Goal: Task Accomplishment & Management: Manage account settings

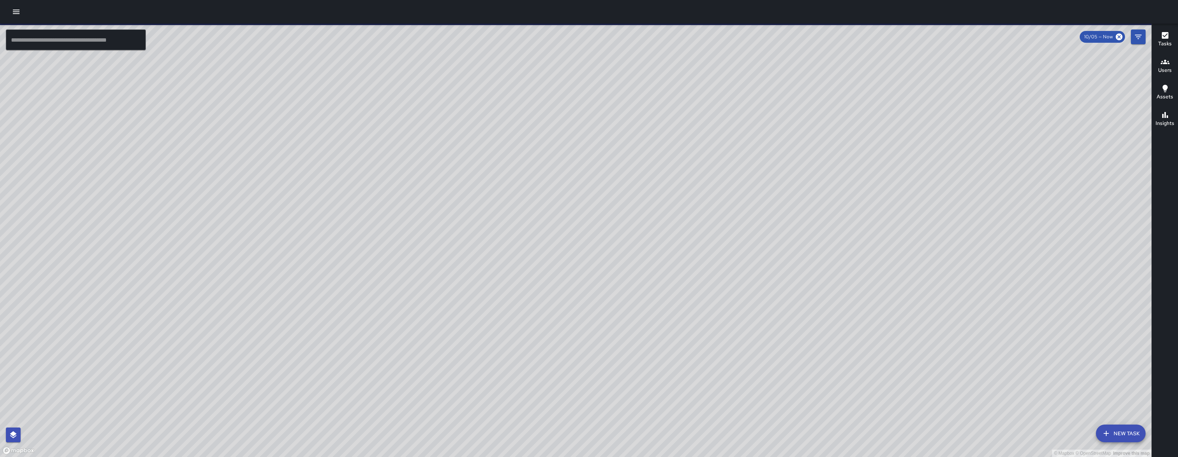
click at [20, 14] on icon "button" at bounding box center [16, 11] width 9 height 9
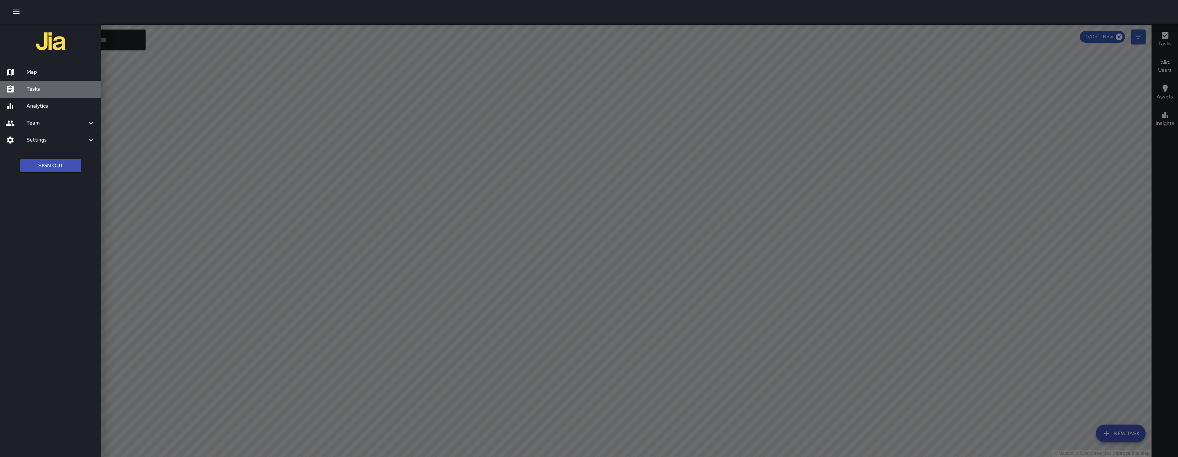
click at [61, 94] on div "Tasks" at bounding box center [50, 89] width 101 height 17
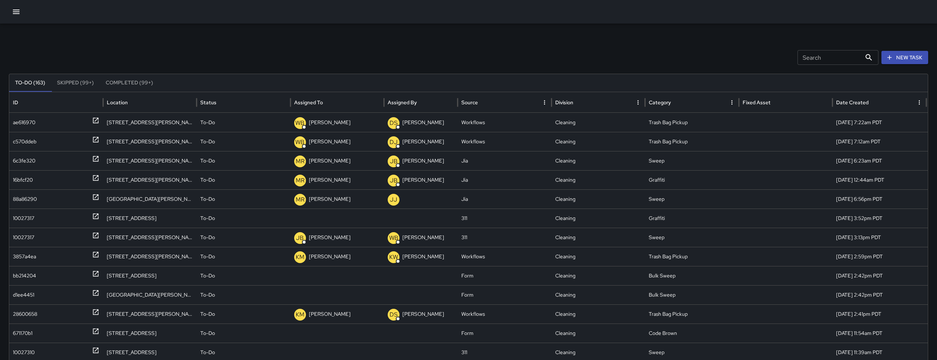
drag, startPoint x: 19, startPoint y: 13, endPoint x: 25, endPoint y: 20, distance: 9.9
click at [20, 14] on icon "button" at bounding box center [16, 11] width 9 height 9
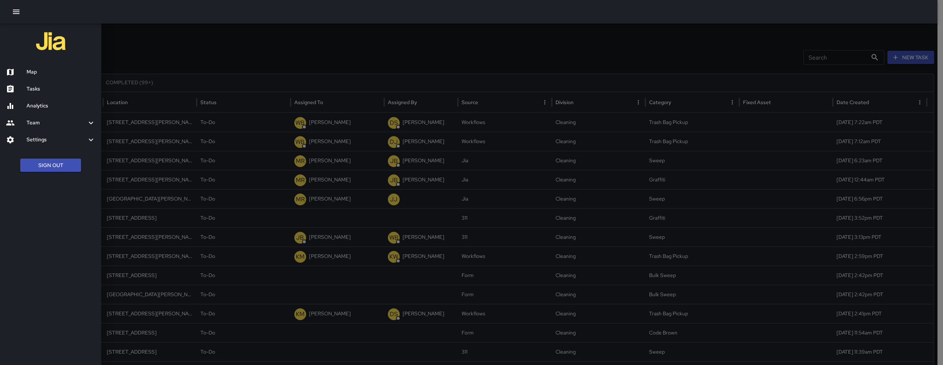
click at [57, 67] on div "Map" at bounding box center [50, 72] width 101 height 17
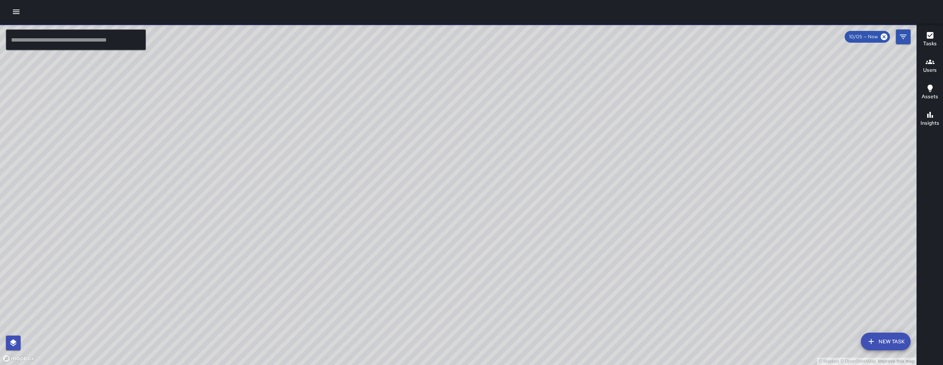
click at [908, 36] on button "Filters" at bounding box center [903, 36] width 15 height 15
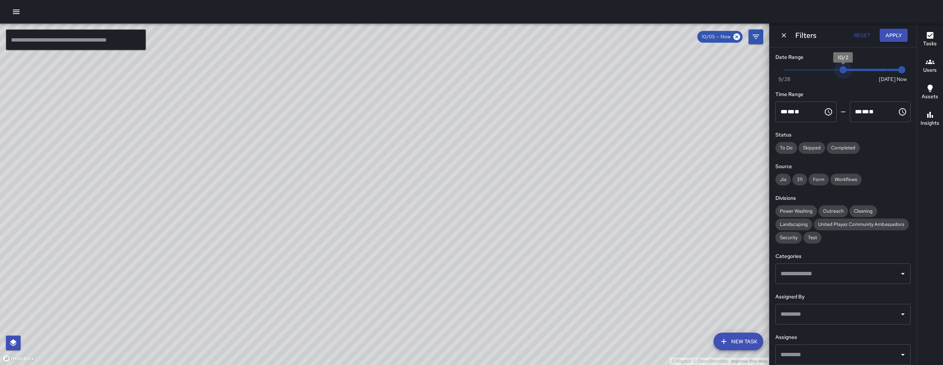
type input "*"
drag, startPoint x: 879, startPoint y: 68, endPoint x: 830, endPoint y: 73, distance: 49.2
click at [830, 73] on span "10/1" at bounding box center [827, 69] width 7 height 7
click at [888, 43] on div "Filters Reset Apply" at bounding box center [842, 36] width 147 height 24
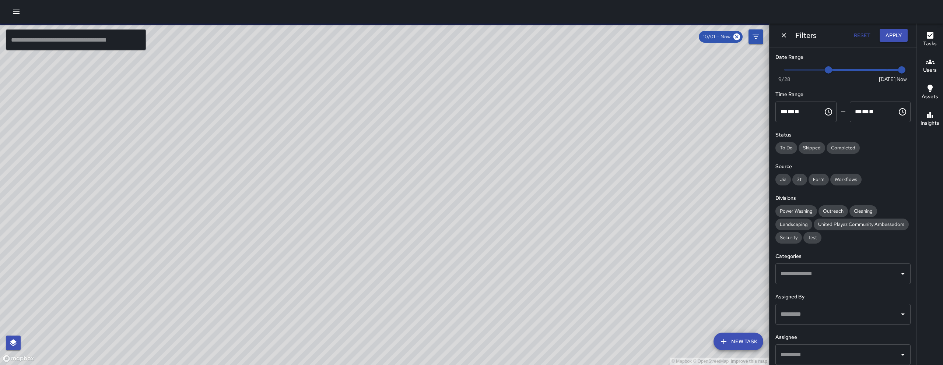
click at [888, 39] on button "Apply" at bounding box center [893, 36] width 28 height 14
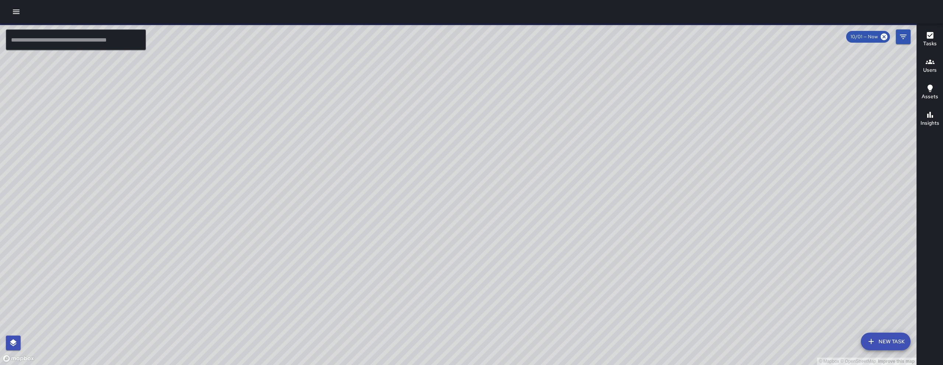
click at [100, 39] on input "text" at bounding box center [76, 39] width 140 height 21
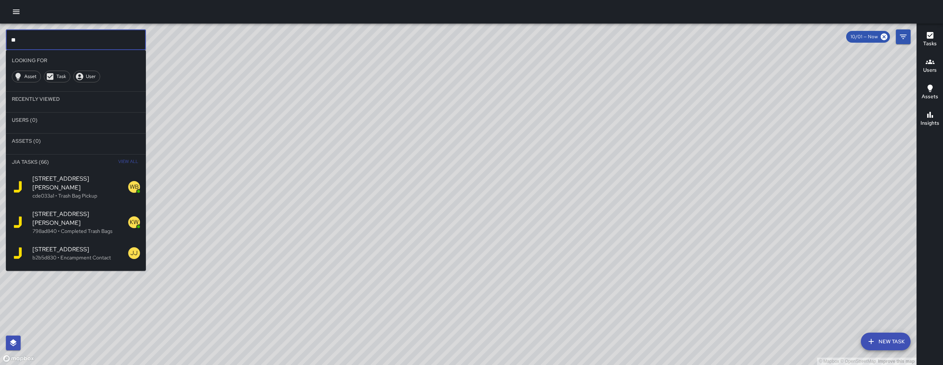
type input "*"
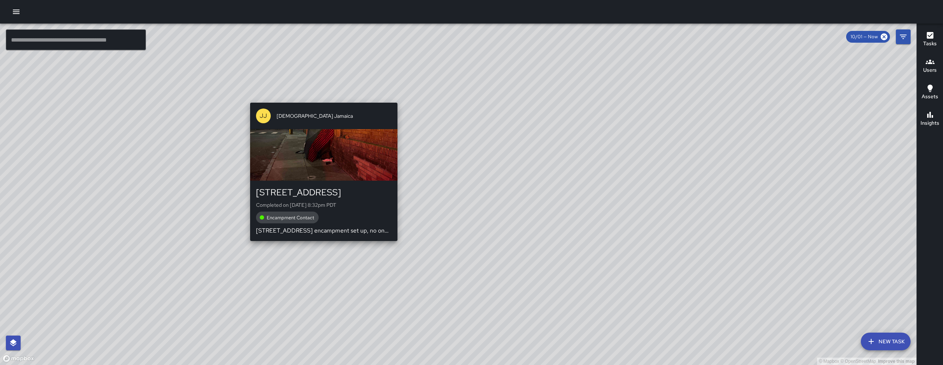
click at [323, 248] on div "© Mapbox © OpenStreetMap Improve this map JJ Jesus Jamaica 778 Natoma Street Co…" at bounding box center [458, 195] width 916 height 342
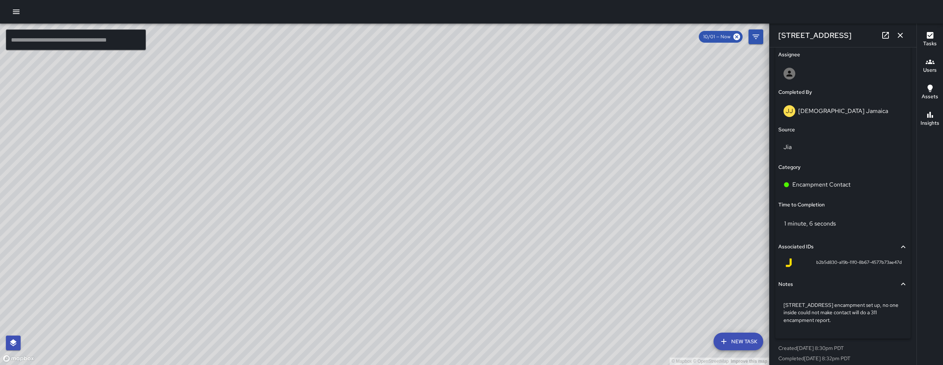
scroll to position [435, 0]
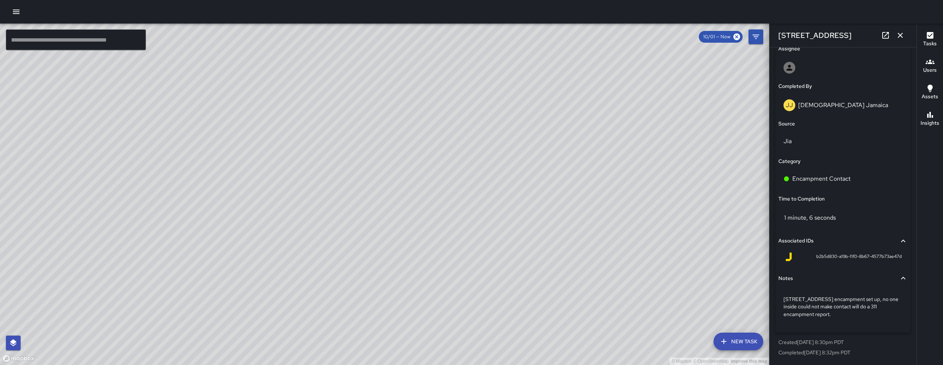
click at [903, 36] on icon "button" at bounding box center [900, 35] width 9 height 9
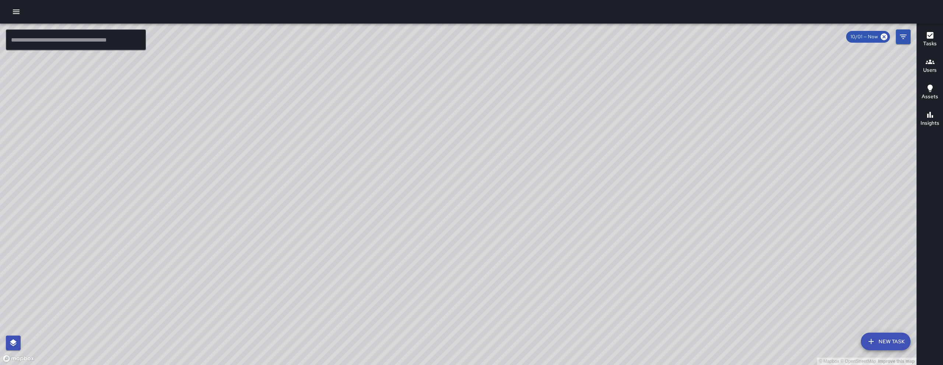
drag, startPoint x: 595, startPoint y: 221, endPoint x: 478, endPoint y: 102, distance: 166.7
click at [254, 220] on div "© Mapbox © OpenStreetMap Improve this map" at bounding box center [458, 195] width 916 height 342
drag, startPoint x: 161, startPoint y: 204, endPoint x: 218, endPoint y: 201, distance: 57.2
click at [218, 201] on div "© Mapbox © OpenStreetMap Improve this map" at bounding box center [458, 195] width 916 height 342
click at [897, 40] on button "Filters" at bounding box center [903, 36] width 15 height 15
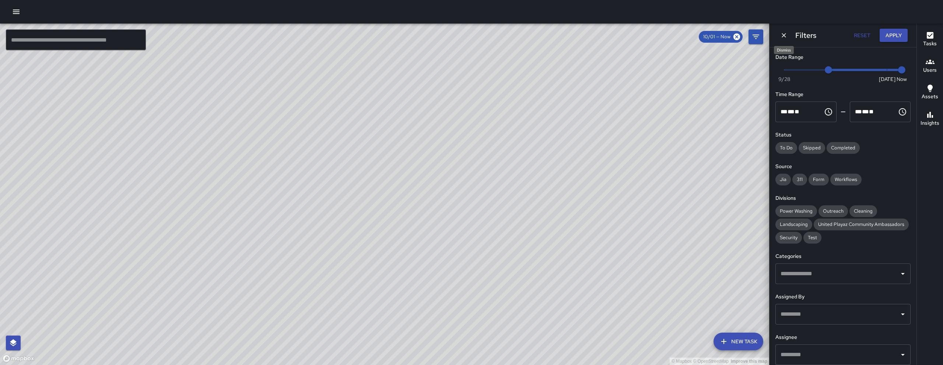
click at [781, 38] on icon "Dismiss" at bounding box center [783, 35] width 7 height 7
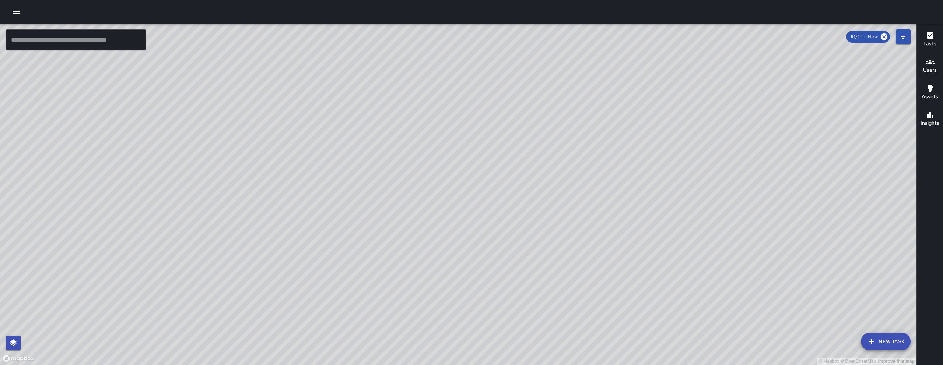
click at [896, 345] on button "New Task" at bounding box center [886, 342] width 50 height 18
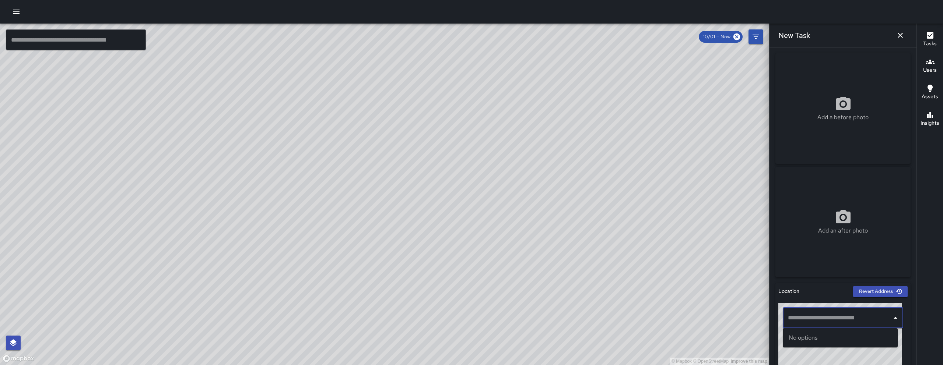
paste input "**********"
click at [843, 340] on span "1288 Howard Street" at bounding box center [847, 338] width 90 height 9
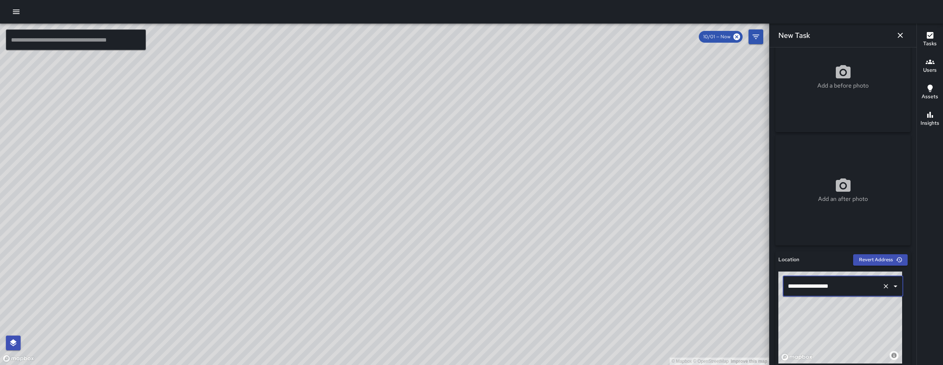
scroll to position [46, 0]
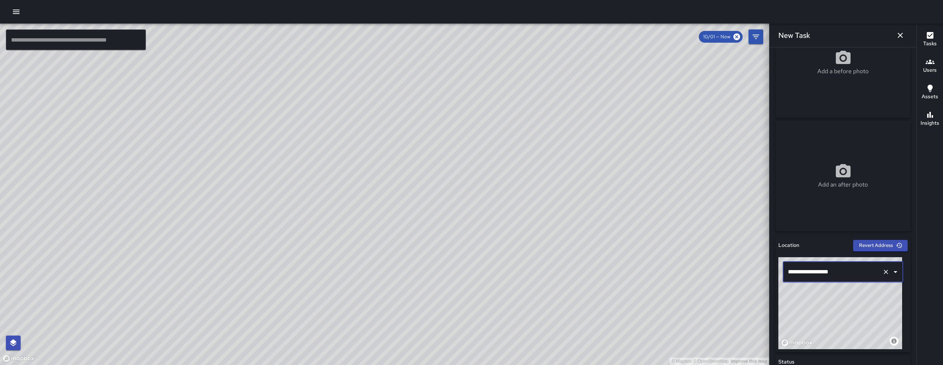
type input "**********"
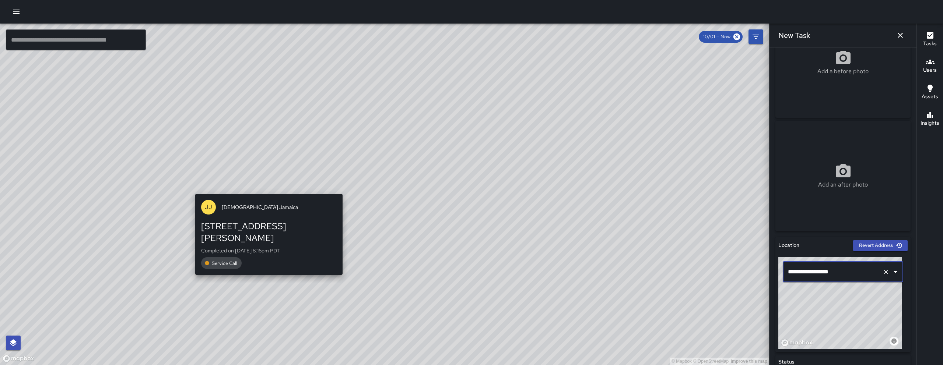
click at [265, 190] on div "© Mapbox © OpenStreetMap Improve this map JJ Jesus Jamaica 1269 Howard Street C…" at bounding box center [384, 195] width 769 height 342
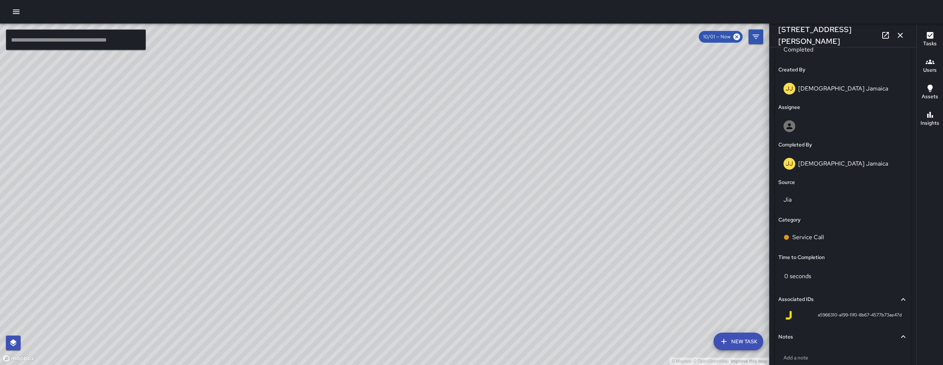
scroll to position [420, 0]
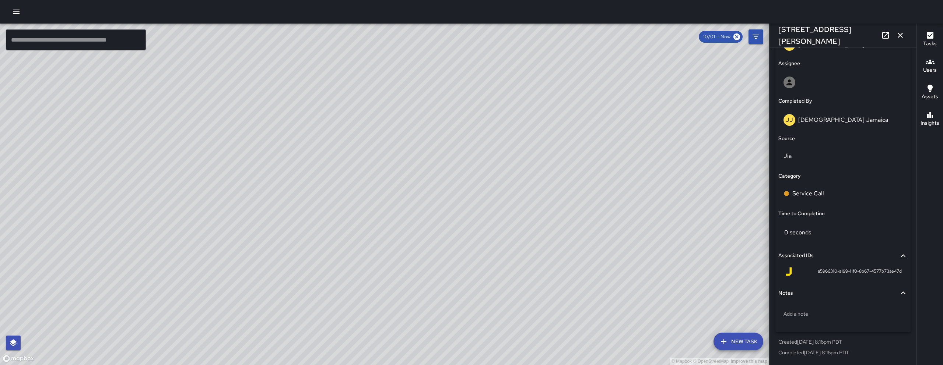
click at [901, 35] on icon "button" at bounding box center [900, 35] width 9 height 9
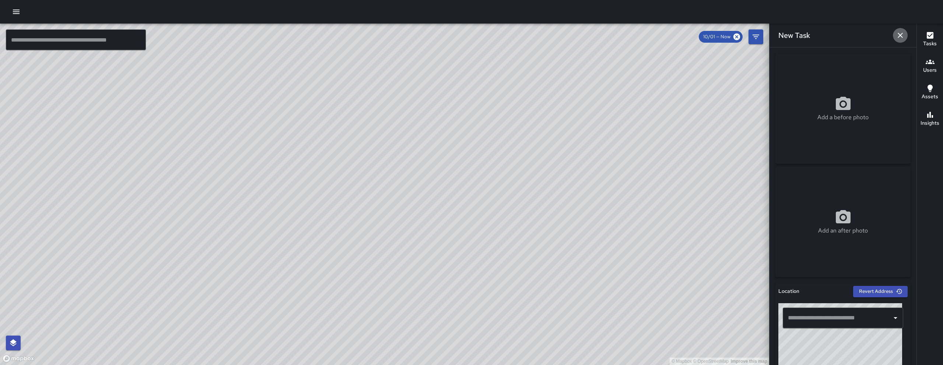
click at [898, 33] on icon "button" at bounding box center [900, 35] width 9 height 9
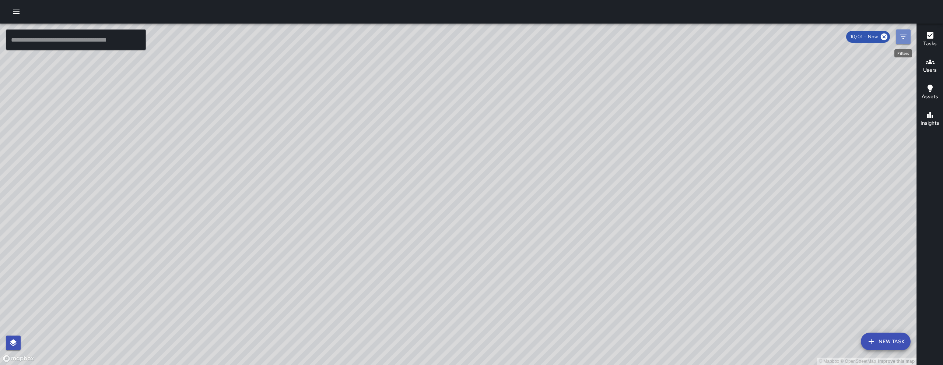
click at [896, 41] on button "Filters" at bounding box center [903, 36] width 15 height 15
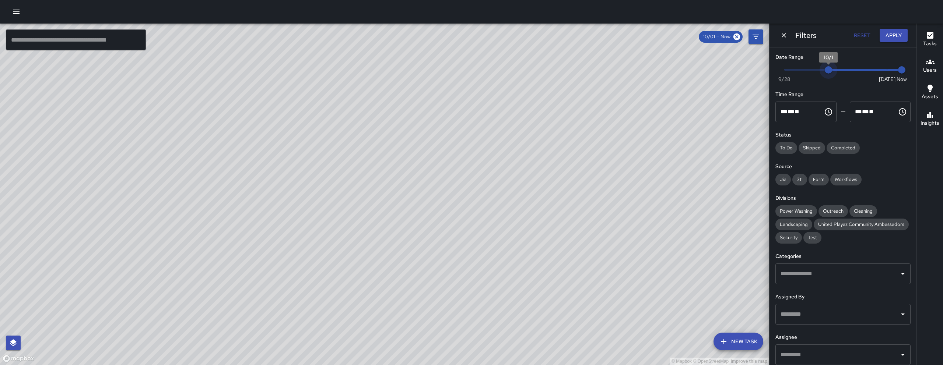
type input "*"
drag, startPoint x: 830, startPoint y: 71, endPoint x: 886, endPoint y: 51, distance: 59.1
click at [887, 69] on span "10/5" at bounding box center [886, 69] width 7 height 7
click at [889, 40] on button "Apply" at bounding box center [893, 36] width 28 height 14
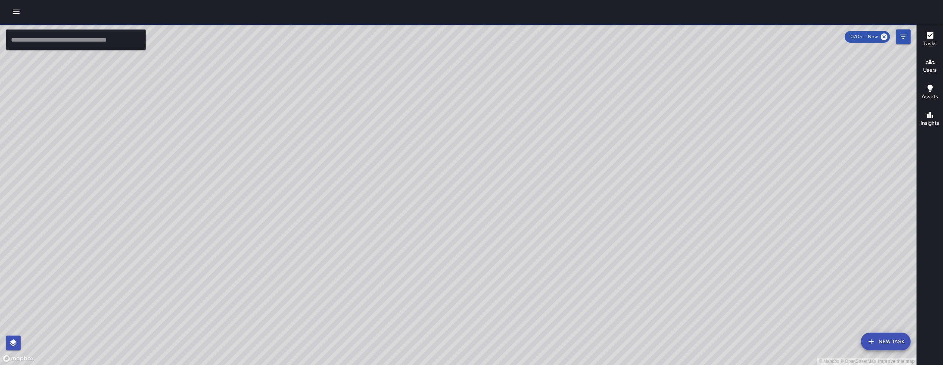
click at [889, 338] on button "New Task" at bounding box center [886, 342] width 50 height 18
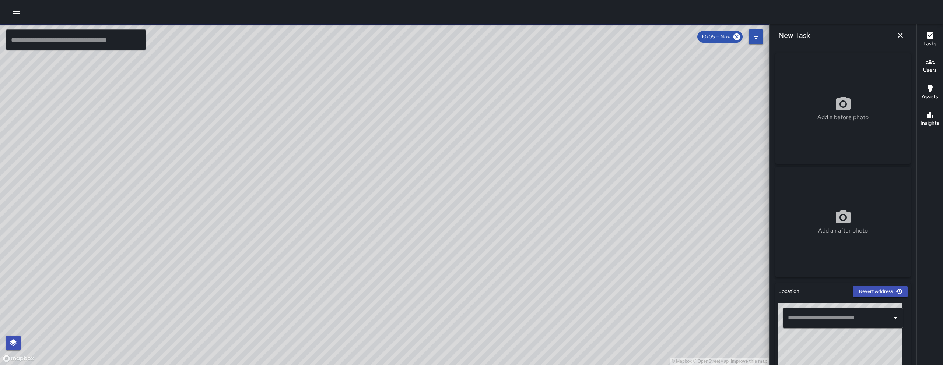
click at [810, 315] on input "text" at bounding box center [837, 318] width 103 height 14
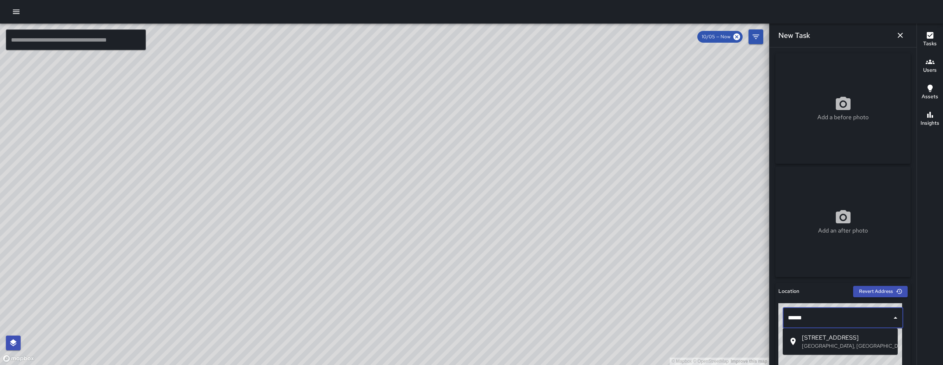
click at [823, 341] on span "16 Norfolk St" at bounding box center [847, 338] width 90 height 9
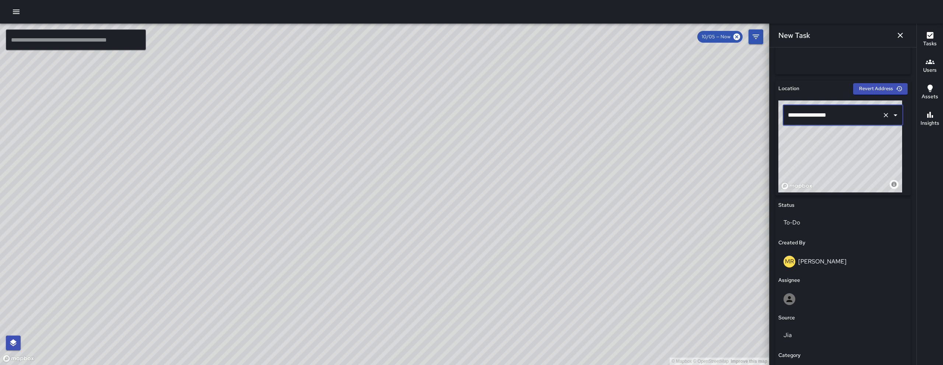
scroll to position [205, 0]
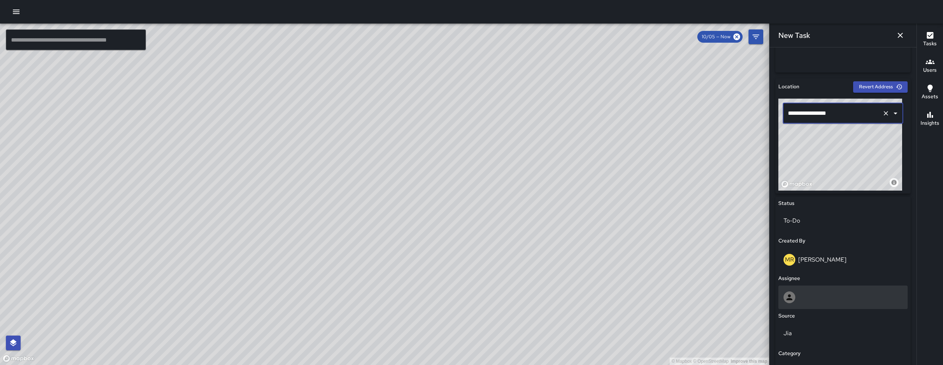
type input "**********"
click at [831, 285] on div "Status To-Do Created By MR Maria Rosas Assignee Source Jia Category Uncategoriz…" at bounding box center [842, 316] width 135 height 239
click at [828, 293] on div at bounding box center [842, 298] width 119 height 12
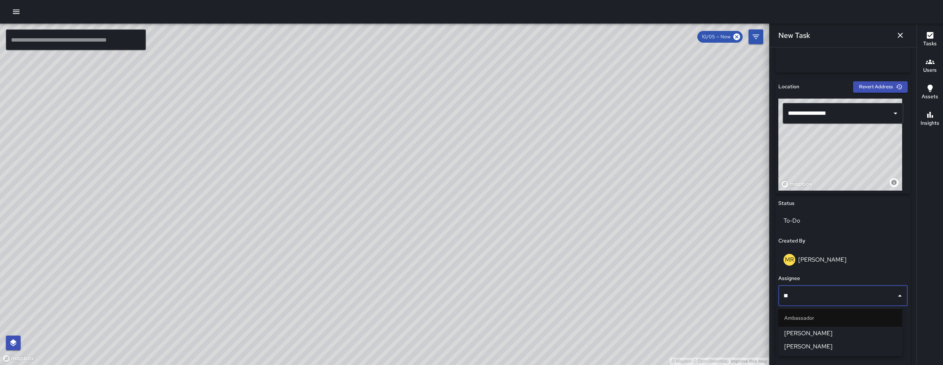
type input "***"
click at [817, 334] on span "Edwin Barillas" at bounding box center [840, 333] width 112 height 9
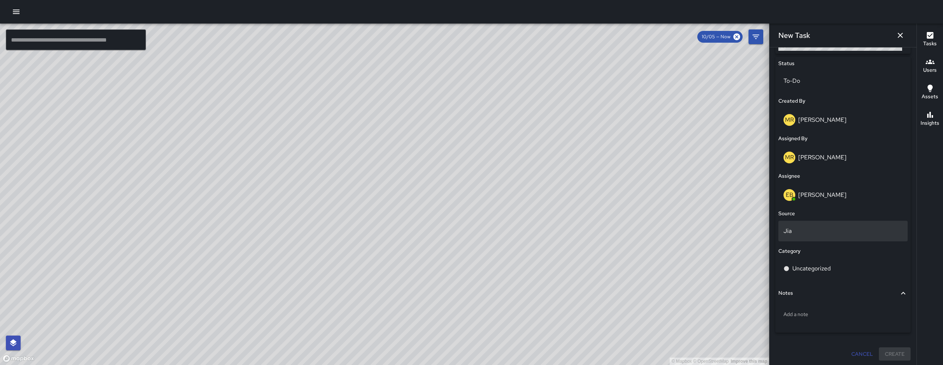
scroll to position [346, 0]
click at [812, 231] on p "Jia" at bounding box center [842, 229] width 119 height 9
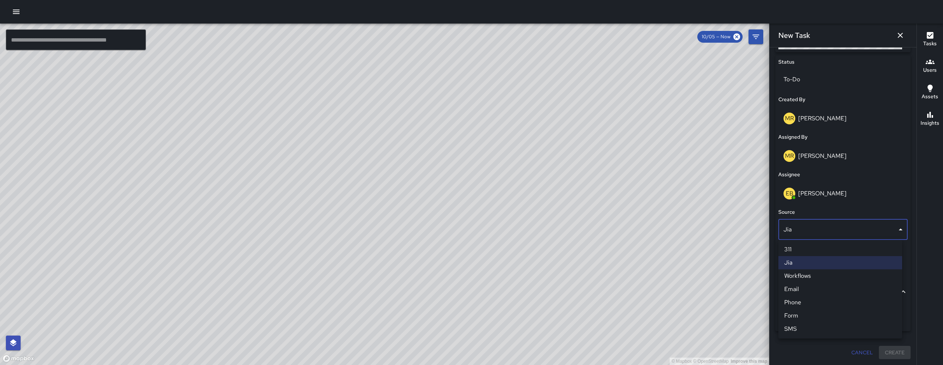
click at [812, 286] on li "Email" at bounding box center [840, 289] width 124 height 13
click at [819, 274] on div "Uncategorized" at bounding box center [842, 267] width 129 height 21
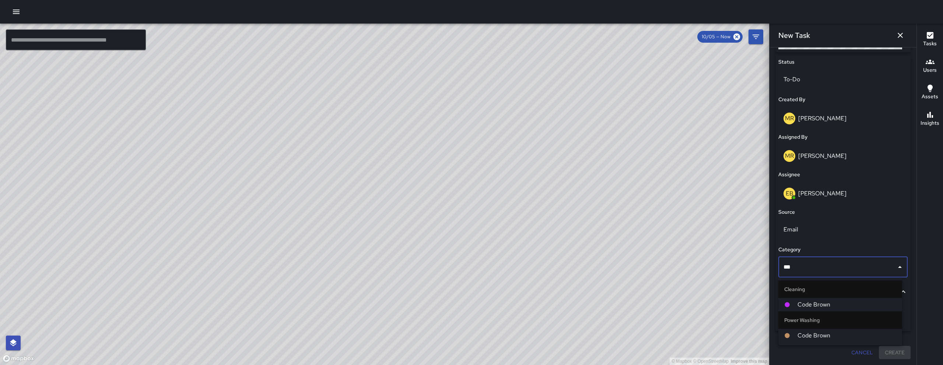
type input "****"
click at [801, 306] on span "Code Brown" at bounding box center [846, 304] width 99 height 9
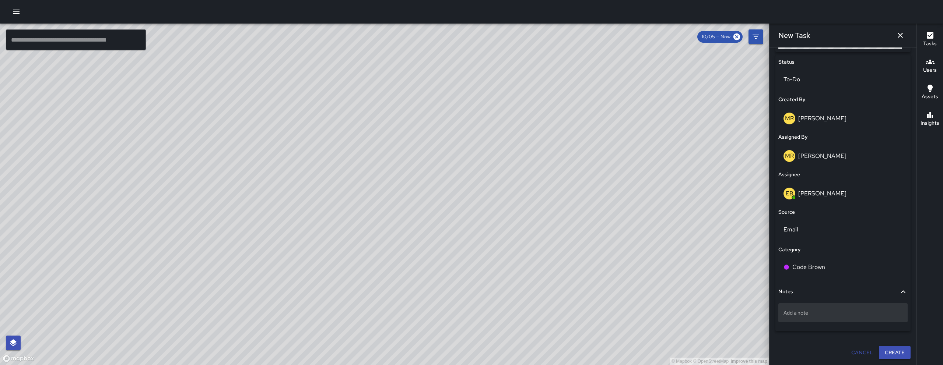
click at [804, 312] on p "Add a note" at bounding box center [842, 312] width 119 height 7
click at [804, 312] on textarea at bounding box center [842, 312] width 119 height 7
drag, startPoint x: 795, startPoint y: 314, endPoint x: 783, endPoint y: 314, distance: 11.8
click at [782, 312] on div "**********" at bounding box center [842, 313] width 129 height 20
type textarea "**********"
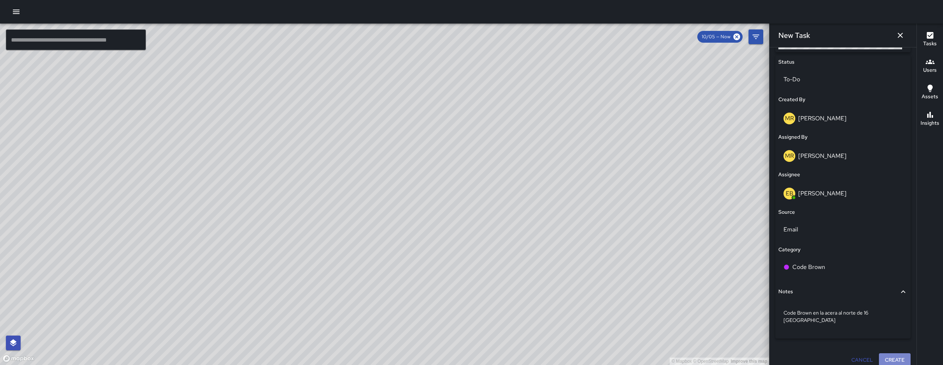
click at [896, 354] on button "Create" at bounding box center [895, 361] width 32 height 14
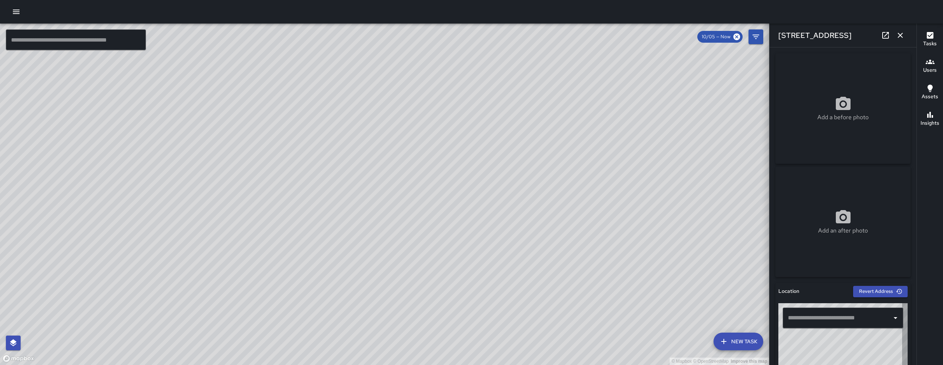
type input "**********"
click at [314, 99] on div "© Mapbox © OpenStreetMap Improve this map" at bounding box center [384, 195] width 769 height 342
drag, startPoint x: 364, startPoint y: 141, endPoint x: 366, endPoint y: 152, distance: 11.3
click at [366, 152] on div "© Mapbox © OpenStreetMap Improve this map" at bounding box center [384, 195] width 769 height 342
click at [902, 37] on icon "button" at bounding box center [899, 35] width 5 height 5
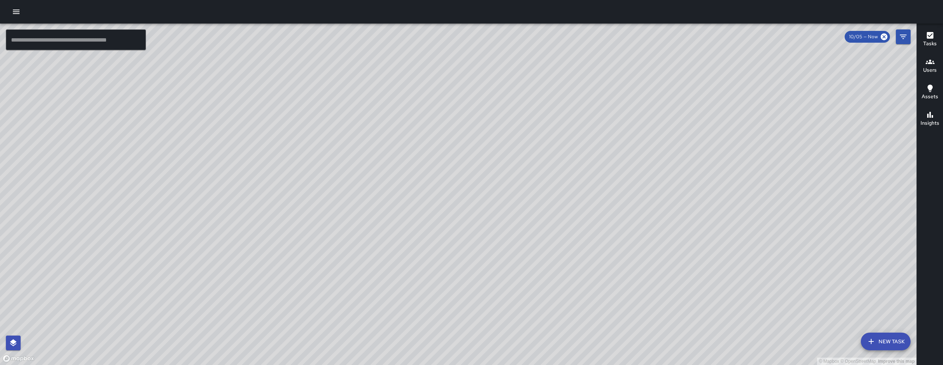
drag, startPoint x: 682, startPoint y: 148, endPoint x: 575, endPoint y: 282, distance: 171.4
click at [575, 282] on div "© Mapbox © OpenStreetMap Improve this map" at bounding box center [458, 195] width 916 height 342
drag, startPoint x: 718, startPoint y: 194, endPoint x: 569, endPoint y: 306, distance: 186.6
click at [568, 313] on div "© Mapbox © OpenStreetMap Improve this map" at bounding box center [458, 195] width 916 height 342
drag, startPoint x: 644, startPoint y: 225, endPoint x: 498, endPoint y: 306, distance: 167.3
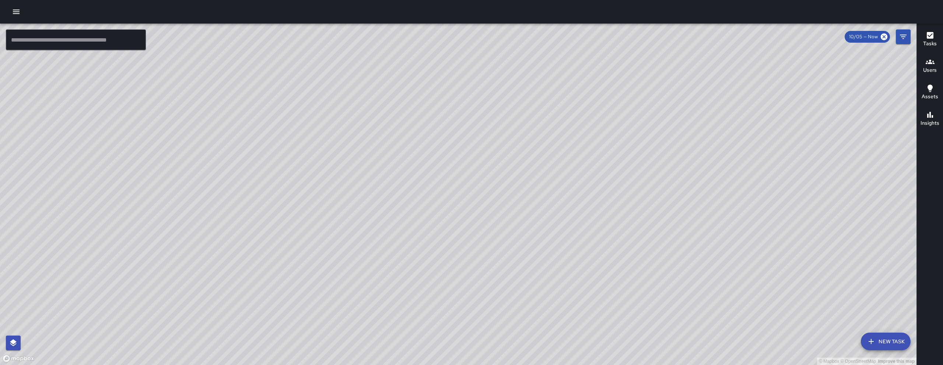
click at [497, 309] on div "© Mapbox © OpenStreetMap Improve this map" at bounding box center [458, 195] width 916 height 342
drag, startPoint x: 588, startPoint y: 198, endPoint x: 511, endPoint y: 277, distance: 110.7
click at [510, 278] on div "© Mapbox © OpenStreetMap Improve this map" at bounding box center [458, 195] width 916 height 342
drag, startPoint x: 906, startPoint y: 38, endPoint x: 899, endPoint y: 51, distance: 14.5
click at [906, 38] on icon "Filters" at bounding box center [903, 36] width 9 height 9
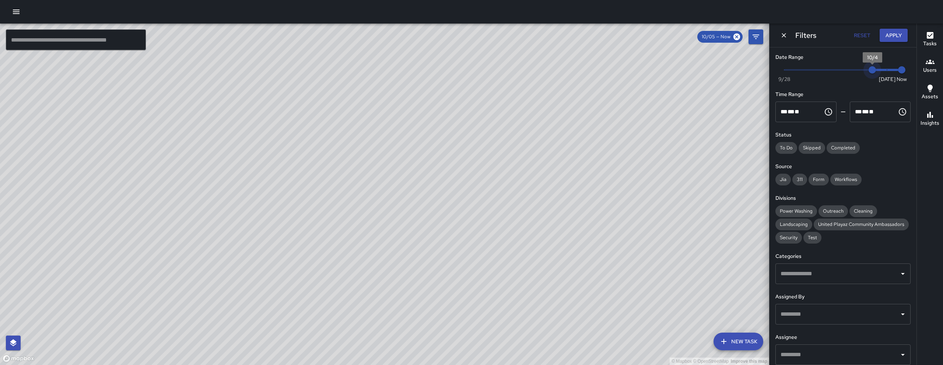
type input "*"
drag, startPoint x: 881, startPoint y: 73, endPoint x: 860, endPoint y: 73, distance: 21.4
click at [868, 73] on span "10/4" at bounding box center [871, 69] width 7 height 7
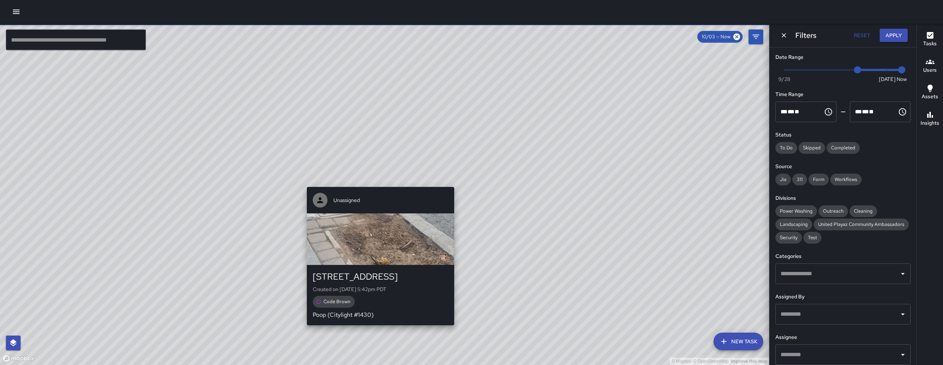
click at [377, 184] on div "Unassigned 549 Natoma Street Created on 10/3/2025, 5:42pm PDT Code Brown Poop (…" at bounding box center [380, 256] width 153 height 144
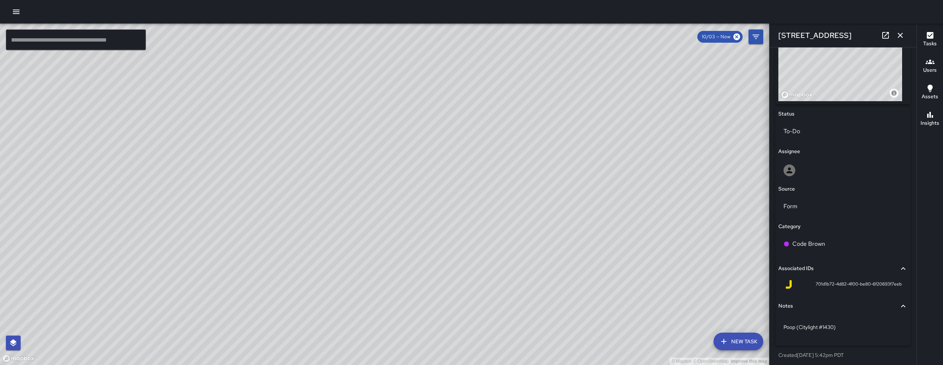
scroll to position [297, 0]
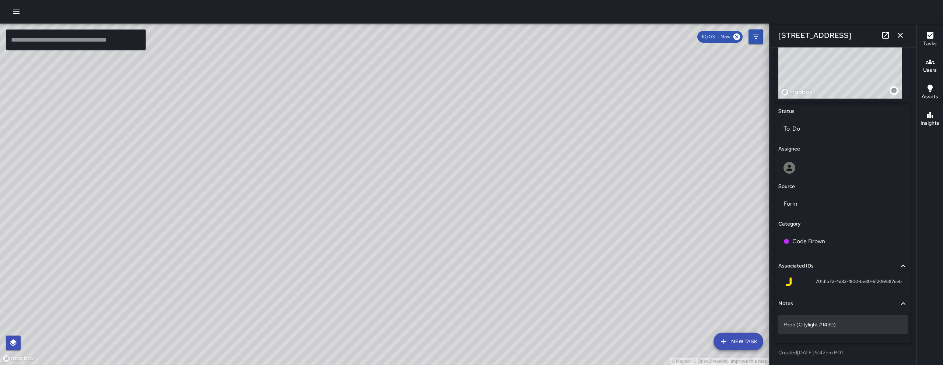
click at [797, 327] on p "Poop (Citylight #1430)" at bounding box center [842, 324] width 119 height 7
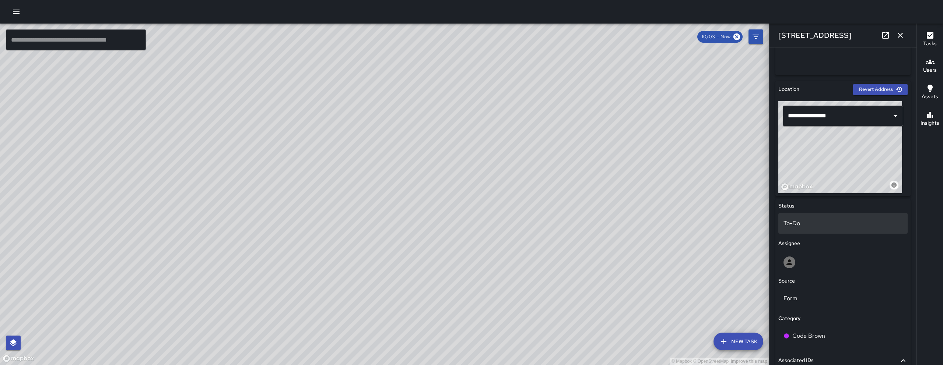
scroll to position [145, 0]
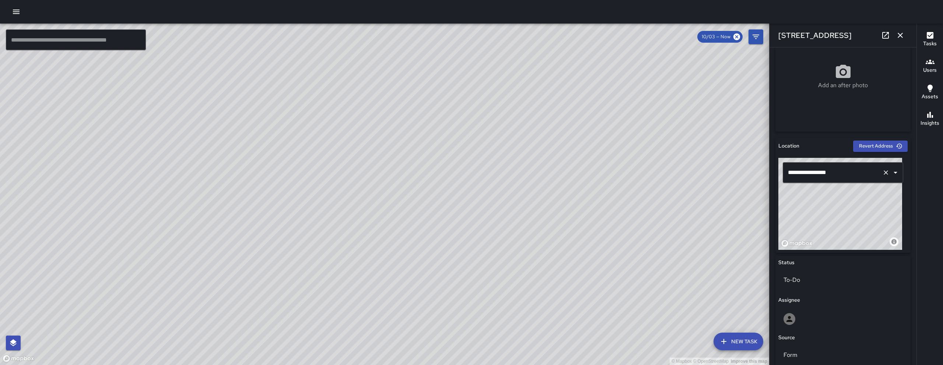
click at [841, 183] on div "**********" at bounding box center [842, 172] width 129 height 29
click at [842, 177] on input "**********" at bounding box center [832, 173] width 93 height 14
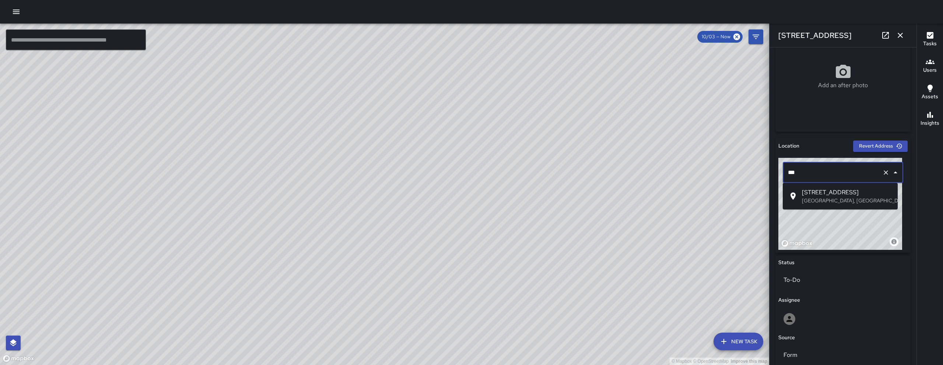
click at [836, 174] on input "***" at bounding box center [832, 173] width 93 height 14
click at [831, 196] on span "547 Natoma Street" at bounding box center [847, 192] width 90 height 9
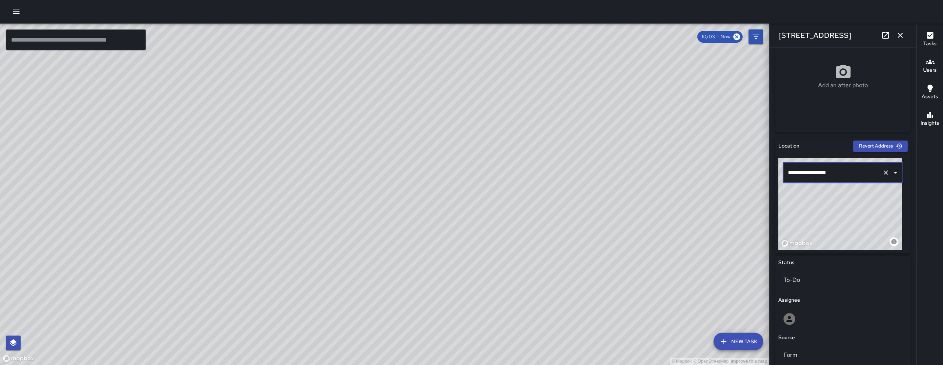
type input "**********"
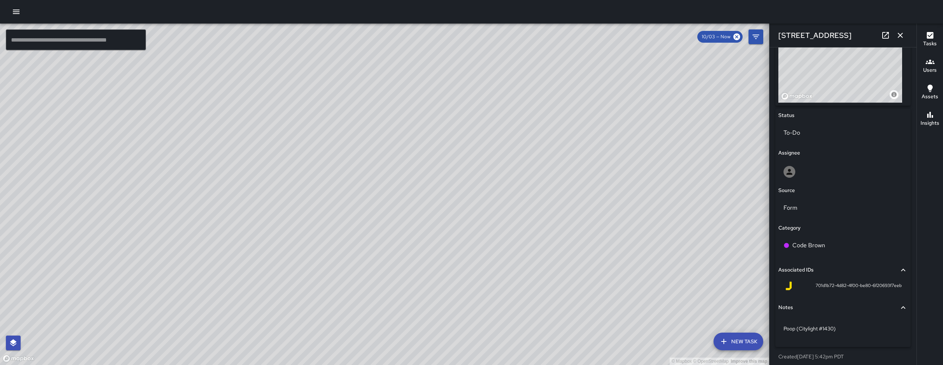
scroll to position [297, 0]
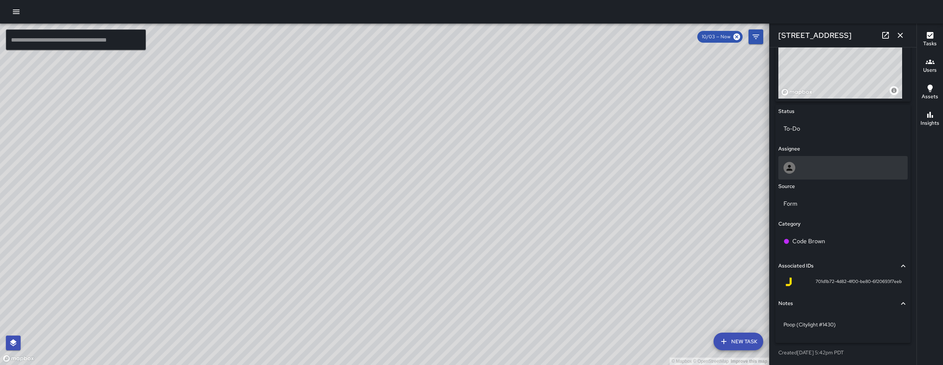
click at [805, 164] on div at bounding box center [842, 168] width 119 height 12
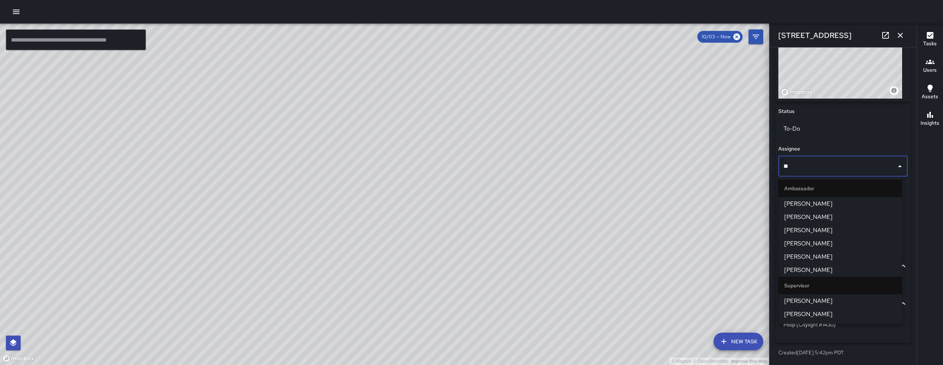
type input "***"
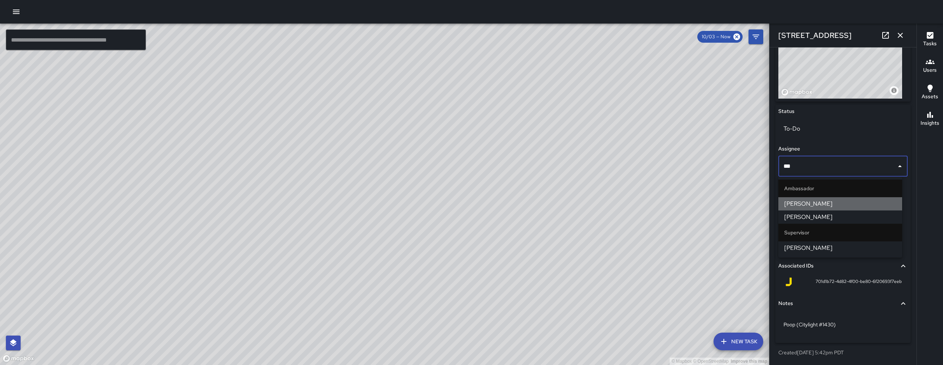
click at [809, 203] on span "[PERSON_NAME]" at bounding box center [840, 204] width 112 height 9
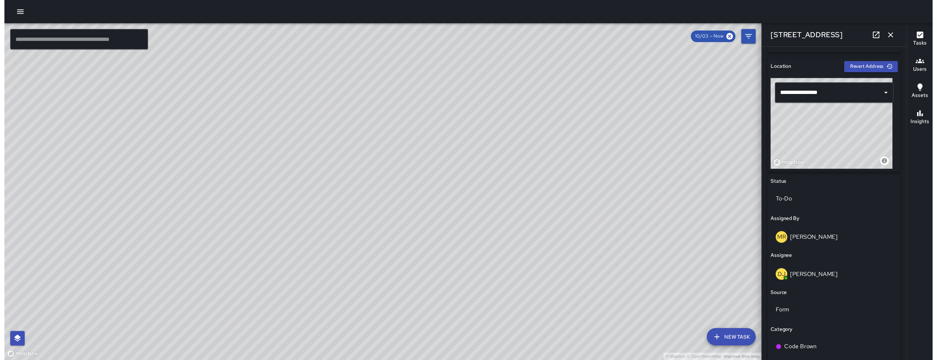
scroll to position [103, 0]
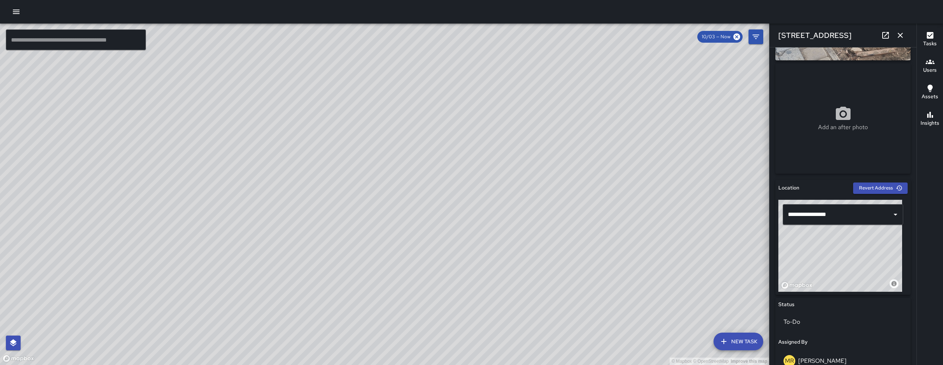
click at [903, 31] on icon "button" at bounding box center [900, 35] width 9 height 9
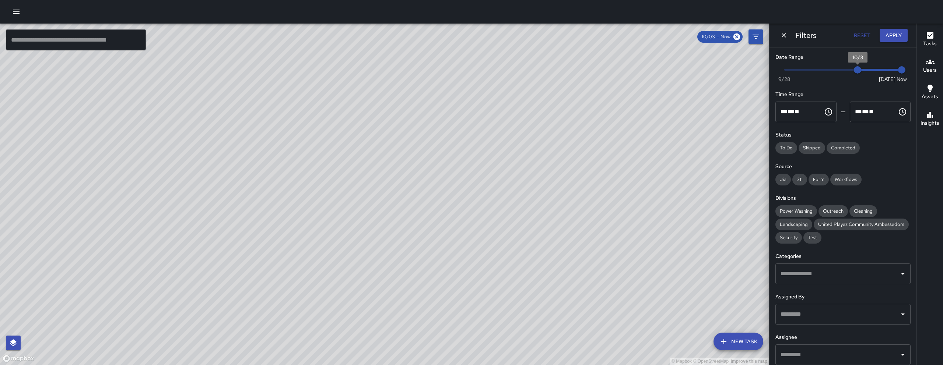
type input "*"
drag, startPoint x: 879, startPoint y: 72, endPoint x: 906, endPoint y: 69, distance: 27.0
click at [906, 69] on div "Date Range Now Today 9/28 10/5 8:08 am Time Range ** * ** ** ​ ******** ** * **…" at bounding box center [842, 207] width 147 height 318
click at [897, 39] on button "Apply" at bounding box center [893, 36] width 28 height 14
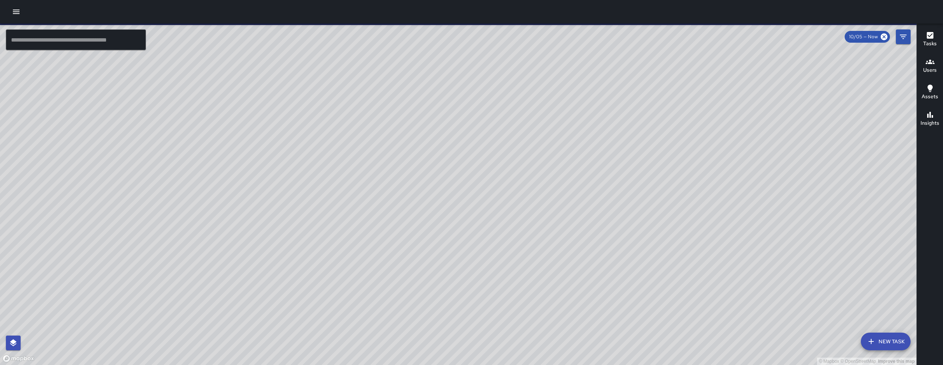
drag, startPoint x: 327, startPoint y: 263, endPoint x: 351, endPoint y: 191, distance: 75.7
click at [351, 191] on div "© Mapbox © OpenStreetMap Improve this map" at bounding box center [458, 195] width 916 height 342
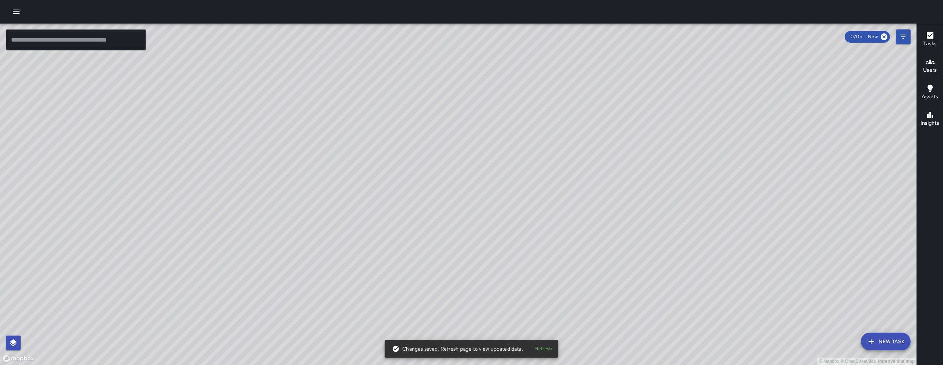
drag, startPoint x: 563, startPoint y: 224, endPoint x: 449, endPoint y: 208, distance: 115.6
click at [449, 210] on div "© Mapbox © OpenStreetMap Improve this map" at bounding box center [458, 195] width 916 height 342
drag, startPoint x: 470, startPoint y: 209, endPoint x: 475, endPoint y: 211, distance: 6.3
click at [475, 211] on div "© Mapbox © OpenStreetMap Improve this map" at bounding box center [458, 195] width 916 height 342
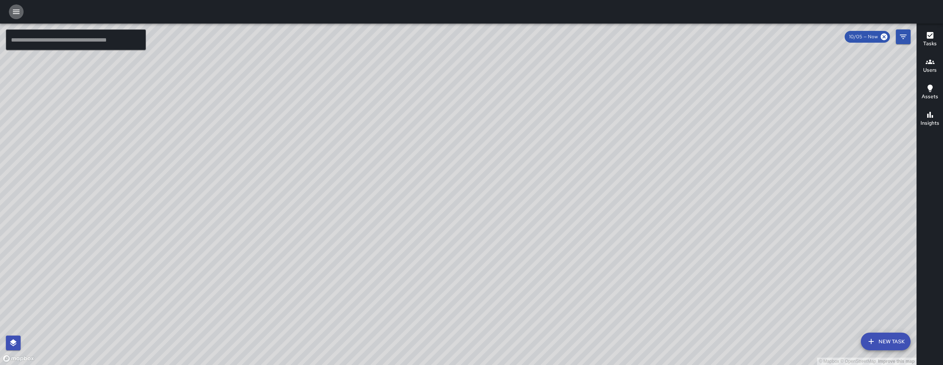
click at [13, 16] on icon "button" at bounding box center [16, 11] width 9 height 9
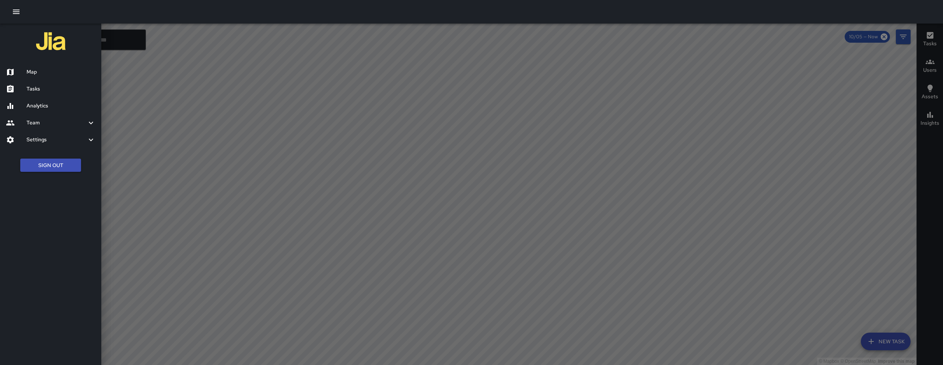
drag, startPoint x: 37, startPoint y: 91, endPoint x: 35, endPoint y: 95, distance: 4.0
click at [37, 91] on h6 "Tasks" at bounding box center [61, 89] width 69 height 8
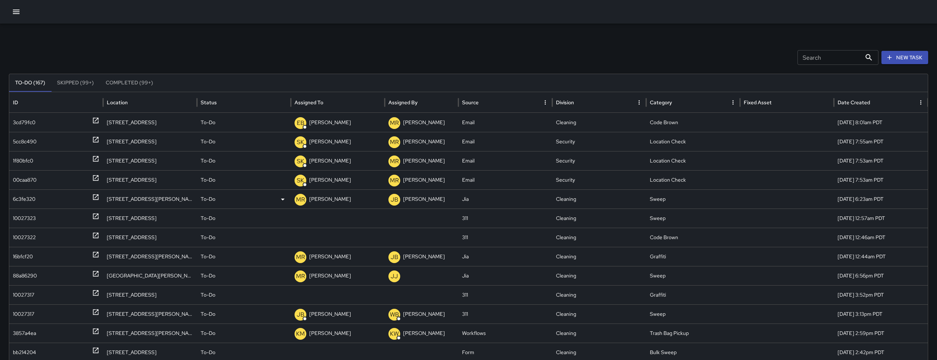
click at [20, 201] on div "6c3fe320" at bounding box center [24, 199] width 22 height 19
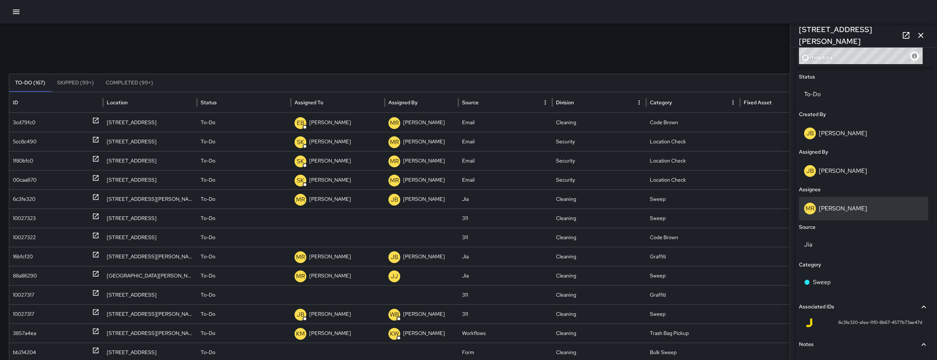
scroll to position [351, 0]
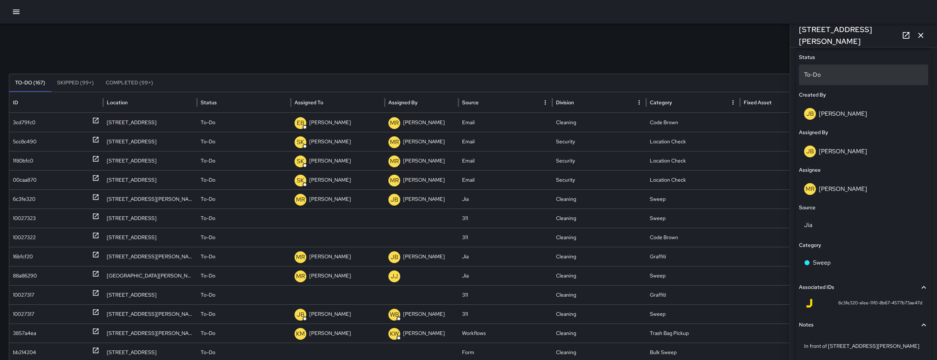
click at [824, 77] on p "To-Do" at bounding box center [863, 74] width 119 height 9
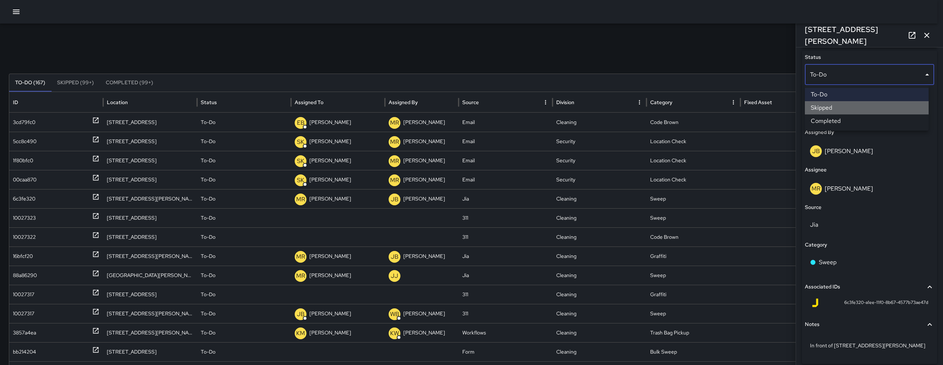
click at [834, 110] on li "Skipped" at bounding box center [867, 107] width 124 height 13
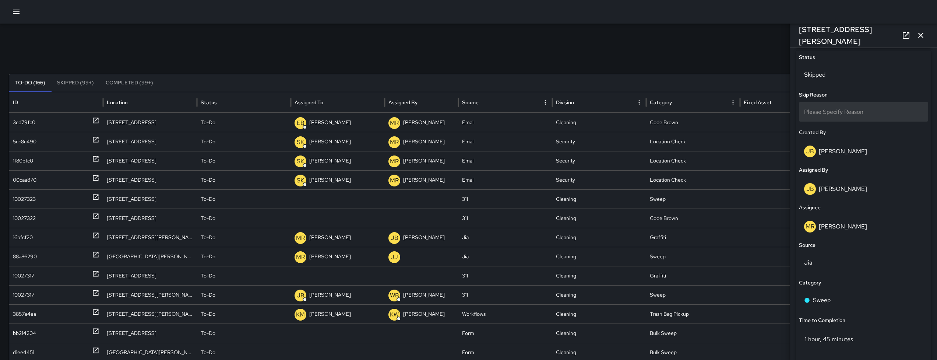
click at [856, 110] on span "Please Specify Reason" at bounding box center [833, 112] width 59 height 8
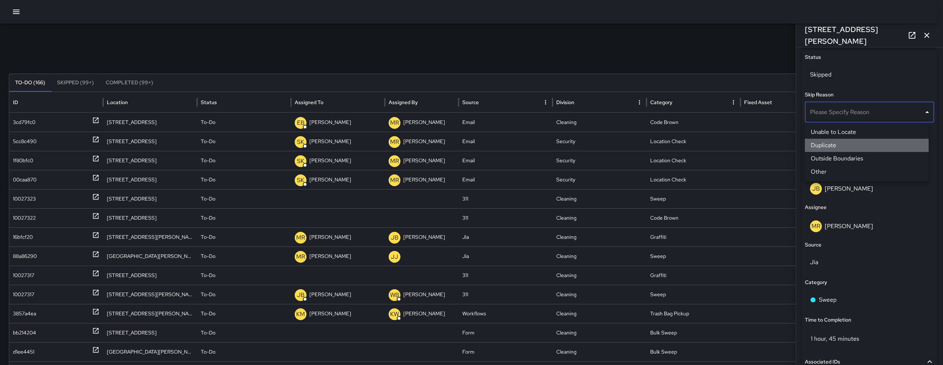
click at [845, 147] on li "Duplicate" at bounding box center [867, 145] width 124 height 13
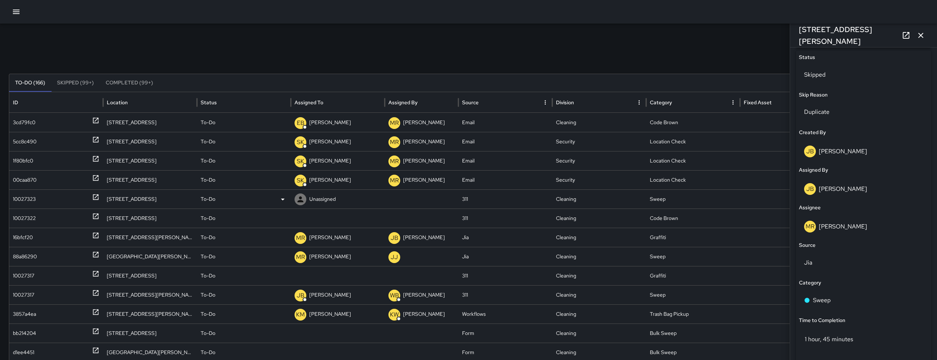
click at [31, 201] on div "10027323" at bounding box center [24, 199] width 23 height 19
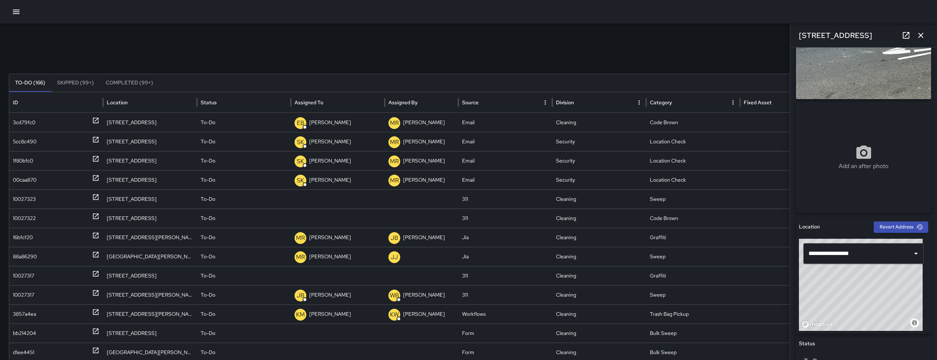
scroll to position [197, 0]
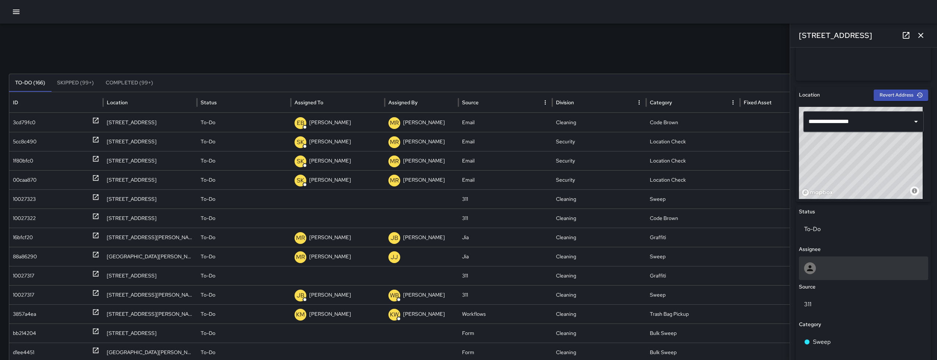
click at [845, 270] on div at bounding box center [863, 268] width 119 height 12
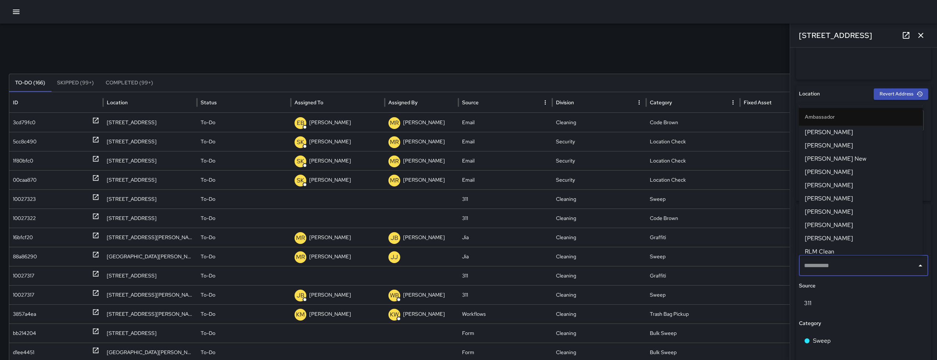
click at [845, 270] on input "text" at bounding box center [858, 266] width 112 height 14
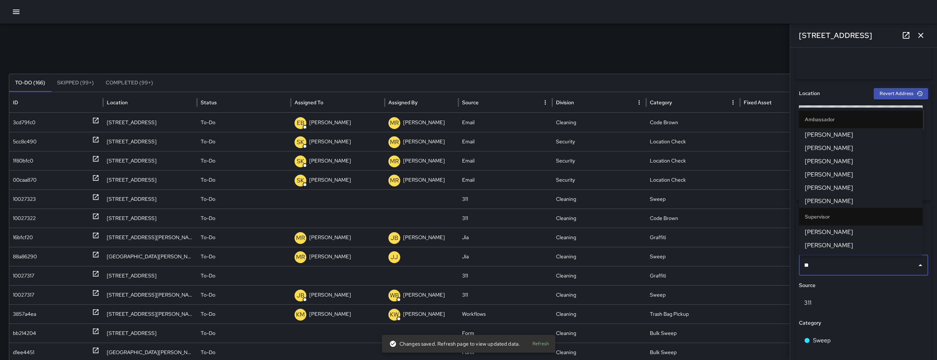
type input "***"
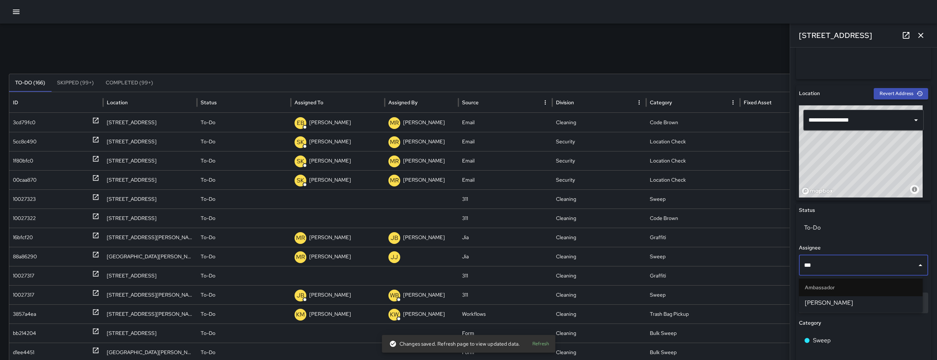
click at [830, 302] on span "Daniel Sterling" at bounding box center [861, 302] width 112 height 9
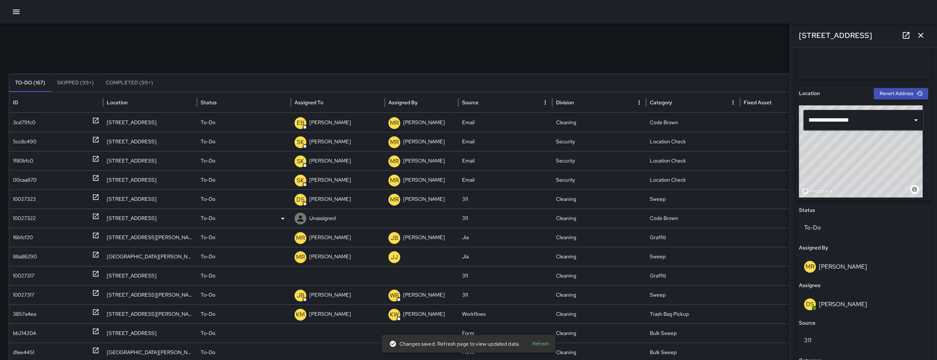
click at [23, 215] on div "3cd79fc0 22 Norfolk Street To-Do EB Edwin Barillas MR Maria Rosas Email Cleanin…" at bounding box center [471, 295] width 924 height 364
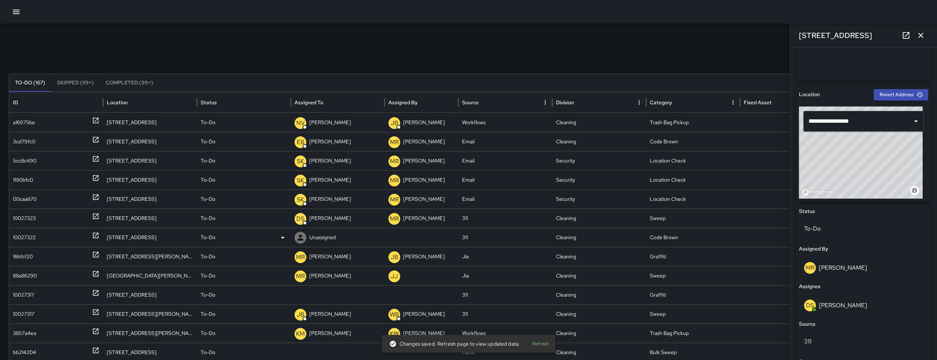
scroll to position [197, 0]
click at [28, 239] on div "10027322" at bounding box center [24, 237] width 23 height 19
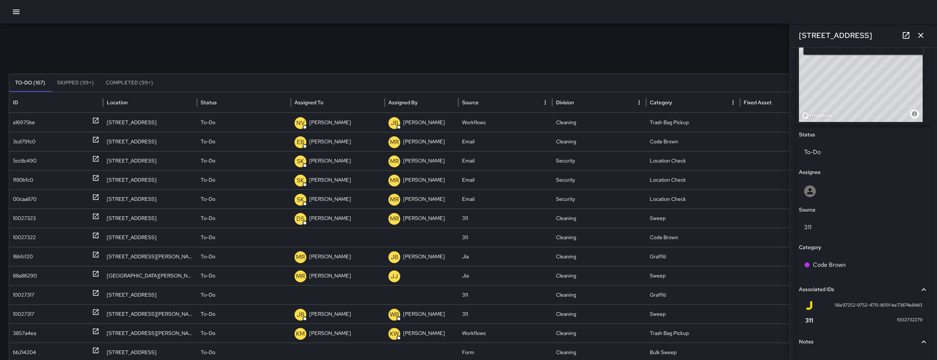
scroll to position [278, 0]
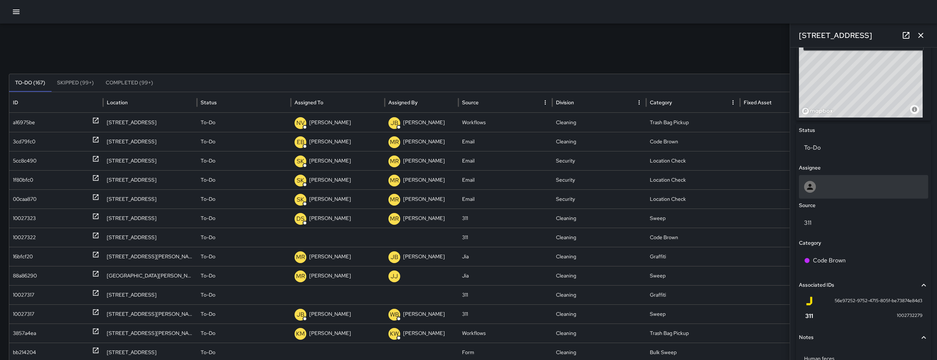
click at [851, 186] on div at bounding box center [863, 187] width 119 height 12
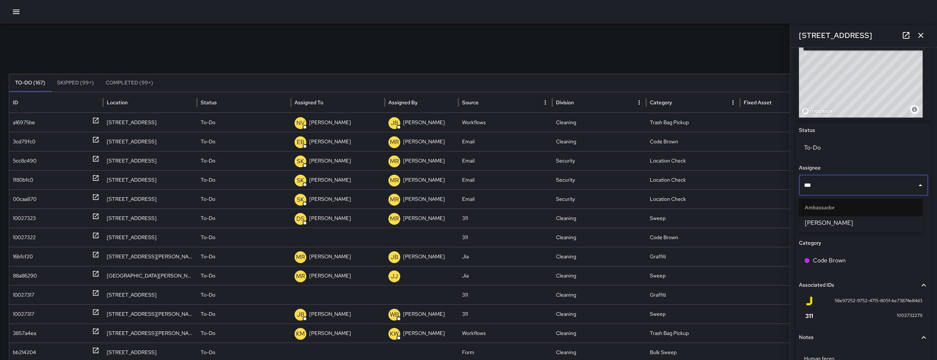
type input "****"
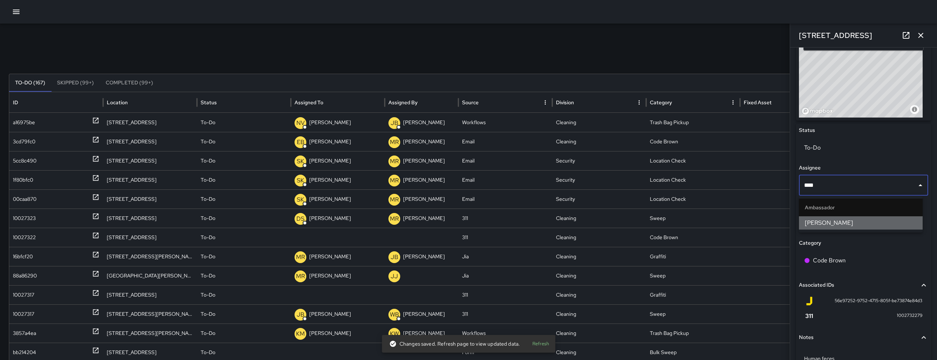
click at [849, 224] on span "Hank Rivera" at bounding box center [861, 222] width 112 height 9
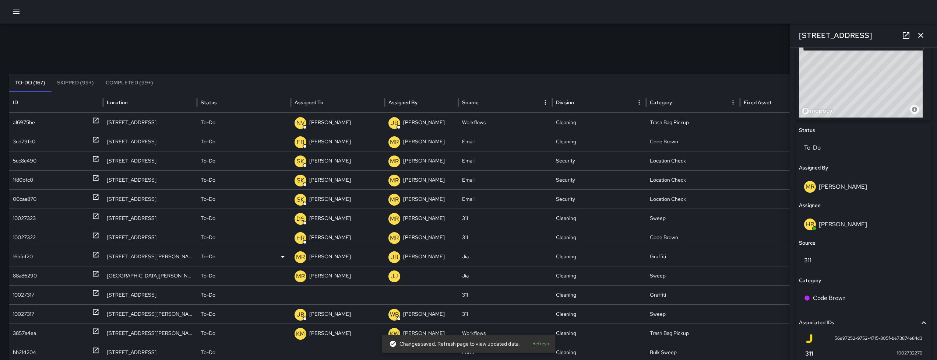
click at [31, 254] on div "16bfcf20" at bounding box center [23, 256] width 20 height 19
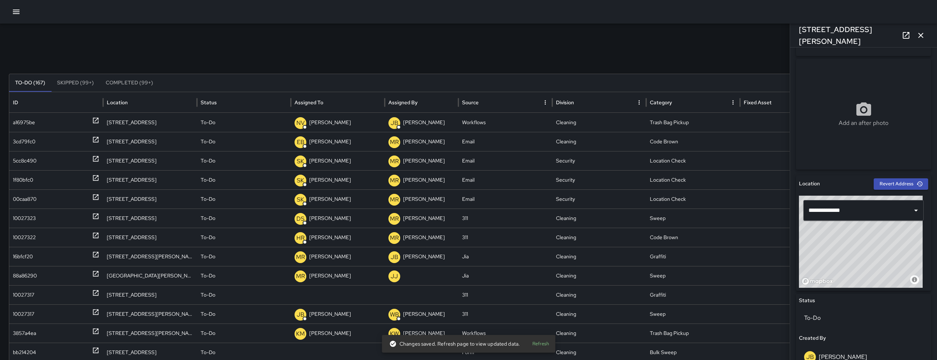
scroll to position [328, 0]
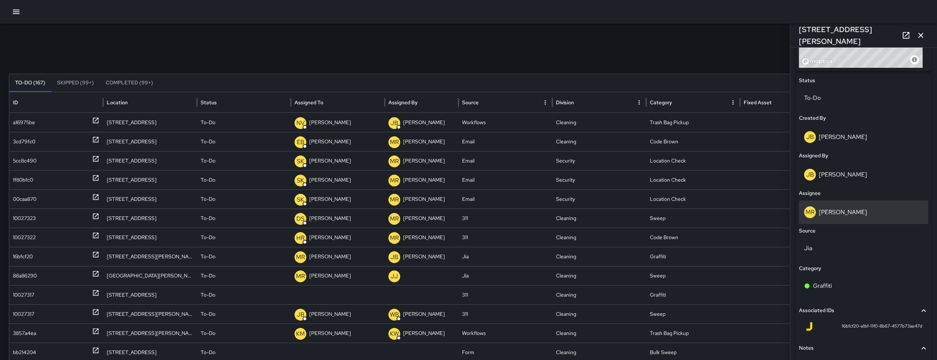
click at [877, 214] on div "MR Maria Rosas" at bounding box center [863, 212] width 119 height 12
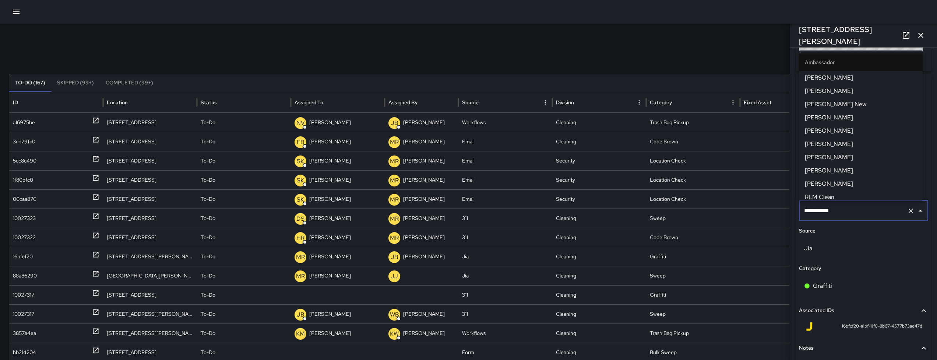
scroll to position [695, 0]
click at [877, 214] on input "**********" at bounding box center [853, 211] width 102 height 14
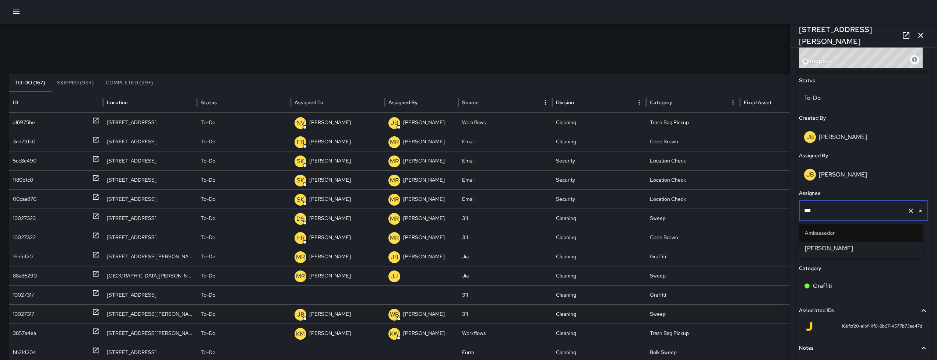
type input "****"
click at [833, 247] on span "Dago Cervantes" at bounding box center [861, 248] width 112 height 9
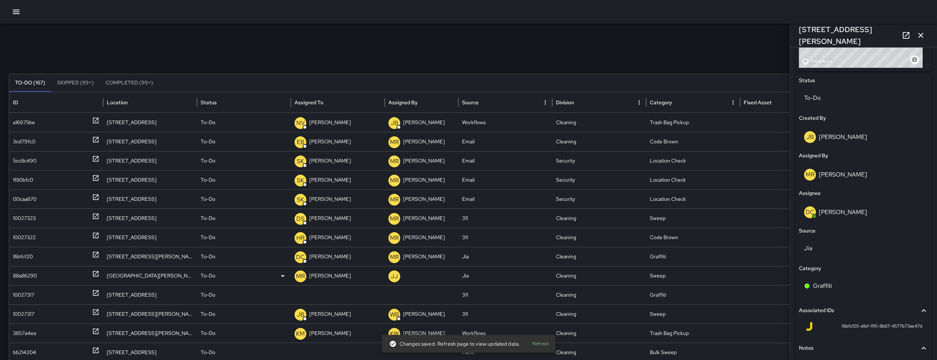
click at [35, 274] on div "88a86290" at bounding box center [25, 275] width 24 height 19
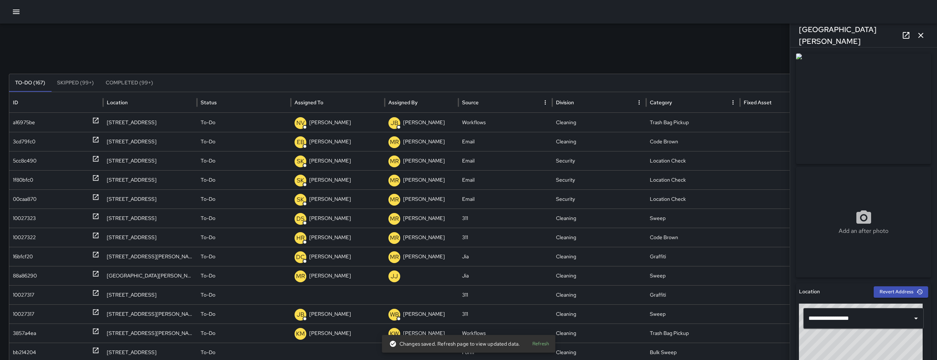
scroll to position [231, 0]
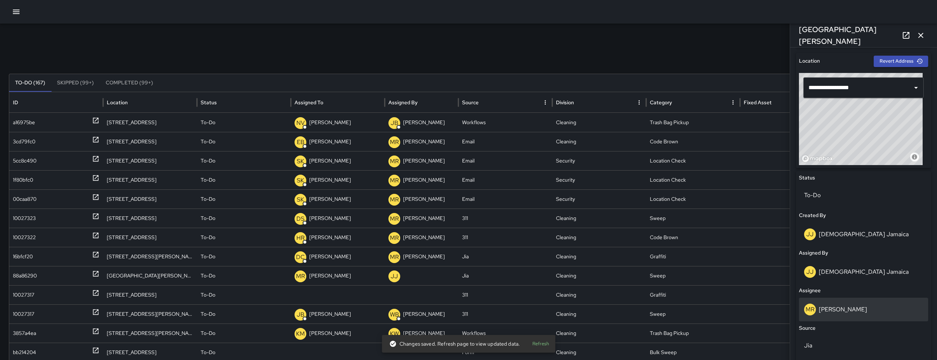
drag, startPoint x: 842, startPoint y: 322, endPoint x: 851, endPoint y: 313, distance: 12.8
click at [842, 321] on div "Status To-Do Created By JJ Jesus Jamaica Assigned By JJ Jesus Jamaica Assignee …" at bounding box center [863, 328] width 135 height 314
click at [851, 313] on div "MR Maria Rosas" at bounding box center [863, 309] width 119 height 12
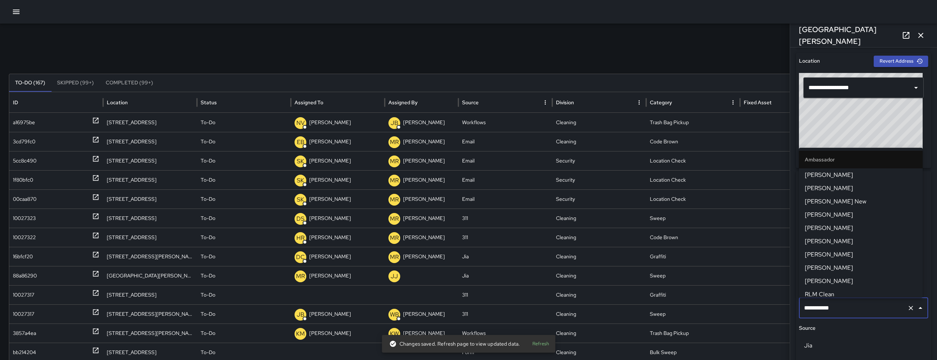
click at [851, 313] on input "**********" at bounding box center [853, 308] width 102 height 14
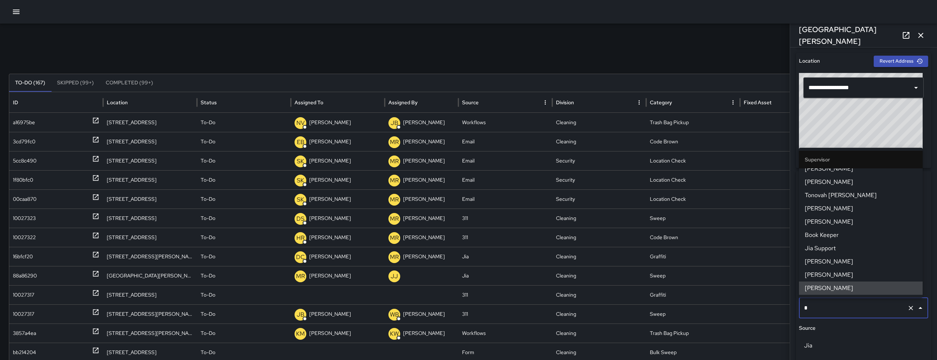
scroll to position [327, 0]
type input "**"
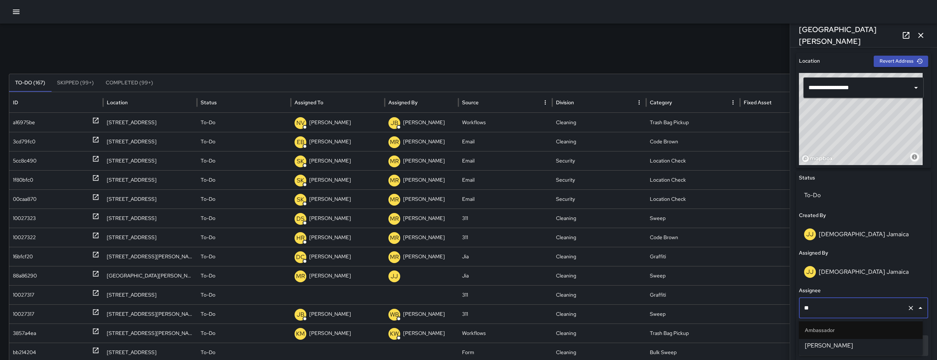
click at [838, 342] on span "Joe Bankhead" at bounding box center [861, 345] width 112 height 9
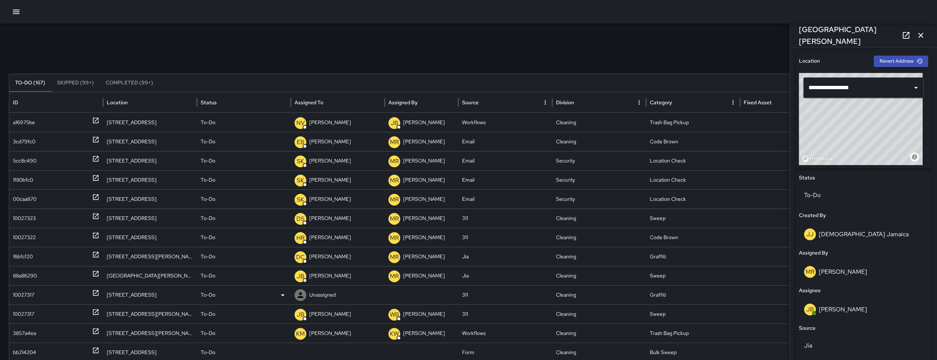
click at [23, 299] on div "10027317" at bounding box center [23, 294] width 21 height 19
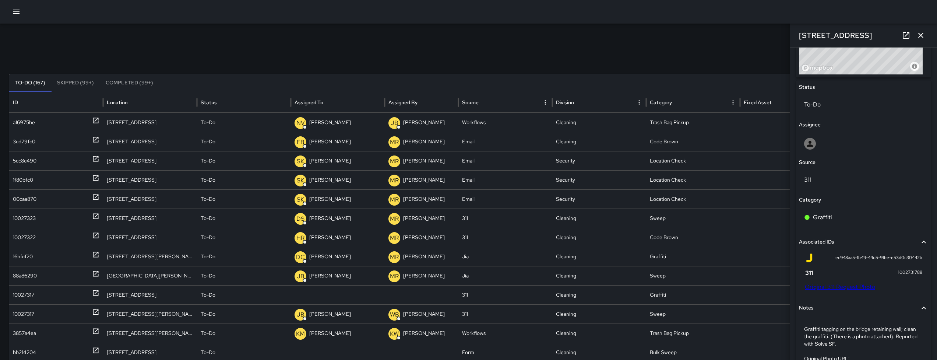
scroll to position [344, 0]
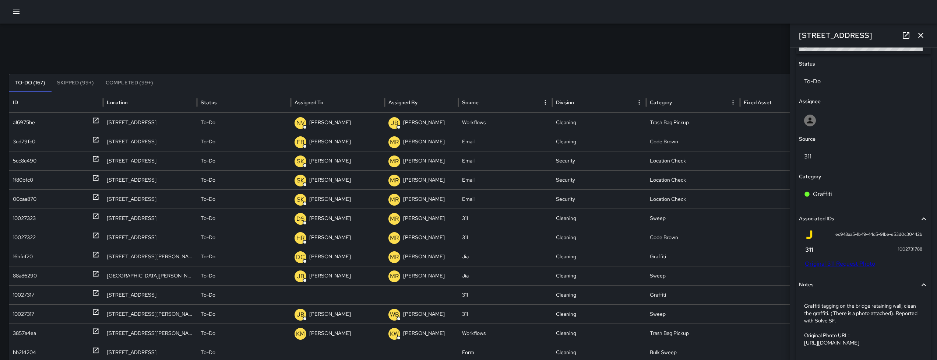
click at [842, 264] on link "Original 311 Request Photo" at bounding box center [840, 264] width 70 height 8
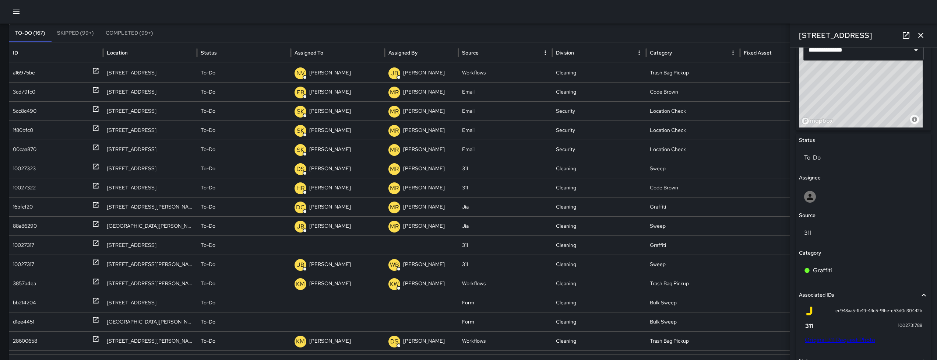
scroll to position [274, 0]
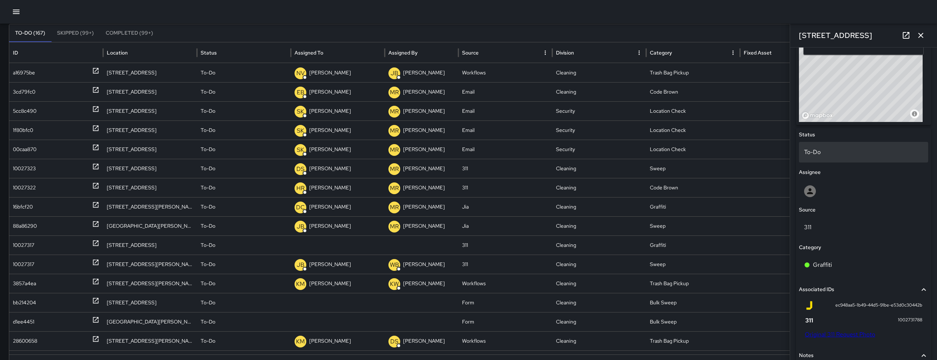
click at [847, 156] on p "To-Do" at bounding box center [863, 152] width 119 height 9
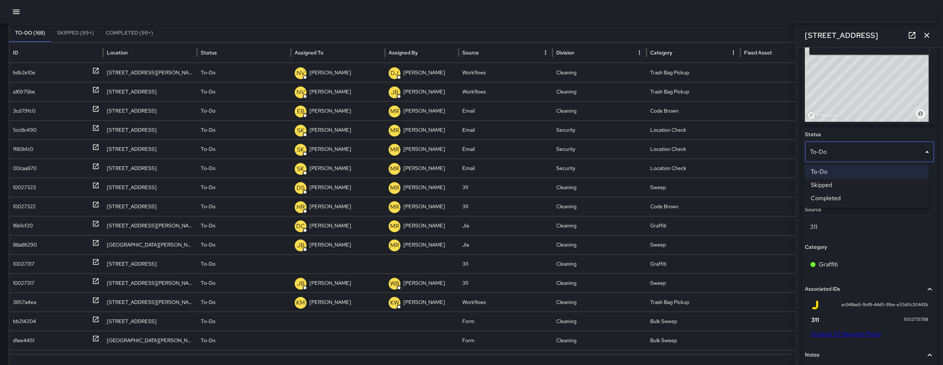
click at [835, 181] on li "Skipped" at bounding box center [867, 185] width 124 height 13
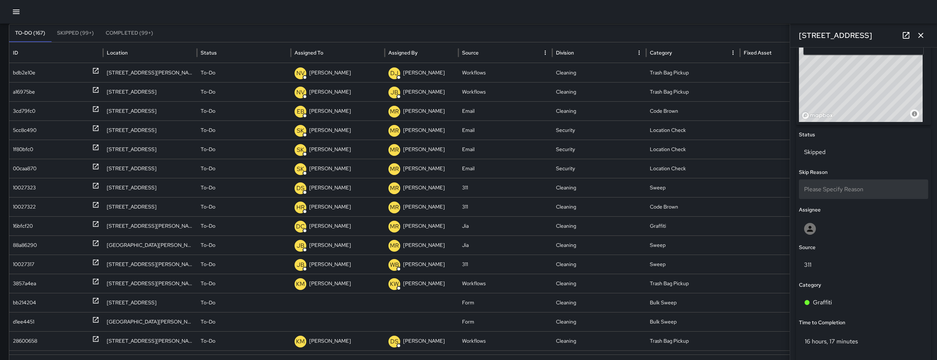
click at [829, 184] on div "Please Specify Reason" at bounding box center [863, 189] width 129 height 20
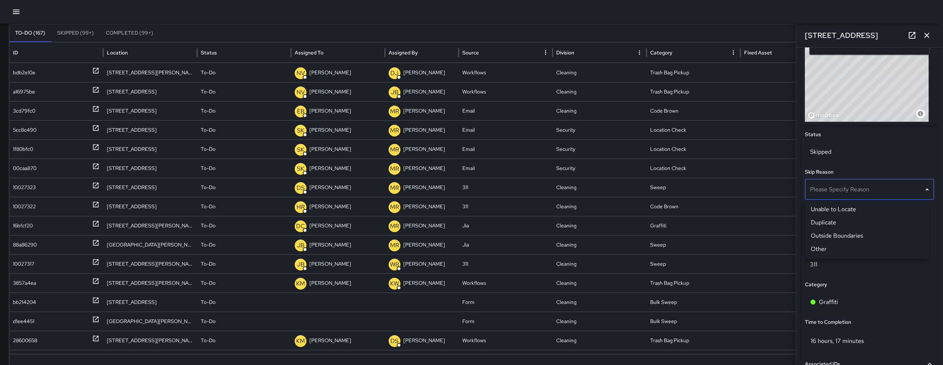
click at [839, 234] on li "Outside Boundaries" at bounding box center [867, 235] width 124 height 13
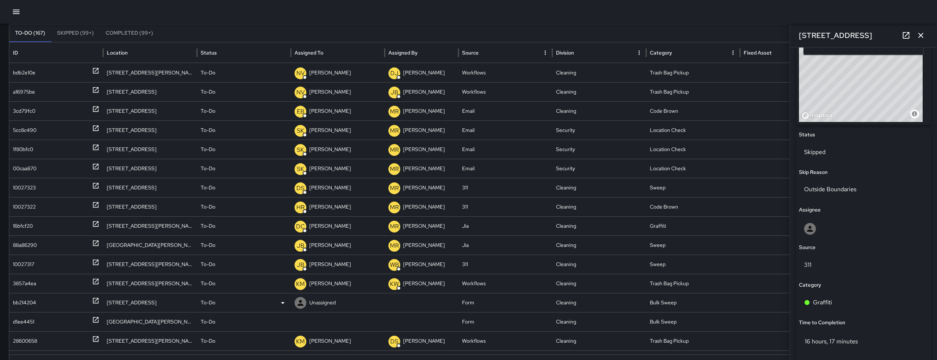
click at [33, 299] on div "bb214204" at bounding box center [24, 302] width 23 height 19
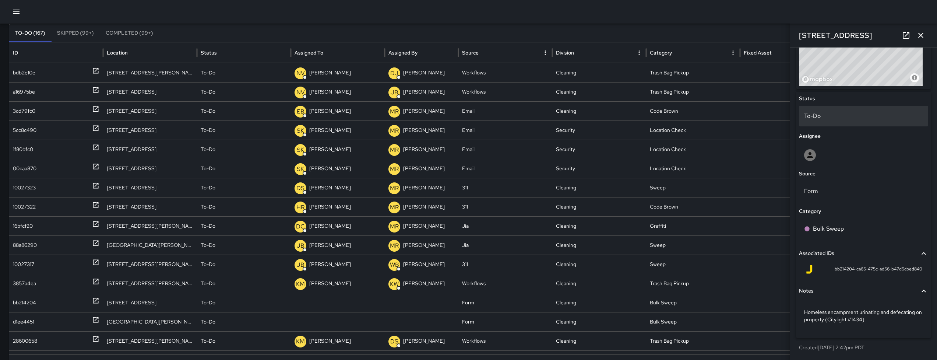
click at [831, 115] on p "To-Do" at bounding box center [863, 116] width 119 height 9
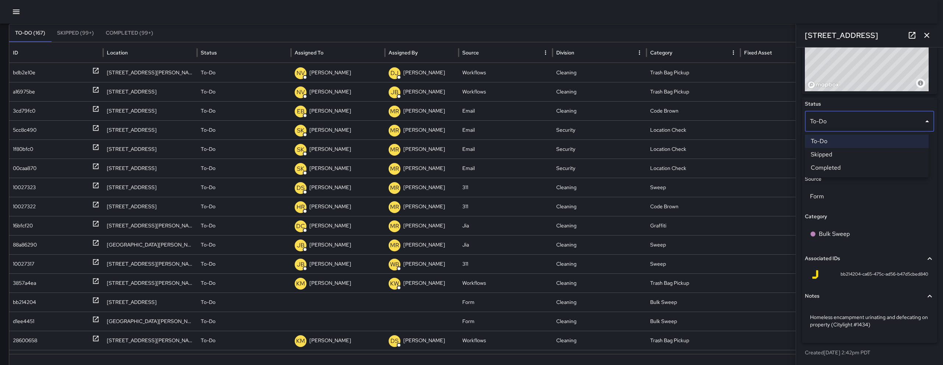
click at [833, 153] on li "Skipped" at bounding box center [867, 154] width 124 height 13
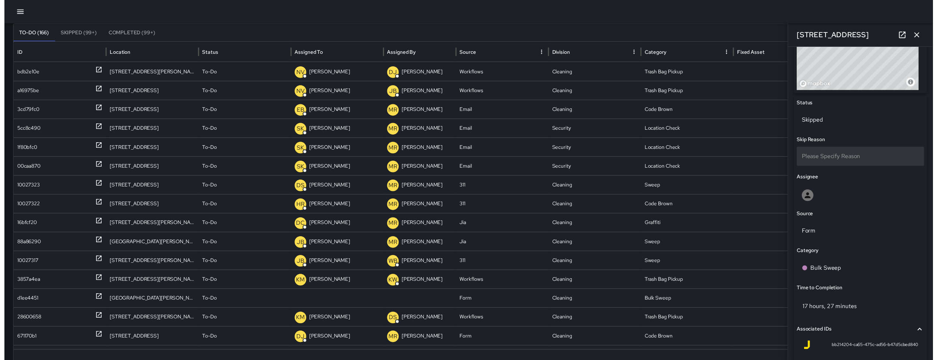
scroll to position [310, 0]
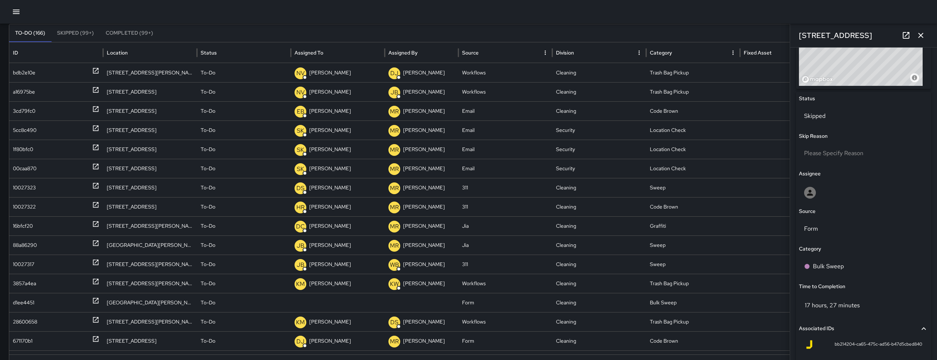
click at [831, 139] on div "Skip Reason" at bounding box center [863, 136] width 129 height 8
click at [832, 154] on span "Please Specify Reason" at bounding box center [833, 153] width 59 height 8
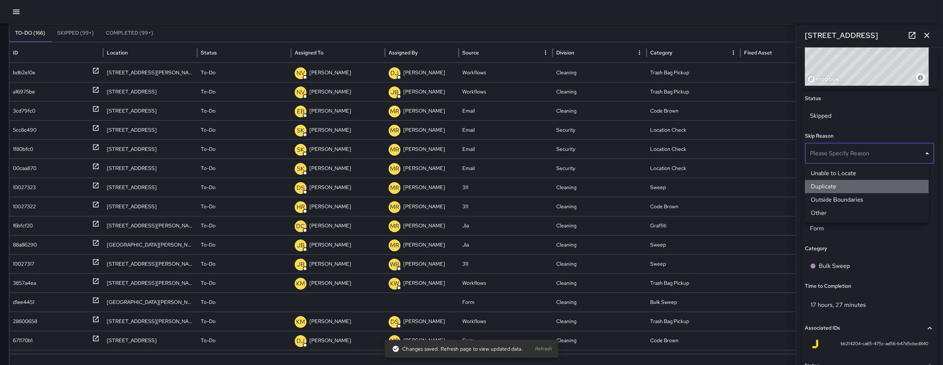
click at [831, 187] on li "Duplicate" at bounding box center [867, 186] width 124 height 13
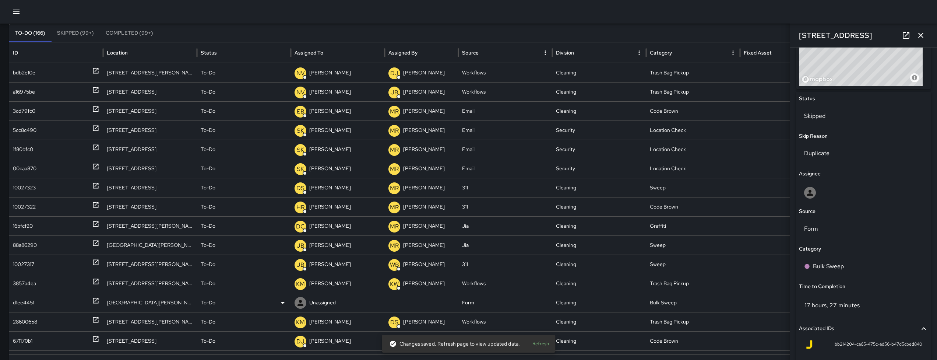
click at [18, 306] on div "d1ee4451" at bounding box center [23, 302] width 21 height 19
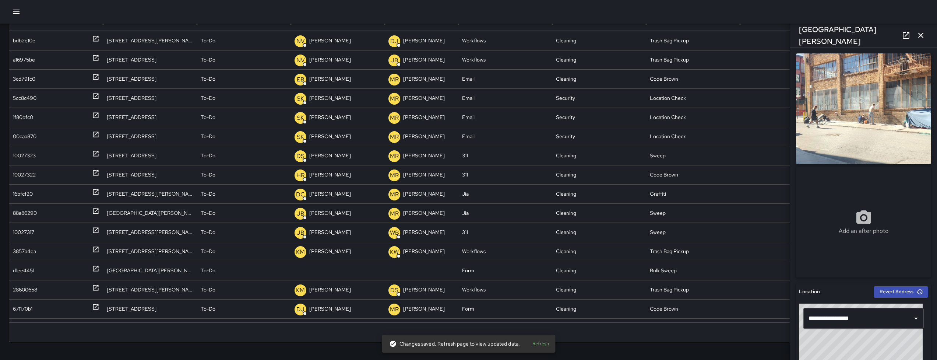
scroll to position [233, 0]
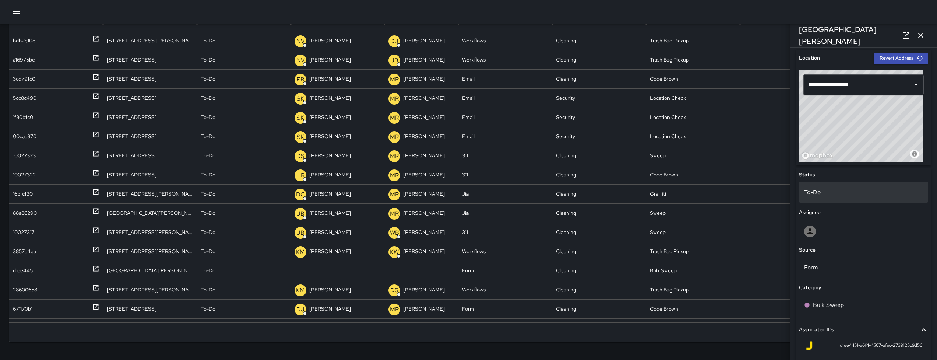
click at [828, 188] on p "To-Do" at bounding box center [863, 192] width 119 height 9
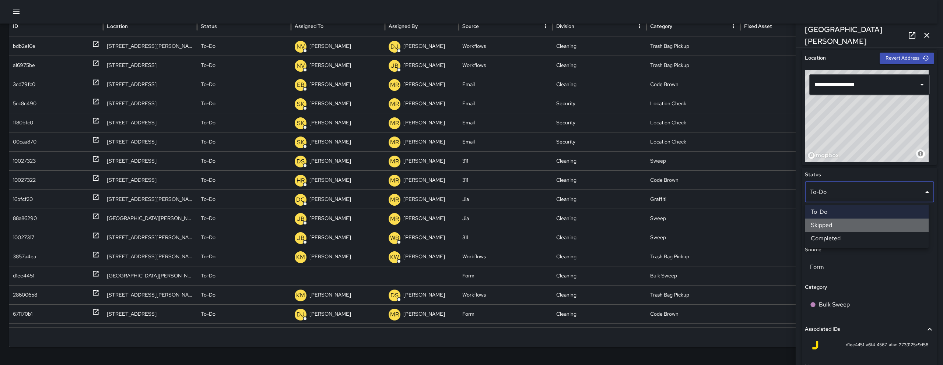
click at [828, 228] on li "Skipped" at bounding box center [867, 225] width 124 height 13
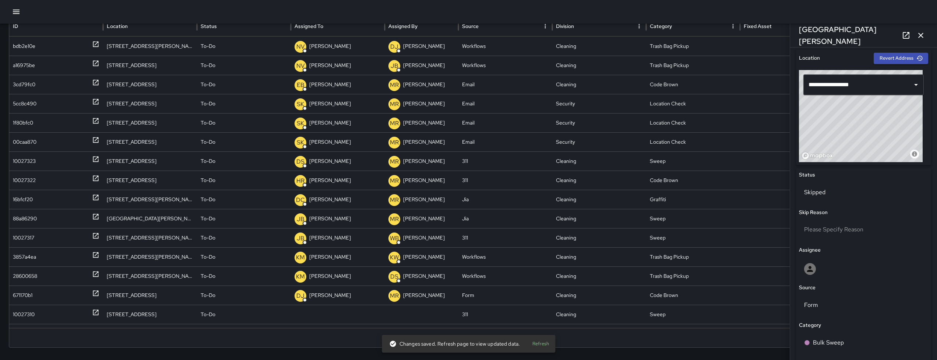
drag, startPoint x: 837, startPoint y: 247, endPoint x: 837, endPoint y: 240, distance: 7.0
click at [837, 246] on div "Assignee" at bounding box center [863, 250] width 129 height 8
click at [837, 240] on div "Please Specify Reason" at bounding box center [863, 231] width 129 height 24
click at [838, 235] on div "Please Specify Reason" at bounding box center [863, 229] width 129 height 20
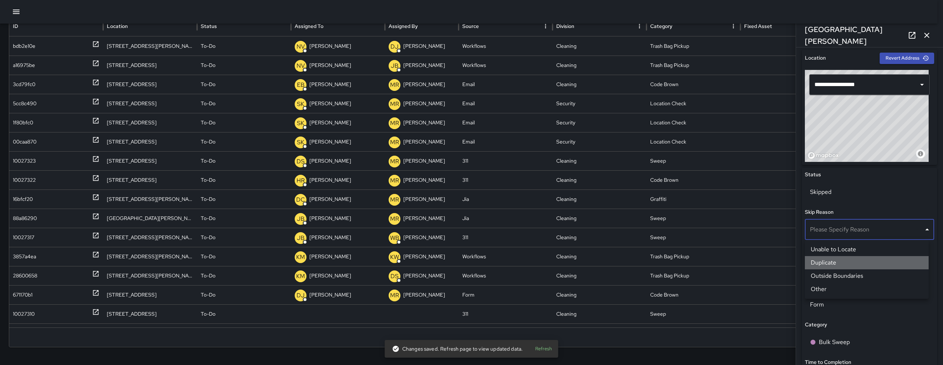
click at [832, 264] on li "Duplicate" at bounding box center [867, 262] width 124 height 13
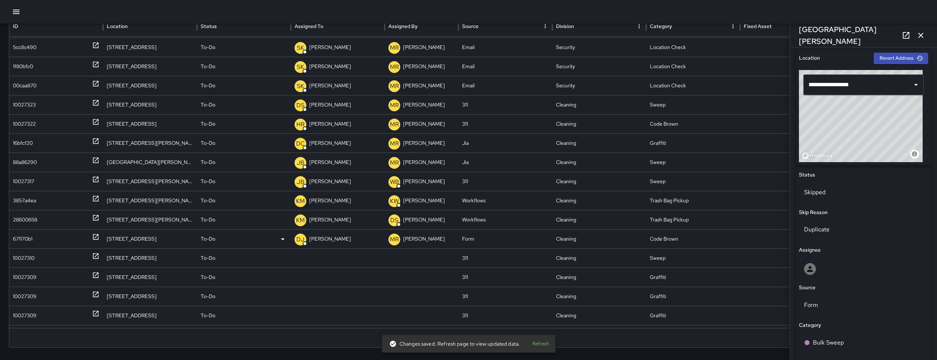
scroll to position [65, 0]
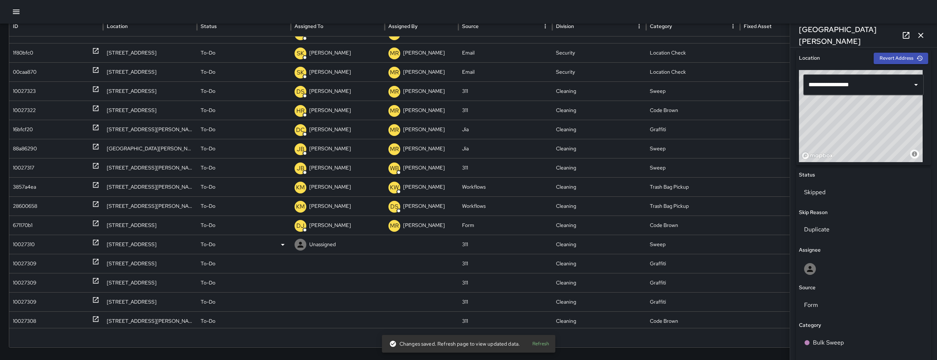
click at [32, 242] on div "10027310" at bounding box center [24, 244] width 22 height 19
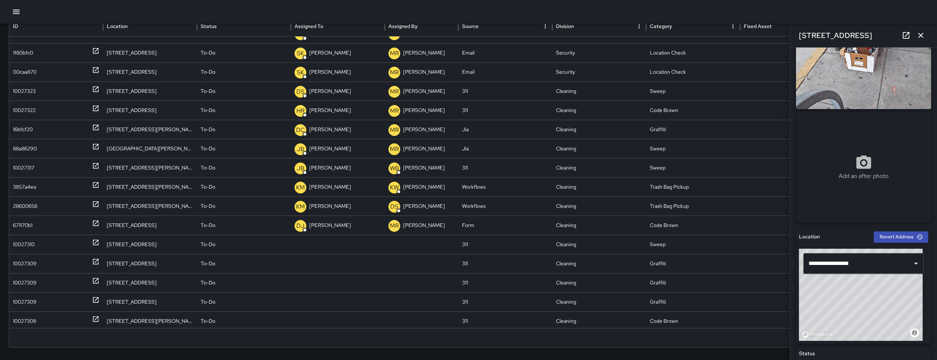
scroll to position [238, 0]
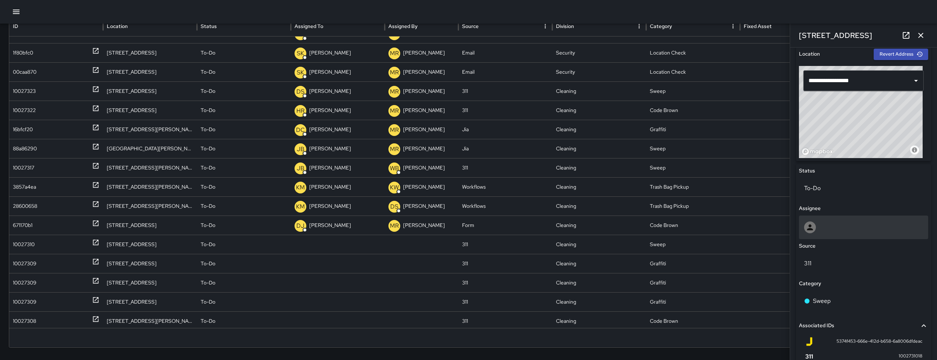
click at [848, 226] on div at bounding box center [863, 227] width 119 height 12
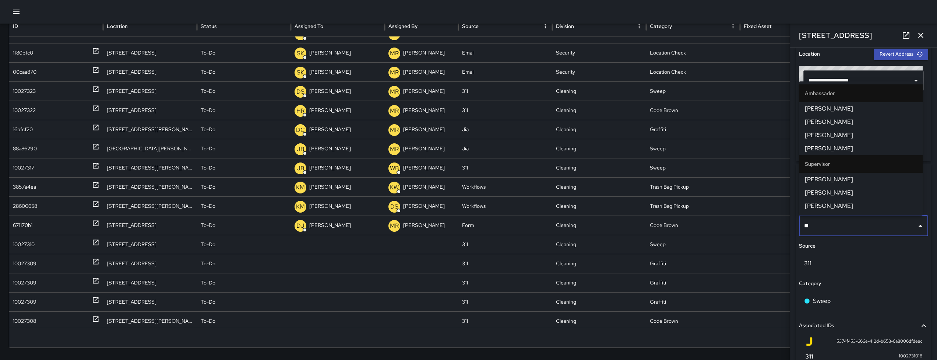
type input "***"
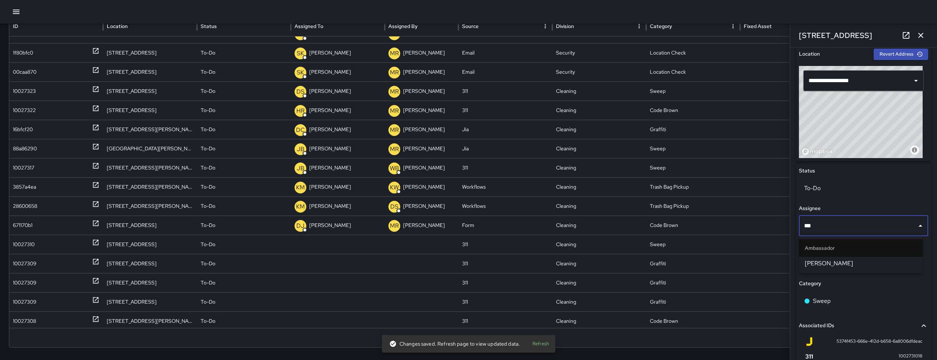
click at [853, 265] on span "Enrique Cervantes" at bounding box center [861, 263] width 112 height 9
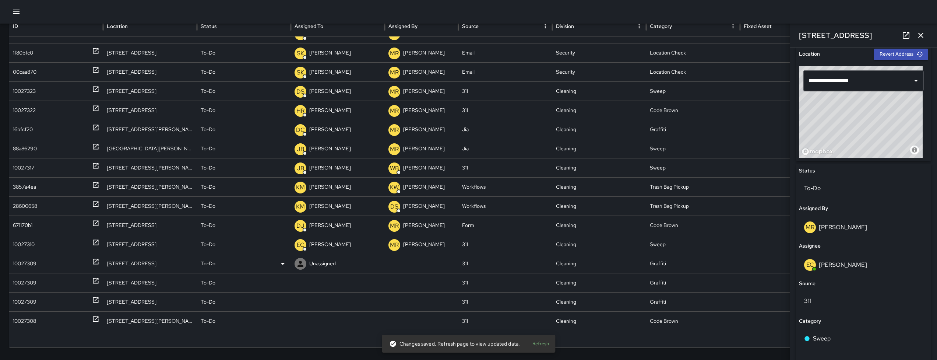
click at [29, 270] on div "10027309" at bounding box center [25, 263] width 24 height 19
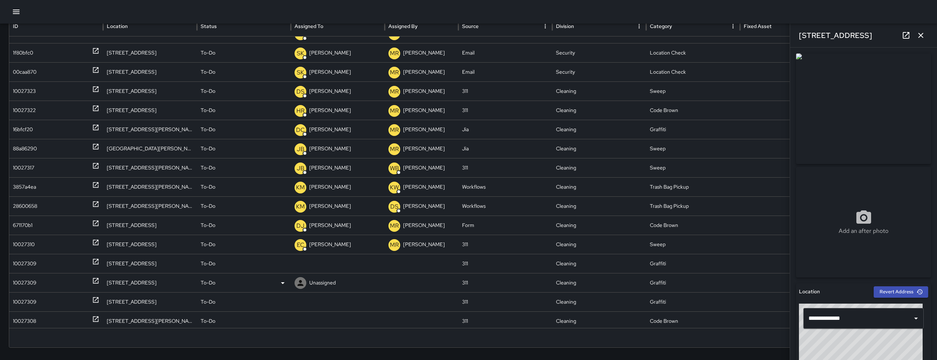
click at [25, 285] on div "10027309" at bounding box center [25, 282] width 24 height 19
click at [15, 305] on div "10027309" at bounding box center [25, 301] width 24 height 19
click at [15, 324] on div "10027308" at bounding box center [24, 321] width 23 height 19
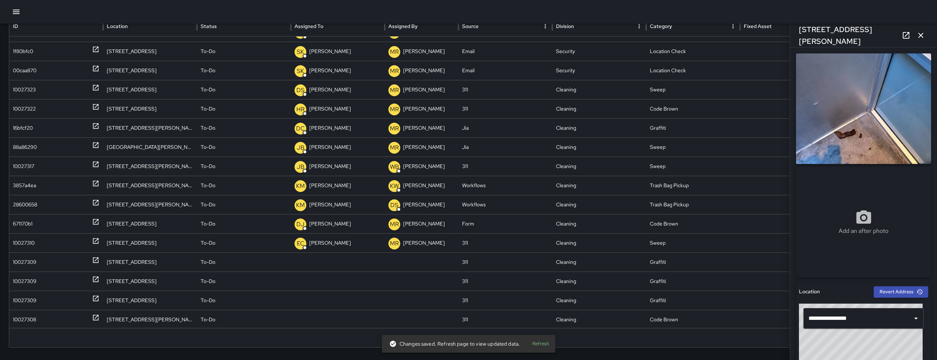
scroll to position [155, 0]
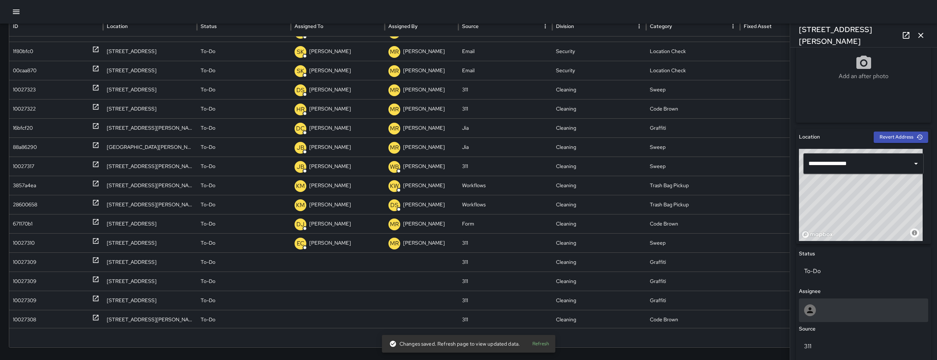
click at [863, 301] on div at bounding box center [863, 310] width 129 height 24
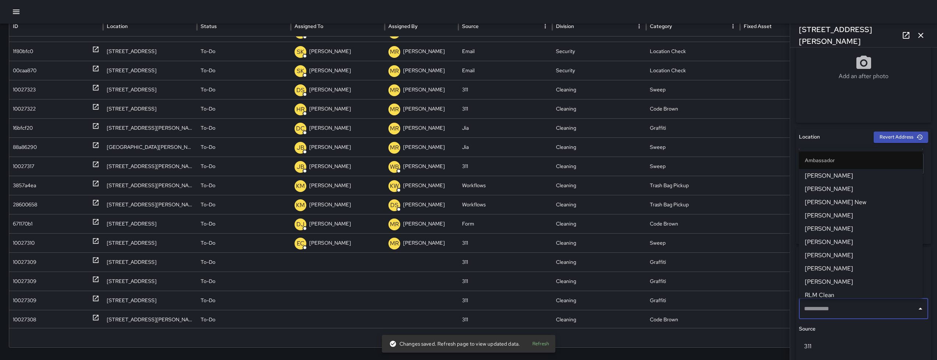
click at [862, 302] on input "text" at bounding box center [858, 309] width 112 height 14
type input "**"
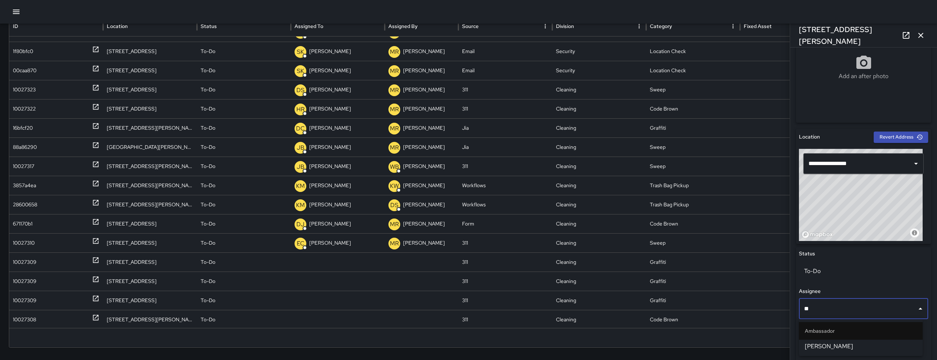
click at [843, 342] on span "Joe Bankhead" at bounding box center [861, 346] width 112 height 9
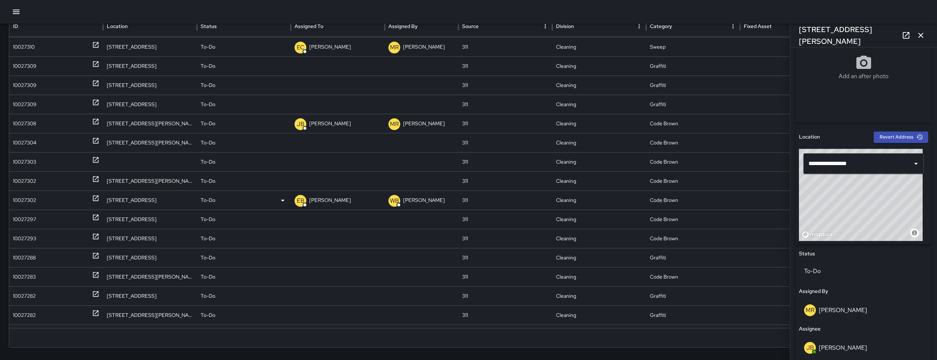
scroll to position [252, 0]
click at [28, 139] on div "10027304" at bounding box center [25, 140] width 24 height 19
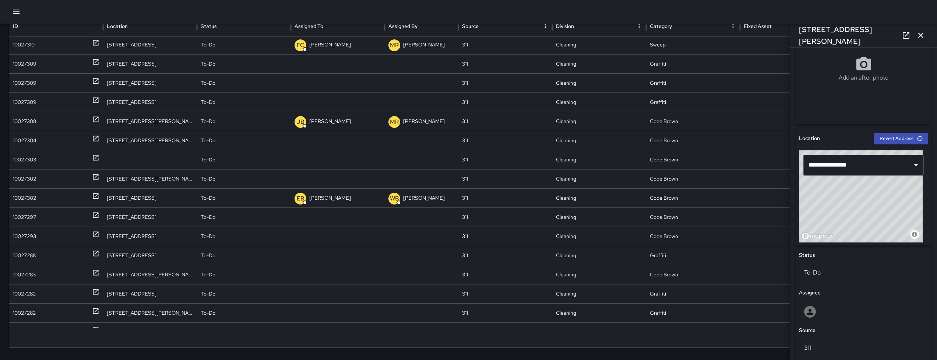
scroll to position [260, 0]
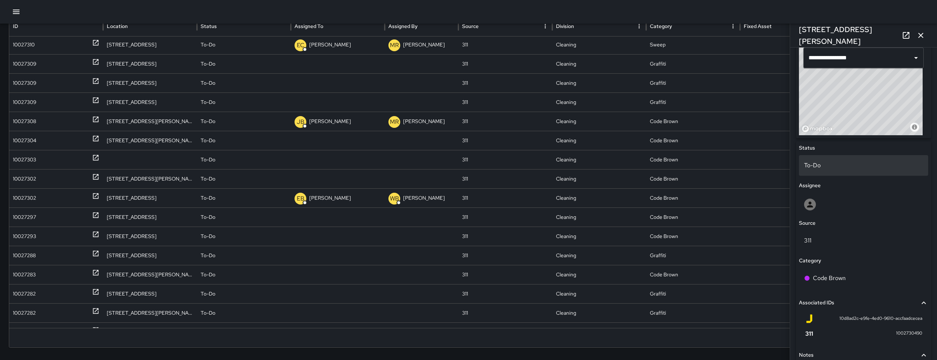
click at [842, 169] on div "To-Do" at bounding box center [863, 165] width 129 height 21
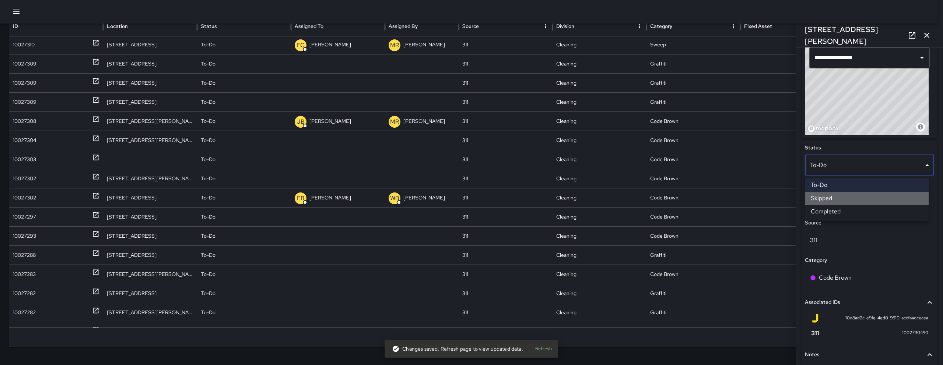
click at [833, 195] on li "Skipped" at bounding box center [867, 198] width 124 height 13
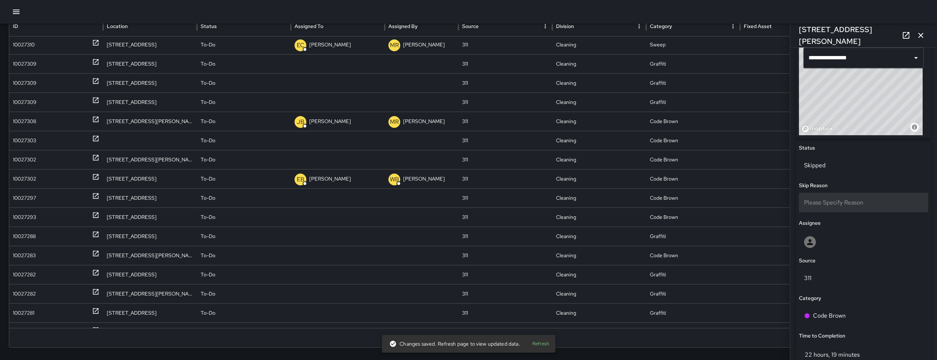
click at [830, 197] on div "Please Specify Reason" at bounding box center [863, 203] width 129 height 20
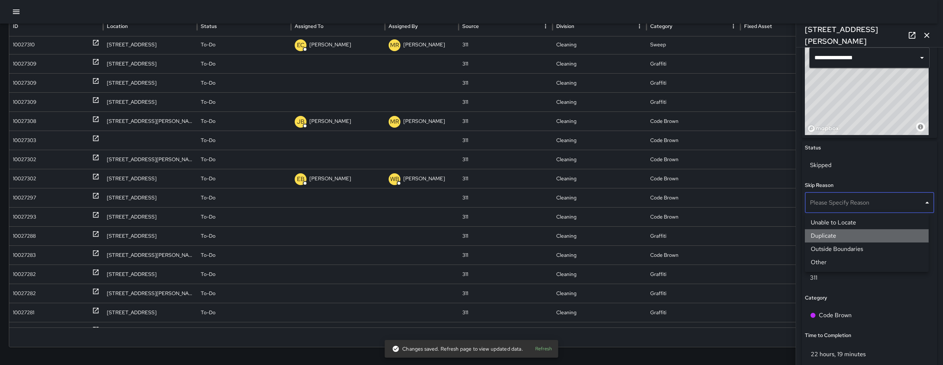
click at [835, 236] on li "Duplicate" at bounding box center [867, 235] width 124 height 13
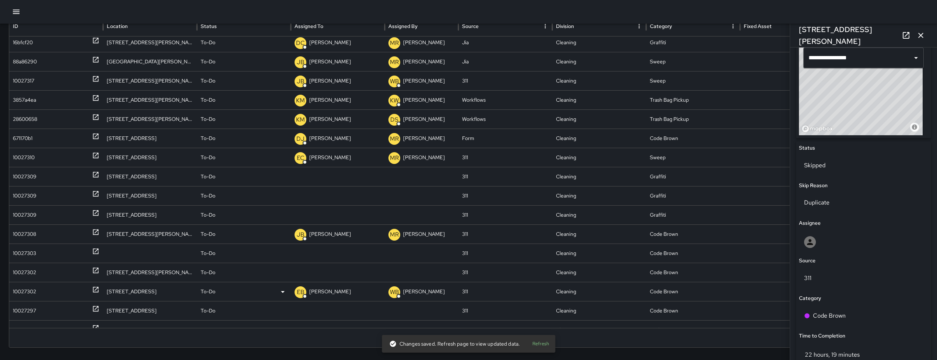
scroll to position [146, 0]
click at [18, 254] on div "10027303" at bounding box center [24, 253] width 23 height 19
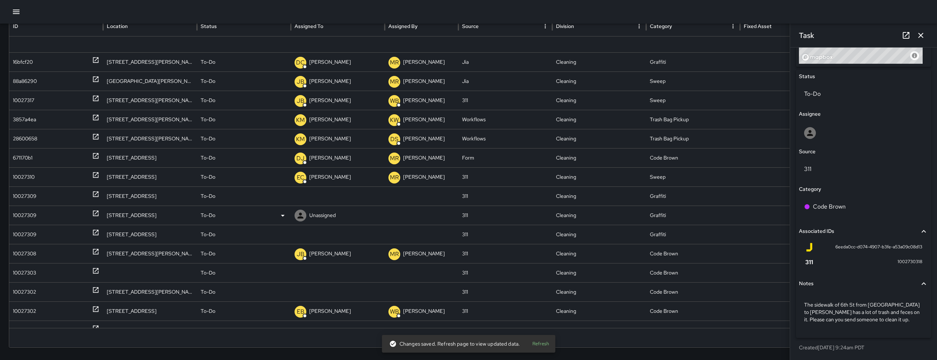
scroll to position [164, 0]
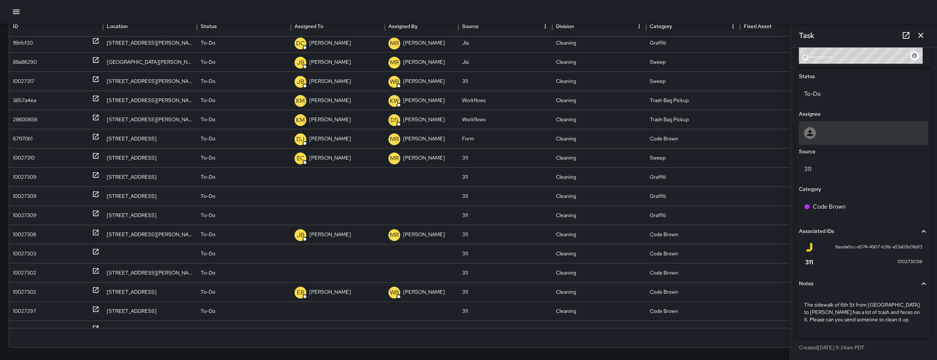
click at [809, 138] on div at bounding box center [810, 133] width 12 height 12
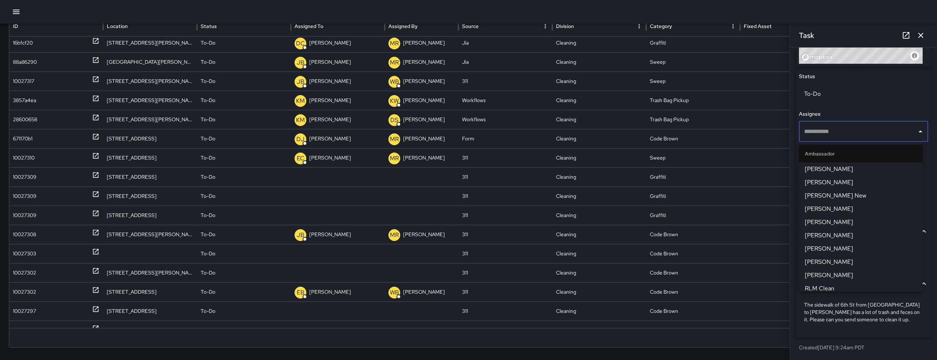
click at [809, 139] on div "​" at bounding box center [863, 131] width 129 height 21
type input "***"
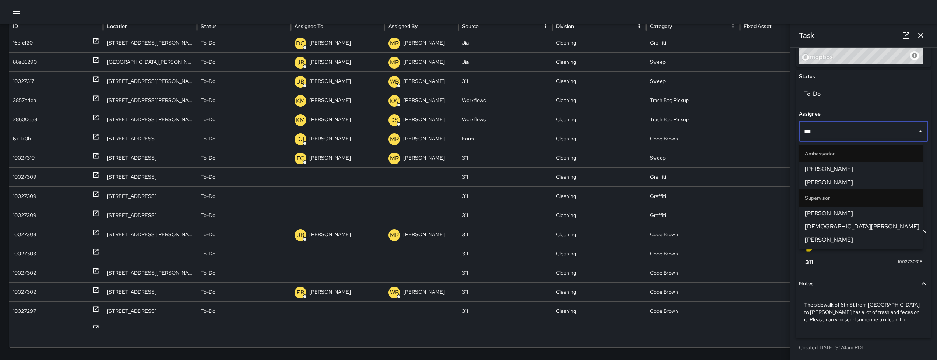
click at [838, 237] on span "[PERSON_NAME]" at bounding box center [861, 239] width 112 height 9
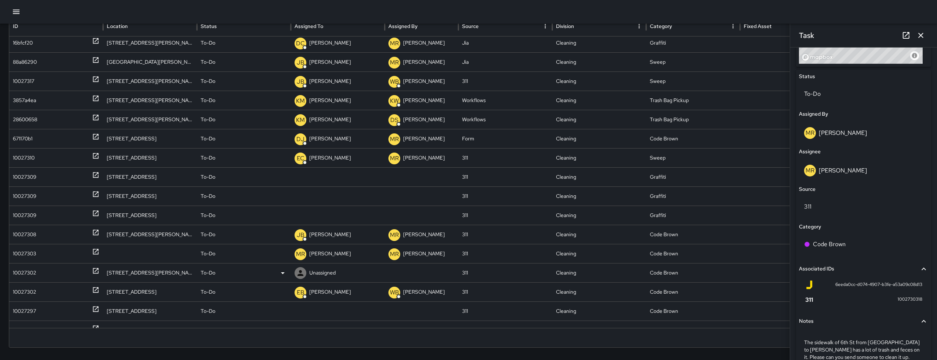
click at [27, 268] on div "10027302" at bounding box center [24, 272] width 23 height 19
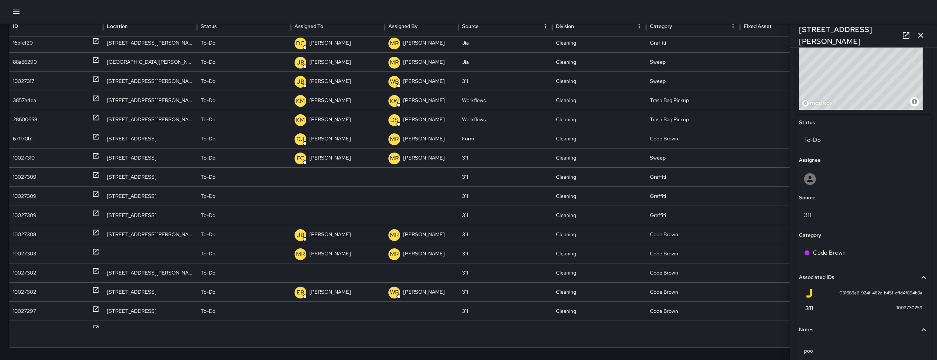
scroll to position [291, 0]
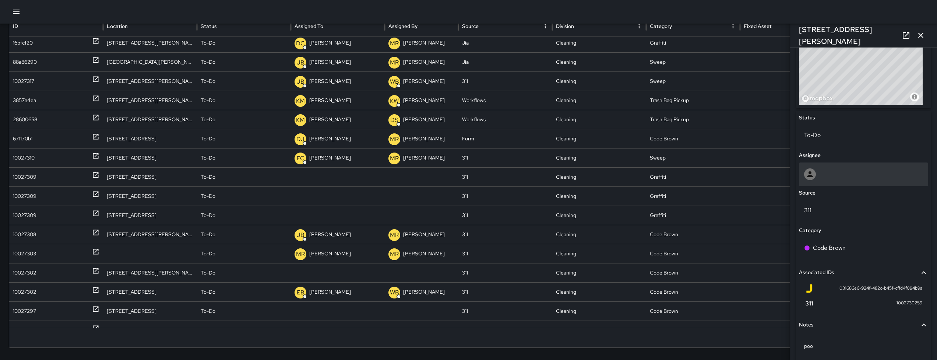
click at [830, 178] on div at bounding box center [863, 174] width 119 height 12
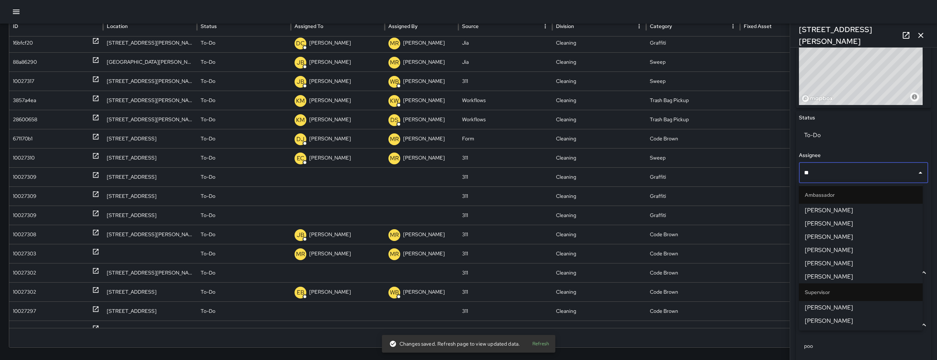
type input "***"
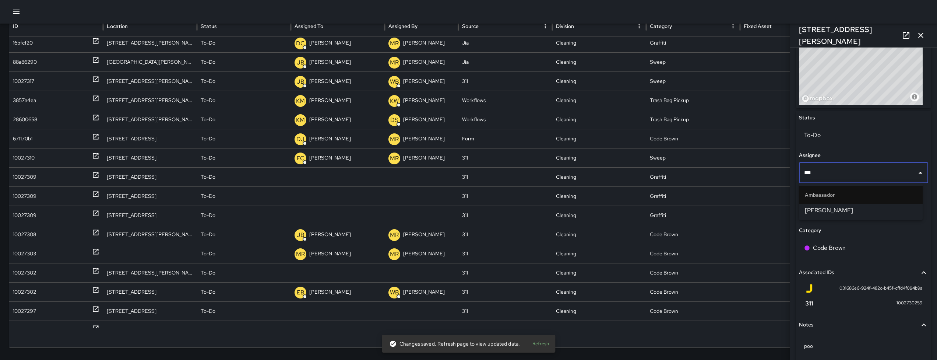
click at [830, 210] on span "Daniel Sterling" at bounding box center [861, 210] width 112 height 9
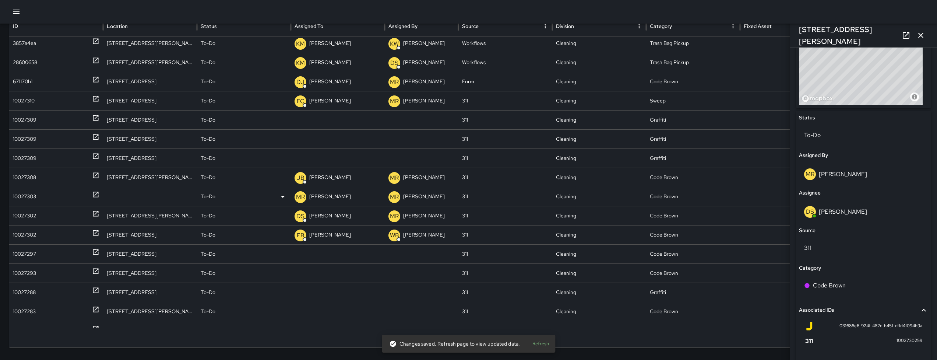
scroll to position [0, 0]
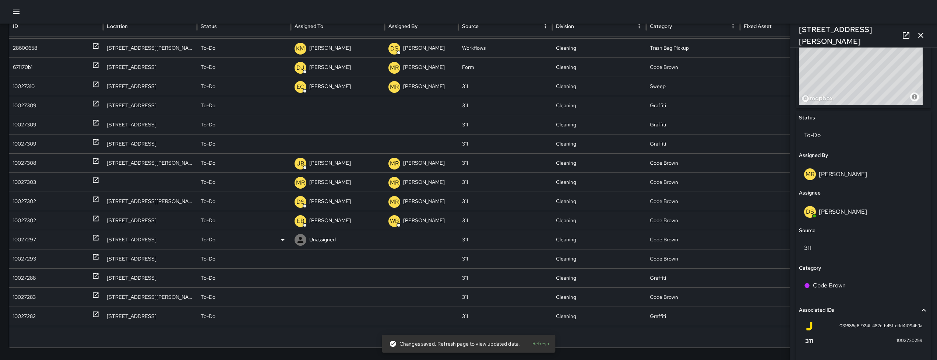
click at [35, 239] on div "10027297" at bounding box center [24, 239] width 23 height 19
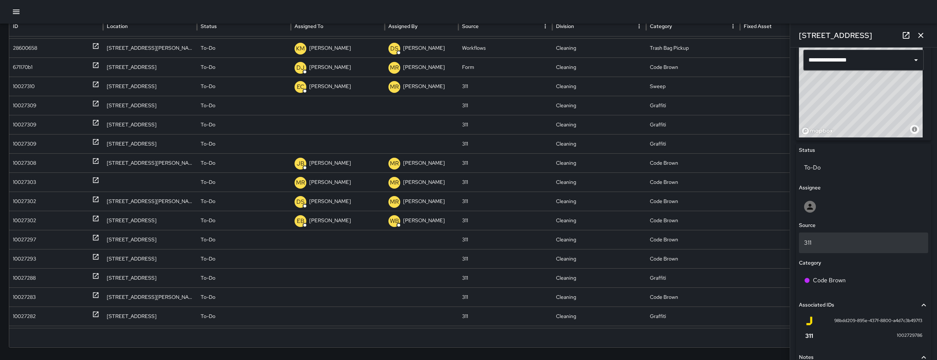
scroll to position [254, 0]
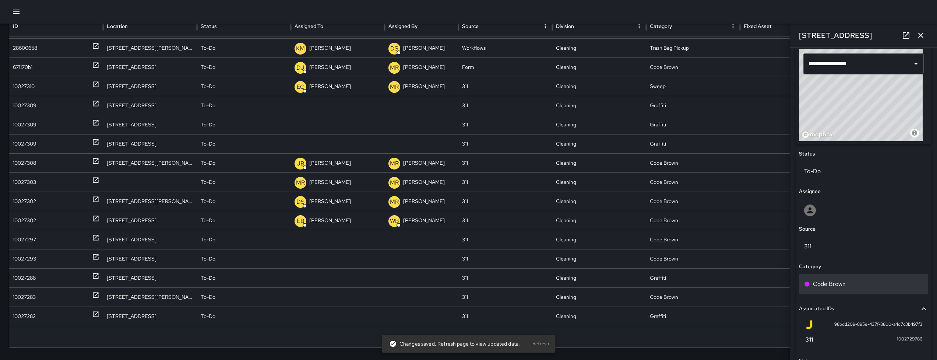
click at [828, 284] on p "Code Brown" at bounding box center [829, 283] width 33 height 9
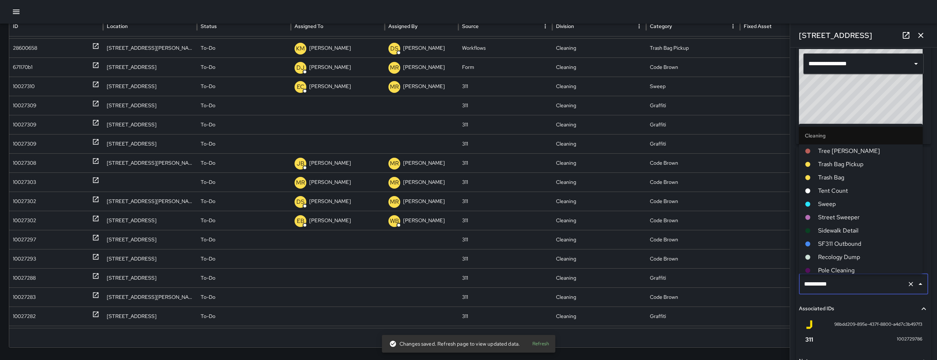
scroll to position [226, 0]
click at [827, 283] on input "**********" at bounding box center [853, 284] width 102 height 14
click at [830, 284] on input "**********" at bounding box center [853, 284] width 102 height 14
click at [856, 291] on div "**********" at bounding box center [863, 284] width 129 height 21
click at [856, 291] on input "**********" at bounding box center [853, 284] width 102 height 14
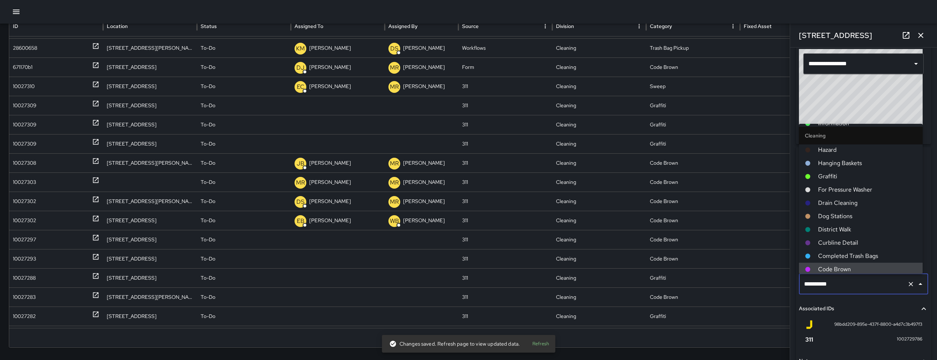
click at [855, 290] on input "**********" at bounding box center [853, 284] width 102 height 14
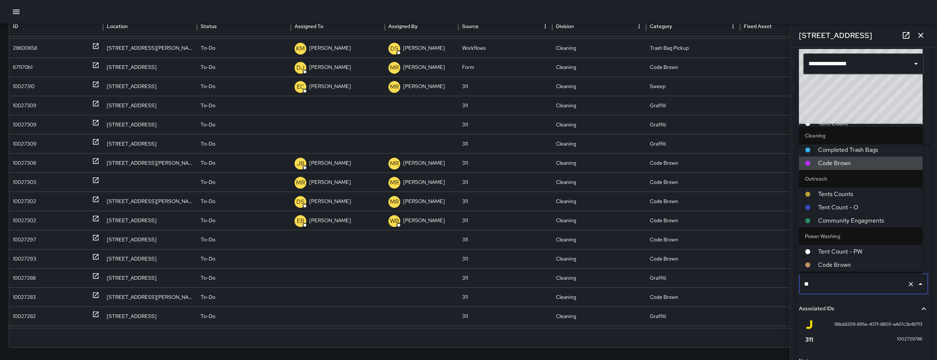
scroll to position [14, 0]
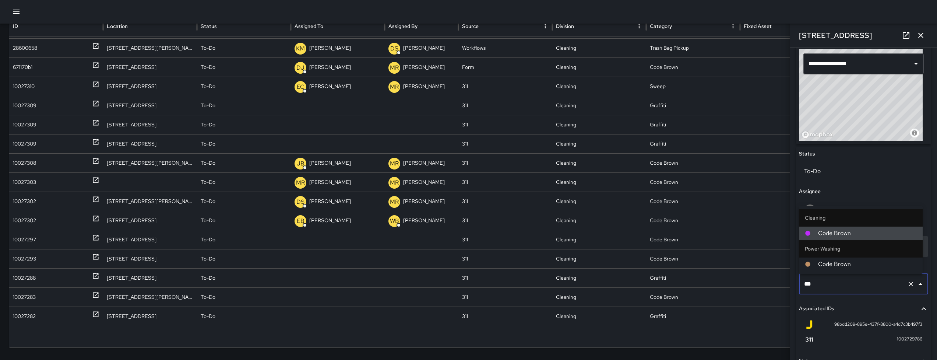
type input "****"
click at [847, 271] on ul "Cleaning Code Brown Power Washing Code Brown" at bounding box center [861, 240] width 124 height 68
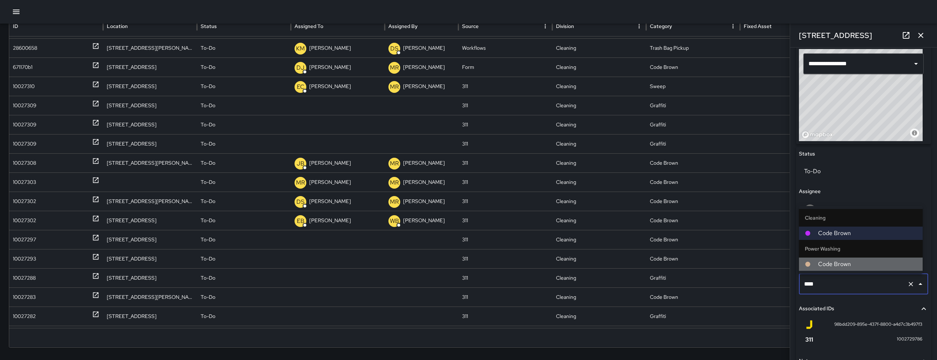
click at [847, 267] on span "Code Brown" at bounding box center [867, 264] width 99 height 9
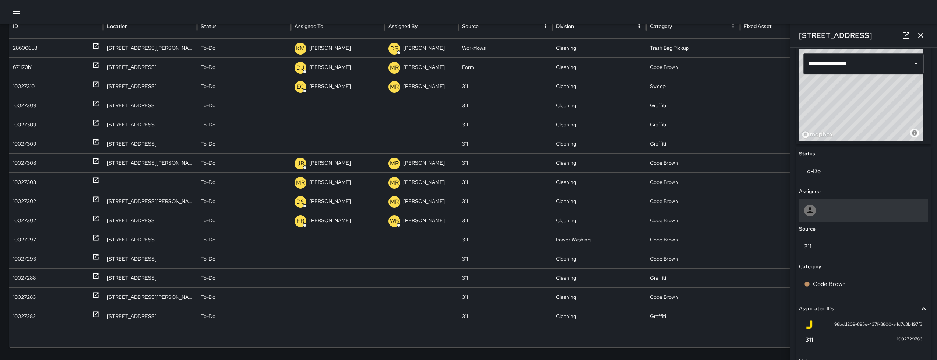
click at [844, 202] on div at bounding box center [863, 210] width 129 height 24
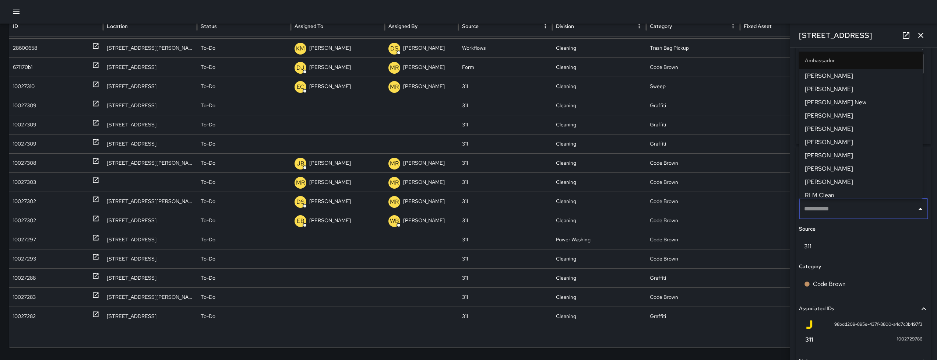
click at [844, 202] on input "text" at bounding box center [858, 209] width 112 height 14
type input "***"
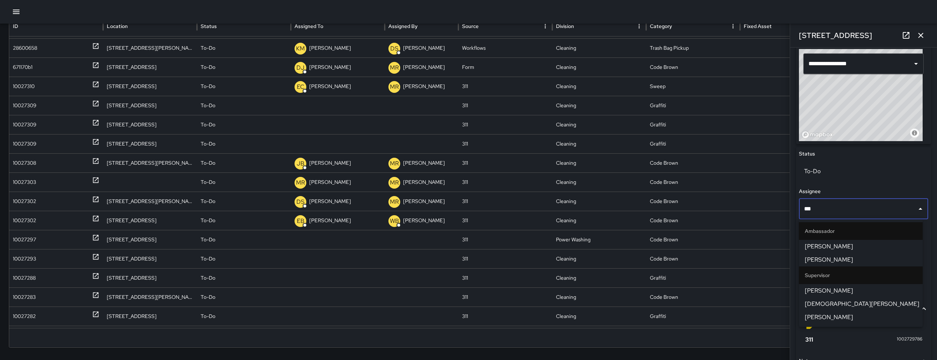
click at [841, 316] on span "[PERSON_NAME]" at bounding box center [861, 317] width 112 height 9
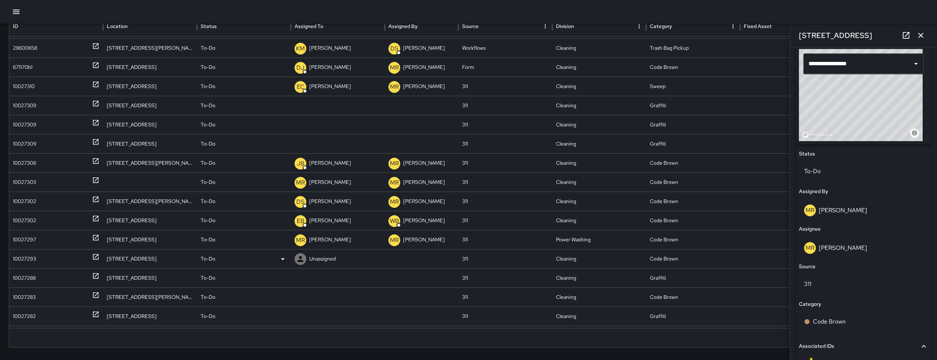
click at [30, 260] on div "10027293" at bounding box center [24, 258] width 23 height 19
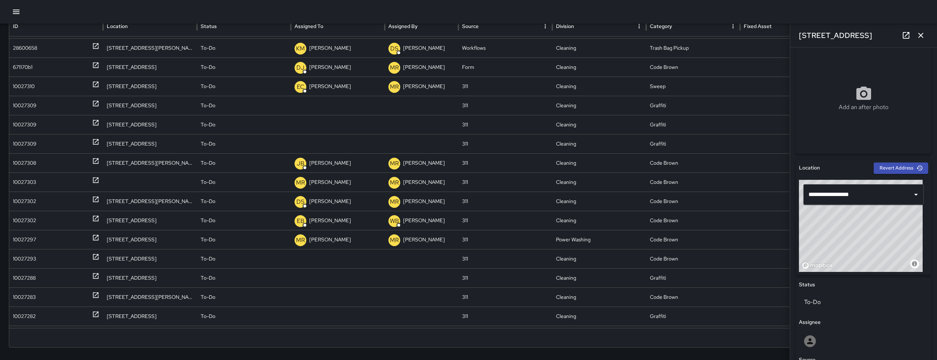
scroll to position [207, 0]
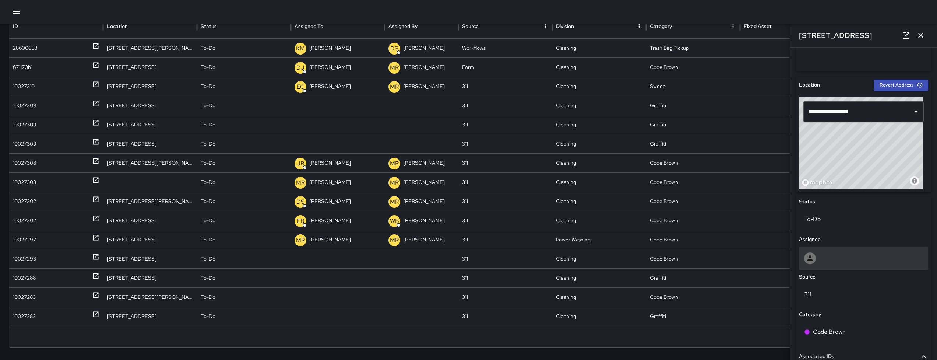
click at [826, 265] on div at bounding box center [863, 258] width 129 height 24
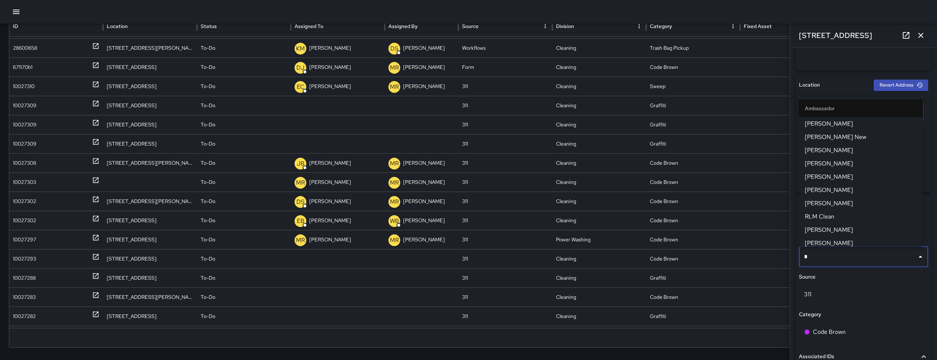
type input "**"
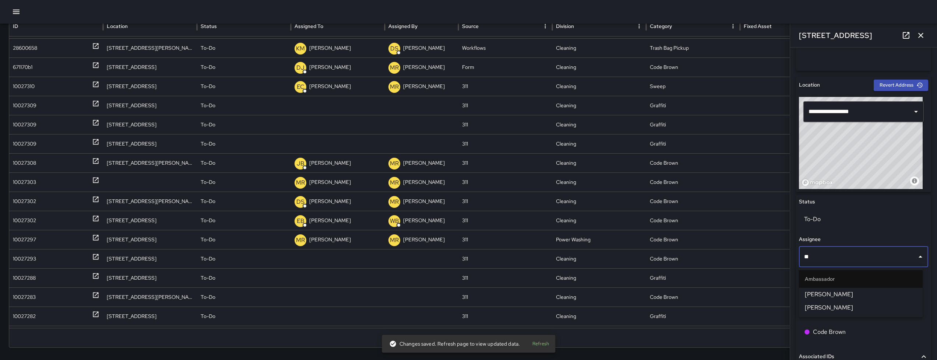
click at [831, 297] on span "Edwin Barillas" at bounding box center [861, 294] width 112 height 9
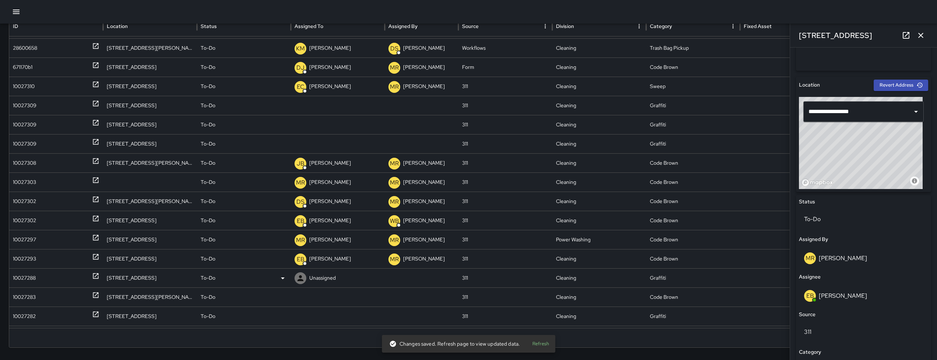
click at [27, 277] on div "10027288" at bounding box center [24, 277] width 23 height 19
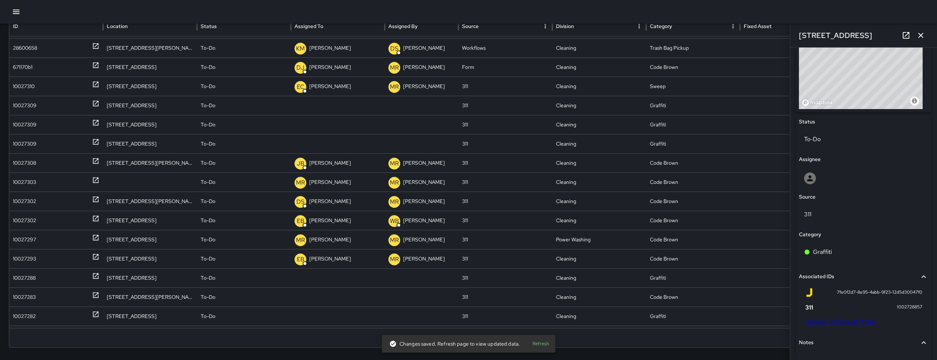
scroll to position [287, 0]
click at [27, 300] on div "10027283" at bounding box center [24, 297] width 23 height 19
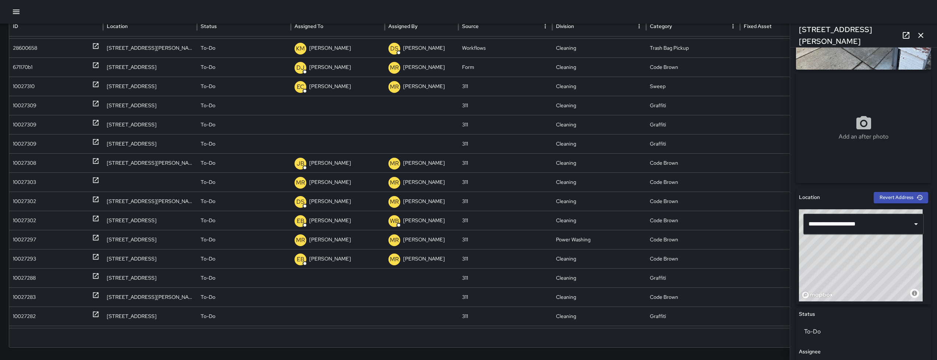
scroll to position [0, 0]
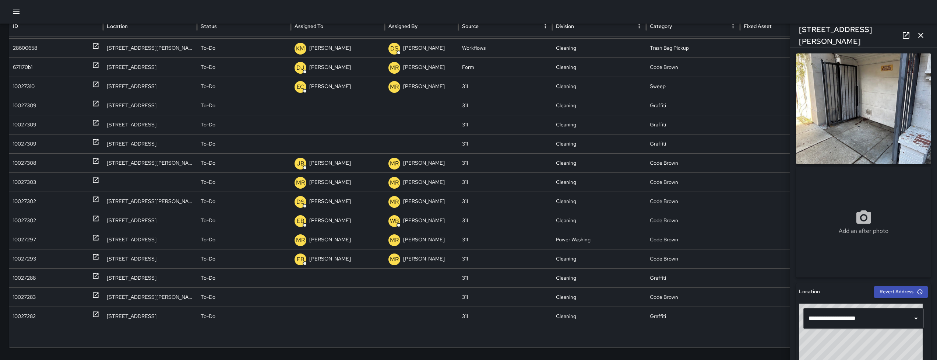
click at [901, 38] on link at bounding box center [906, 35] width 15 height 15
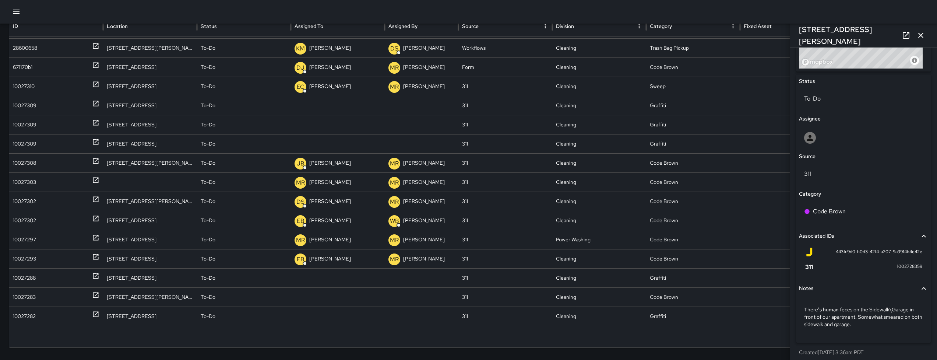
scroll to position [332, 0]
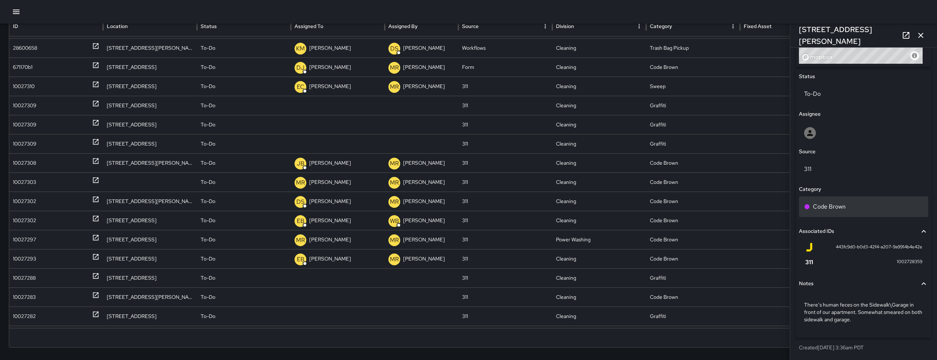
click at [822, 202] on p "Code Brown" at bounding box center [829, 206] width 33 height 9
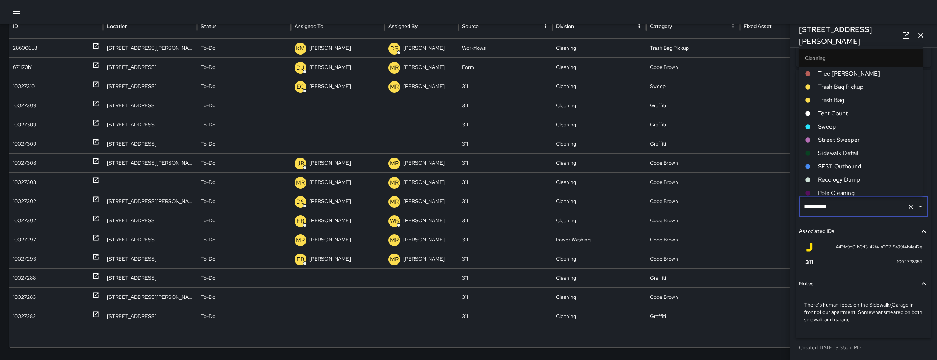
scroll to position [226, 0]
click at [839, 204] on input "**********" at bounding box center [853, 207] width 102 height 14
click at [840, 204] on input "**********" at bounding box center [853, 207] width 102 height 14
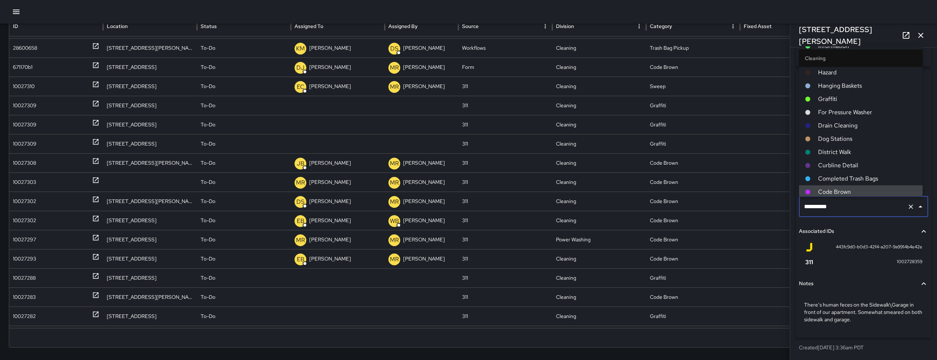
click at [841, 205] on input "**********" at bounding box center [853, 207] width 102 height 14
click at [842, 206] on input "**********" at bounding box center [853, 207] width 102 height 14
click at [842, 205] on input "**********" at bounding box center [853, 207] width 102 height 14
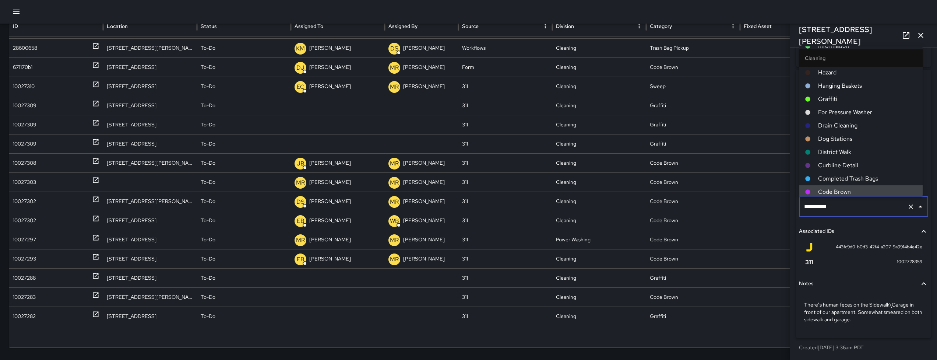
click at [842, 205] on input "**********" at bounding box center [853, 207] width 102 height 14
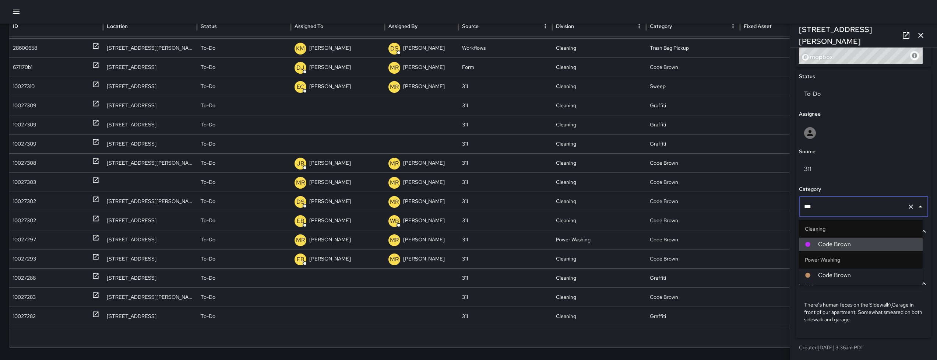
scroll to position [0, 0]
type input "****"
click at [861, 275] on span "Code Brown" at bounding box center [867, 275] width 99 height 9
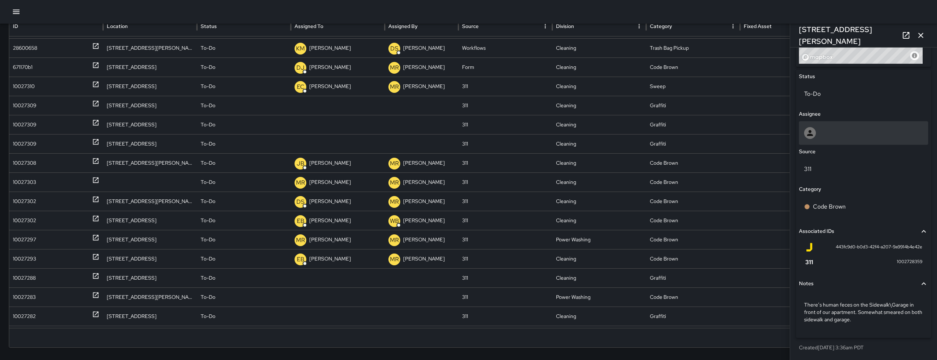
click at [843, 131] on div at bounding box center [863, 133] width 119 height 12
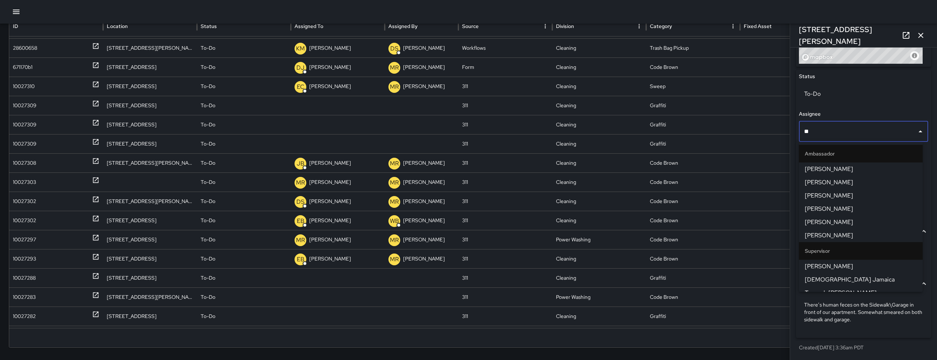
type input "***"
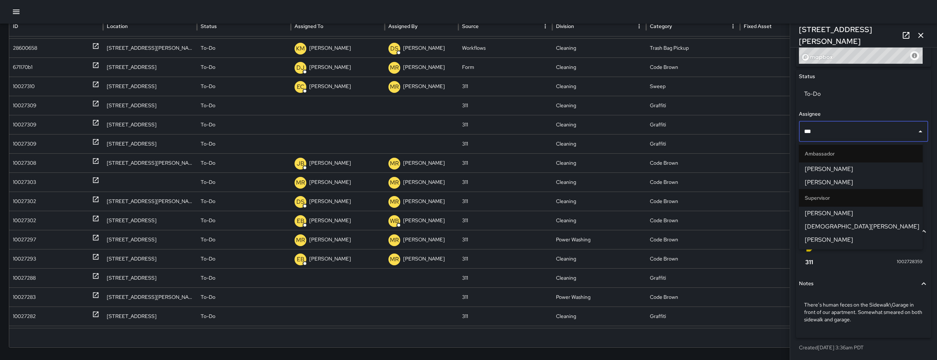
click at [818, 239] on span "[PERSON_NAME]" at bounding box center [861, 239] width 112 height 9
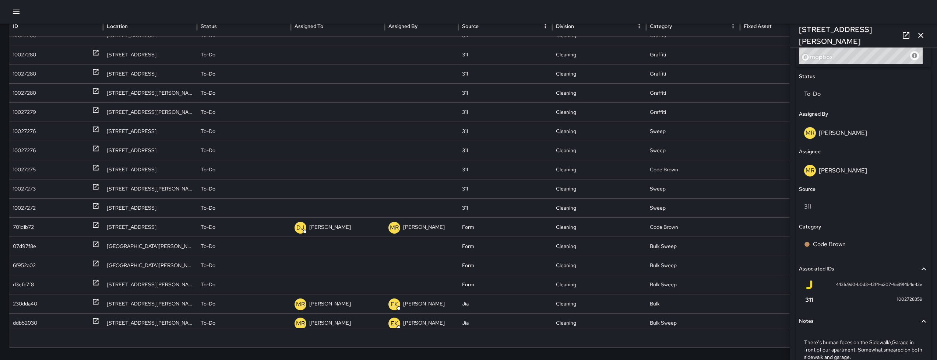
scroll to position [959, 0]
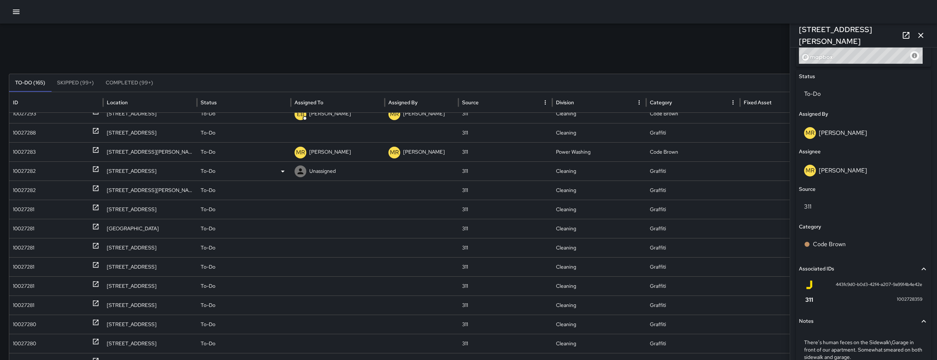
click at [17, 168] on div "10027282" at bounding box center [24, 171] width 23 height 19
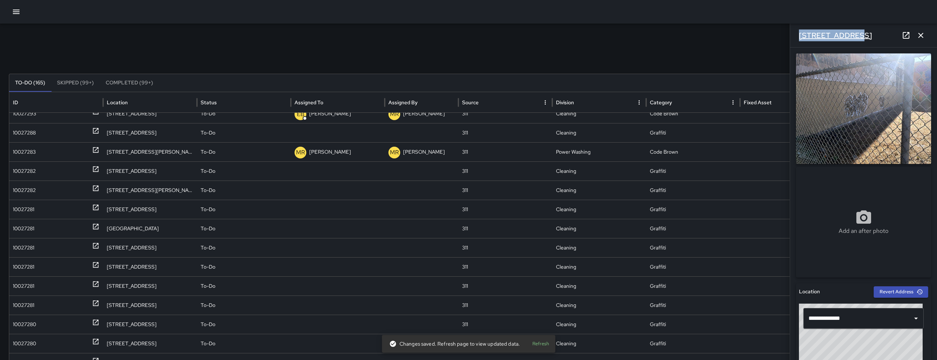
drag, startPoint x: 859, startPoint y: 38, endPoint x: 800, endPoint y: 38, distance: 58.9
click at [800, 38] on div "603 7th Street" at bounding box center [863, 36] width 147 height 24
copy h6 "603 7th Street"
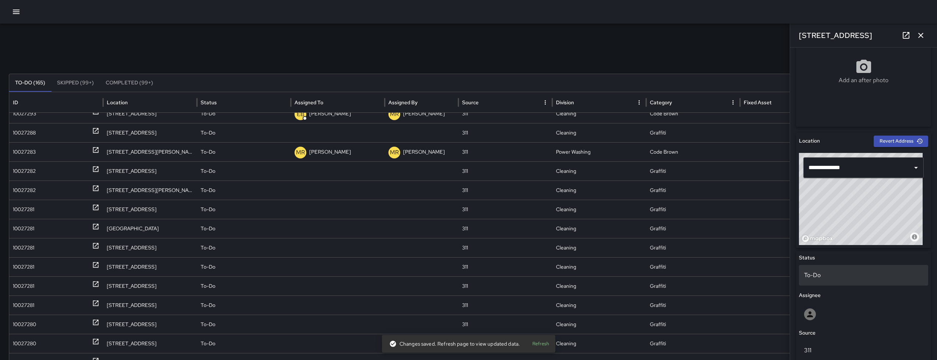
click at [841, 279] on p "To-Do" at bounding box center [863, 275] width 119 height 9
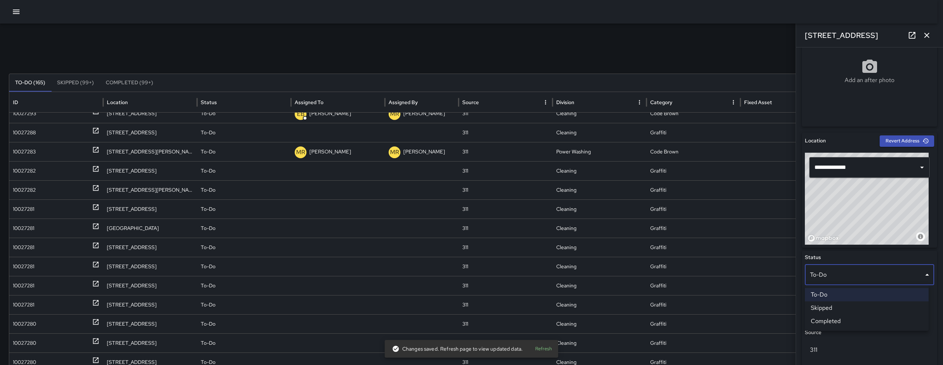
click at [841, 308] on li "Skipped" at bounding box center [867, 308] width 124 height 13
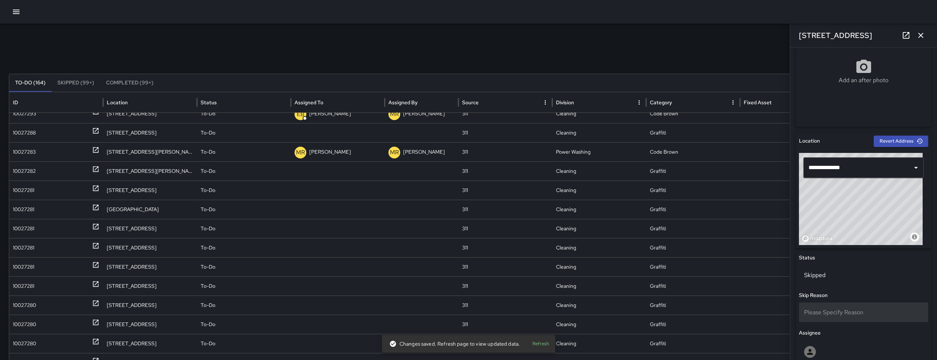
click at [842, 312] on span "Please Specify Reason" at bounding box center [833, 312] width 59 height 8
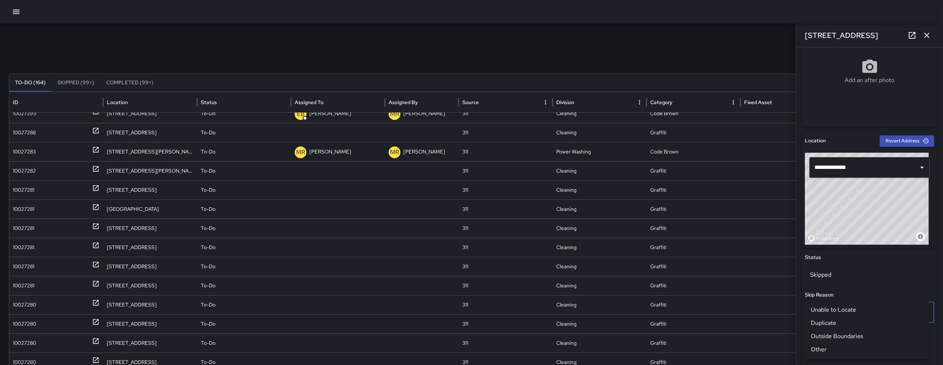
click at [847, 334] on li "Outside Boundaries" at bounding box center [867, 336] width 124 height 13
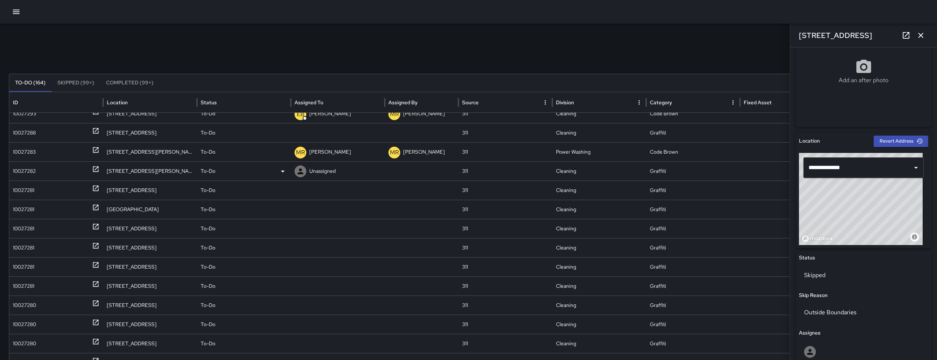
click at [33, 172] on div "10027282" at bounding box center [24, 171] width 23 height 19
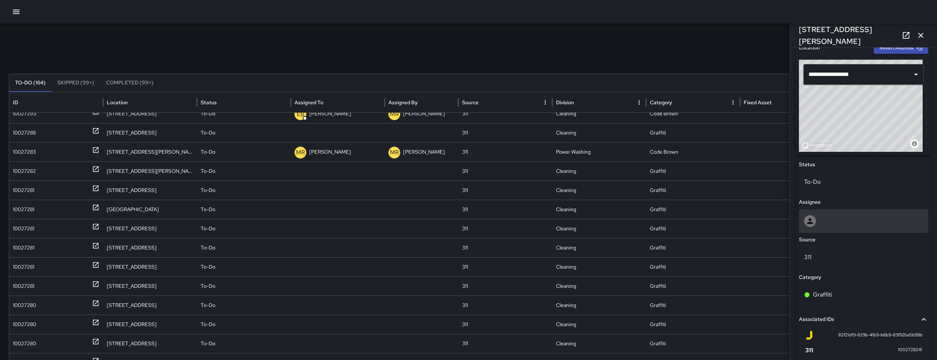
click at [859, 231] on div at bounding box center [863, 221] width 129 height 24
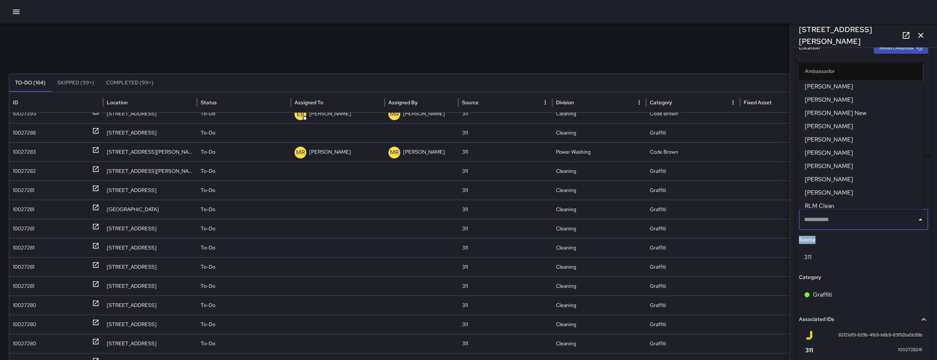
click at [859, 230] on div "​" at bounding box center [863, 221] width 129 height 24
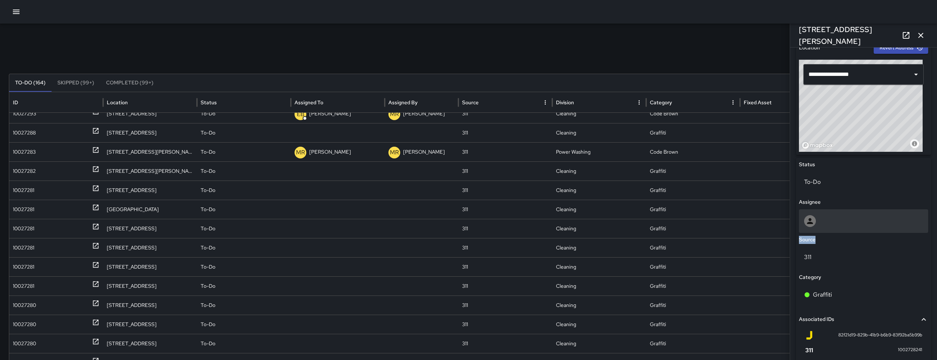
click at [857, 221] on div at bounding box center [863, 221] width 119 height 12
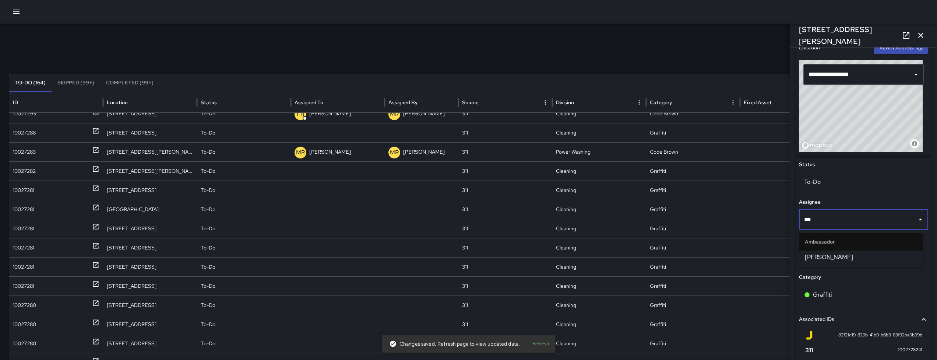
type input "****"
click at [851, 259] on span "Dago Cervantes" at bounding box center [861, 257] width 112 height 9
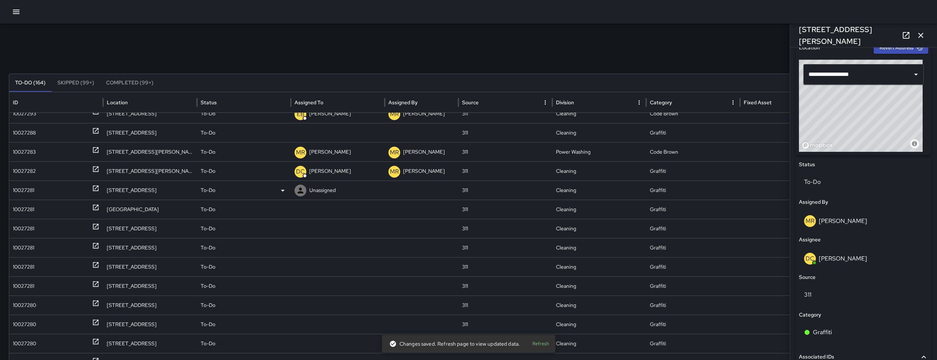
click at [17, 190] on div "10027281" at bounding box center [23, 190] width 21 height 19
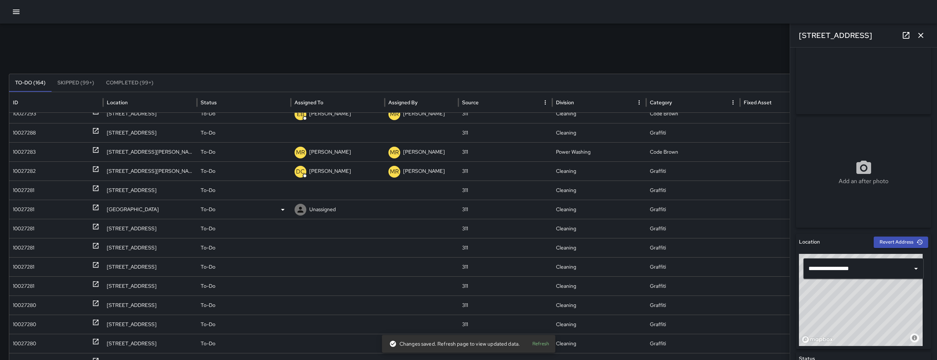
click at [30, 210] on div "10027281" at bounding box center [23, 209] width 21 height 19
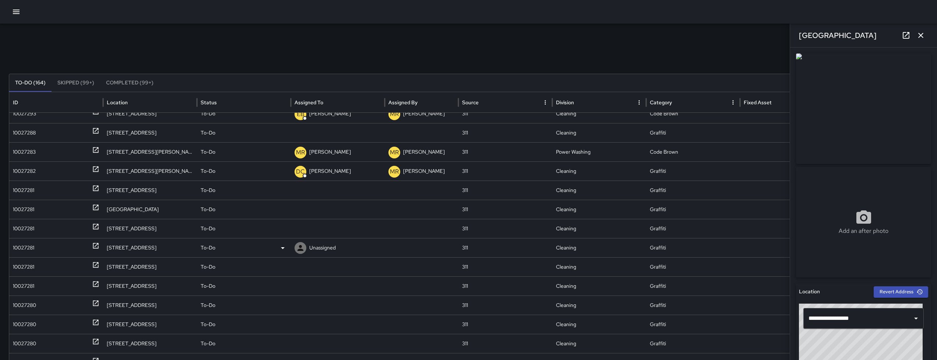
click at [27, 245] on div "10027281" at bounding box center [23, 247] width 21 height 19
click at [26, 233] on div "10027281" at bounding box center [23, 228] width 21 height 19
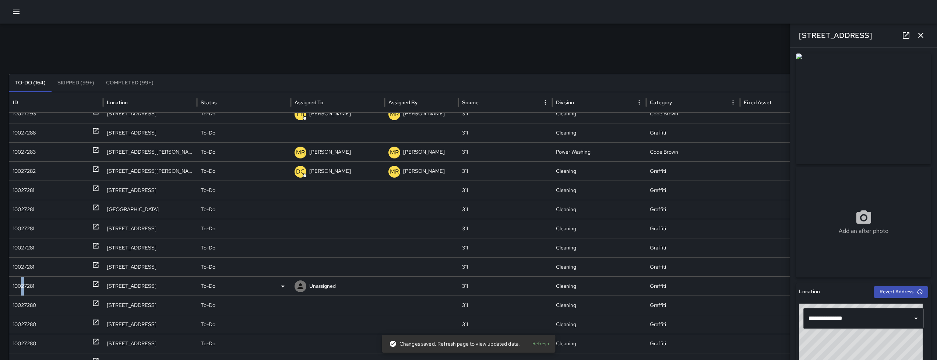
click at [23, 279] on div "10027281" at bounding box center [23, 286] width 21 height 19
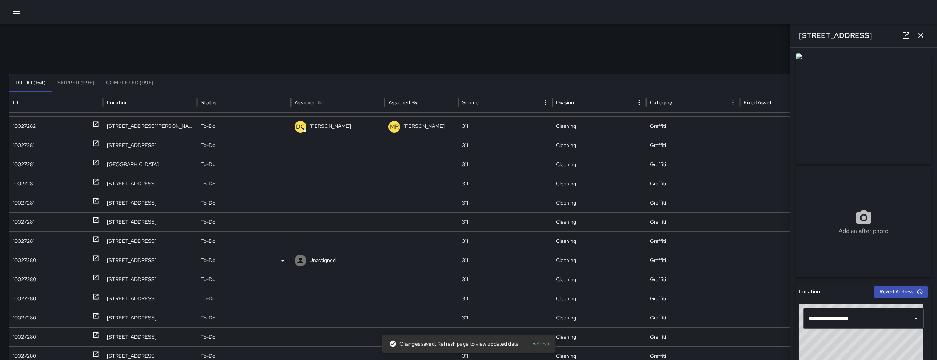
click at [17, 263] on div "10027280" at bounding box center [24, 260] width 23 height 19
click at [18, 274] on div "10027280" at bounding box center [24, 279] width 23 height 19
click at [31, 297] on div "10027280" at bounding box center [24, 298] width 23 height 19
click at [30, 321] on div "10027280" at bounding box center [24, 317] width 23 height 19
drag, startPoint x: 28, startPoint y: 333, endPoint x: 28, endPoint y: 326, distance: 6.3
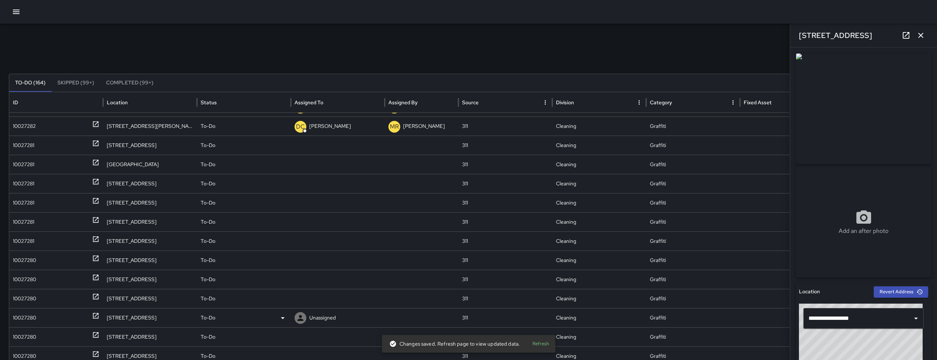
click at [28, 333] on div "10027280" at bounding box center [24, 336] width 23 height 19
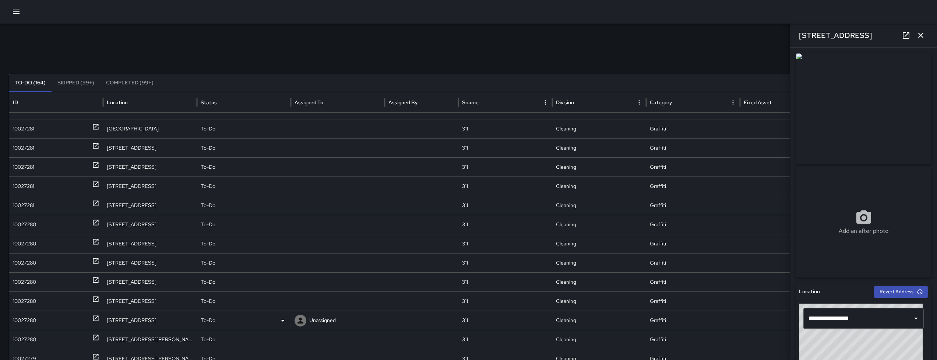
click at [25, 321] on div "10027280" at bounding box center [24, 320] width 23 height 19
click at [23, 334] on div "10027280" at bounding box center [24, 339] width 23 height 19
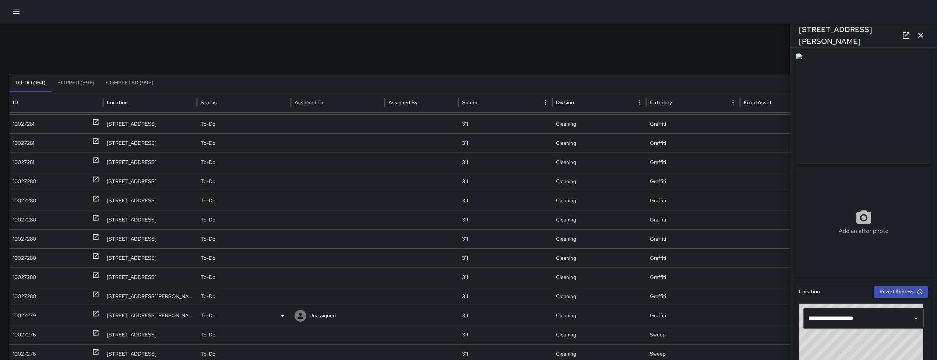
click at [28, 315] on div "10027279" at bounding box center [24, 315] width 23 height 19
click at [23, 331] on div "10027276" at bounding box center [24, 334] width 23 height 19
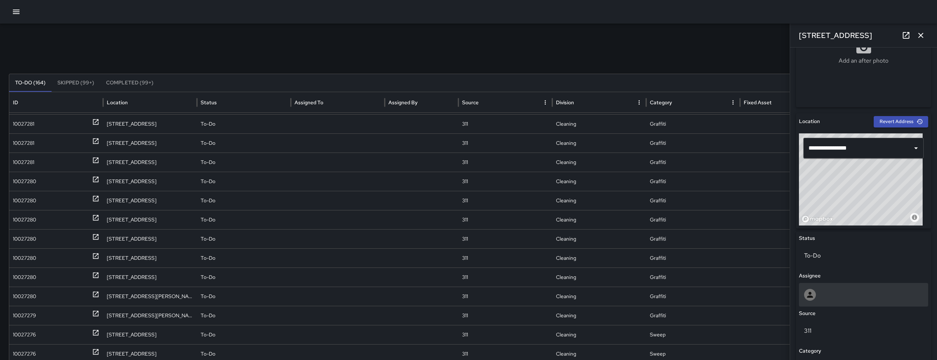
click at [847, 289] on div at bounding box center [863, 295] width 119 height 12
type input "***"
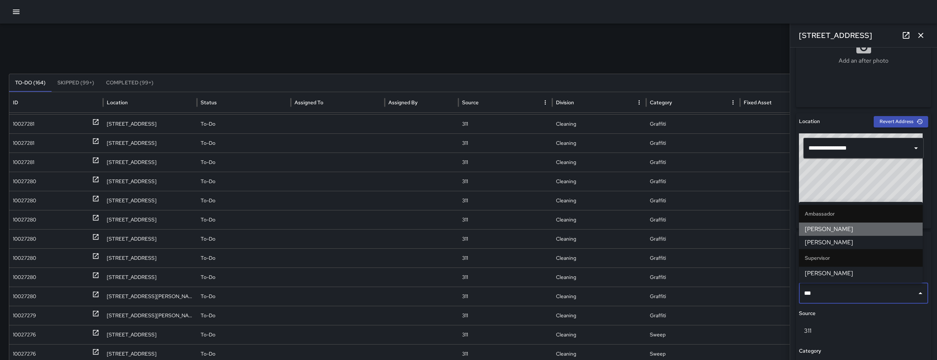
click at [836, 231] on span "[PERSON_NAME]" at bounding box center [861, 229] width 112 height 9
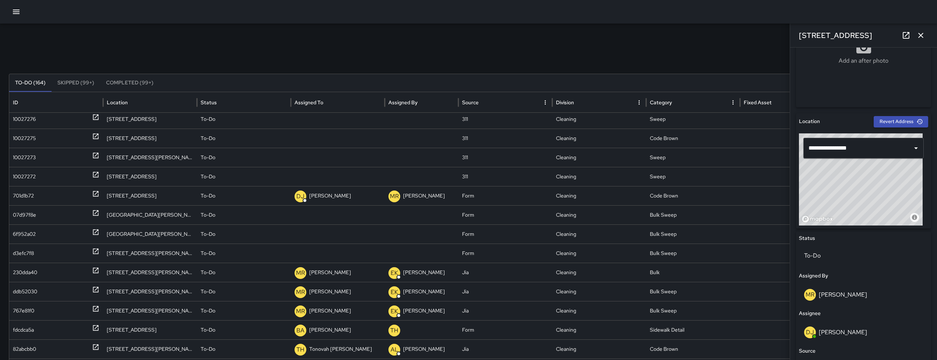
scroll to position [826, 0]
click at [28, 213] on div "07d97f8e" at bounding box center [24, 216] width 23 height 19
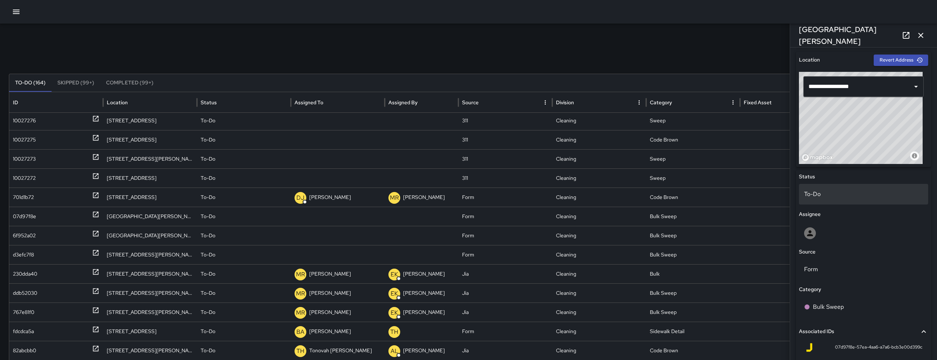
click at [852, 201] on div "To-Do" at bounding box center [863, 194] width 129 height 21
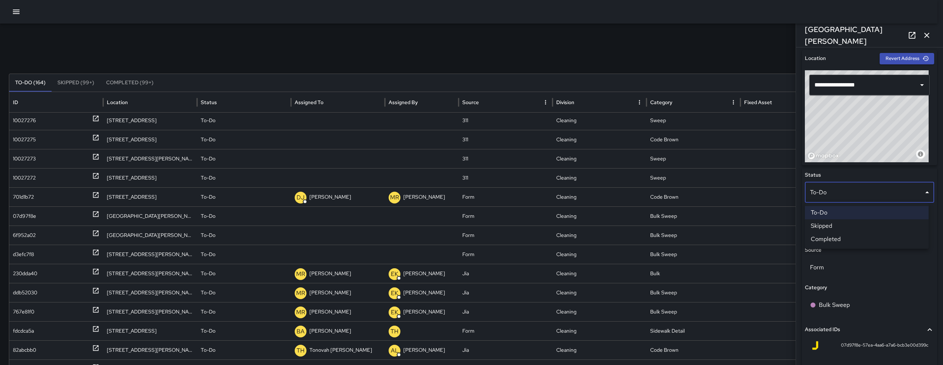
click at [840, 227] on li "Skipped" at bounding box center [867, 225] width 124 height 13
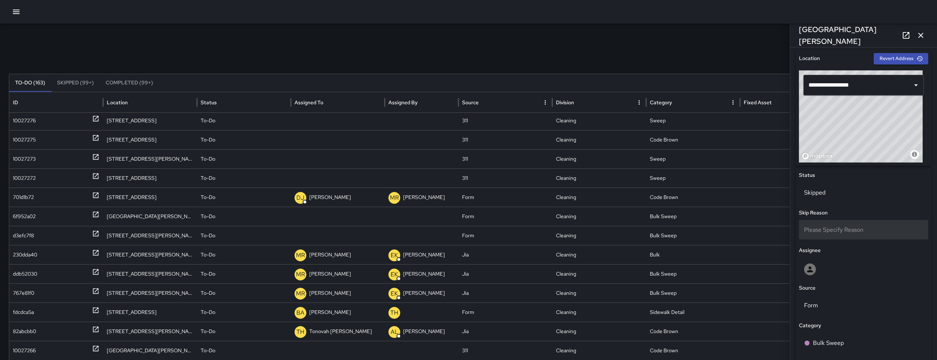
click at [838, 231] on span "Please Specify Reason" at bounding box center [833, 230] width 59 height 8
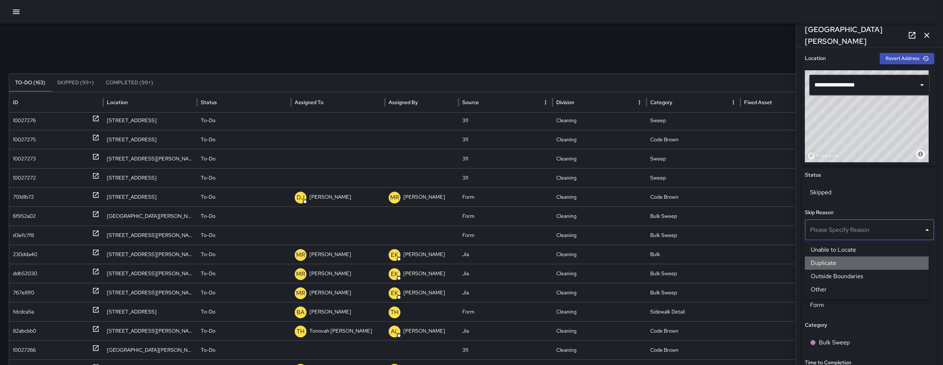
click at [831, 264] on li "Duplicate" at bounding box center [867, 263] width 124 height 13
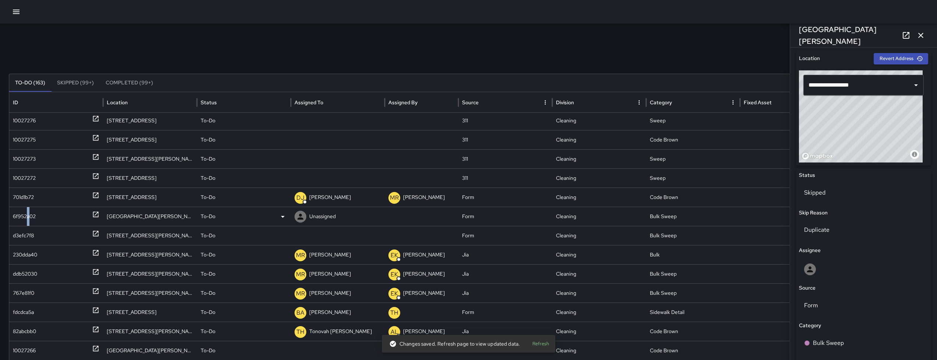
click at [29, 219] on div "6f952a02" at bounding box center [24, 216] width 23 height 19
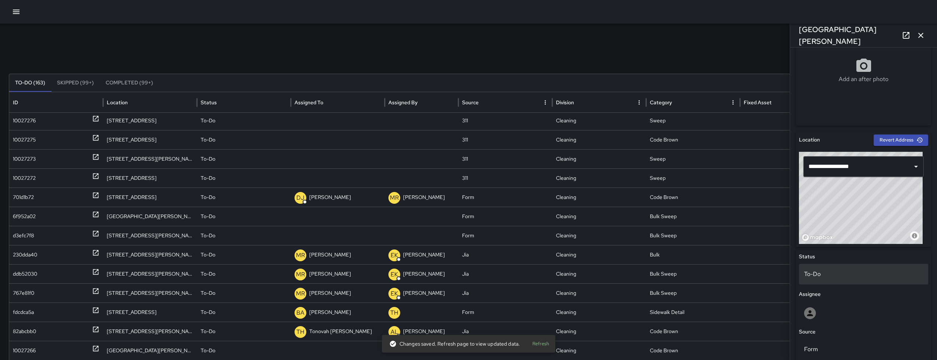
click at [841, 277] on p "To-Do" at bounding box center [863, 274] width 119 height 9
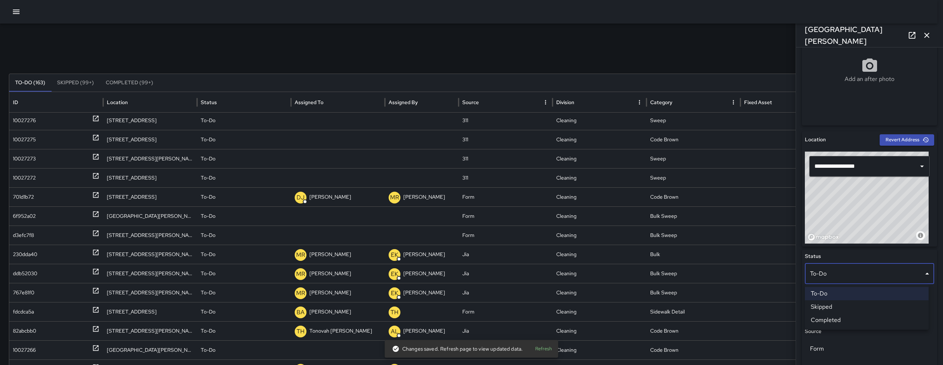
click at [836, 306] on li "Skipped" at bounding box center [867, 306] width 124 height 13
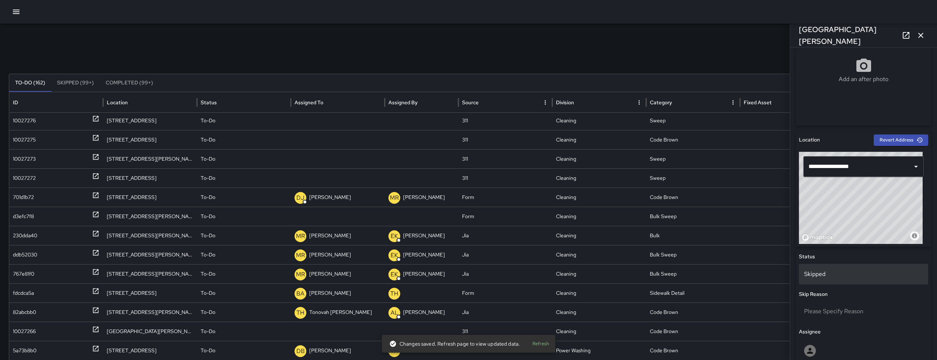
click at [834, 281] on div "Skipped" at bounding box center [863, 274] width 129 height 21
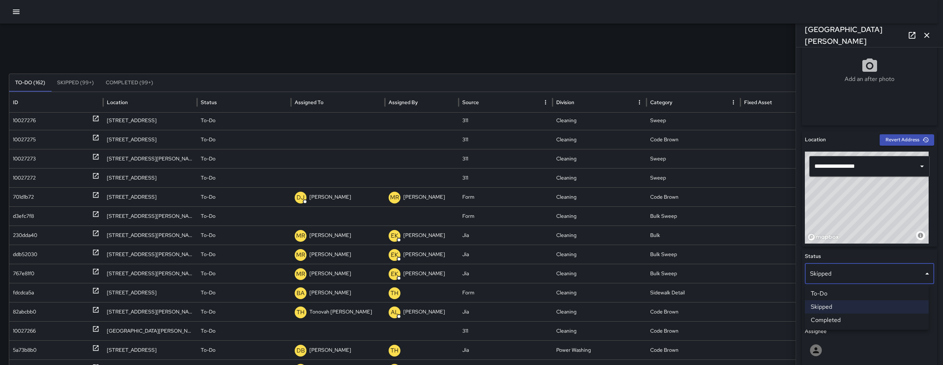
click at [840, 306] on li "Skipped" at bounding box center [867, 306] width 124 height 13
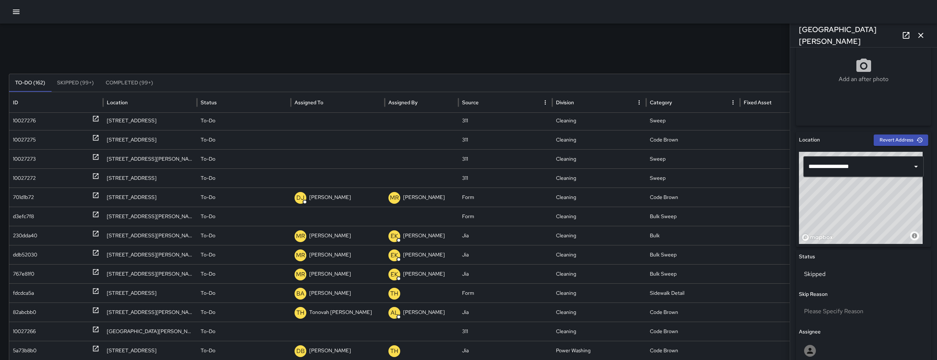
click at [840, 302] on div "Please Specify Reason" at bounding box center [863, 311] width 129 height 20
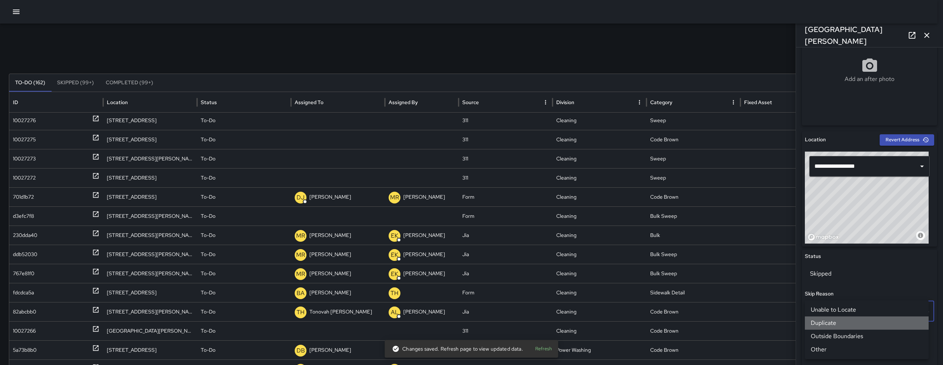
click at [838, 324] on li "Duplicate" at bounding box center [867, 323] width 124 height 13
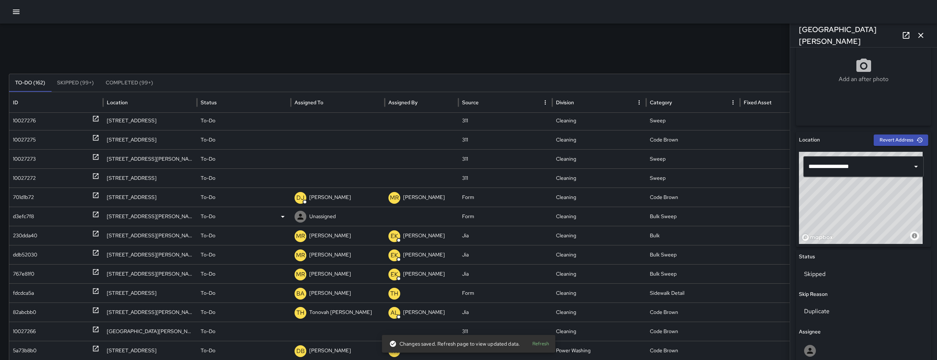
click at [27, 212] on div "d3efc7f8" at bounding box center [23, 216] width 21 height 19
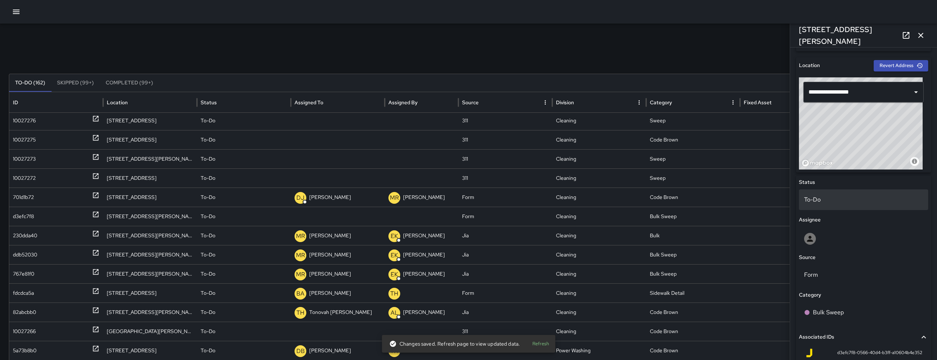
click at [861, 210] on div "To-Do" at bounding box center [863, 201] width 129 height 24
click at [859, 210] on div "To-Do" at bounding box center [863, 201] width 129 height 24
click at [855, 203] on p "To-Do" at bounding box center [863, 199] width 119 height 9
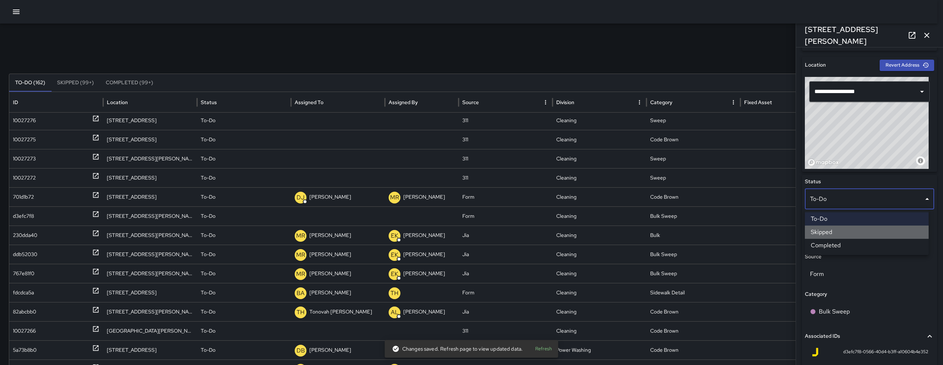
click at [832, 235] on li "Skipped" at bounding box center [867, 232] width 124 height 13
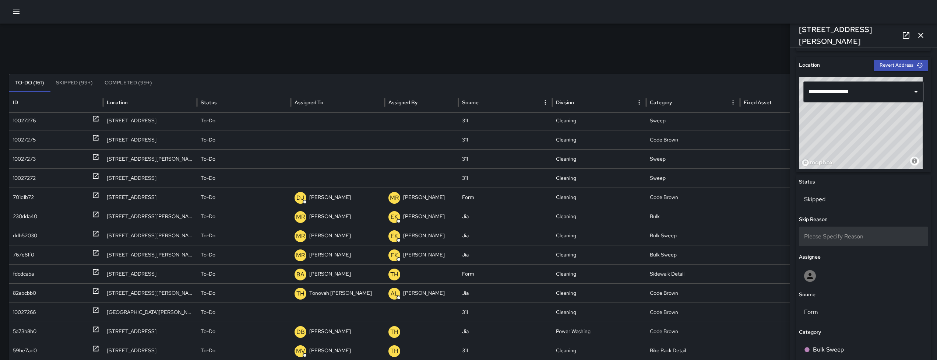
click at [834, 238] on span "Please Specify Reason" at bounding box center [833, 236] width 59 height 8
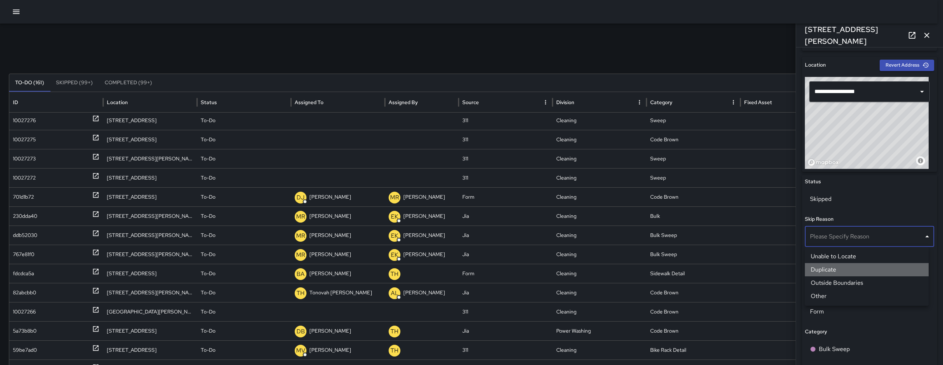
click at [839, 267] on li "Duplicate" at bounding box center [867, 269] width 124 height 13
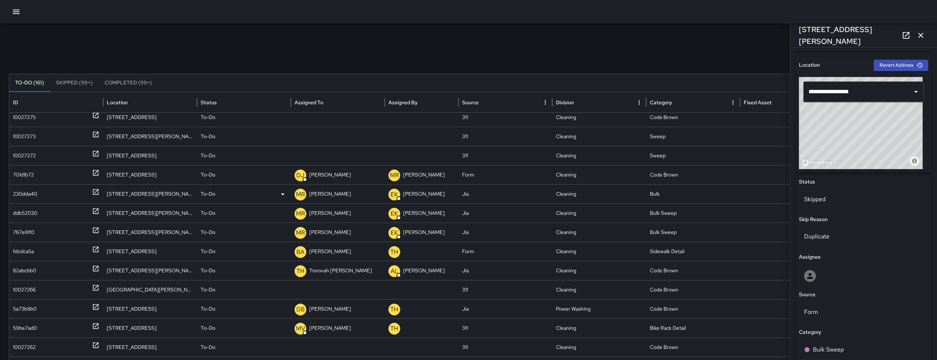
click at [35, 195] on div "230dda40" at bounding box center [25, 193] width 24 height 19
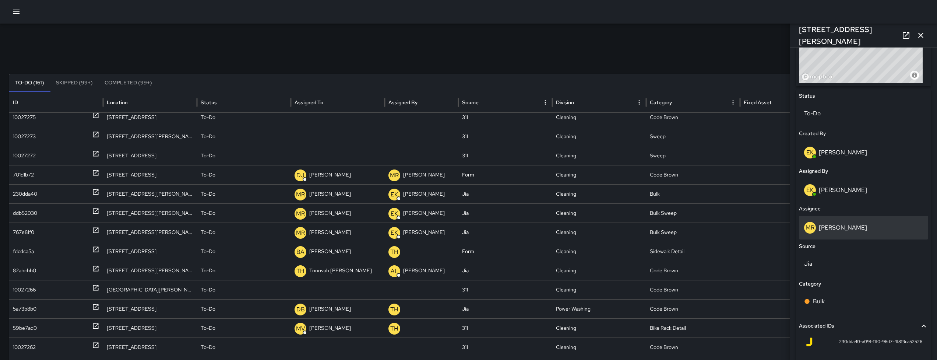
click at [852, 224] on div "MR Maria Rosas" at bounding box center [863, 228] width 119 height 12
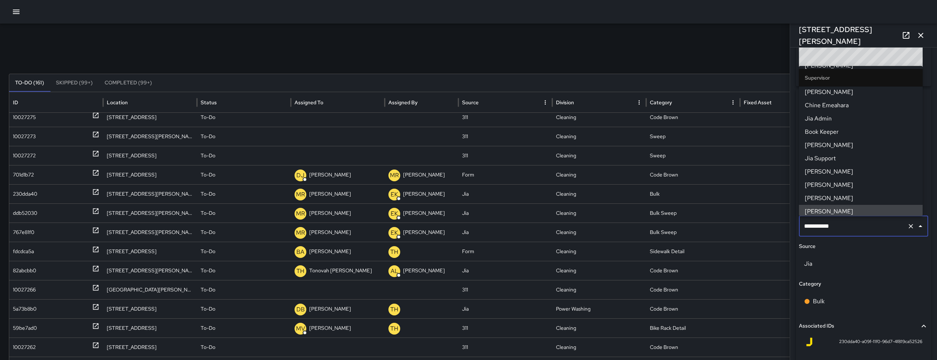
click at [852, 224] on input "**********" at bounding box center [853, 226] width 102 height 14
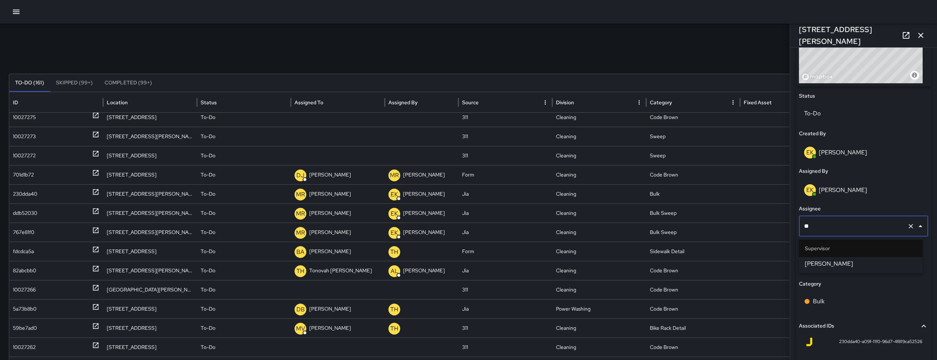
type input "***"
click at [860, 267] on span "Woodrow Blake" at bounding box center [861, 263] width 112 height 9
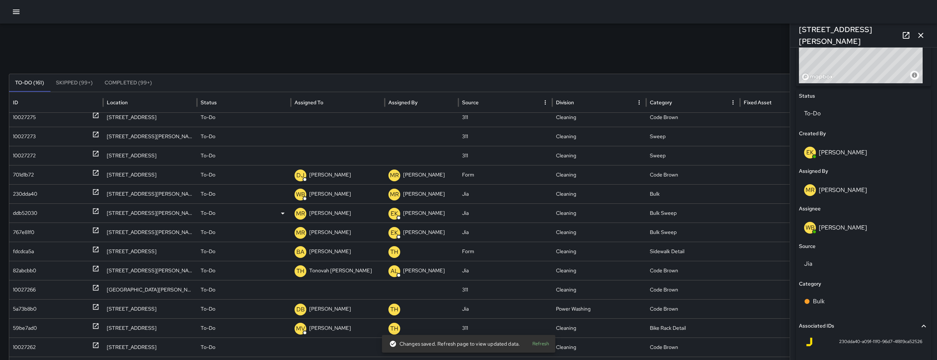
click at [16, 214] on div "ddb52030" at bounding box center [25, 213] width 24 height 19
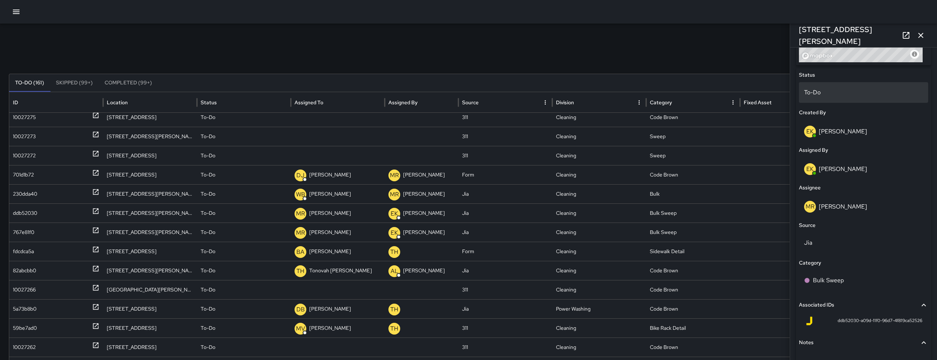
click at [832, 102] on div "To-Do" at bounding box center [863, 92] width 129 height 21
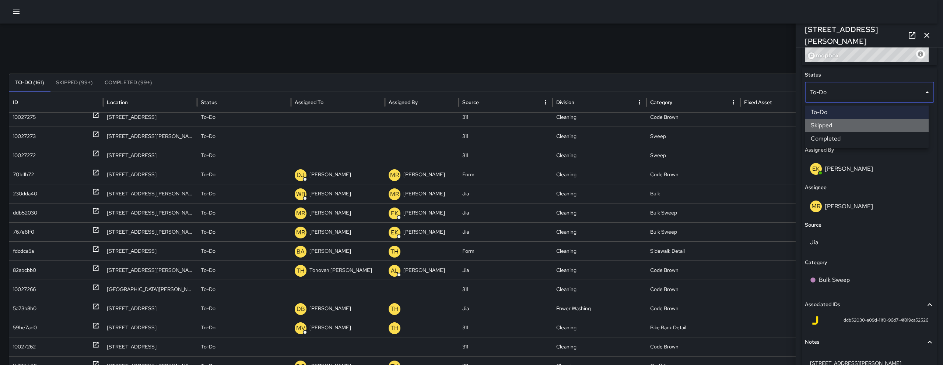
click at [834, 126] on li "Skipped" at bounding box center [867, 125] width 124 height 13
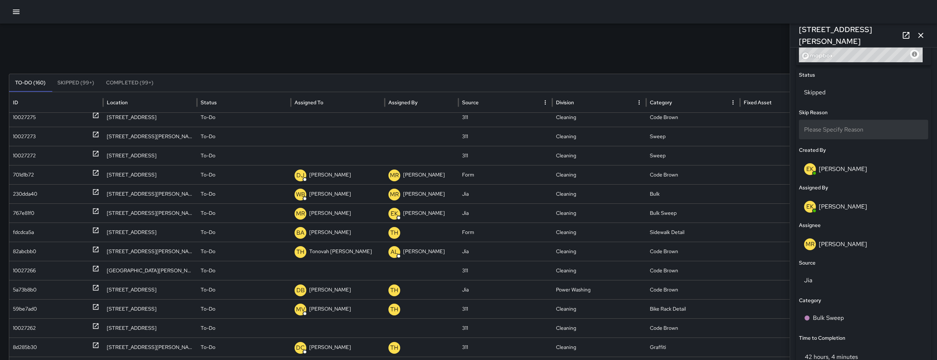
click at [834, 126] on span "Please Specify Reason" at bounding box center [833, 130] width 59 height 8
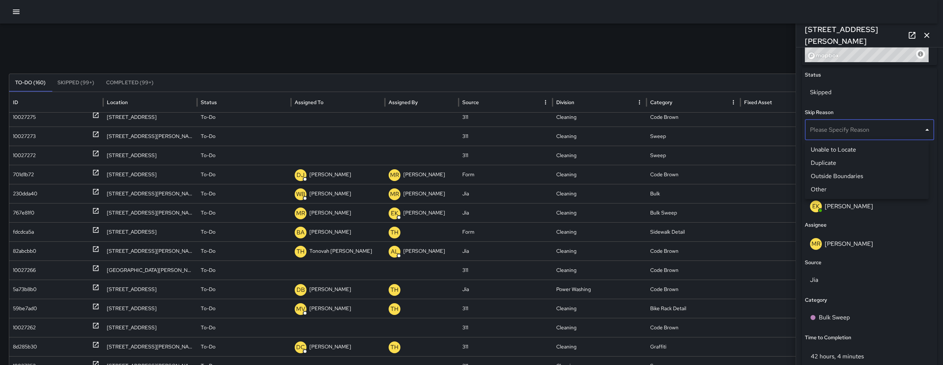
click at [837, 166] on li "Duplicate" at bounding box center [867, 163] width 124 height 13
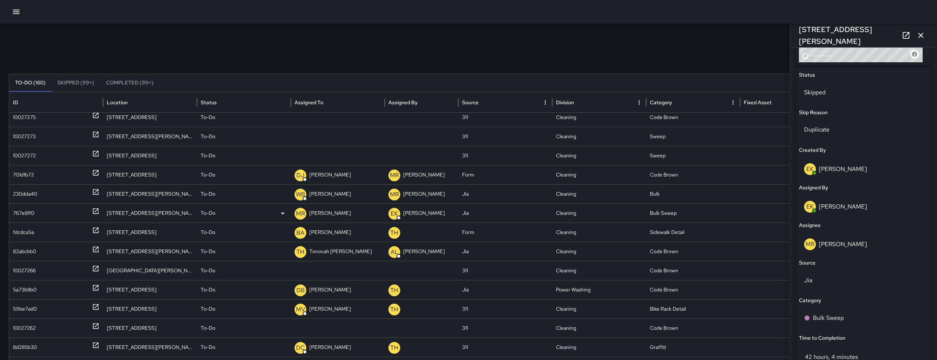
click at [18, 217] on div "767e81f0" at bounding box center [23, 213] width 21 height 19
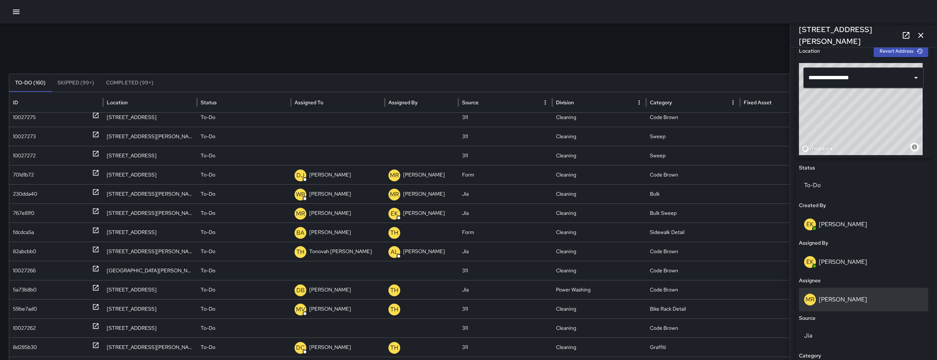
click at [845, 298] on p "[PERSON_NAME]" at bounding box center [843, 299] width 48 height 8
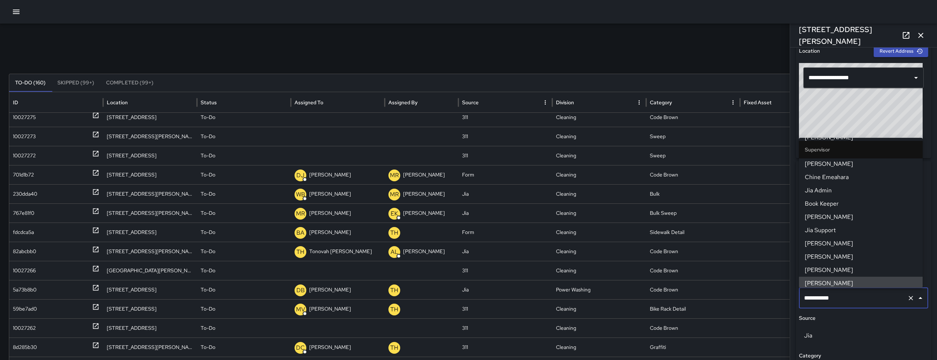
click at [845, 298] on input "**********" at bounding box center [853, 298] width 102 height 14
click at [844, 297] on input "**********" at bounding box center [853, 298] width 102 height 14
click at [844, 296] on input "**********" at bounding box center [853, 298] width 102 height 14
click at [843, 296] on input "**********" at bounding box center [853, 298] width 102 height 14
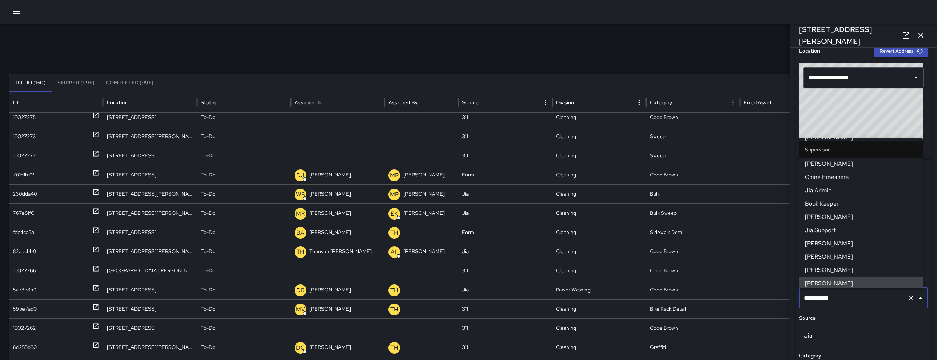
click at [843, 296] on input "**********" at bounding box center [853, 298] width 102 height 14
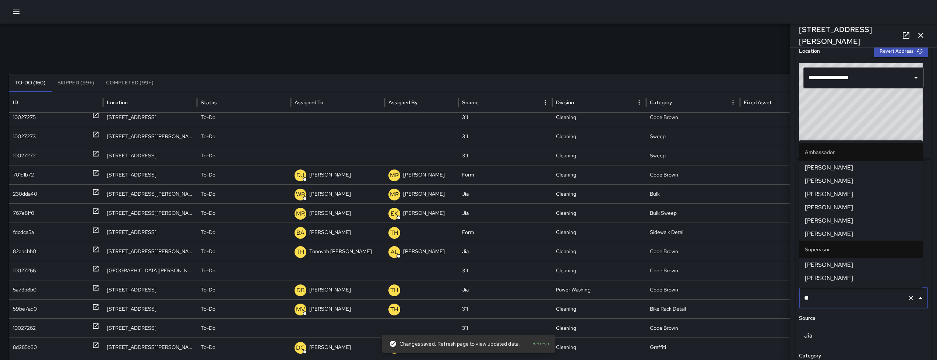
type input "***"
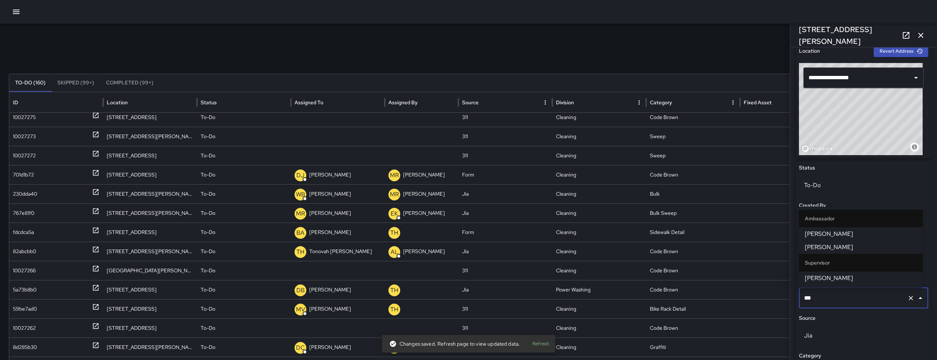
click at [841, 236] on span "[PERSON_NAME]" at bounding box center [861, 233] width 112 height 9
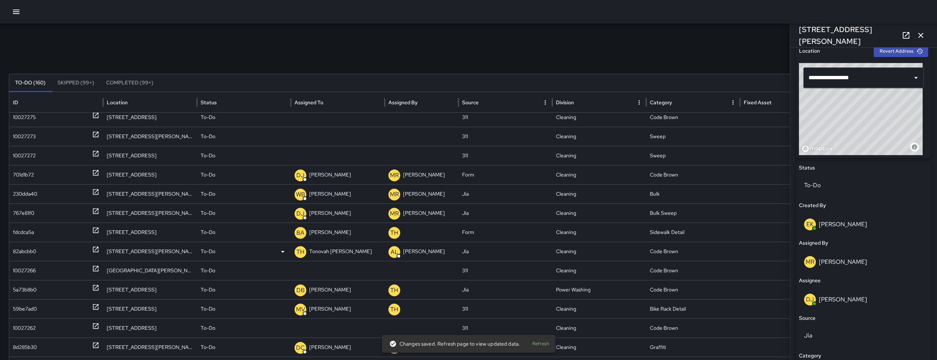
click at [38, 254] on div "82abcbb0" at bounding box center [56, 251] width 87 height 19
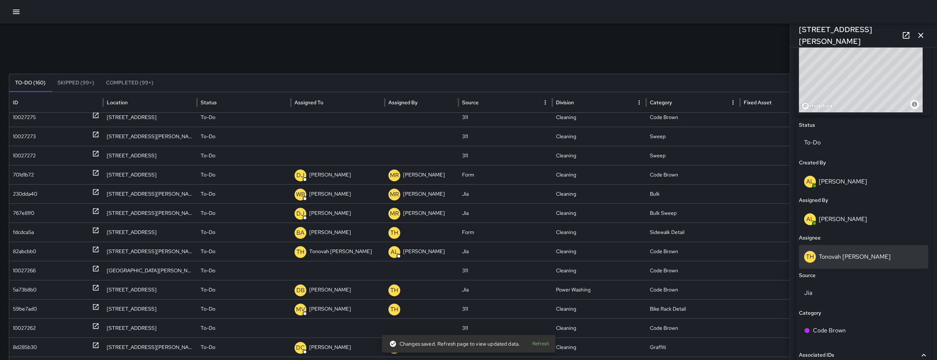
click at [843, 262] on div "TH Tonovah Hillman" at bounding box center [863, 257] width 119 height 12
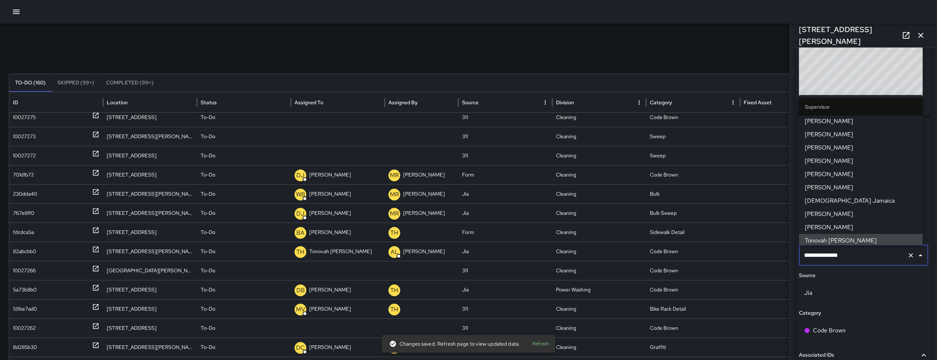
click at [844, 264] on div "**********" at bounding box center [863, 255] width 129 height 21
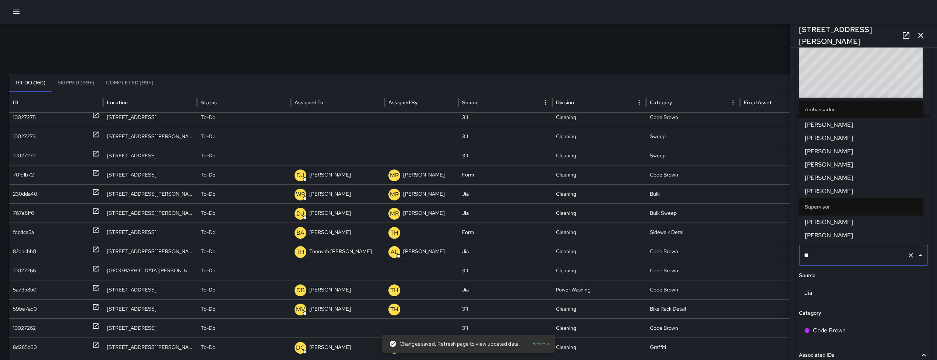
type input "***"
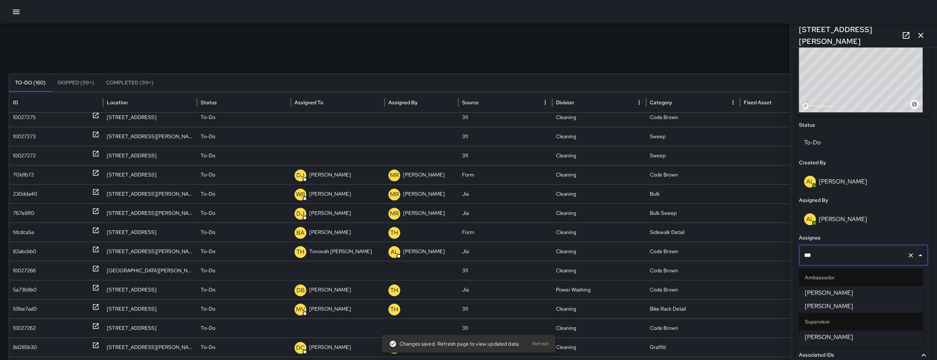
click at [845, 291] on span "[PERSON_NAME]" at bounding box center [861, 292] width 112 height 9
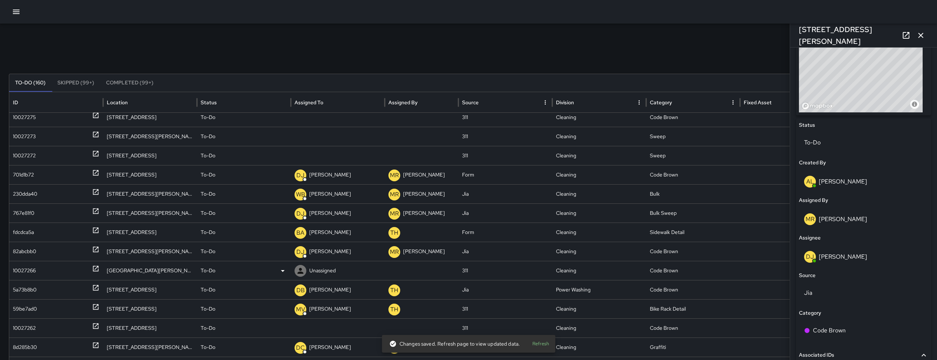
click at [42, 270] on div "10027266" at bounding box center [56, 270] width 87 height 19
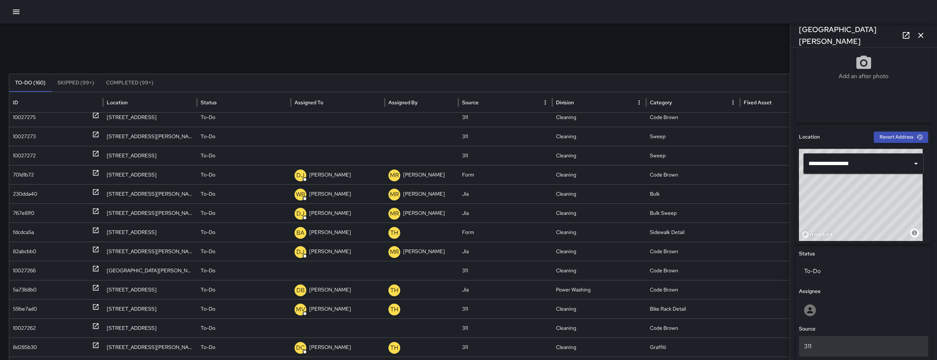
scroll to position [203, 0]
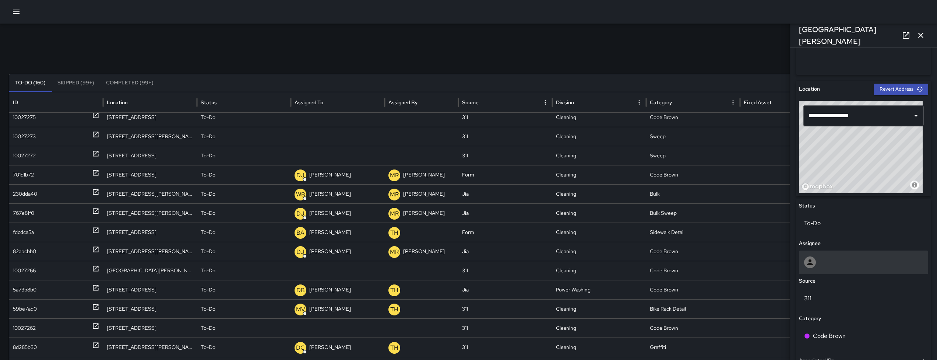
click at [844, 264] on div at bounding box center [863, 262] width 119 height 12
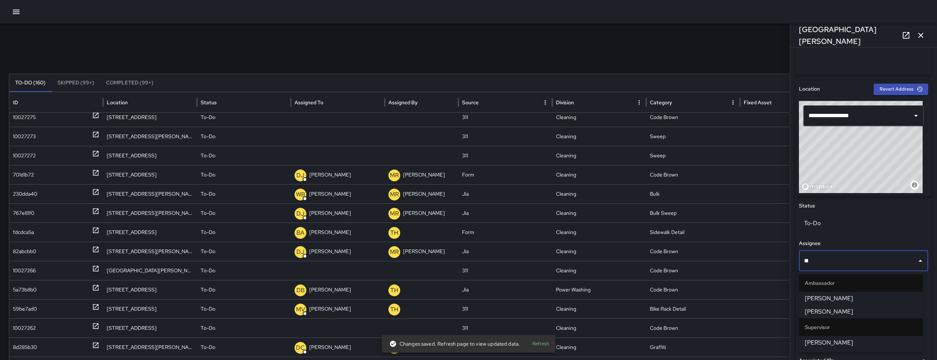
type input "***"
click at [840, 296] on span "Joe Bankhead" at bounding box center [861, 298] width 112 height 9
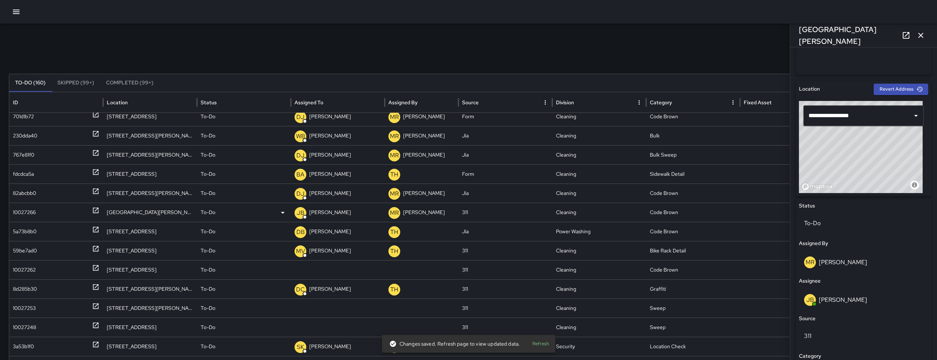
scroll to position [868, 0]
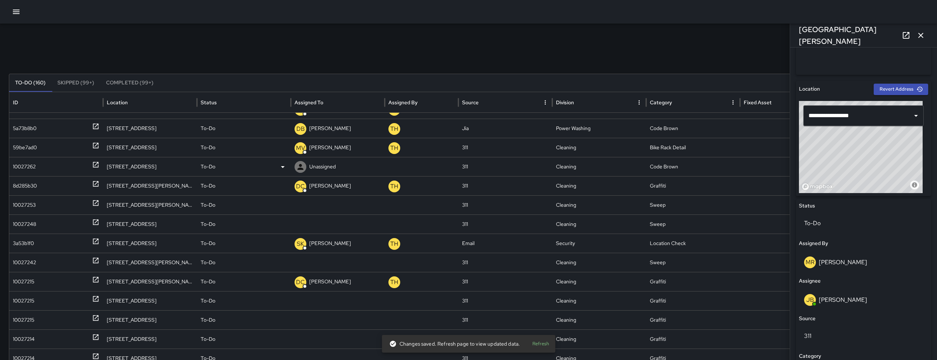
click at [33, 170] on div "10027262" at bounding box center [24, 166] width 23 height 19
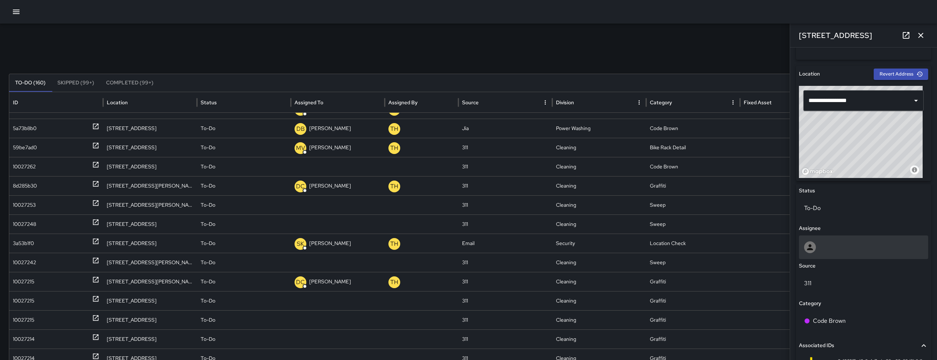
click at [847, 249] on div at bounding box center [863, 247] width 119 height 12
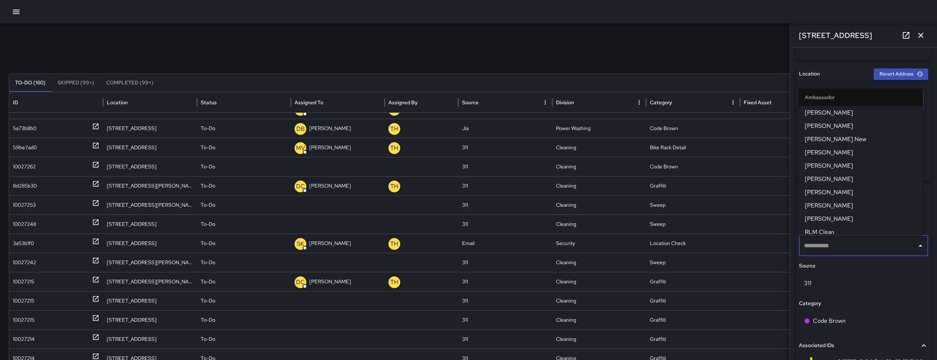
type input "*"
type input "***"
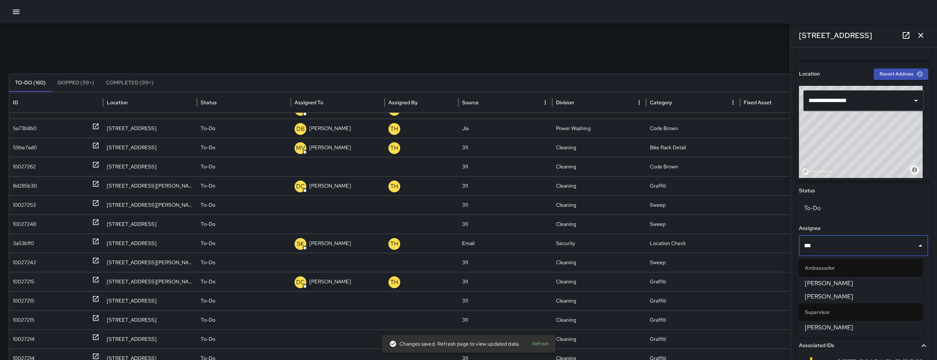
click at [817, 286] on span "[PERSON_NAME]" at bounding box center [861, 283] width 112 height 9
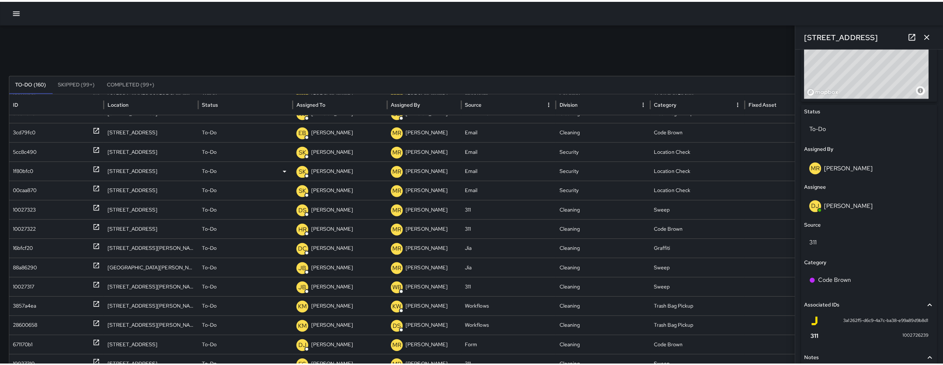
scroll to position [0, 0]
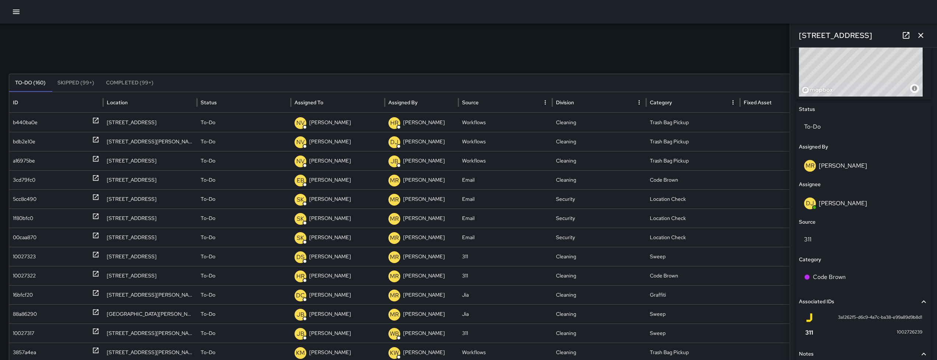
click at [16, 13] on icon "button" at bounding box center [16, 12] width 7 height 4
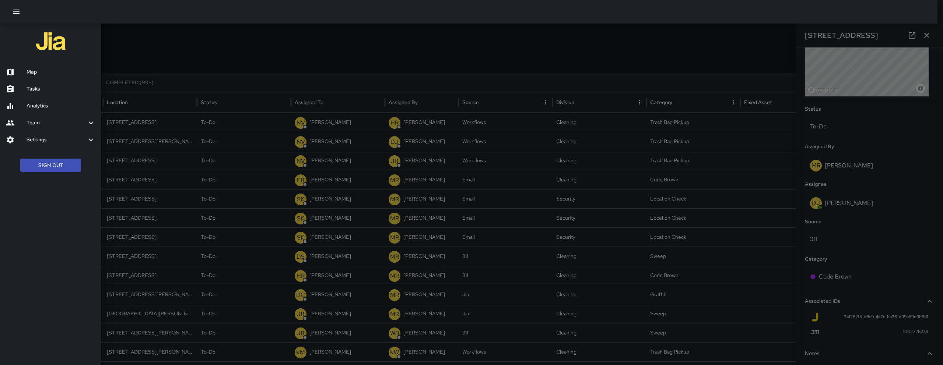
click at [47, 70] on h6 "Map" at bounding box center [61, 72] width 69 height 8
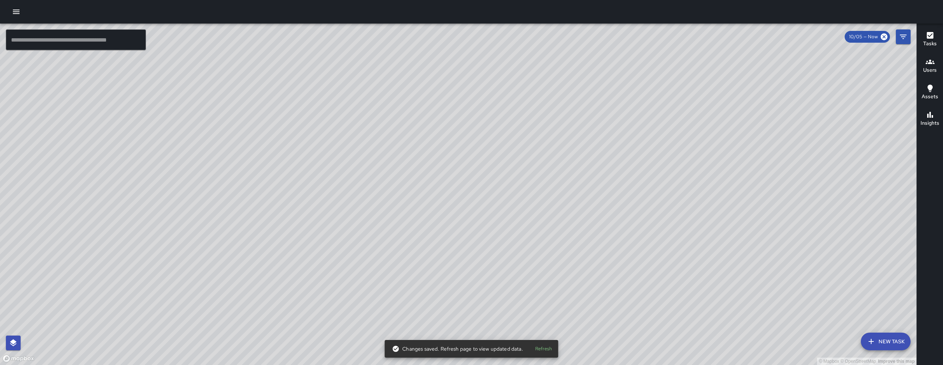
click at [356, 128] on div "© Mapbox © OpenStreetMap Improve this map SK SEAN KELLEY 155 9th Street Complet…" at bounding box center [458, 195] width 916 height 342
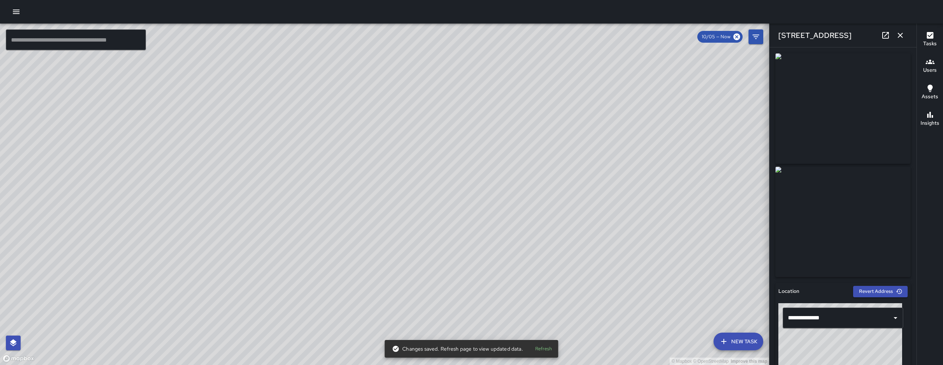
click at [395, 202] on div "© Mapbox © OpenStreetMap Improve this map SK SEAN KELLEY 778 Natoma Street Crea…" at bounding box center [384, 195] width 769 height 342
type input "**********"
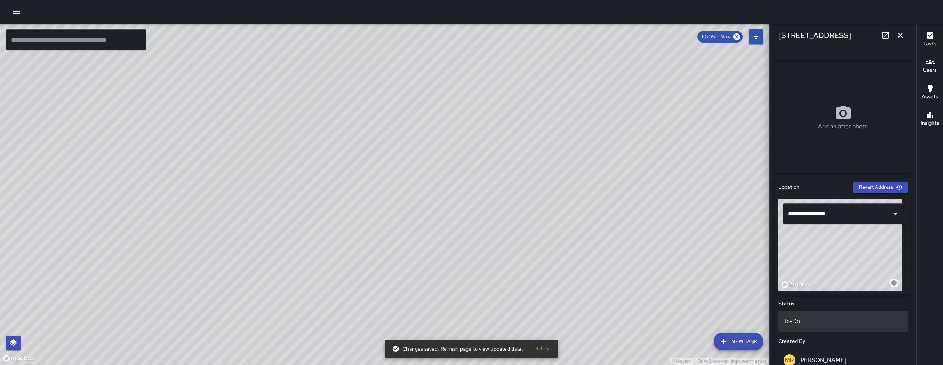
scroll to position [247, 0]
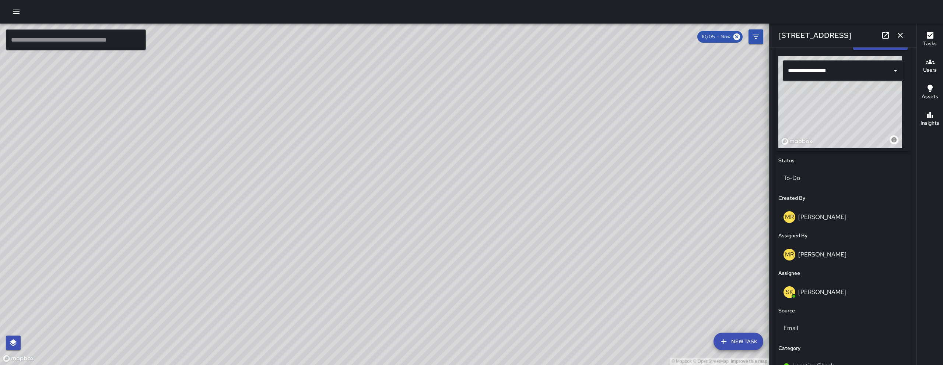
click at [810, 189] on div "To-Do" at bounding box center [842, 180] width 129 height 24
click at [810, 182] on p "To-Do" at bounding box center [842, 178] width 119 height 9
click at [814, 212] on li "Skipped" at bounding box center [840, 211] width 124 height 13
click at [816, 217] on span "Please Specify Reason" at bounding box center [812, 215] width 59 height 8
click at [813, 249] on li "Duplicate" at bounding box center [840, 248] width 124 height 13
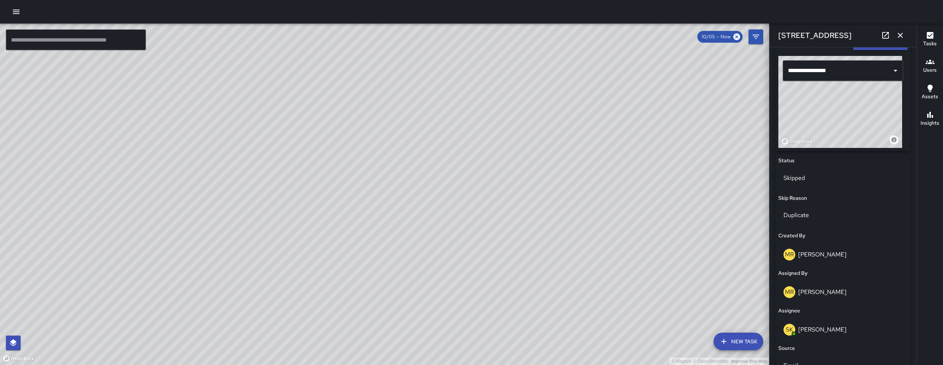
click at [900, 39] on icon "button" at bounding box center [900, 35] width 9 height 9
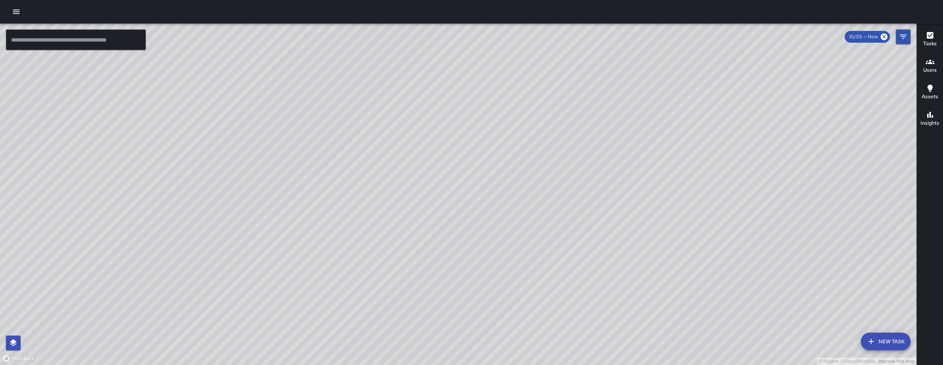
click at [270, 204] on div "© Mapbox © OpenStreetMap Improve this map SK SEAN KELLEY 778 Natoma Street Crea…" at bounding box center [458, 195] width 916 height 342
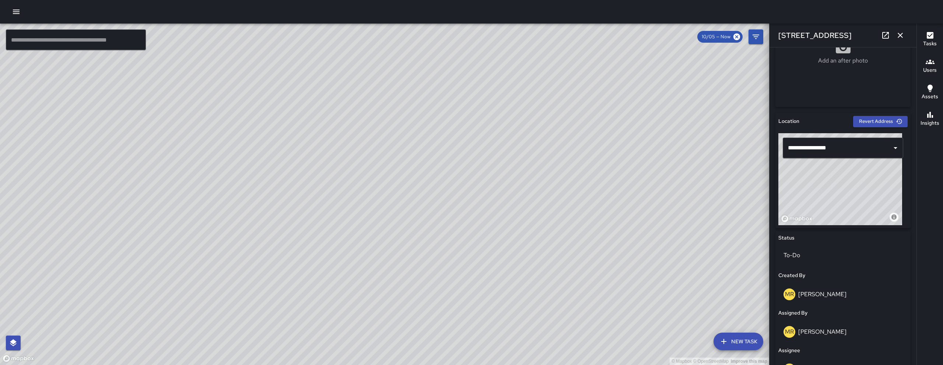
scroll to position [296, 0]
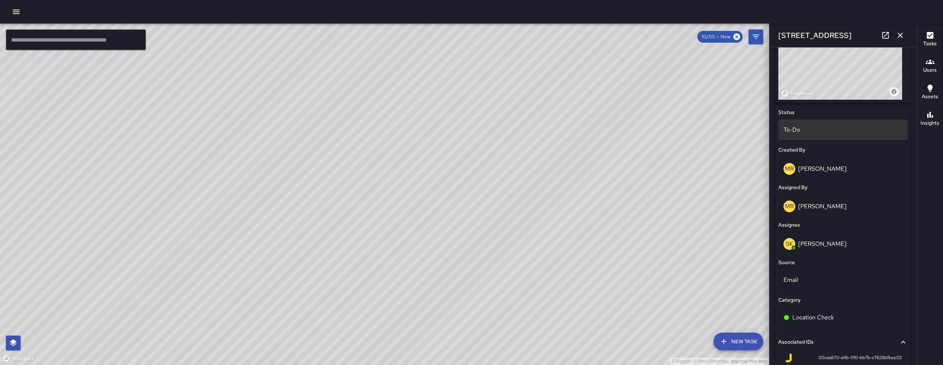
click at [825, 137] on div "To-Do" at bounding box center [842, 130] width 129 height 21
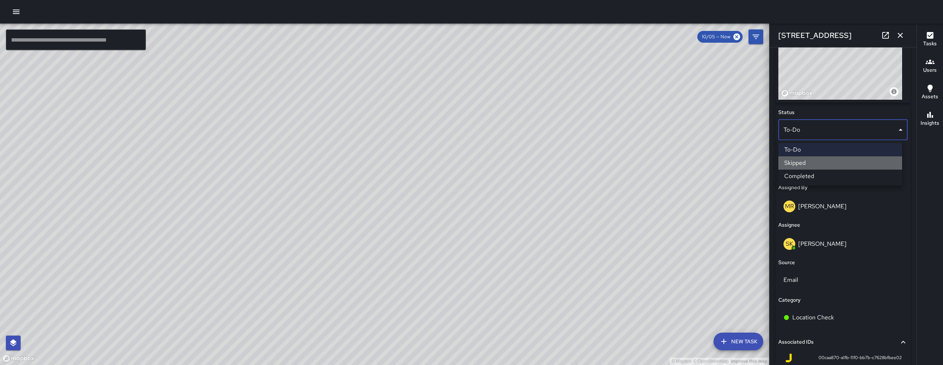
click at [817, 165] on li "Skipped" at bounding box center [840, 163] width 124 height 13
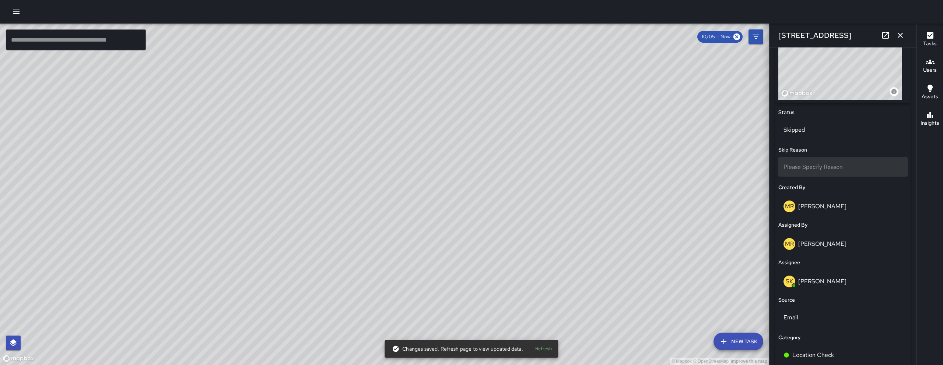
click at [819, 174] on div "Please Specify Reason" at bounding box center [842, 167] width 129 height 20
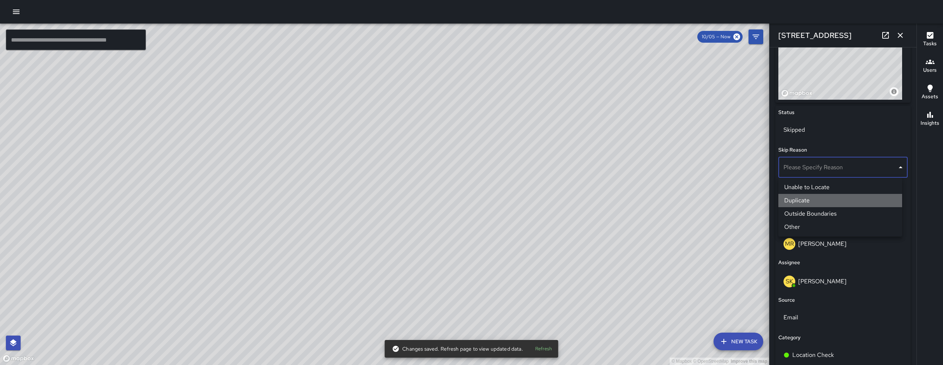
click at [806, 204] on li "Duplicate" at bounding box center [840, 200] width 124 height 13
click at [349, 165] on div "© Mapbox © OpenStreetMap Improve this map SK SEAN KELLEY 155 9th Street Created…" at bounding box center [384, 195] width 769 height 342
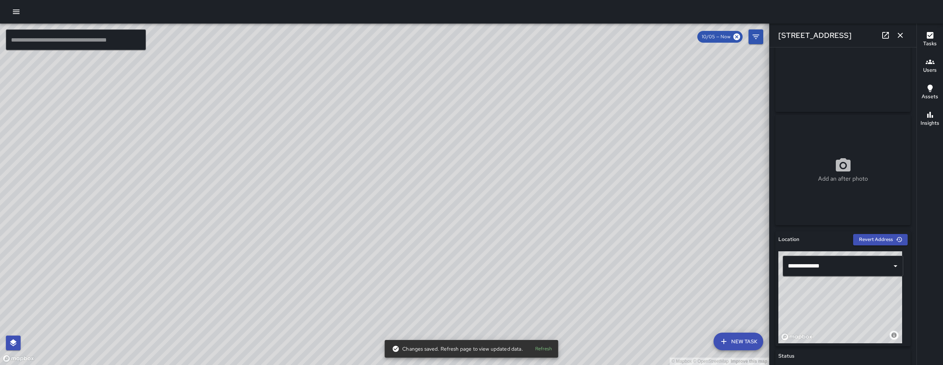
scroll to position [151, 0]
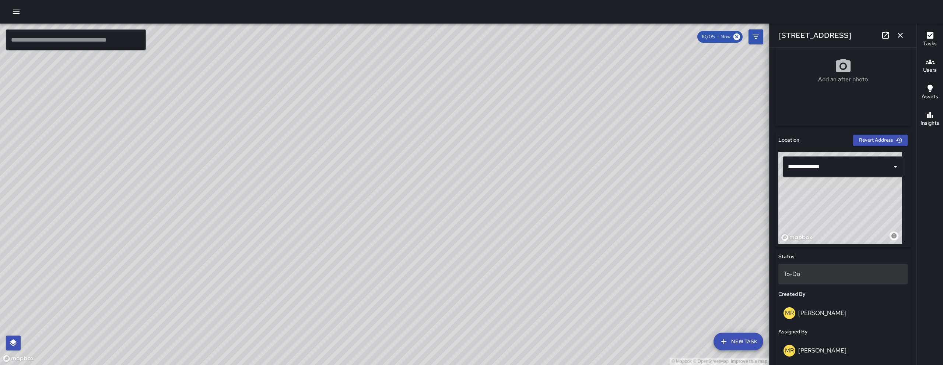
click at [820, 275] on p "To-Do" at bounding box center [842, 274] width 119 height 9
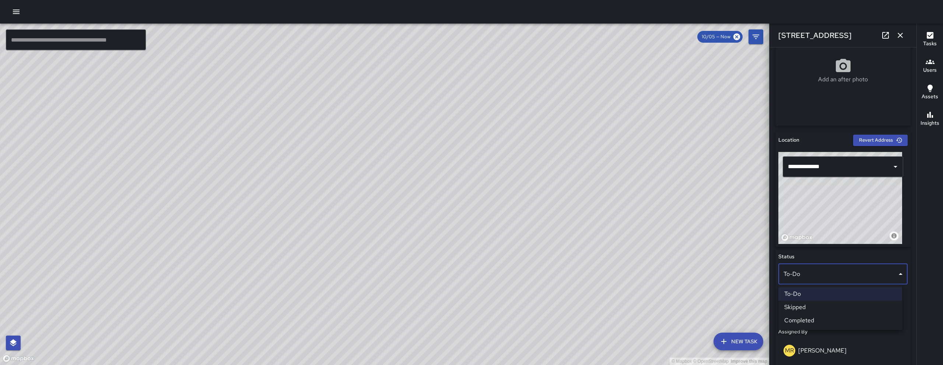
click at [809, 306] on li "Skipped" at bounding box center [840, 307] width 124 height 13
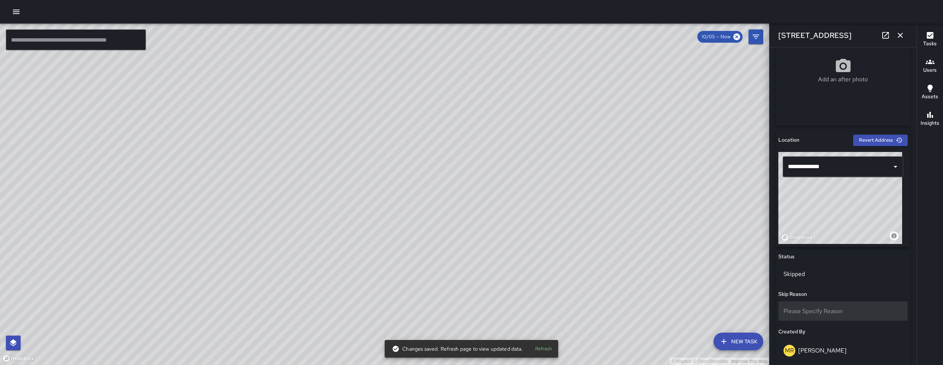
click at [820, 309] on span "Please Specify Reason" at bounding box center [812, 311] width 59 height 8
drag, startPoint x: 813, startPoint y: 326, endPoint x: 814, endPoint y: 330, distance: 3.8
click at [813, 326] on li "Duplicate" at bounding box center [840, 323] width 124 height 13
click at [901, 31] on icon "button" at bounding box center [900, 35] width 9 height 9
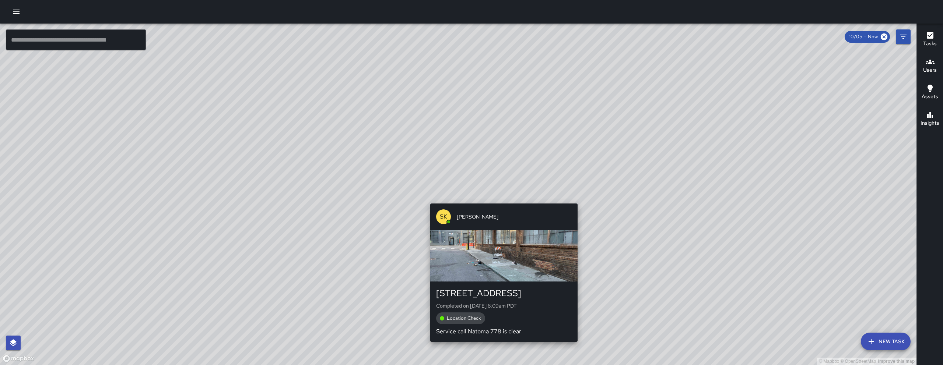
click at [502, 199] on div "© Mapbox © OpenStreetMap Improve this map SK SEAN KELLEY 778 Natoma Street Comp…" at bounding box center [458, 195] width 916 height 342
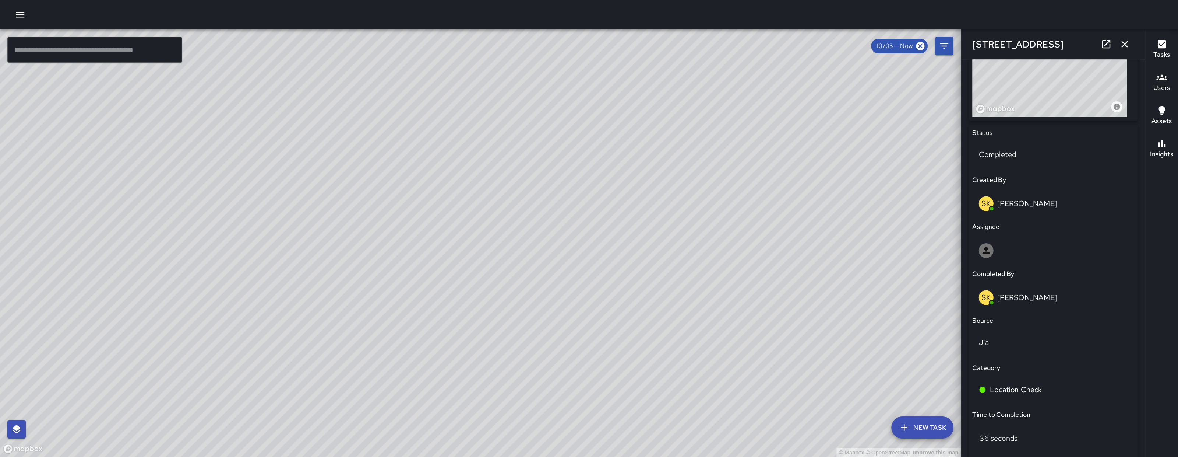
scroll to position [177, 0]
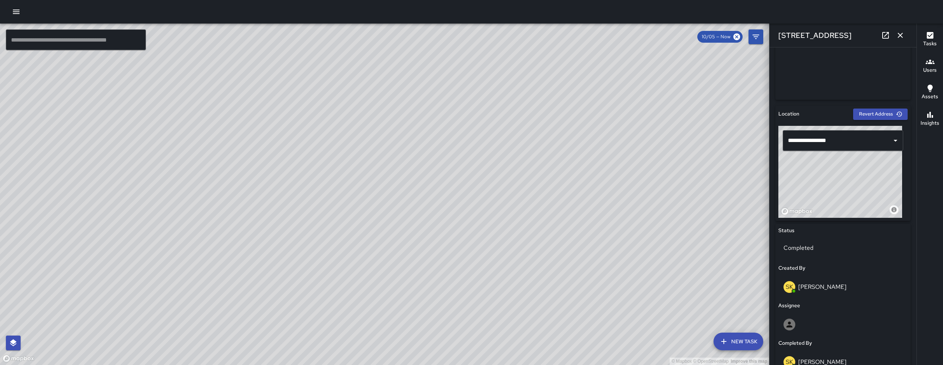
click at [888, 39] on icon at bounding box center [885, 35] width 9 height 9
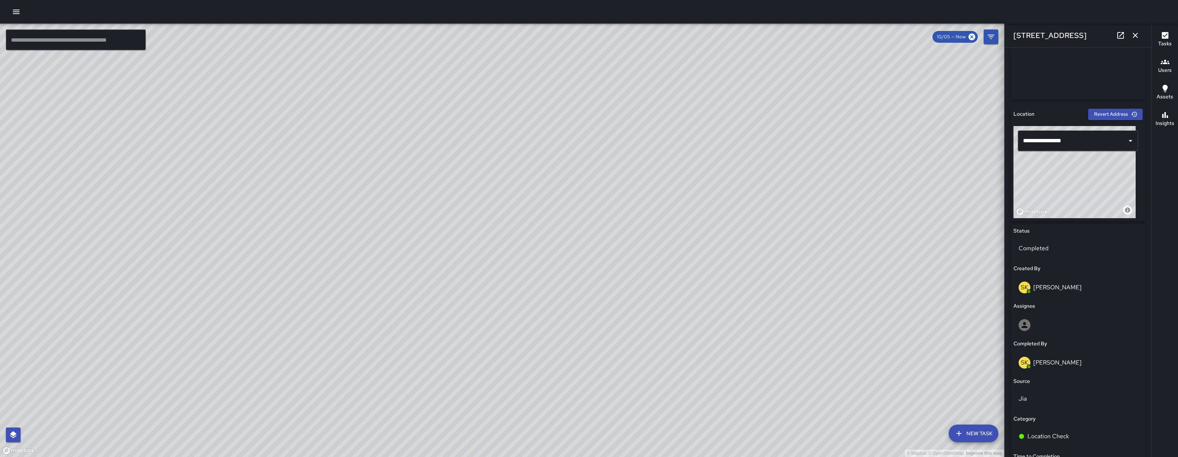
drag, startPoint x: 273, startPoint y: 111, endPoint x: 373, endPoint y: 439, distance: 343.3
click at [382, 456] on div "© Mapbox © OpenStreetMap Improve this map" at bounding box center [502, 240] width 1005 height 433
click at [353, 334] on div "© Mapbox © OpenStreetMap Improve this map SK SEAN KELLEY 155 9th Street Complet…" at bounding box center [502, 240] width 1005 height 433
type input "**********"
click at [1124, 31] on icon at bounding box center [1121, 35] width 9 height 9
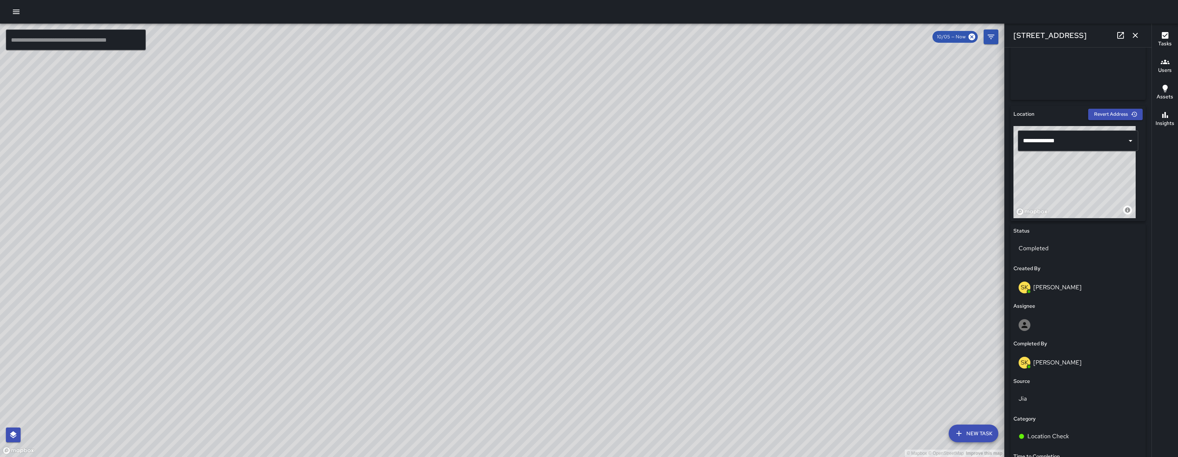
click at [1133, 39] on icon "button" at bounding box center [1135, 35] width 9 height 9
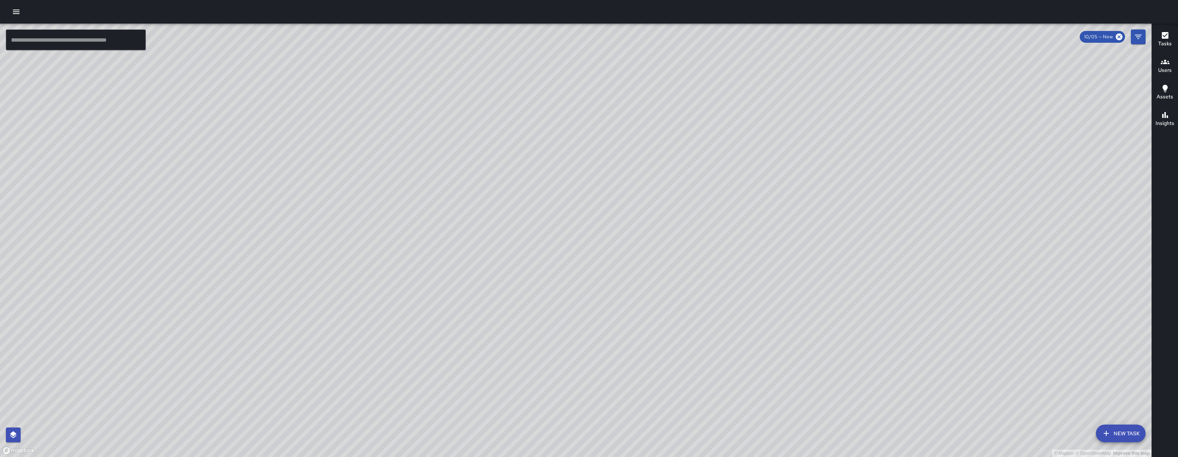
drag, startPoint x: 888, startPoint y: 305, endPoint x: 729, endPoint y: 217, distance: 182.0
click at [740, 200] on div "© Mapbox © OpenStreetMap Improve this map" at bounding box center [576, 240] width 1152 height 433
drag, startPoint x: 734, startPoint y: 353, endPoint x: 646, endPoint y: 370, distance: 90.5
click at [670, 362] on div "© Mapbox © OpenStreetMap Improve this map" at bounding box center [576, 240] width 1152 height 433
click at [1138, 39] on icon "Filters" at bounding box center [1138, 36] width 9 height 9
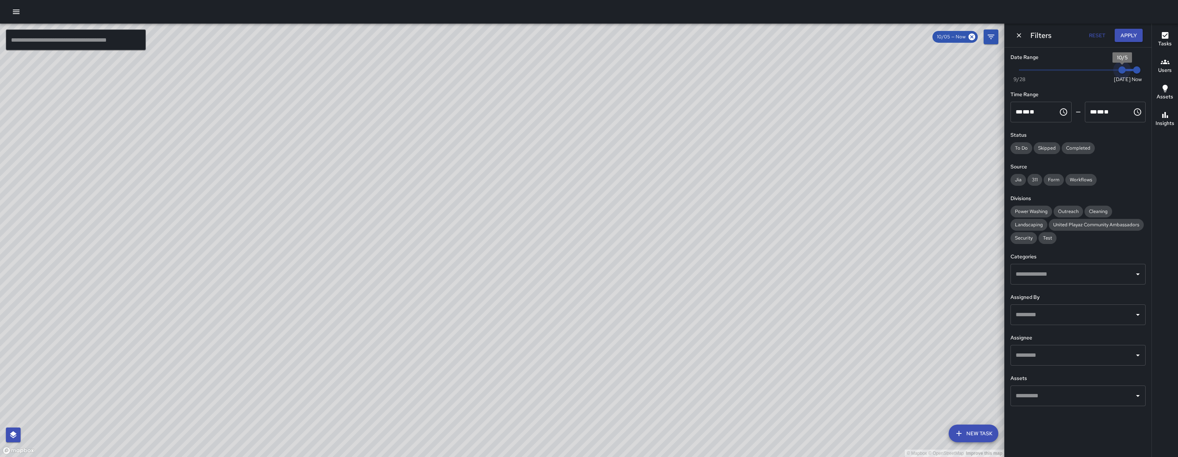
drag, startPoint x: 1125, startPoint y: 73, endPoint x: 1138, endPoint y: 70, distance: 12.8
click at [1138, 74] on div "Now Today 9/28 10/5 8:52 am" at bounding box center [1078, 74] width 135 height 20
click at [1125, 42] on div "Reset Apply" at bounding box center [1111, 36] width 63 height 14
click at [1126, 37] on button "Apply" at bounding box center [1129, 36] width 28 height 14
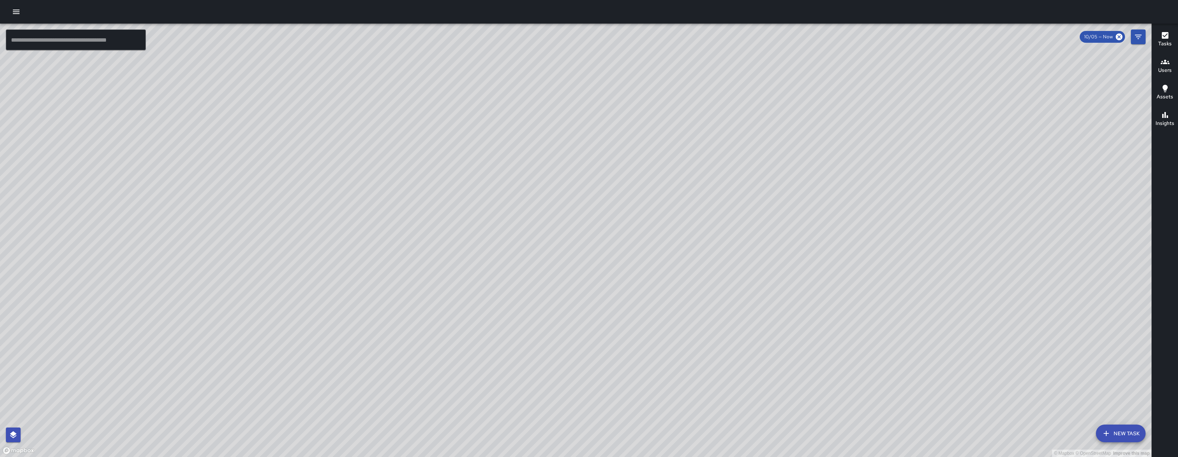
drag, startPoint x: 817, startPoint y: 221, endPoint x: 526, endPoint y: 359, distance: 322.0
click at [526, 361] on div "© Mapbox © OpenStreetMap Improve this map" at bounding box center [576, 240] width 1152 height 433
click at [700, 277] on div "© Mapbox © OpenStreetMap Improve this map" at bounding box center [576, 240] width 1152 height 433
click at [1145, 37] on button "Filters" at bounding box center [1138, 36] width 15 height 15
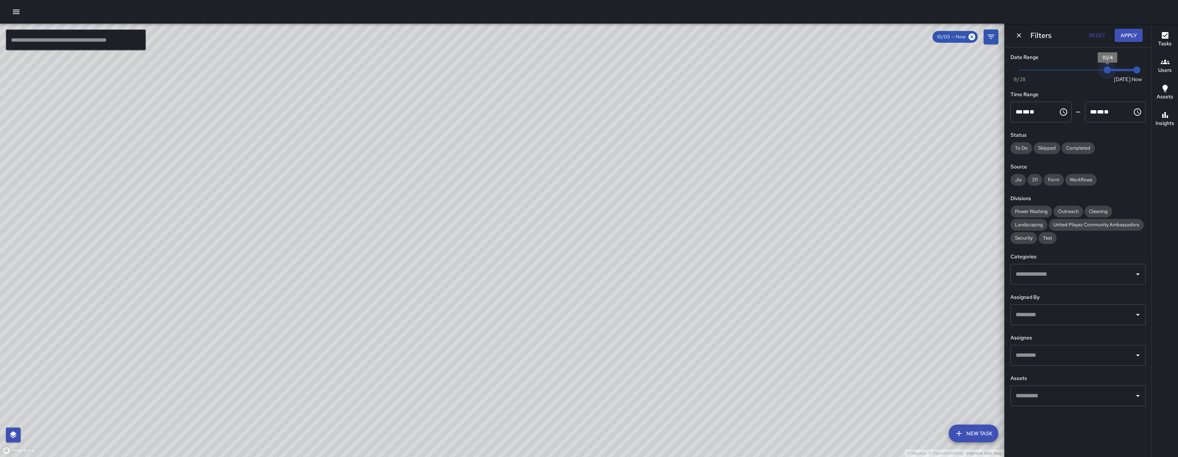
type input "*"
drag, startPoint x: 1118, startPoint y: 68, endPoint x: 1094, endPoint y: 66, distance: 24.8
click at [1094, 66] on span "10/3" at bounding box center [1092, 69] width 7 height 7
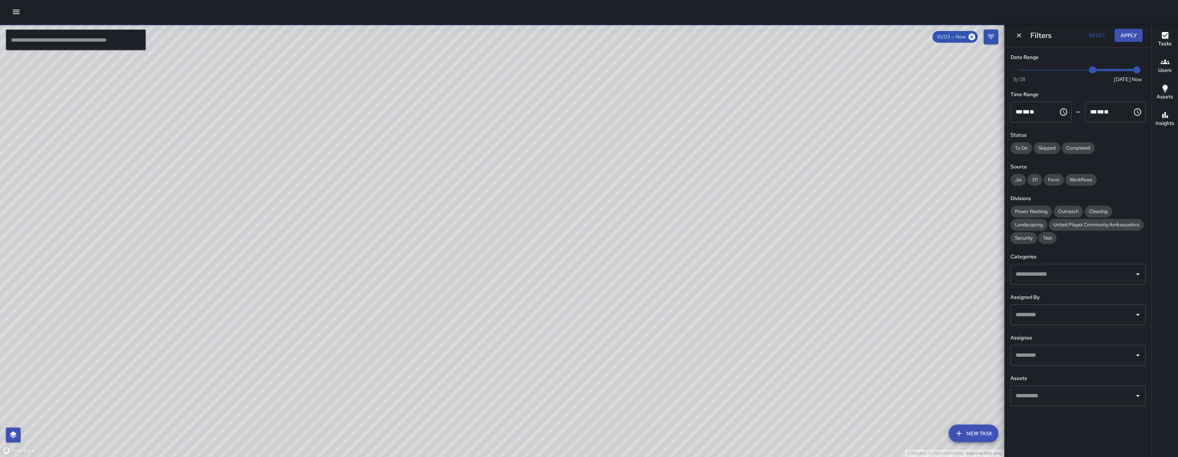
drag, startPoint x: 393, startPoint y: 177, endPoint x: 384, endPoint y: 247, distance: 70.1
click at [390, 299] on div "© Mapbox © OpenStreetMap Improve this map" at bounding box center [502, 240] width 1005 height 433
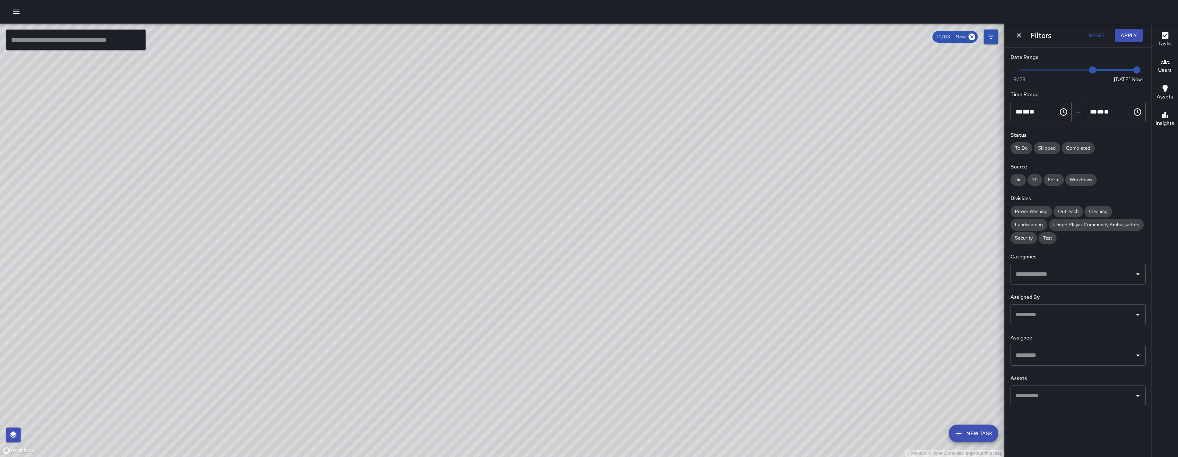
drag, startPoint x: 292, startPoint y: 252, endPoint x: 510, endPoint y: 372, distance: 249.2
click at [538, 452] on div "© Mapbox © OpenStreetMap Improve this map" at bounding box center [502, 240] width 1005 height 433
click at [1016, 34] on icon "Dismiss" at bounding box center [1019, 35] width 7 height 7
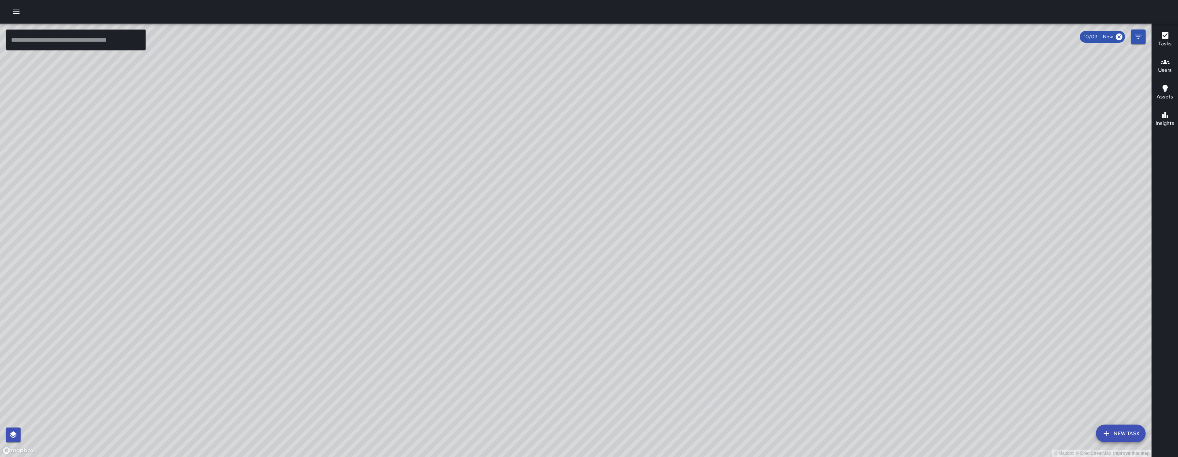
drag, startPoint x: 634, startPoint y: 193, endPoint x: 615, endPoint y: 191, distance: 18.8
click at [602, 264] on div "© Mapbox © OpenStreetMap Improve this map" at bounding box center [576, 240] width 1152 height 433
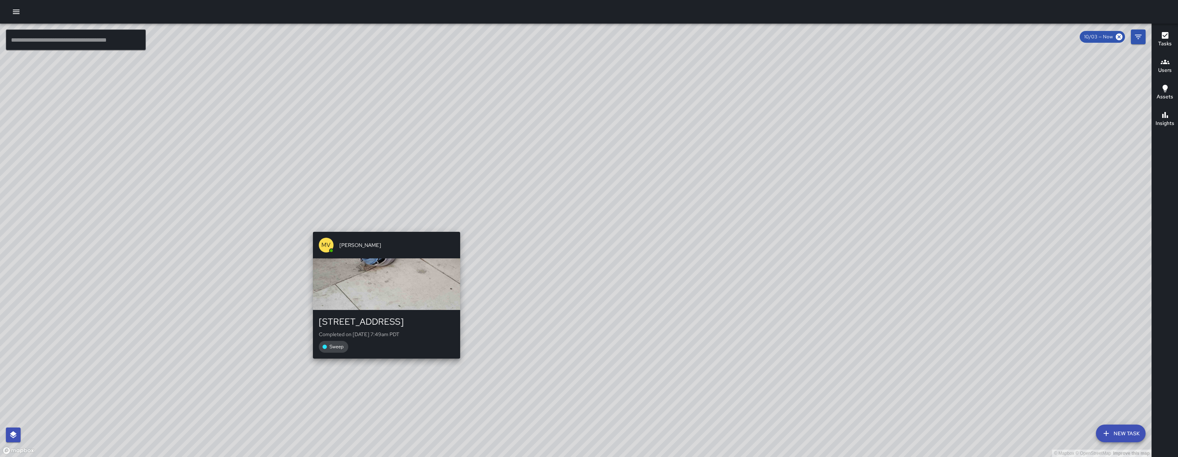
click at [384, 368] on div "© Mapbox © OpenStreetMap Improve this map MV Maclis Velasquez 155 9th Street Co…" at bounding box center [576, 240] width 1152 height 433
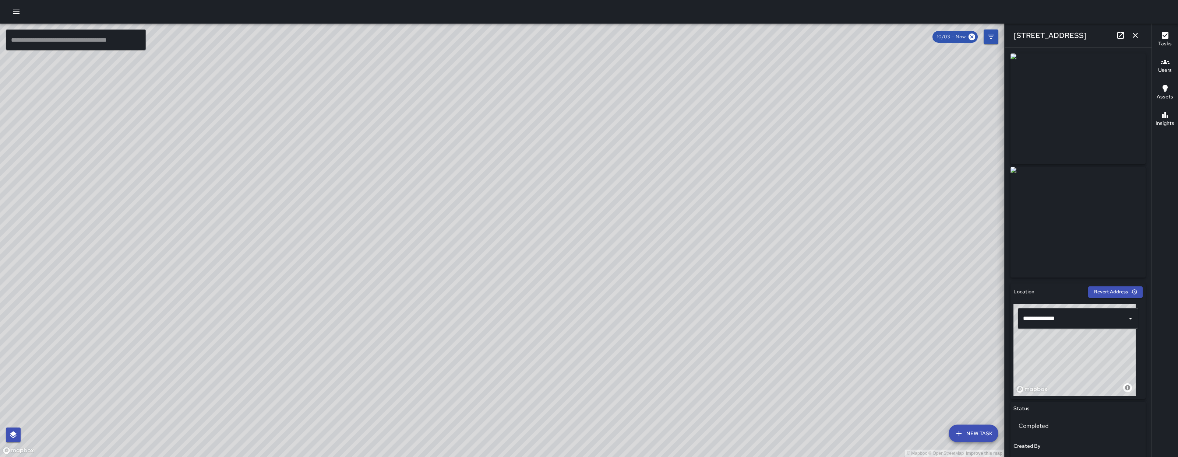
drag, startPoint x: 379, startPoint y: 327, endPoint x: 491, endPoint y: 456, distance: 171.5
click at [491, 456] on div "© Mapbox © OpenStreetMap Improve this map ​ New Task 10/03 — Now Map Layers Tas…" at bounding box center [589, 228] width 1178 height 457
drag, startPoint x: 557, startPoint y: 293, endPoint x: 164, endPoint y: 389, distance: 404.6
click at [164, 390] on div "© Mapbox © OpenStreetMap Improve this map" at bounding box center [502, 240] width 1005 height 433
click at [1142, 35] on button "button" at bounding box center [1135, 35] width 15 height 15
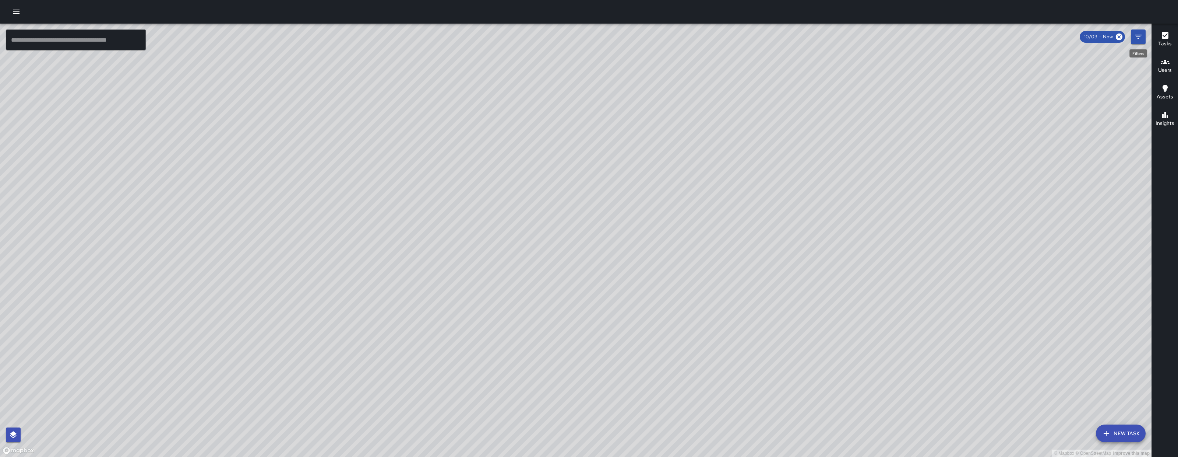
click at [1137, 42] on button "Filters" at bounding box center [1138, 36] width 15 height 15
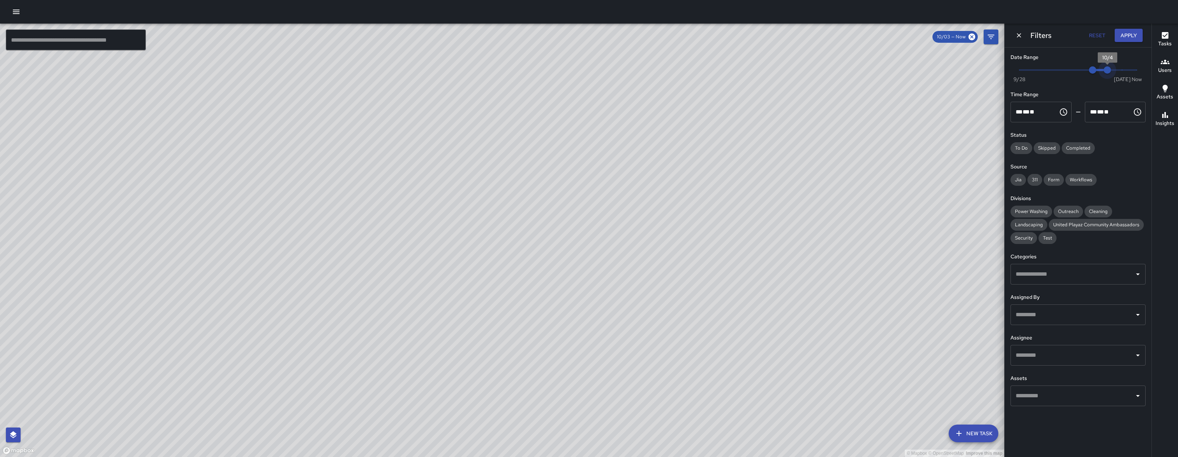
drag, startPoint x: 1134, startPoint y: 71, endPoint x: 1094, endPoint y: 72, distance: 40.5
click at [1094, 72] on span "Now Today 9/28 10/3 10/4" at bounding box center [1078, 69] width 117 height 11
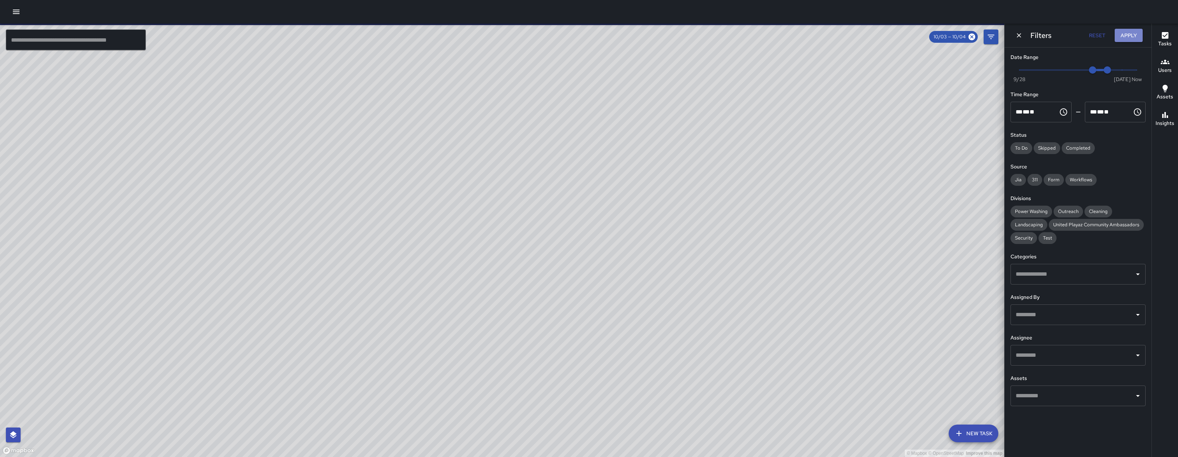
click at [1132, 38] on button "Apply" at bounding box center [1129, 36] width 28 height 14
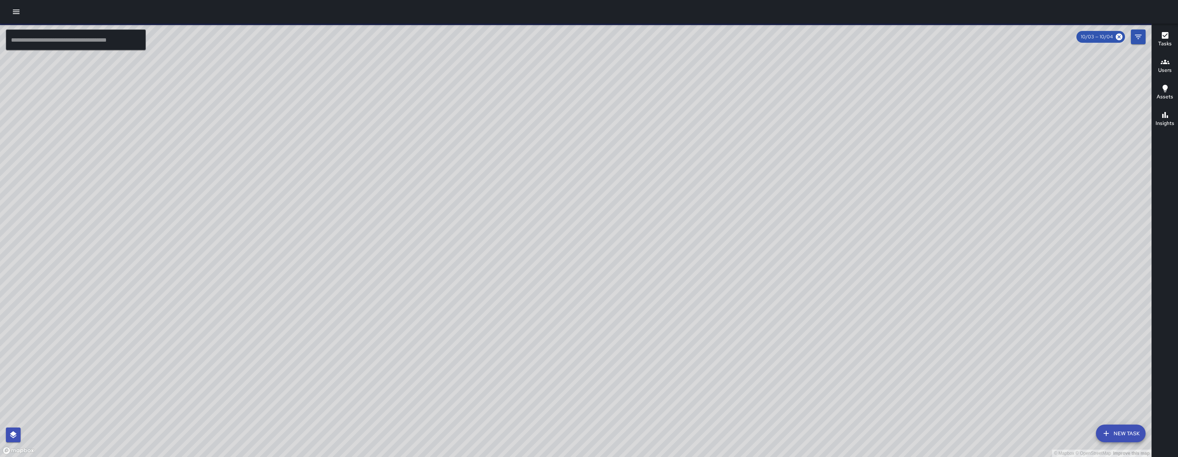
drag, startPoint x: 510, startPoint y: 235, endPoint x: 492, endPoint y: 246, distance: 20.8
click at [492, 246] on div "© Mapbox © OpenStreetMap Improve this map" at bounding box center [576, 240] width 1152 height 433
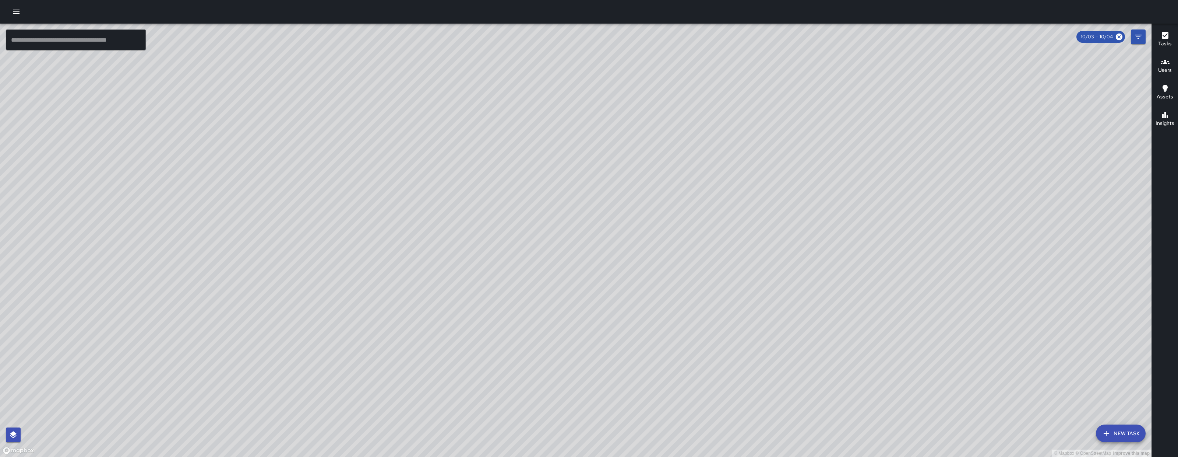
drag, startPoint x: 625, startPoint y: 198, endPoint x: 551, endPoint y: 199, distance: 74.4
click at [516, 355] on div "© Mapbox © OpenStreetMap Improve this map" at bounding box center [576, 240] width 1152 height 433
drag, startPoint x: 546, startPoint y: 264, endPoint x: 518, endPoint y: 281, distance: 32.7
click at [495, 363] on div "© Mapbox © OpenStreetMap Improve this map" at bounding box center [576, 240] width 1152 height 433
drag, startPoint x: 556, startPoint y: 239, endPoint x: 495, endPoint y: 336, distance: 115.1
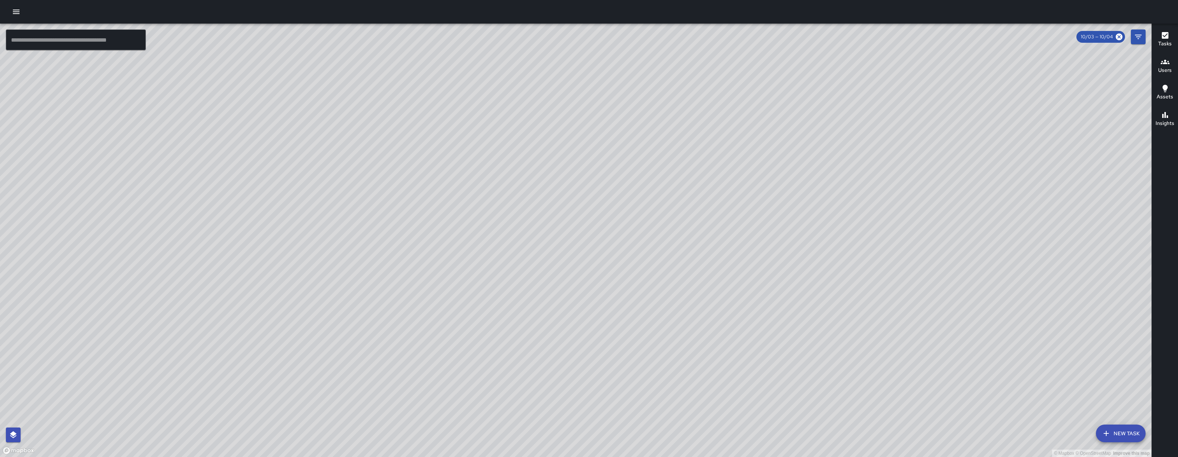
click at [495, 337] on div "© Mapbox © OpenStreetMap Improve this map" at bounding box center [576, 240] width 1152 height 433
click at [1132, 29] on div "© Mapbox © OpenStreetMap Improve this map ​ New Task 10/03 — 10/04 Map Layers T…" at bounding box center [576, 240] width 1152 height 433
click at [1137, 39] on icon "Filters" at bounding box center [1138, 36] width 9 height 9
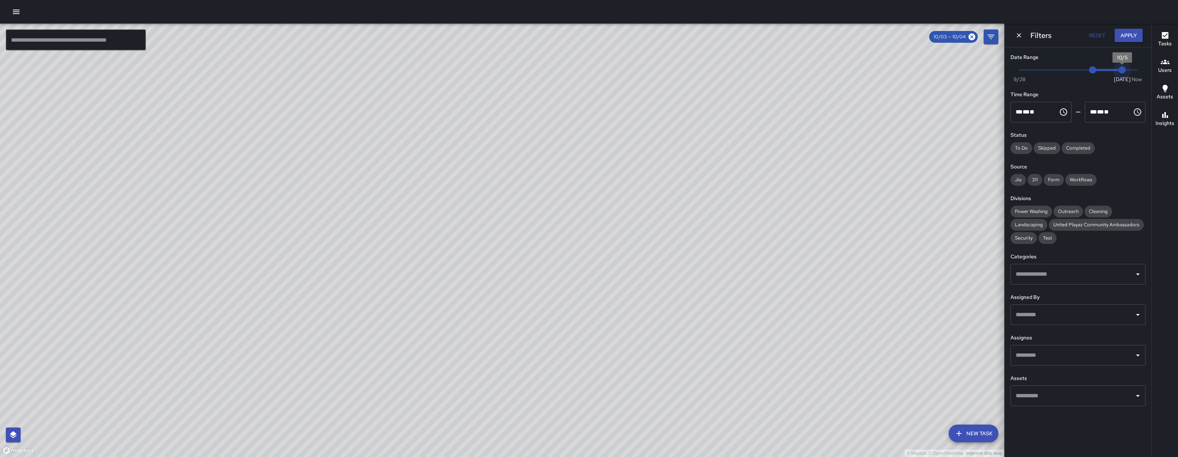
type input "*"
drag, startPoint x: 1119, startPoint y: 72, endPoint x: 1174, endPoint y: 74, distance: 55.3
click at [1174, 74] on div "© Mapbox © OpenStreetMap Improve this map ​ New Task 10/03 — 10/04 Map Layers T…" at bounding box center [589, 240] width 1178 height 433
drag, startPoint x: 1094, startPoint y: 69, endPoint x: 1137, endPoint y: 72, distance: 42.8
click at [1140, 72] on div "Now Today 9/28 10/3 8:57 am" at bounding box center [1078, 74] width 135 height 20
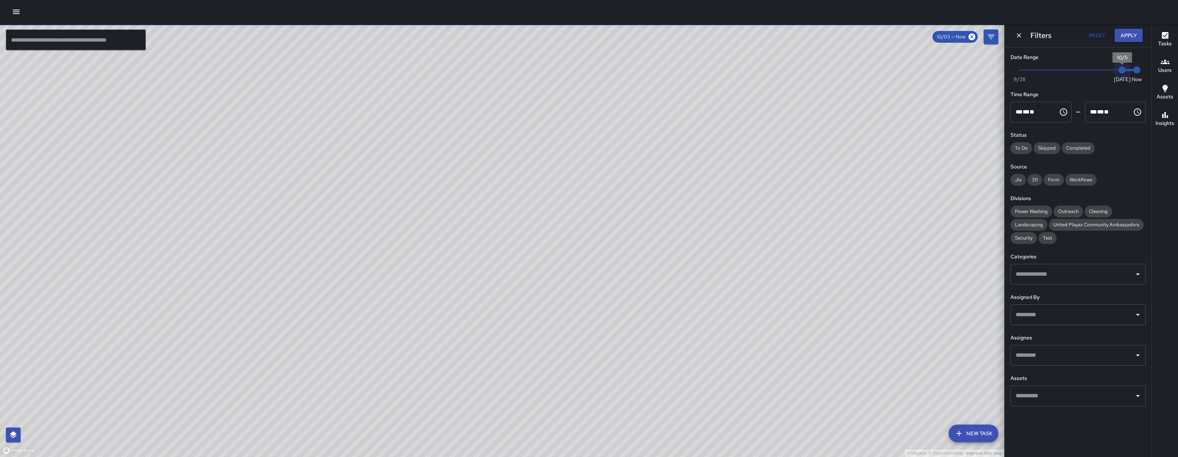
drag, startPoint x: 1097, startPoint y: 70, endPoint x: 1140, endPoint y: 72, distance: 42.8
click at [1140, 72] on div "Now Today 9/28 10/5 8:57 am" at bounding box center [1078, 74] width 135 height 20
type input "*"
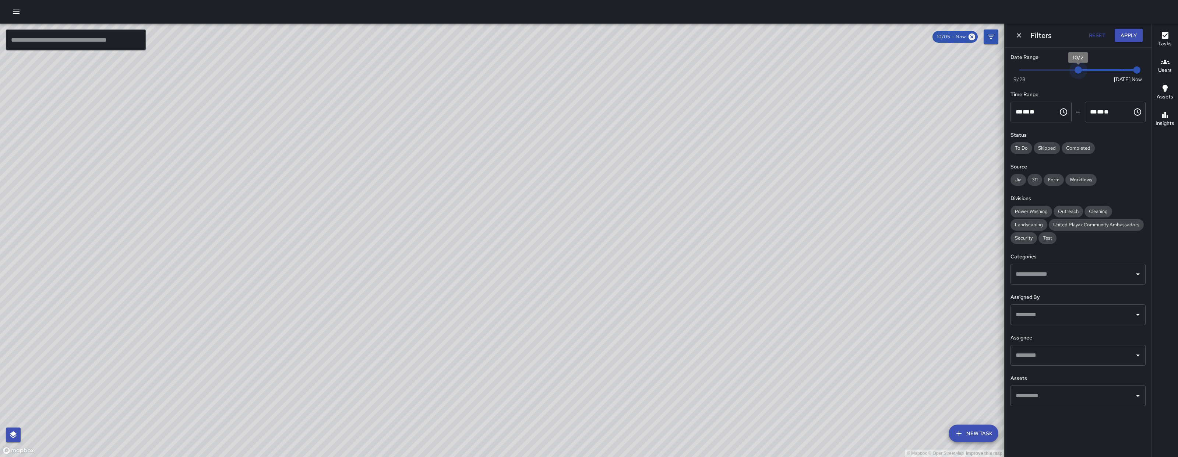
drag, startPoint x: 1124, startPoint y: 73, endPoint x: 1085, endPoint y: 72, distance: 38.7
click at [1082, 72] on span "10/2" at bounding box center [1078, 69] width 7 height 7
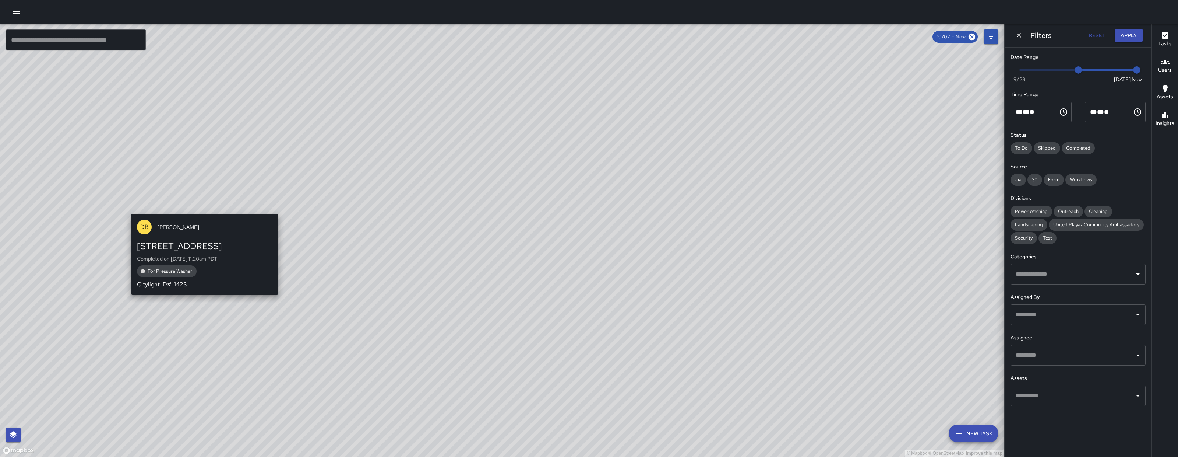
click at [208, 196] on div "© Mapbox © OpenStreetMap Improve this map DB DeAndre Barney 111 7th Street Comp…" at bounding box center [502, 240] width 1005 height 433
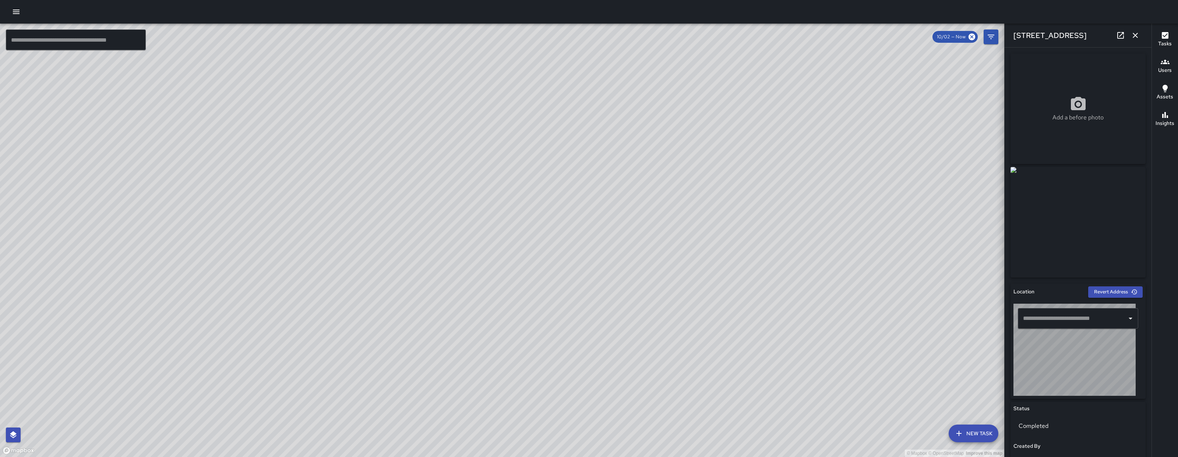
type input "**********"
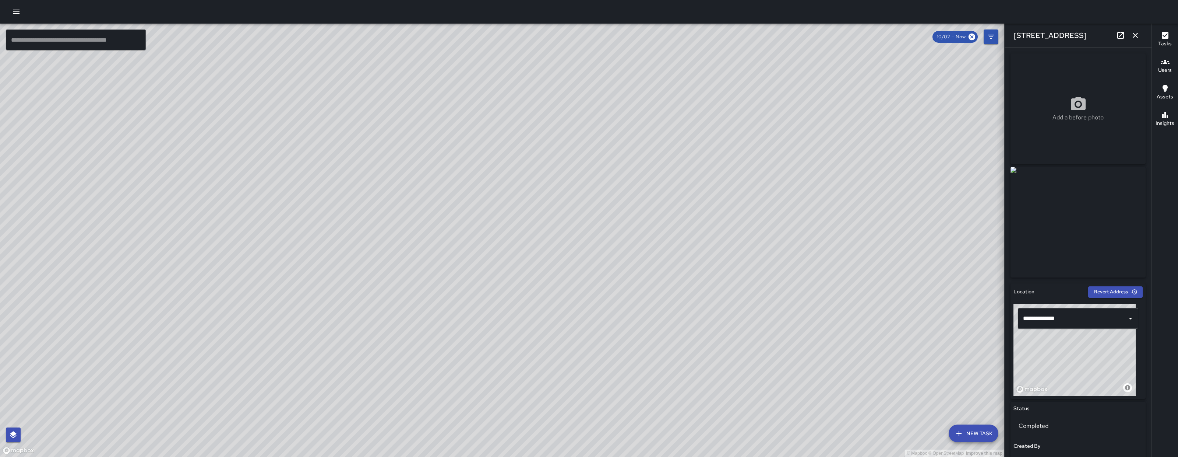
scroll to position [365, 0]
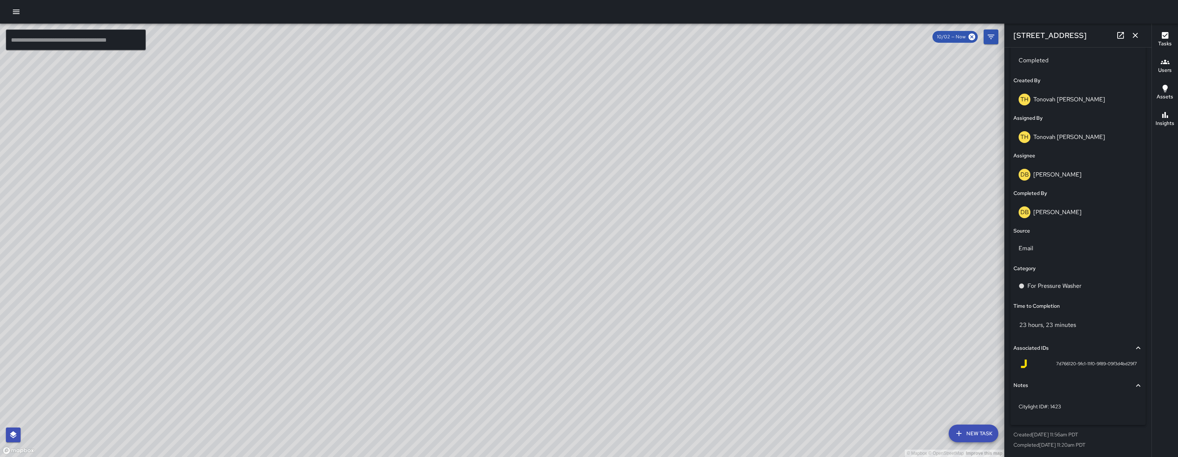
drag, startPoint x: 535, startPoint y: 275, endPoint x: 483, endPoint y: 354, distance: 95.0
click at [483, 354] on div "© Mapbox © OpenStreetMap Improve this map" at bounding box center [502, 240] width 1005 height 433
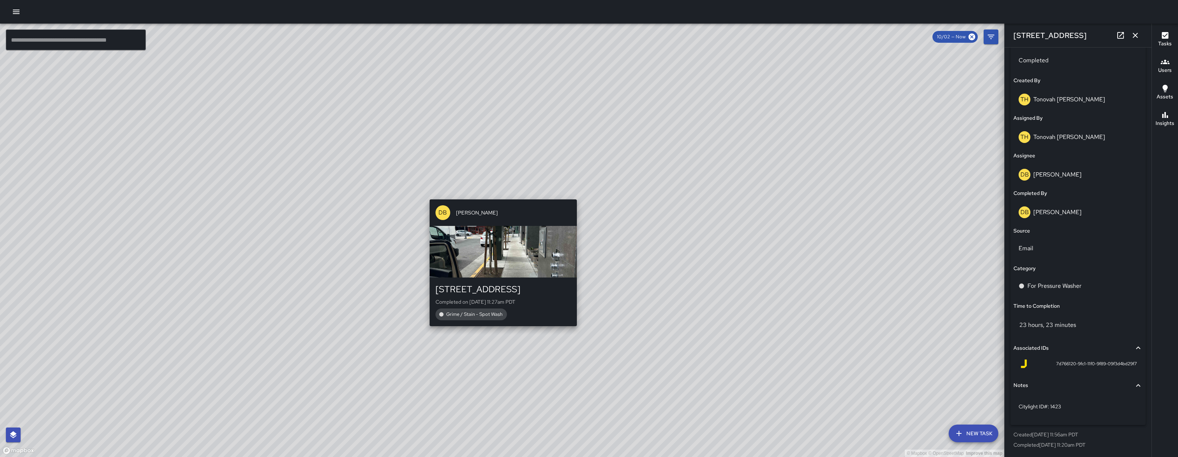
click at [501, 332] on div "© Mapbox © OpenStreetMap Improve this map DB DeAndre Barney 580 Minna Street Co…" at bounding box center [502, 240] width 1005 height 433
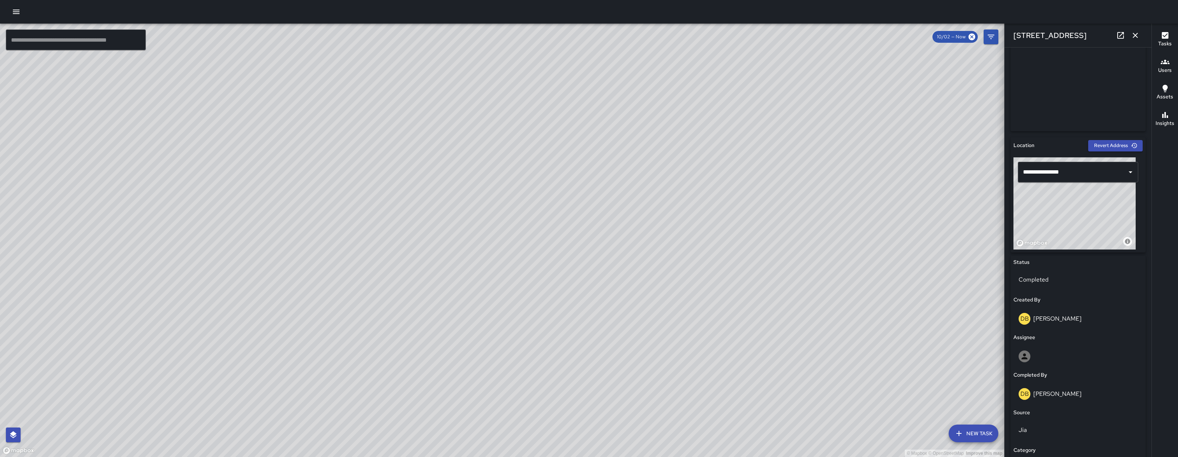
scroll to position [328, 0]
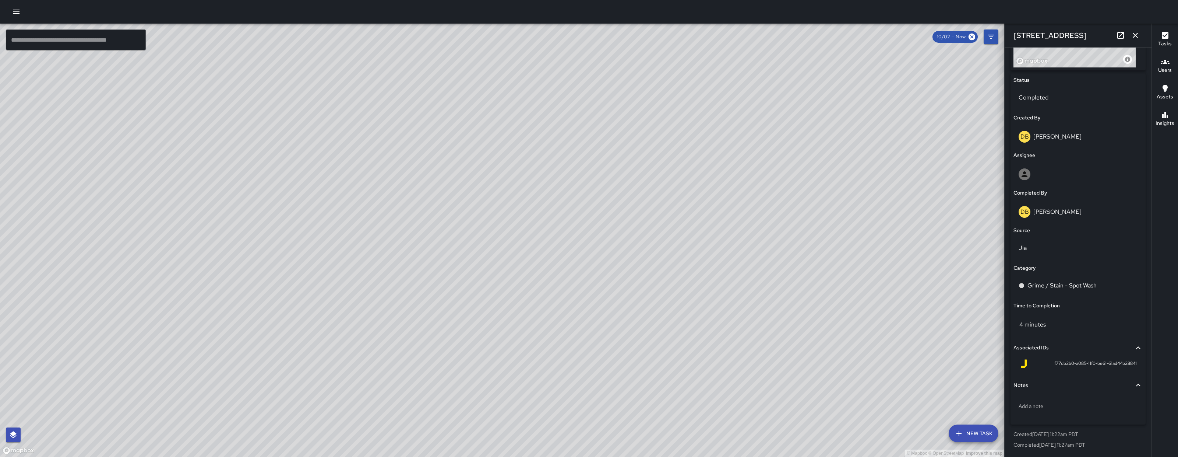
click at [1142, 37] on button "button" at bounding box center [1135, 35] width 15 height 15
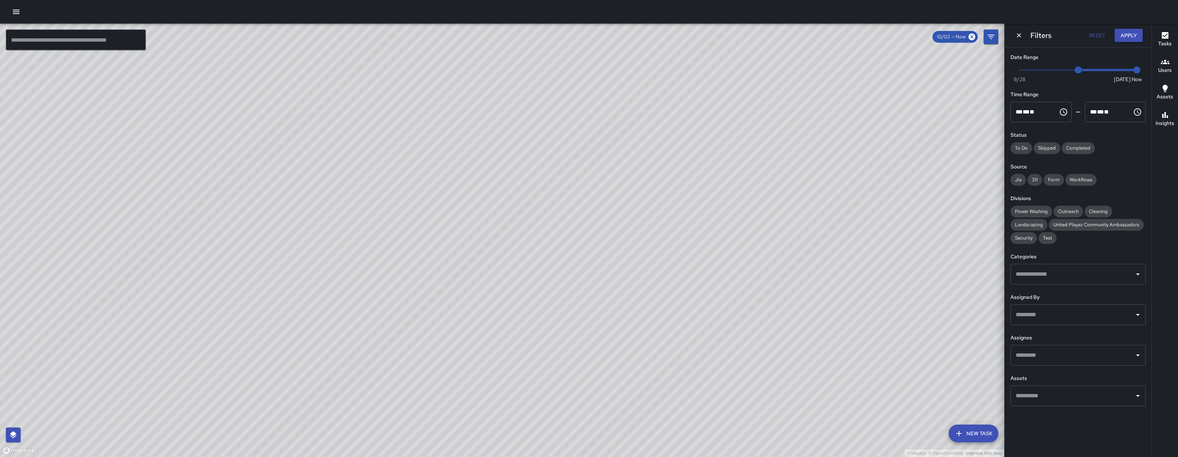
drag, startPoint x: 450, startPoint y: 98, endPoint x: 442, endPoint y: 152, distance: 54.0
click at [444, 153] on div "© Mapbox © OpenStreetMap Improve this map" at bounding box center [502, 240] width 1005 height 433
drag, startPoint x: 481, startPoint y: 303, endPoint x: 363, endPoint y: 412, distance: 160.5
click at [439, 366] on div "© Mapbox © OpenStreetMap Improve this map" at bounding box center [502, 240] width 1005 height 433
click at [1118, 33] on button "Apply" at bounding box center [1129, 36] width 28 height 14
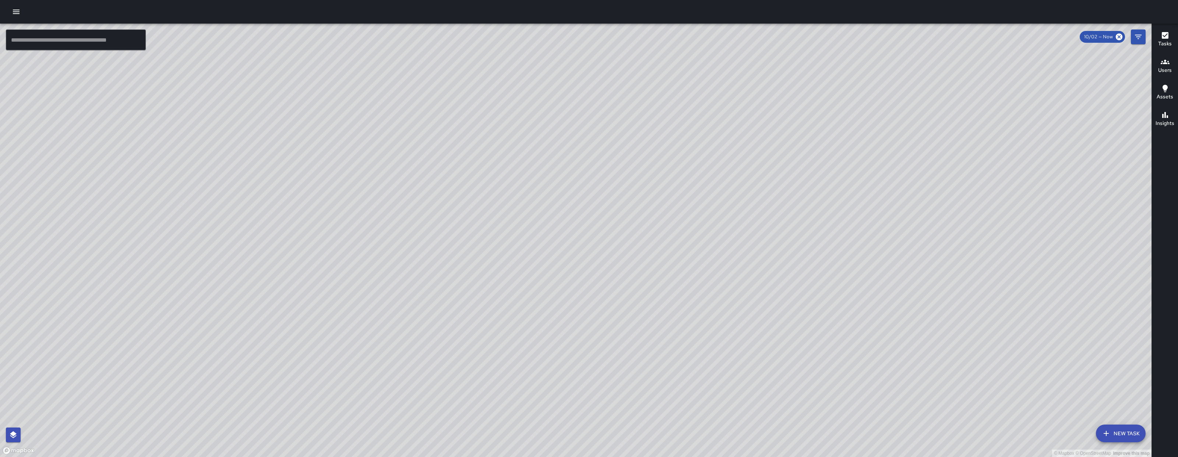
click at [88, 41] on input "text" at bounding box center [76, 39] width 140 height 21
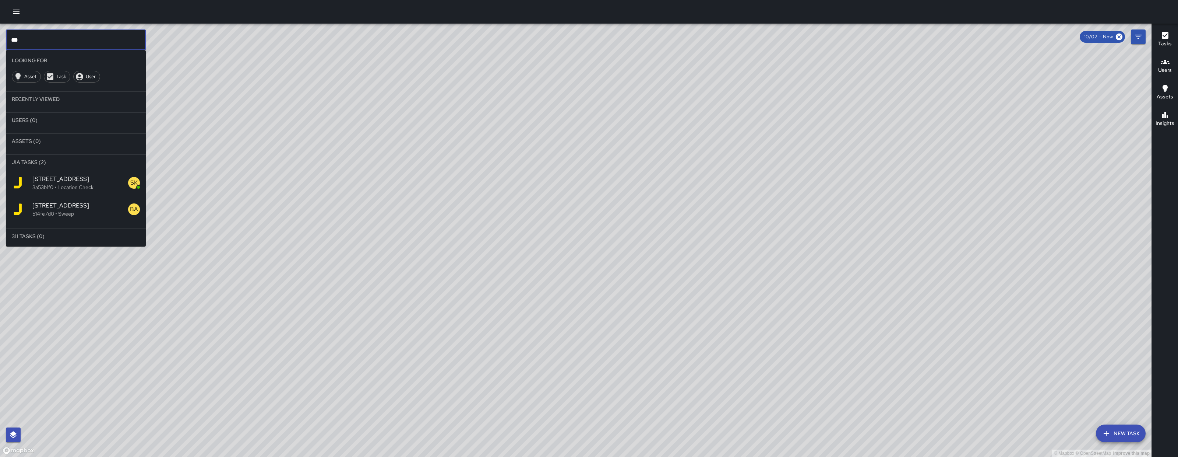
type input "***"
click at [82, 182] on span "555 Natoma Street" at bounding box center [80, 179] width 96 height 9
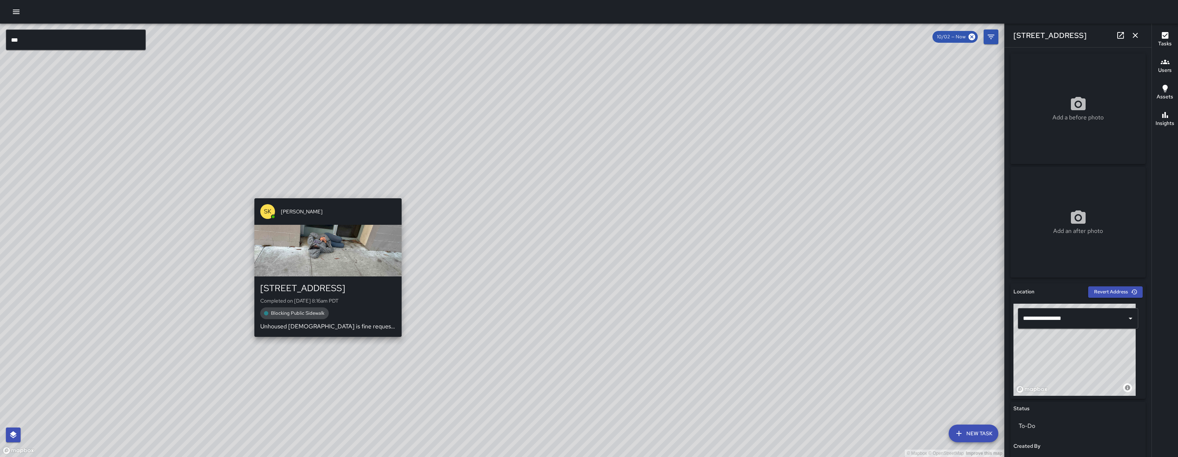
click at [335, 195] on div "SK SEAN KELLEY 560 Natoma Street Completed on 10/5/2025, 8:16am PDT Blocking Pu…" at bounding box center [328, 267] width 153 height 144
type input "**********"
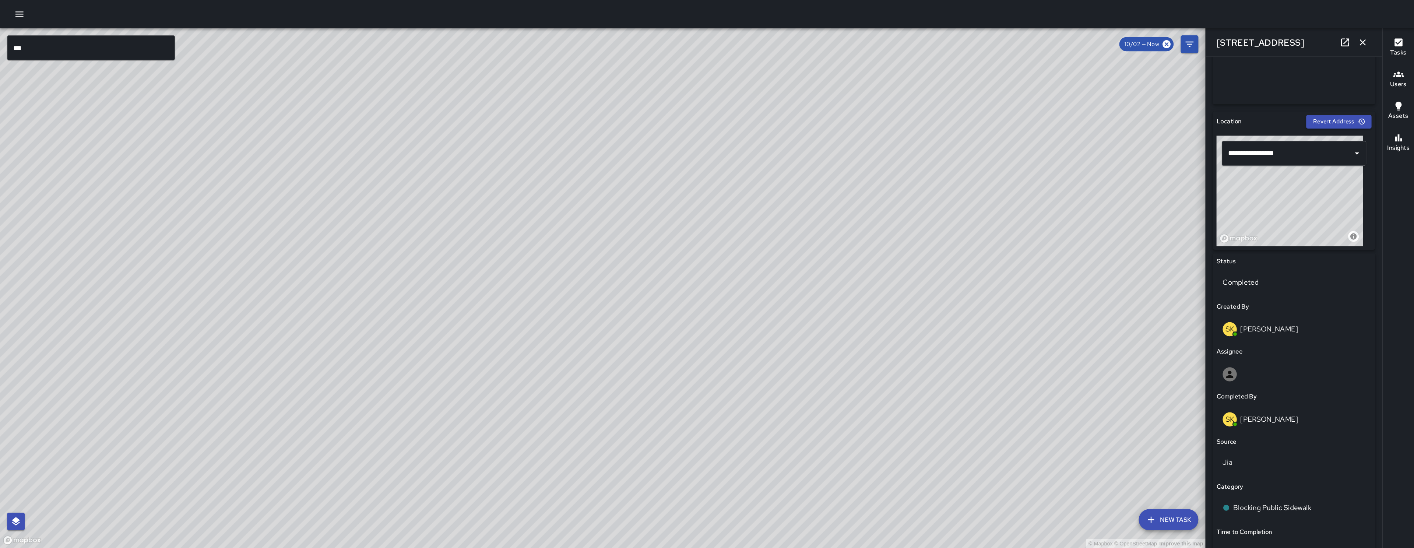
scroll to position [335, 0]
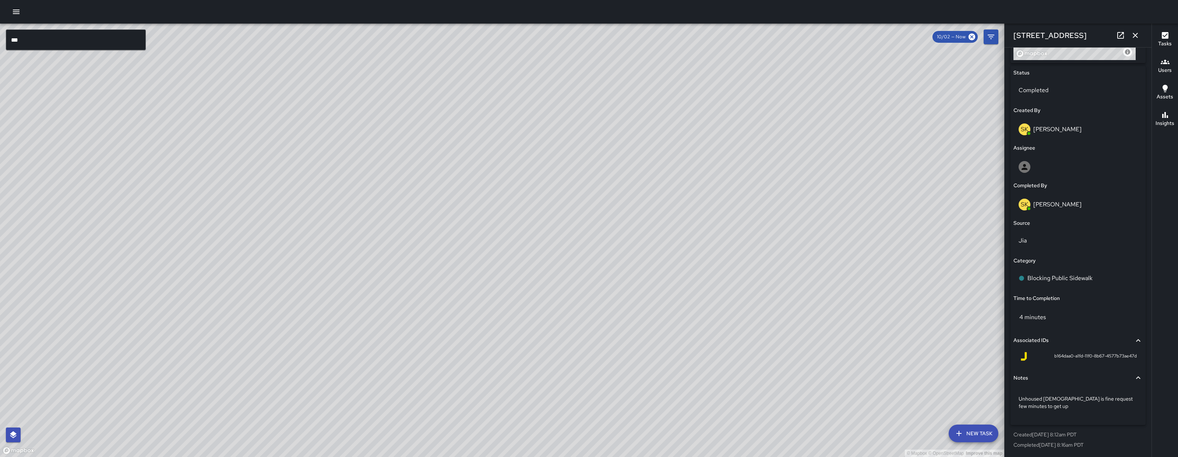
click at [1117, 36] on icon at bounding box center [1121, 35] width 9 height 9
click at [1136, 35] on icon "button" at bounding box center [1135, 35] width 9 height 9
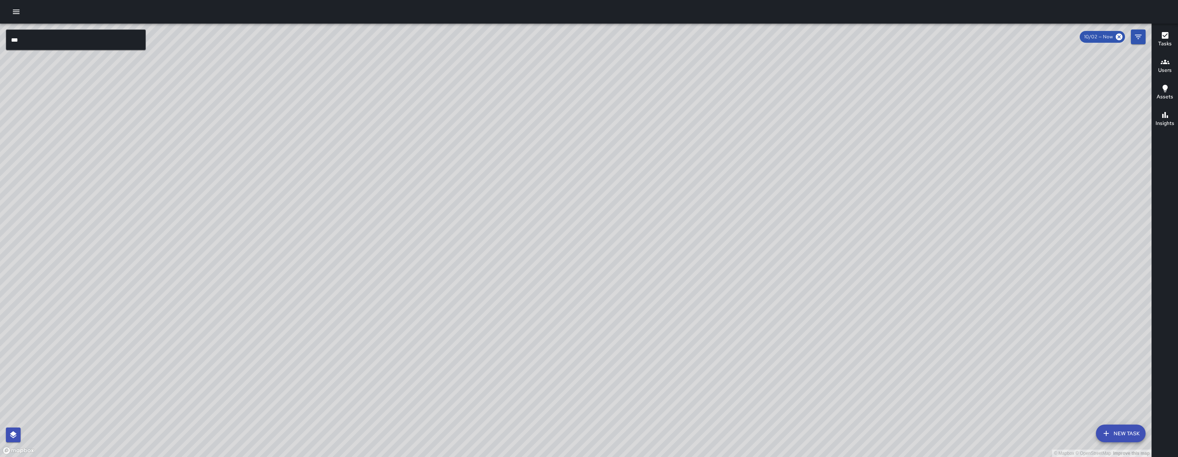
drag, startPoint x: 710, startPoint y: 153, endPoint x: 650, endPoint y: 14, distance: 151.6
click at [650, 14] on div "© Mapbox © OpenStreetMap Improve this map *** ​ New Task 10/02 — Now Map Layers…" at bounding box center [589, 228] width 1178 height 457
drag, startPoint x: 604, startPoint y: 230, endPoint x: 570, endPoint y: 397, distance: 170.9
click at [571, 398] on div "© Mapbox © OpenStreetMap Improve this map" at bounding box center [576, 240] width 1152 height 433
drag, startPoint x: 620, startPoint y: 166, endPoint x: 640, endPoint y: 282, distance: 118.0
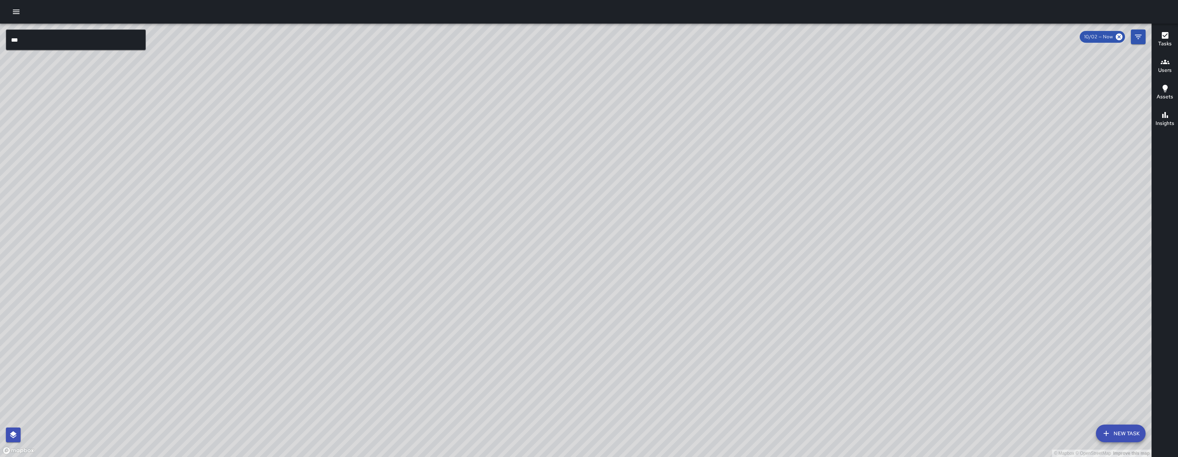
click at [642, 292] on div "© Mapbox © OpenStreetMap Improve this map" at bounding box center [576, 240] width 1152 height 433
drag, startPoint x: 500, startPoint y: 302, endPoint x: 458, endPoint y: 325, distance: 48.3
click at [459, 332] on div "© Mapbox © OpenStreetMap Improve this map" at bounding box center [576, 240] width 1152 height 433
drag, startPoint x: 488, startPoint y: 417, endPoint x: 641, endPoint y: 145, distance: 312.1
click at [641, 145] on div "© Mapbox © OpenStreetMap Improve this map" at bounding box center [576, 240] width 1152 height 433
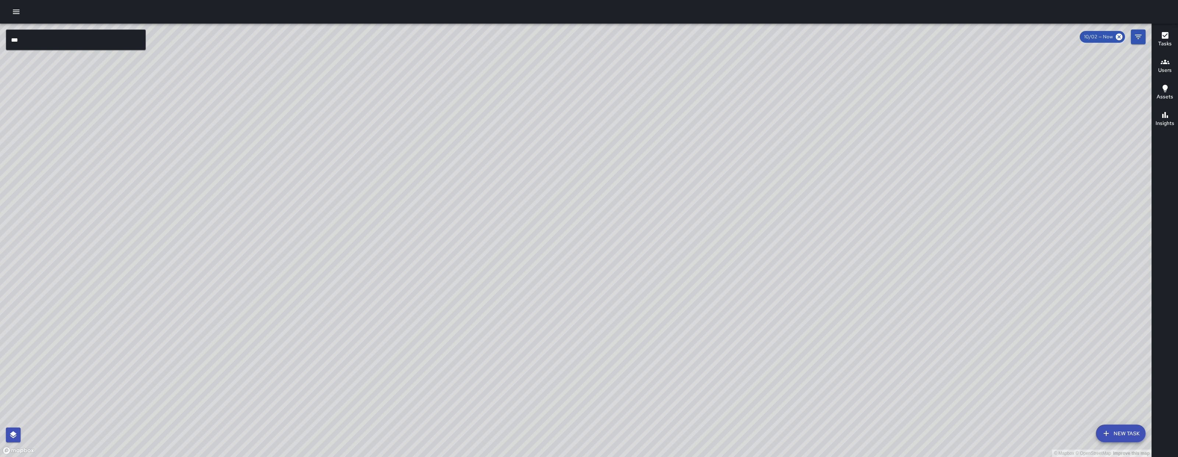
drag, startPoint x: 652, startPoint y: 252, endPoint x: 638, endPoint y: 273, distance: 26.0
click at [646, 257] on div "© Mapbox © OpenStreetMap Improve this map" at bounding box center [576, 240] width 1152 height 433
drag, startPoint x: 632, startPoint y: 286, endPoint x: 620, endPoint y: 279, distance: 13.2
click at [620, 279] on div "© Mapbox © OpenStreetMap Improve this map" at bounding box center [576, 240] width 1152 height 433
drag, startPoint x: 621, startPoint y: 274, endPoint x: 631, endPoint y: 251, distance: 24.7
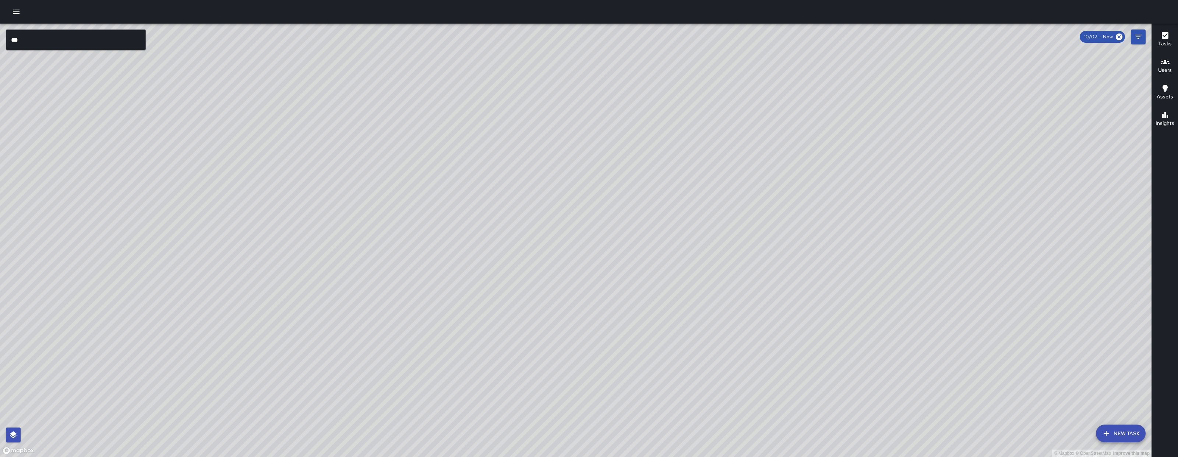
click at [631, 251] on div "© Mapbox © OpenStreetMap Improve this map" at bounding box center [576, 240] width 1152 height 433
drag, startPoint x: 630, startPoint y: 247, endPoint x: 653, endPoint y: 246, distance: 22.8
click at [653, 248] on div "© Mapbox © OpenStreetMap Improve this map" at bounding box center [576, 240] width 1152 height 433
drag, startPoint x: 546, startPoint y: 220, endPoint x: 362, endPoint y: 281, distance: 194.8
click at [373, 305] on div "© Mapbox © OpenStreetMap Improve this map" at bounding box center [576, 240] width 1152 height 433
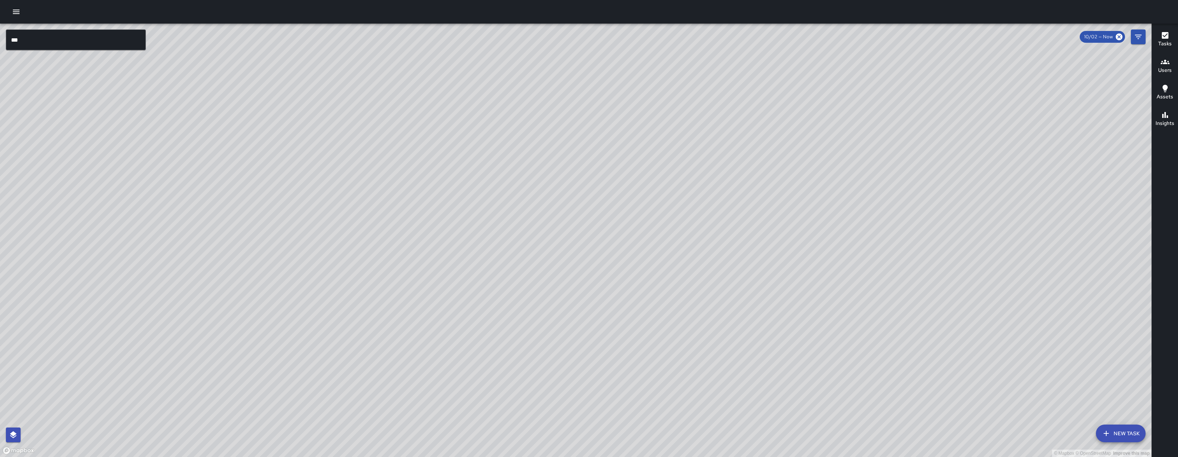
drag, startPoint x: 413, startPoint y: 276, endPoint x: 352, endPoint y: 245, distance: 68.2
click at [354, 245] on div "© Mapbox © OpenStreetMap Improve this map" at bounding box center [576, 240] width 1152 height 433
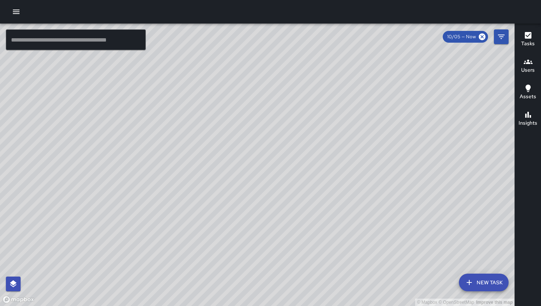
drag, startPoint x: 245, startPoint y: 204, endPoint x: 226, endPoint y: 200, distance: 19.1
click at [226, 200] on div "© Mapbox © OpenStreetMap Improve this map" at bounding box center [257, 165] width 515 height 283
click at [477, 288] on button "New Task" at bounding box center [484, 283] width 50 height 18
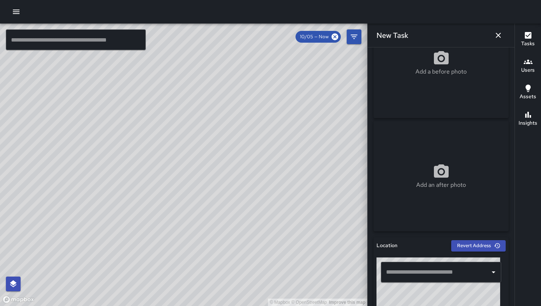
scroll to position [65, 0]
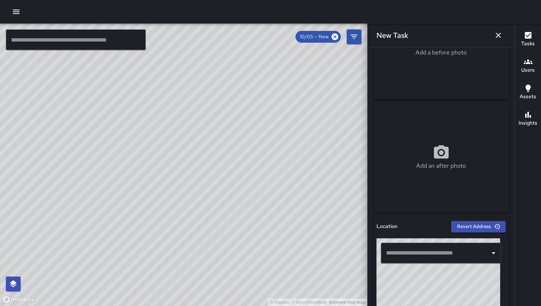
click at [437, 249] on input "text" at bounding box center [435, 253] width 103 height 14
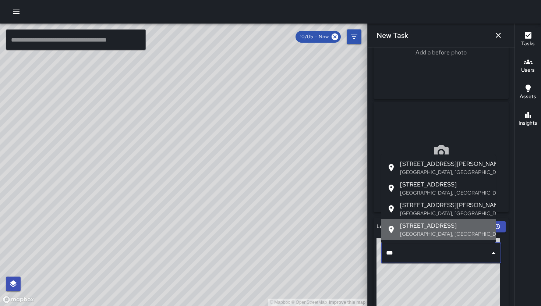
click at [438, 226] on span "790 Natoma Street" at bounding box center [445, 226] width 90 height 9
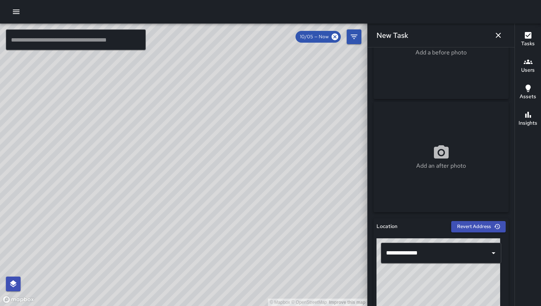
drag, startPoint x: 458, startPoint y: 285, endPoint x: 426, endPoint y: 303, distance: 37.1
click at [426, 306] on div "© Mapbox © OpenStreetMap Improve this map" at bounding box center [439, 285] width 124 height 92
drag, startPoint x: 446, startPoint y: 288, endPoint x: 452, endPoint y: 291, distance: 6.4
click at [452, 292] on div "© Mapbox © OpenStreetMap Improve this map" at bounding box center [439, 285] width 124 height 92
drag, startPoint x: 451, startPoint y: 292, endPoint x: 459, endPoint y: 298, distance: 9.9
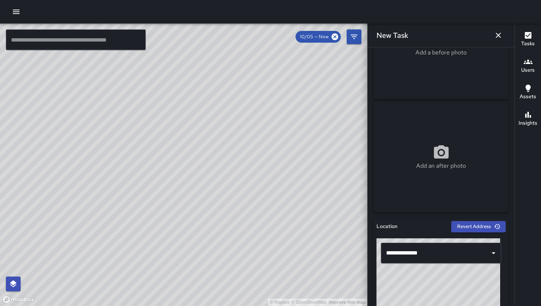
click at [459, 298] on div "© Mapbox © OpenStreetMap Improve this map" at bounding box center [439, 285] width 124 height 92
drag, startPoint x: 455, startPoint y: 292, endPoint x: 451, endPoint y: 284, distance: 9.2
click at [451, 284] on div "© Mapbox © OpenStreetMap Improve this map" at bounding box center [439, 285] width 124 height 92
drag, startPoint x: 453, startPoint y: 282, endPoint x: 446, endPoint y: 271, distance: 13.7
click at [446, 264] on div "**********" at bounding box center [441, 285] width 129 height 92
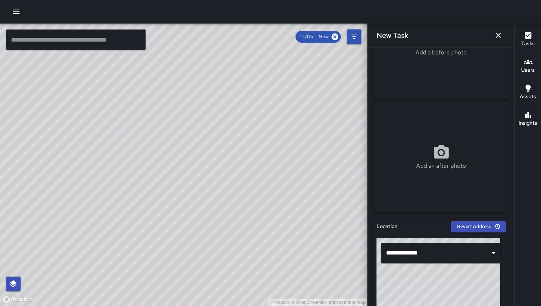
drag, startPoint x: 447, startPoint y: 275, endPoint x: 443, endPoint y: 293, distance: 17.8
click at [443, 293] on div "© Mapbox © OpenStreetMap Improve this map" at bounding box center [439, 285] width 124 height 92
drag, startPoint x: 453, startPoint y: 295, endPoint x: 461, endPoint y: 303, distance: 12.0
click at [461, 303] on div "© Mapbox © OpenStreetMap Improve this map" at bounding box center [439, 285] width 124 height 92
drag, startPoint x: 461, startPoint y: 293, endPoint x: 447, endPoint y: 292, distance: 14.1
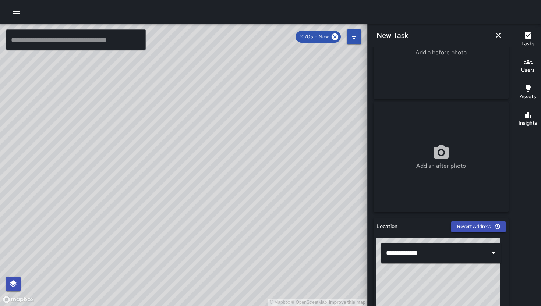
click at [447, 292] on div "© Mapbox © OpenStreetMap Improve this map" at bounding box center [439, 285] width 124 height 92
drag, startPoint x: 449, startPoint y: 295, endPoint x: 447, endPoint y: 302, distance: 6.9
click at [447, 302] on div "© Mapbox © OpenStreetMap Improve this map" at bounding box center [439, 285] width 124 height 92
drag, startPoint x: 447, startPoint y: 301, endPoint x: 461, endPoint y: 301, distance: 14.4
click at [461, 301] on div "© Mapbox © OpenStreetMap Improve this map" at bounding box center [439, 285] width 124 height 92
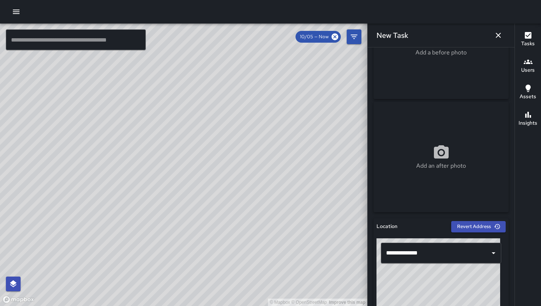
drag, startPoint x: 463, startPoint y: 297, endPoint x: 448, endPoint y: 285, distance: 19.3
click at [448, 285] on div "© Mapbox © OpenStreetMap Improve this map" at bounding box center [439, 285] width 124 height 92
drag, startPoint x: 448, startPoint y: 297, endPoint x: 454, endPoint y: 299, distance: 6.4
click at [454, 299] on div "© Mapbox © OpenStreetMap Improve this map" at bounding box center [439, 285] width 124 height 92
click at [452, 306] on div "© Mapbox © OpenStreetMap Improve this map" at bounding box center [439, 285] width 124 height 92
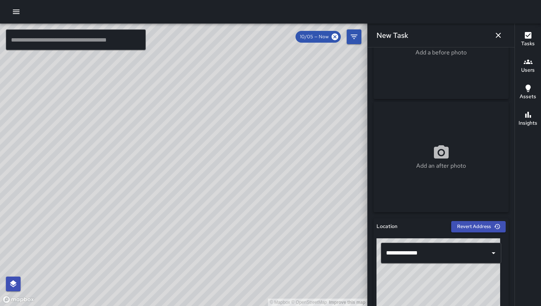
click at [455, 294] on div "© Mapbox © OpenStreetMap Improve this map" at bounding box center [439, 285] width 124 height 92
type input "**********"
drag, startPoint x: 201, startPoint y: 119, endPoint x: 201, endPoint y: 168, distance: 49.0
click at [201, 168] on div "© Mapbox © OpenStreetMap Improve this map" at bounding box center [184, 165] width 368 height 283
click at [435, 75] on div "Add a before photo" at bounding box center [441, 44] width 135 height 110
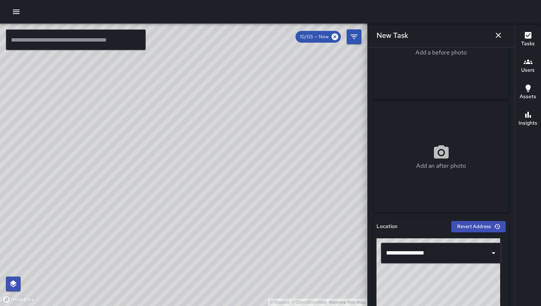
type input "**********"
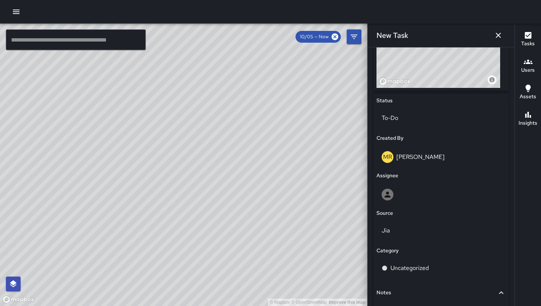
scroll to position [368, 0]
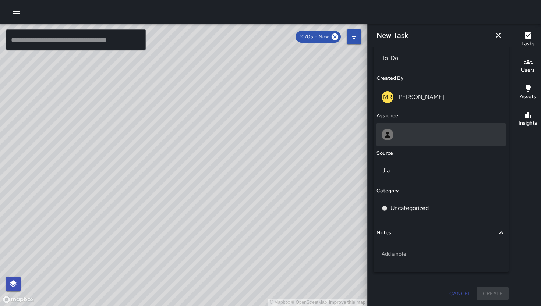
click at [420, 131] on div at bounding box center [441, 135] width 119 height 12
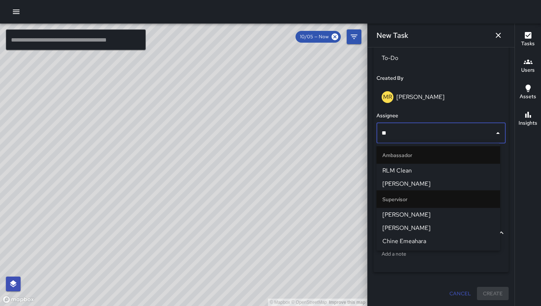
type input "***"
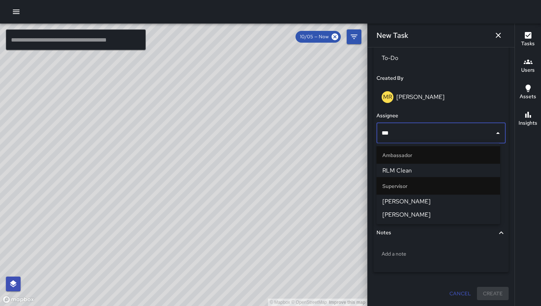
click at [443, 212] on span "SEAN KELLEY" at bounding box center [439, 215] width 112 height 9
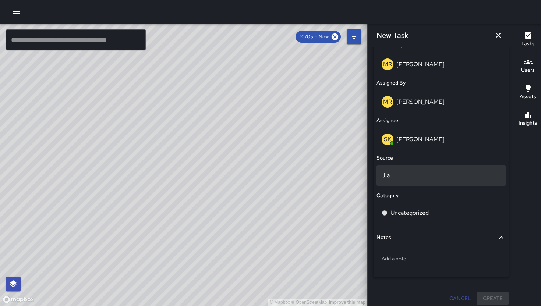
scroll to position [402, 0]
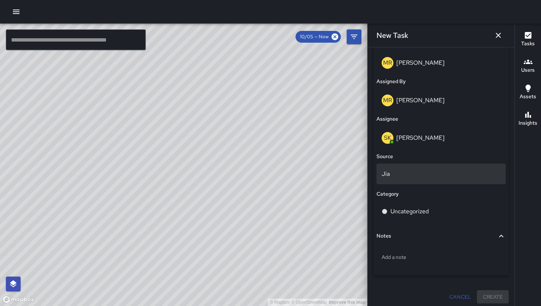
click at [422, 176] on p "Jia" at bounding box center [441, 174] width 119 height 9
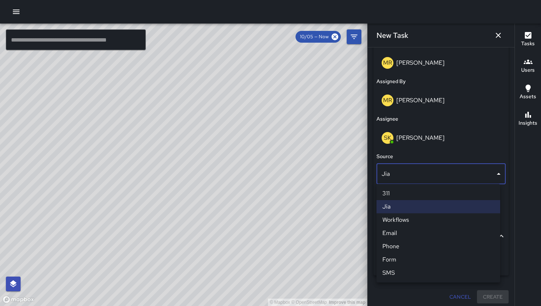
click at [418, 237] on li "Email" at bounding box center [439, 233] width 124 height 13
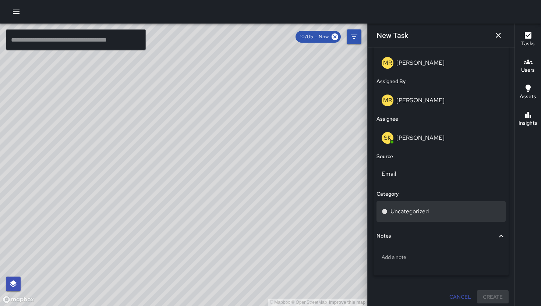
click at [421, 211] on p "Uncategorized" at bounding box center [410, 211] width 38 height 9
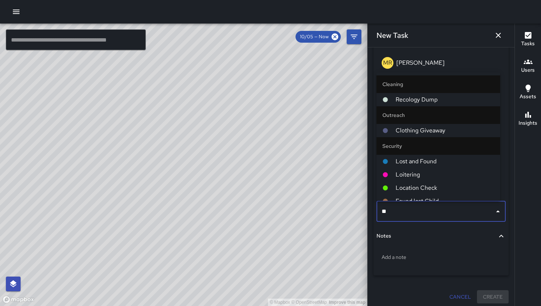
type input "***"
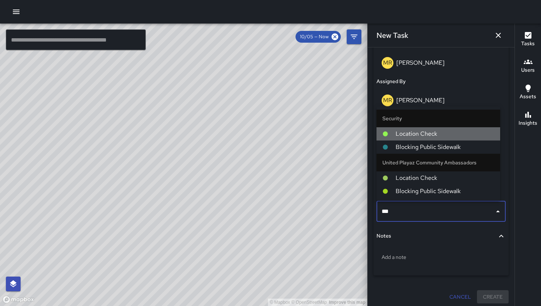
click at [433, 131] on span "Location Check" at bounding box center [445, 134] width 99 height 9
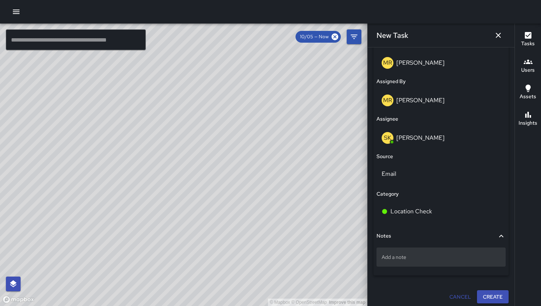
click at [409, 249] on div "Add a note" at bounding box center [441, 257] width 129 height 19
click at [414, 256] on p "Add a note" at bounding box center [441, 257] width 119 height 7
type textarea "**********"
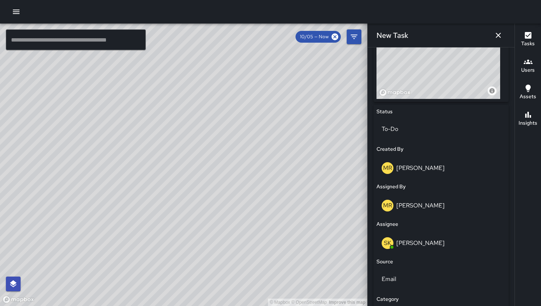
scroll to position [394, 0]
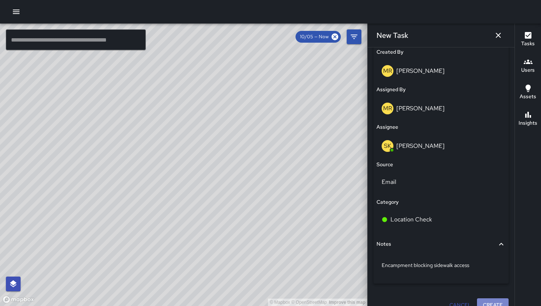
click at [487, 303] on button "Create" at bounding box center [493, 306] width 32 height 14
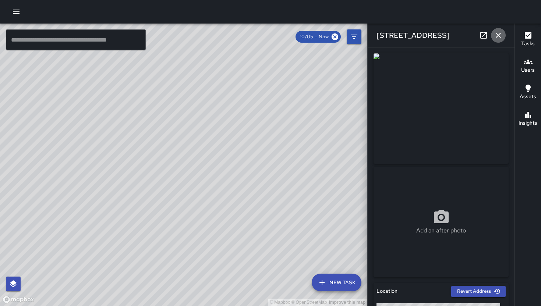
click at [500, 36] on icon "button" at bounding box center [498, 35] width 9 height 9
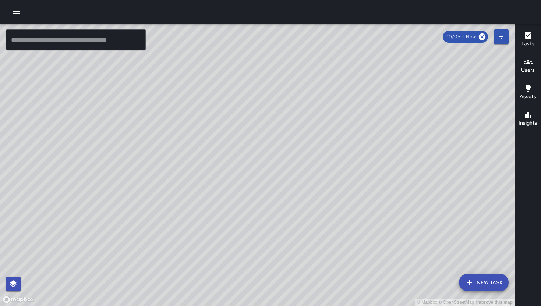
click at [478, 281] on button "New Task" at bounding box center [484, 283] width 50 height 18
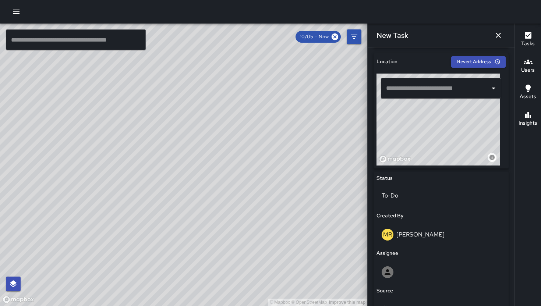
scroll to position [204, 0]
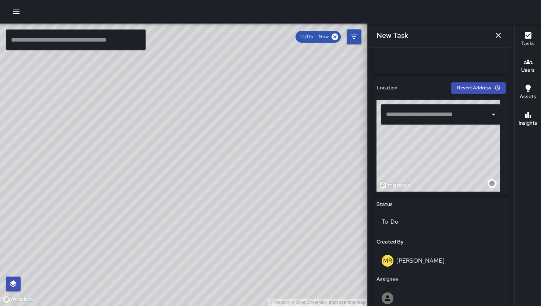
click at [441, 175] on div "© Mapbox © OpenStreetMap Improve this map" at bounding box center [439, 146] width 124 height 92
drag, startPoint x: 418, startPoint y: 152, endPoint x: 454, endPoint y: 158, distance: 37.0
click at [454, 158] on div "© Mapbox © OpenStreetMap Improve this map" at bounding box center [439, 146] width 124 height 92
click at [429, 149] on div "© Mapbox © OpenStreetMap Improve this map" at bounding box center [439, 146] width 124 height 92
drag, startPoint x: 436, startPoint y: 159, endPoint x: 442, endPoint y: 168, distance: 10.9
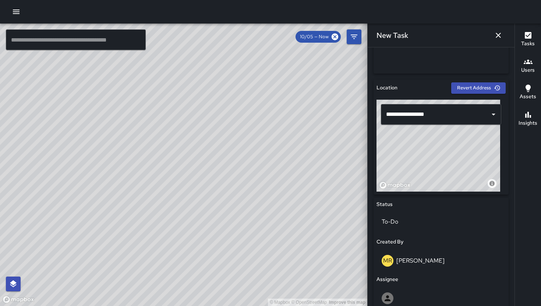
click at [442, 165] on div "© Mapbox © OpenStreetMap Improve this map" at bounding box center [439, 146] width 124 height 92
type input "**********"
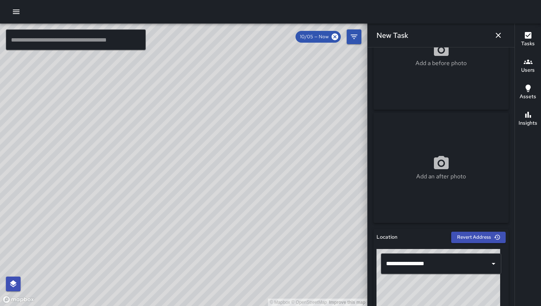
scroll to position [0, 0]
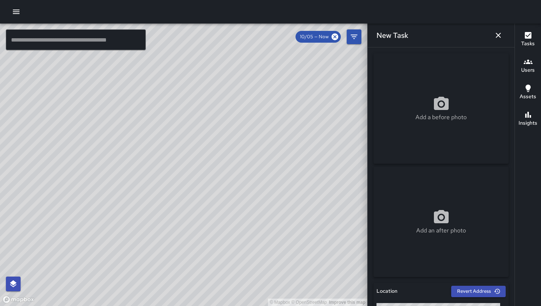
click at [455, 95] on div "Add a before photo" at bounding box center [441, 108] width 135 height 110
type input "**********"
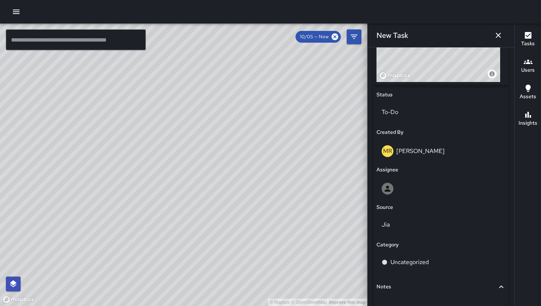
scroll to position [368, 0]
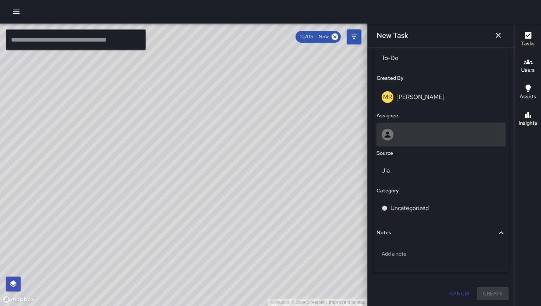
click at [418, 128] on div at bounding box center [441, 135] width 129 height 24
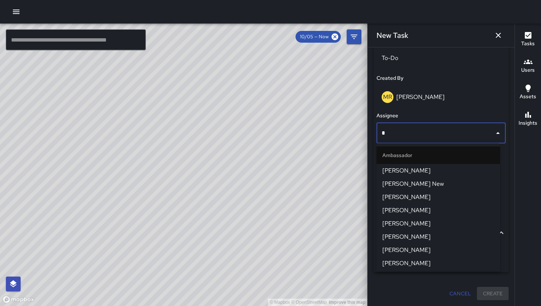
type input "**"
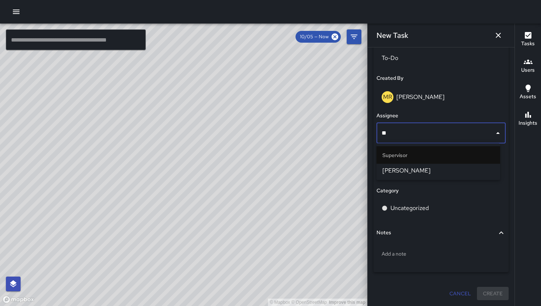
click at [407, 166] on li "SEAN KELLEY" at bounding box center [439, 170] width 124 height 13
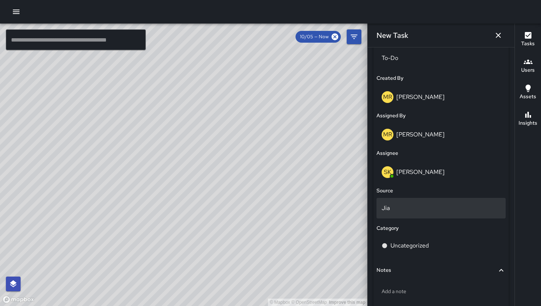
click at [416, 218] on div "Jia" at bounding box center [441, 208] width 129 height 21
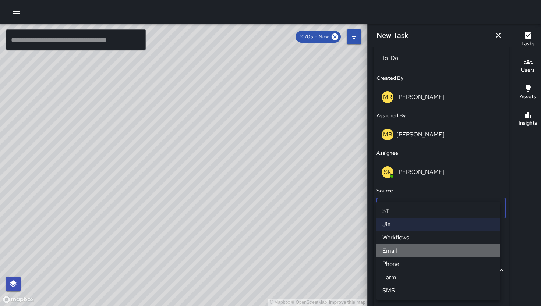
click at [413, 254] on li "Email" at bounding box center [439, 251] width 124 height 13
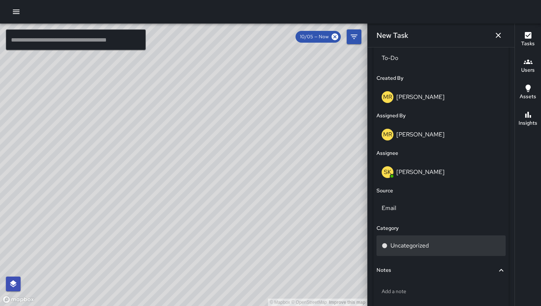
click at [414, 252] on div "Uncategorized" at bounding box center [441, 246] width 129 height 21
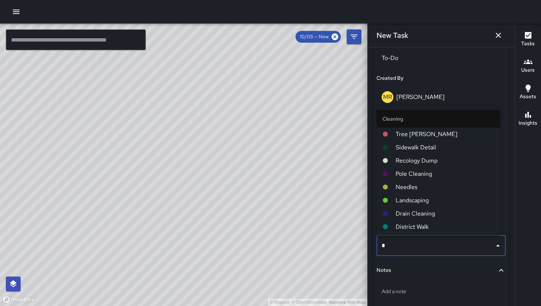
type input "**"
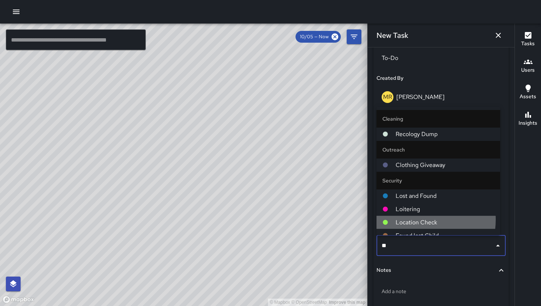
drag, startPoint x: 412, startPoint y: 220, endPoint x: 414, endPoint y: 227, distance: 7.1
click at [413, 220] on span "Location Check" at bounding box center [445, 222] width 99 height 9
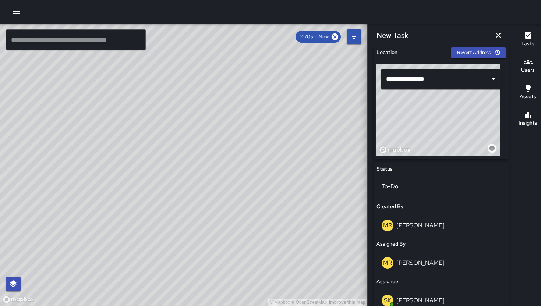
scroll to position [370, 0]
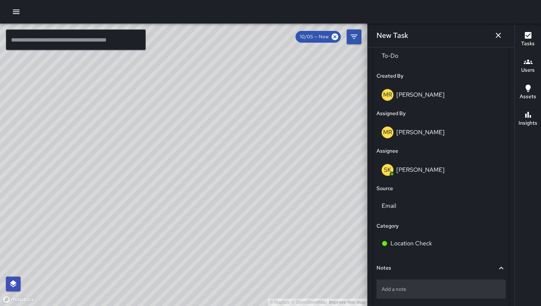
click at [427, 285] on div "Add a note" at bounding box center [441, 289] width 129 height 19
drag, startPoint x: 426, startPoint y: 286, endPoint x: 388, endPoint y: 294, distance: 38.7
click at [388, 294] on div "Add a note" at bounding box center [441, 289] width 129 height 19
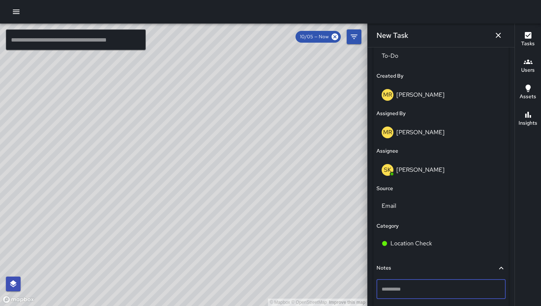
type textarea "**********"
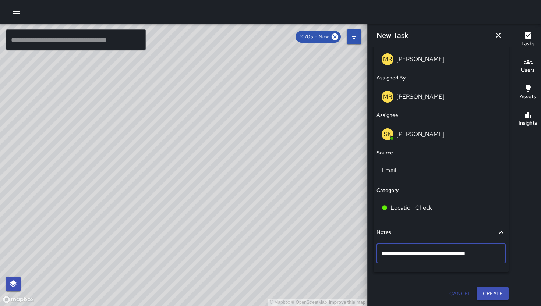
click at [484, 297] on button "Create" at bounding box center [493, 294] width 32 height 14
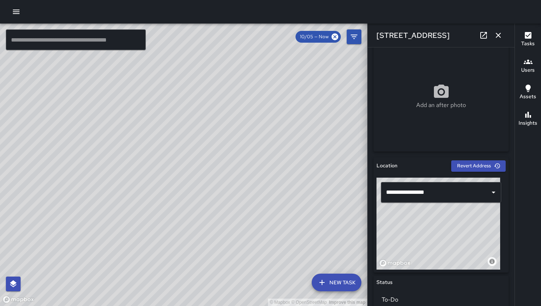
scroll to position [0, 0]
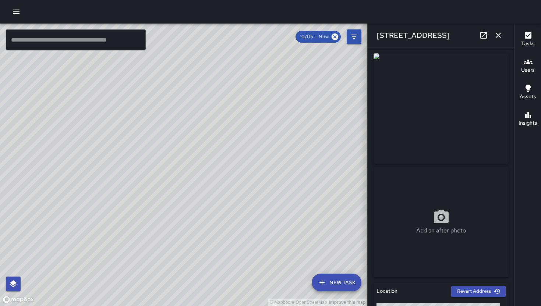
click at [500, 32] on icon "button" at bounding box center [498, 35] width 9 height 9
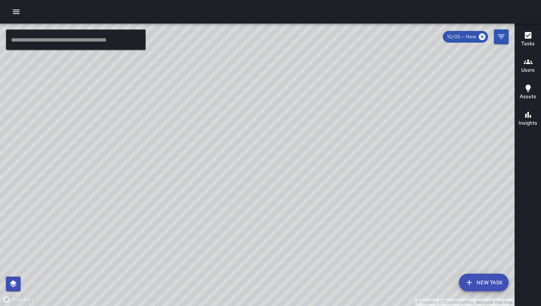
click at [472, 285] on icon "button" at bounding box center [469, 282] width 9 height 9
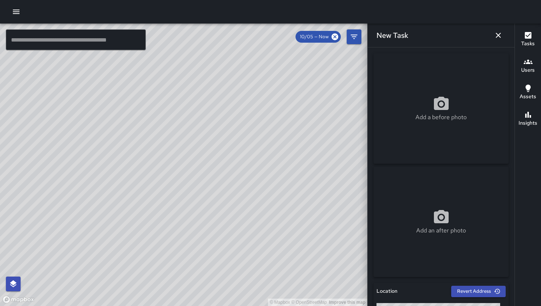
click at [457, 153] on div "Add a before photo" at bounding box center [441, 108] width 135 height 110
type input "**********"
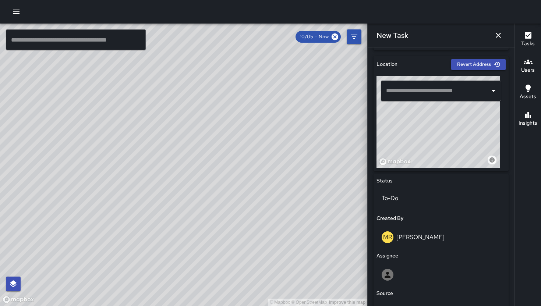
scroll to position [200, 0]
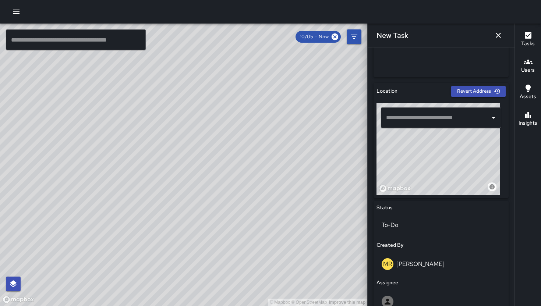
drag, startPoint x: 400, startPoint y: 155, endPoint x: 472, endPoint y: 159, distance: 72.7
click at [474, 158] on div "© Mapbox © OpenStreetMap Improve this map" at bounding box center [439, 149] width 124 height 92
drag, startPoint x: 417, startPoint y: 158, endPoint x: 467, endPoint y: 163, distance: 50.0
click at [476, 172] on div "© Mapbox © OpenStreetMap Improve this map" at bounding box center [439, 149] width 124 height 92
drag, startPoint x: 446, startPoint y: 166, endPoint x: 446, endPoint y: 174, distance: 8.1
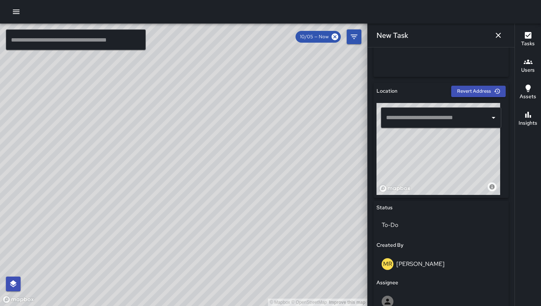
click at [446, 174] on div "© Mapbox © OpenStreetMap Improve this map" at bounding box center [439, 149] width 124 height 92
drag, startPoint x: 456, startPoint y: 174, endPoint x: 431, endPoint y: 157, distance: 30.4
click at [431, 157] on div "© Mapbox © OpenStreetMap Improve this map" at bounding box center [439, 149] width 124 height 92
click at [404, 174] on div "© Mapbox © OpenStreetMap Improve this map" at bounding box center [439, 149] width 124 height 92
drag, startPoint x: 455, startPoint y: 175, endPoint x: 448, endPoint y: 180, distance: 8.5
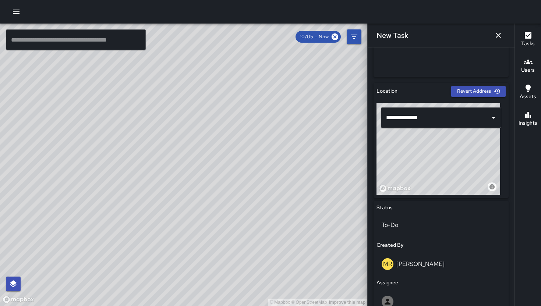
click at [448, 180] on div "© Mapbox © OpenStreetMap Improve this map" at bounding box center [439, 149] width 124 height 92
drag, startPoint x: 448, startPoint y: 180, endPoint x: 451, endPoint y: 184, distance: 4.7
click at [452, 184] on div "© Mapbox © OpenStreetMap Improve this map" at bounding box center [439, 149] width 124 height 92
drag, startPoint x: 450, startPoint y: 183, endPoint x: 446, endPoint y: 183, distance: 4.8
click at [446, 183] on div "© Mapbox © OpenStreetMap Improve this map" at bounding box center [439, 149] width 124 height 92
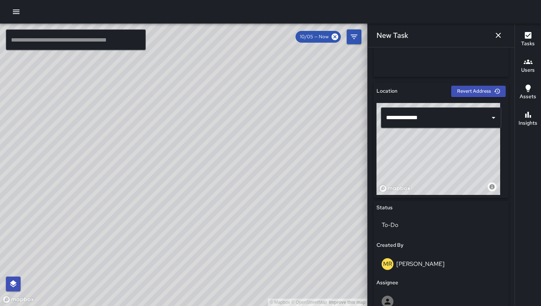
drag, startPoint x: 446, startPoint y: 184, endPoint x: 442, endPoint y: 181, distance: 4.5
click at [442, 181] on div "© Mapbox © OpenStreetMap Improve this map" at bounding box center [439, 149] width 124 height 92
drag, startPoint x: 443, startPoint y: 181, endPoint x: 443, endPoint y: 187, distance: 5.6
click at [443, 187] on div "© Mapbox © OpenStreetMap Improve this map" at bounding box center [439, 149] width 124 height 92
drag, startPoint x: 442, startPoint y: 183, endPoint x: 447, endPoint y: 179, distance: 6.6
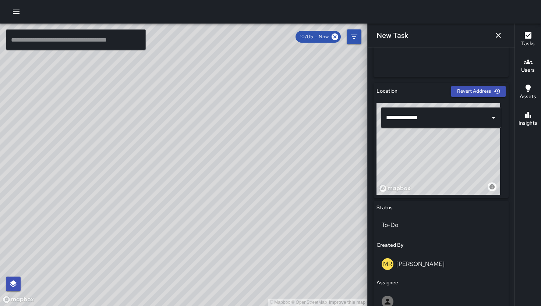
click at [447, 179] on div "© Mapbox © OpenStreetMap Improve this map" at bounding box center [439, 149] width 124 height 92
type input "**********"
drag, startPoint x: 447, startPoint y: 177, endPoint x: 440, endPoint y: 173, distance: 7.3
click at [440, 173] on div "© Mapbox © OpenStreetMap Improve this map" at bounding box center [439, 149] width 124 height 92
click at [443, 175] on div "© Mapbox © OpenStreetMap Improve this map" at bounding box center [439, 149] width 124 height 92
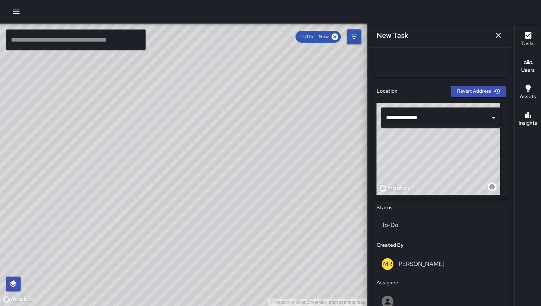
scroll to position [351, 0]
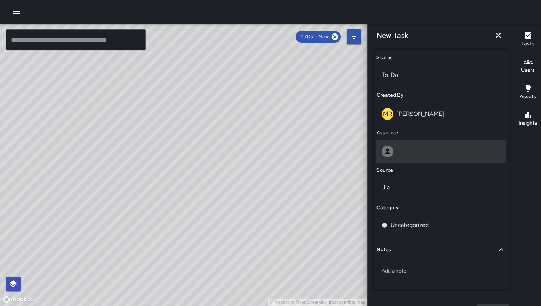
click at [431, 148] on div at bounding box center [441, 152] width 119 height 12
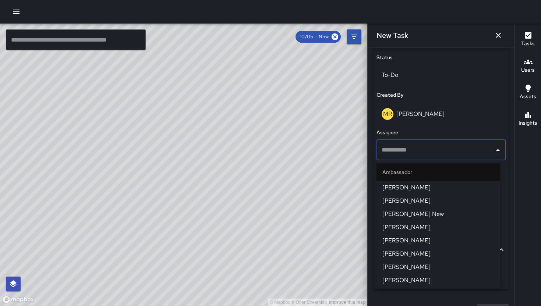
type input "*"
type input "**"
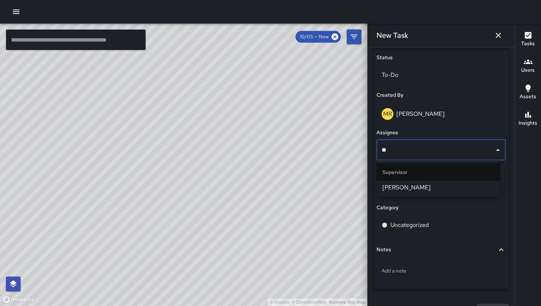
click at [421, 184] on span "SEAN KELLEY" at bounding box center [439, 187] width 112 height 9
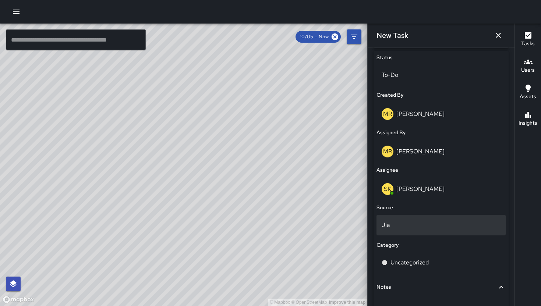
click at [425, 232] on div "Jia" at bounding box center [441, 225] width 129 height 21
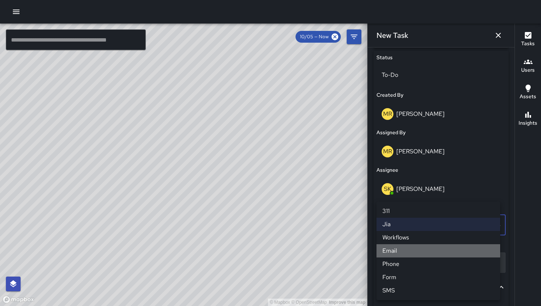
click at [421, 253] on li "Email" at bounding box center [439, 251] width 124 height 13
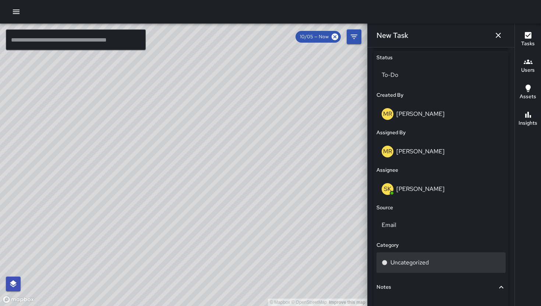
click at [417, 261] on p "Uncategorized" at bounding box center [410, 263] width 38 height 9
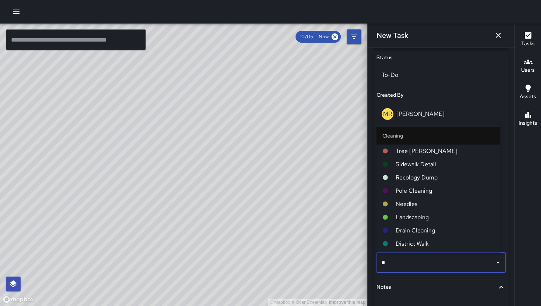
type input "**"
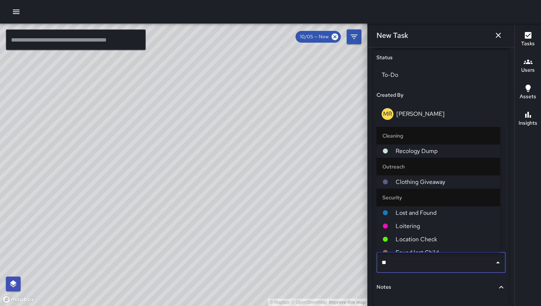
click at [423, 239] on span "Location Check" at bounding box center [445, 239] width 99 height 9
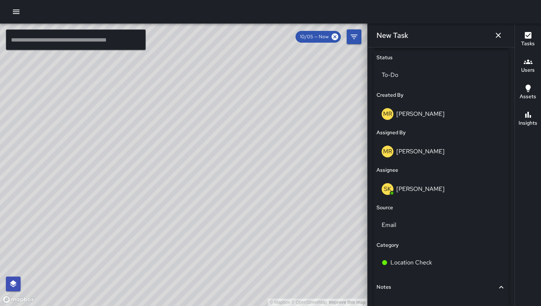
scroll to position [405, 0]
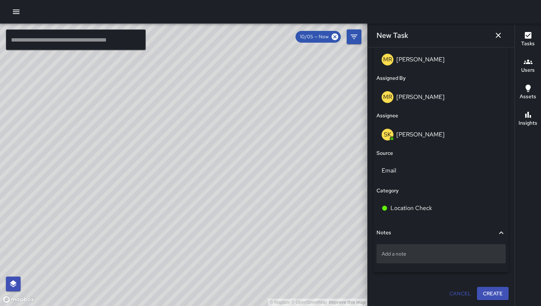
click at [405, 256] on p "Add a note" at bounding box center [441, 253] width 119 height 7
click at [414, 265] on div "* ​" at bounding box center [441, 256] width 129 height 28
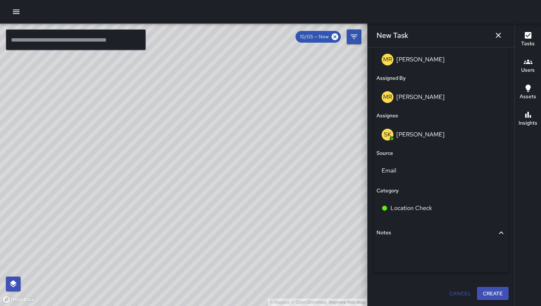
click at [403, 232] on span "Notes" at bounding box center [437, 233] width 120 height 8
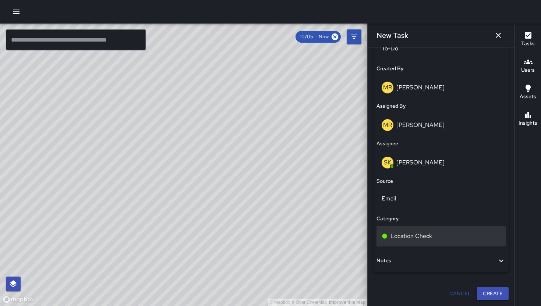
scroll to position [377, 0]
click at [405, 242] on div "Location Check" at bounding box center [441, 236] width 129 height 21
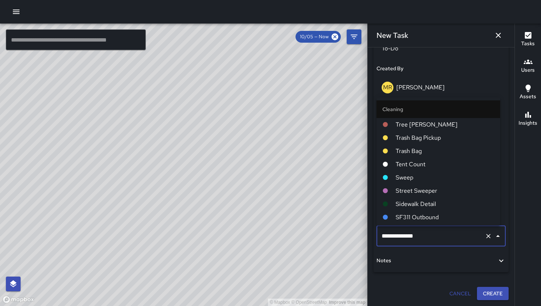
scroll to position [1129, 0]
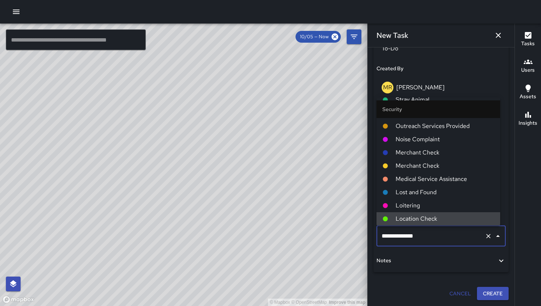
click at [412, 257] on span "Notes" at bounding box center [437, 261] width 120 height 8
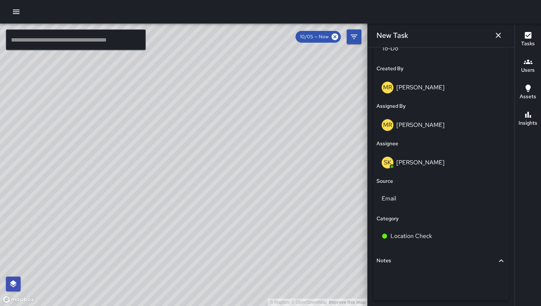
click at [412, 263] on span "Notes" at bounding box center [437, 261] width 120 height 8
click at [414, 267] on button "Notes" at bounding box center [441, 261] width 129 height 17
drag, startPoint x: 412, startPoint y: 272, endPoint x: 388, endPoint y: 282, distance: 25.7
click at [388, 282] on div at bounding box center [441, 281] width 129 height 19
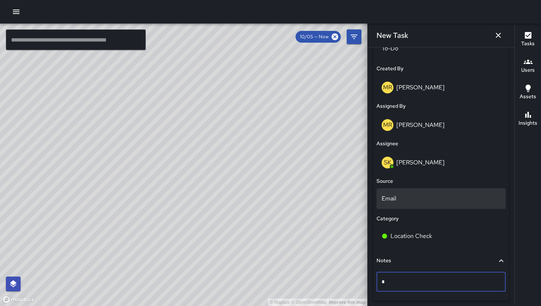
type textarea "**********"
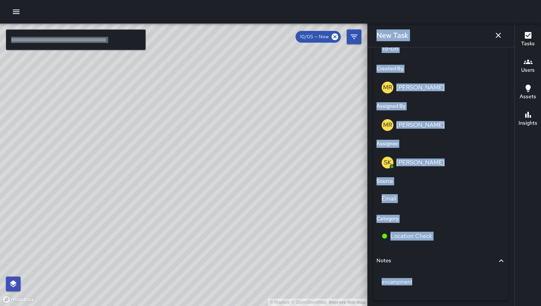
drag, startPoint x: 438, startPoint y: 288, endPoint x: 347, endPoint y: 278, distance: 91.8
click at [344, 266] on div "© Mapbox © OpenStreetMap Improve this map" at bounding box center [184, 165] width 368 height 283
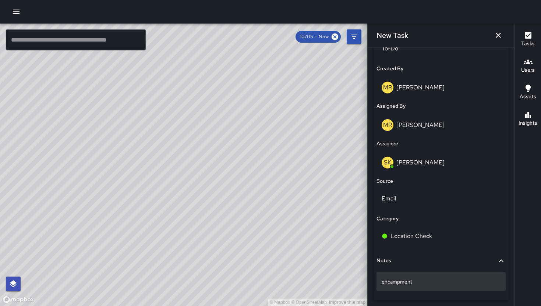
click at [429, 279] on p "encampment" at bounding box center [441, 281] width 119 height 7
click at [440, 284] on p "encampment" at bounding box center [441, 281] width 119 height 7
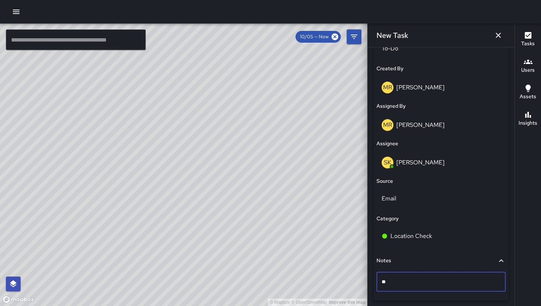
type textarea "*"
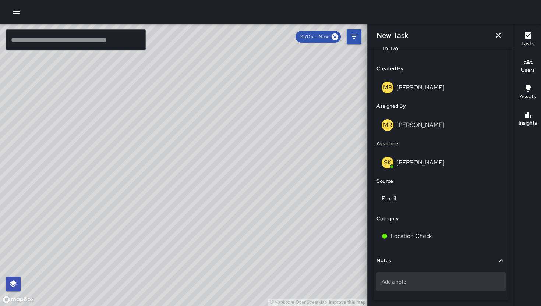
click at [442, 279] on p "Add a note" at bounding box center [441, 281] width 119 height 7
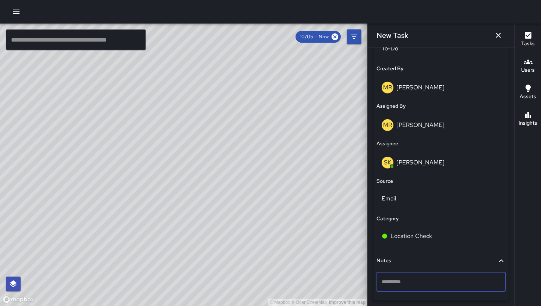
type textarea "**********"
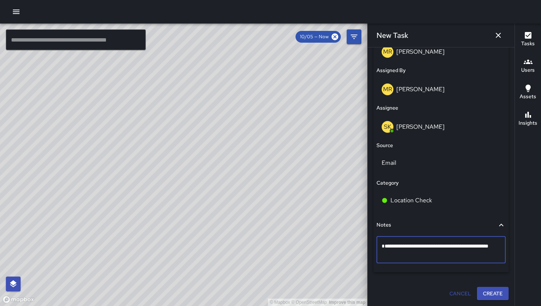
click at [479, 291] on button "Create" at bounding box center [493, 294] width 32 height 14
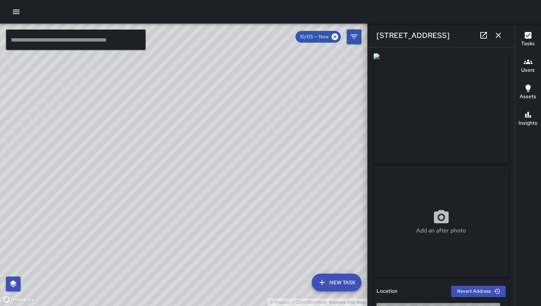
type input "**********"
click at [497, 34] on icon "button" at bounding box center [498, 35] width 5 height 5
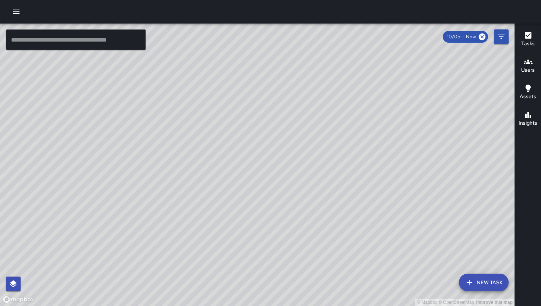
drag, startPoint x: 486, startPoint y: 198, endPoint x: 320, endPoint y: 175, distance: 168.0
click at [322, 191] on div "© Mapbox © OpenStreetMap Improve this map" at bounding box center [257, 165] width 515 height 283
drag, startPoint x: 268, startPoint y: 191, endPoint x: 307, endPoint y: 141, distance: 63.3
click at [300, 136] on div "© Mapbox © OpenStreetMap Improve this map" at bounding box center [257, 165] width 515 height 283
click at [503, 34] on icon "Filters" at bounding box center [501, 36] width 9 height 9
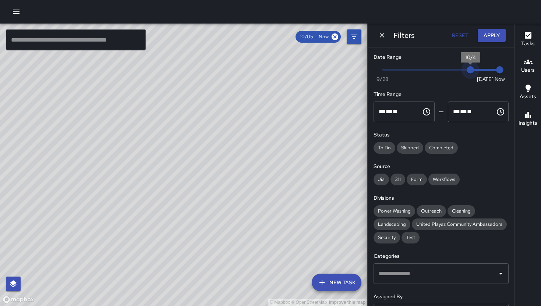
drag, startPoint x: 479, startPoint y: 67, endPoint x: 466, endPoint y: 68, distance: 12.9
click at [467, 68] on span "10/4" at bounding box center [470, 69] width 7 height 7
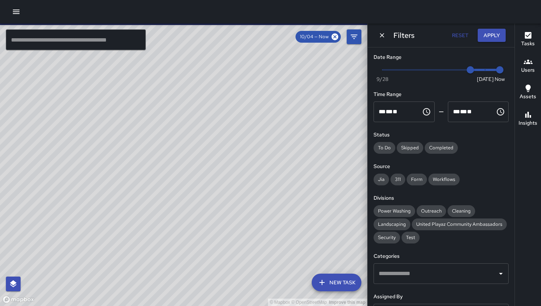
drag, startPoint x: 140, startPoint y: 190, endPoint x: 129, endPoint y: 187, distance: 11.3
click at [134, 207] on div "© Mapbox © OpenStreetMap Improve this map" at bounding box center [184, 165] width 368 height 283
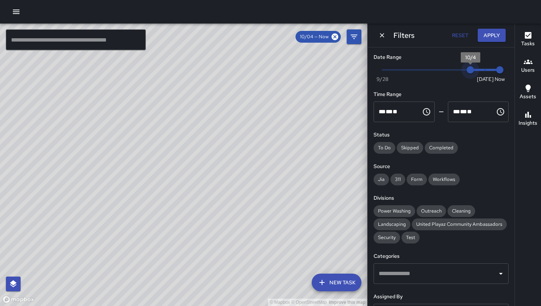
type input "*"
drag, startPoint x: 470, startPoint y: 72, endPoint x: 488, endPoint y: 71, distance: 18.1
click at [488, 71] on span "Now Today 9/28 10/4 7:57 am" at bounding box center [441, 69] width 117 height 11
click at [381, 34] on icon "Dismiss" at bounding box center [382, 35] width 7 height 7
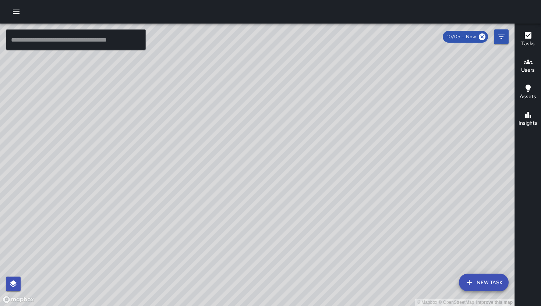
drag, startPoint x: 310, startPoint y: 245, endPoint x: 266, endPoint y: 219, distance: 50.8
click at [257, 217] on div "© Mapbox © OpenStreetMap Improve this map" at bounding box center [257, 165] width 515 height 283
drag, startPoint x: 189, startPoint y: 226, endPoint x: 235, endPoint y: 190, distance: 58.7
click at [224, 306] on div "© Mapbox © OpenStreetMap Improve this map" at bounding box center [257, 165] width 515 height 283
drag, startPoint x: 251, startPoint y: 204, endPoint x: 251, endPoint y: 226, distance: 22.1
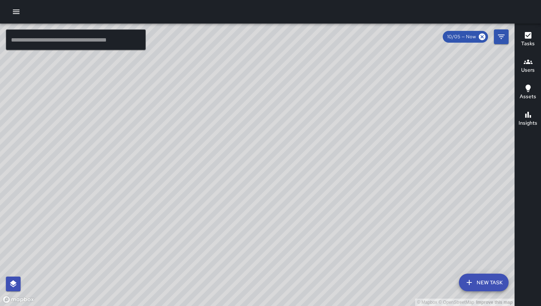
click at [251, 226] on div "© Mapbox © OpenStreetMap Improve this map" at bounding box center [257, 165] width 515 height 283
drag, startPoint x: 255, startPoint y: 151, endPoint x: 250, endPoint y: 173, distance: 23.0
click at [245, 191] on div "© Mapbox © OpenStreetMap Improve this map" at bounding box center [257, 165] width 515 height 283
drag, startPoint x: 256, startPoint y: 177, endPoint x: 253, endPoint y: 182, distance: 5.5
click at [253, 182] on div "© Mapbox © OpenStreetMap Improve this map" at bounding box center [257, 165] width 515 height 283
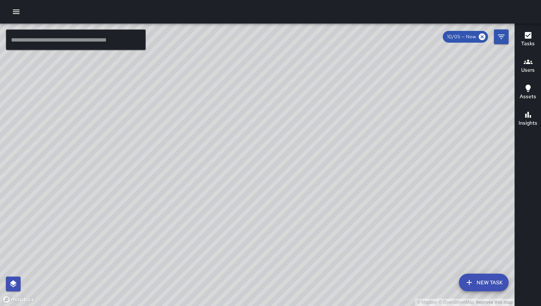
click at [218, 122] on div "© Mapbox © OpenStreetMap Improve this map SK SEAN KELLEY 778 Natoma Street Crea…" at bounding box center [257, 165] width 515 height 283
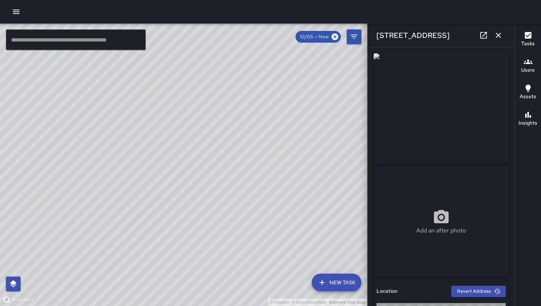
type input "**********"
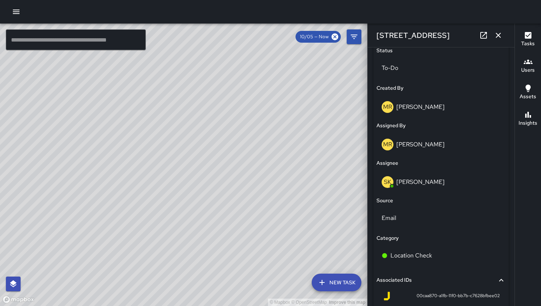
scroll to position [430, 0]
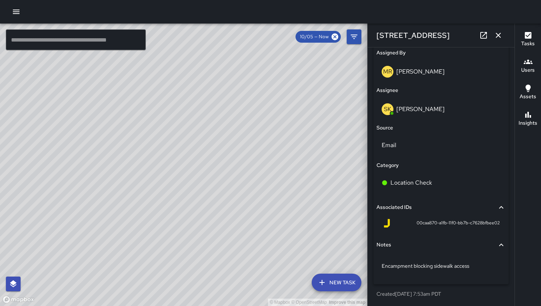
click at [502, 35] on icon "button" at bounding box center [498, 35] width 9 height 9
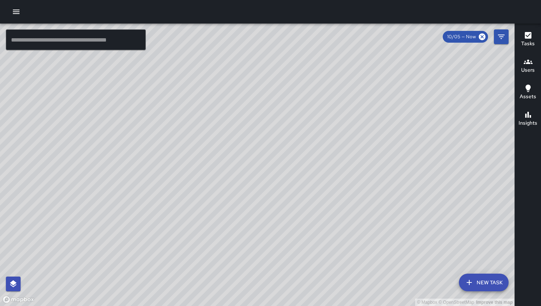
drag, startPoint x: 405, startPoint y: 140, endPoint x: 280, endPoint y: 230, distance: 153.8
click at [274, 246] on div "© Mapbox © OpenStreetMap Improve this map" at bounding box center [257, 165] width 515 height 283
drag, startPoint x: 315, startPoint y: 232, endPoint x: 329, endPoint y: 203, distance: 31.6
click at [313, 235] on div "© Mapbox © OpenStreetMap Improve this map" at bounding box center [257, 165] width 515 height 283
drag, startPoint x: 345, startPoint y: 213, endPoint x: 259, endPoint y: 282, distance: 110.3
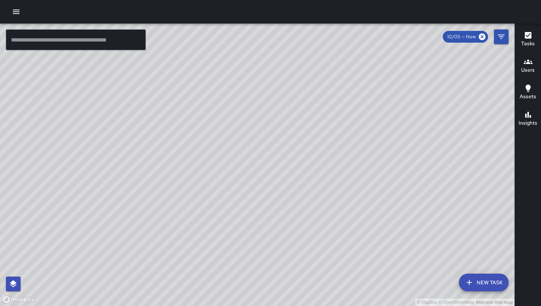
click at [260, 282] on div "© Mapbox © OpenStreetMap Improve this map" at bounding box center [257, 165] width 515 height 283
drag, startPoint x: 389, startPoint y: 170, endPoint x: 310, endPoint y: 192, distance: 82.7
click at [337, 192] on div "© Mapbox © OpenStreetMap Improve this map" at bounding box center [257, 165] width 515 height 283
drag, startPoint x: 310, startPoint y: 192, endPoint x: 292, endPoint y: 190, distance: 17.9
click at [292, 190] on div "© Mapbox © OpenStreetMap Improve this map" at bounding box center [257, 165] width 515 height 283
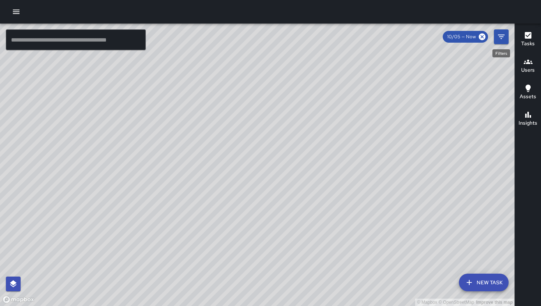
click at [499, 39] on icon "Filters" at bounding box center [501, 36] width 9 height 9
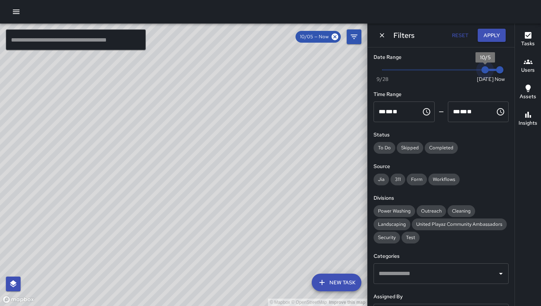
type input "*"
drag, startPoint x: 477, startPoint y: 71, endPoint x: 470, endPoint y: 71, distance: 6.3
click at [470, 71] on span "10/4" at bounding box center [470, 69] width 7 height 7
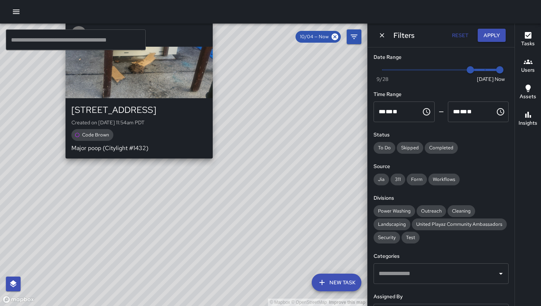
click at [215, 162] on div "© Mapbox © OpenStreetMap Improve this map Unassigned 585-587 Natoma Street Crea…" at bounding box center [184, 165] width 368 height 283
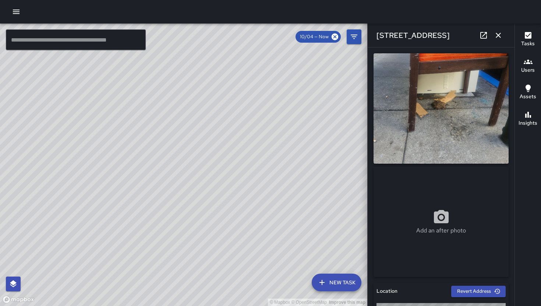
type input "**********"
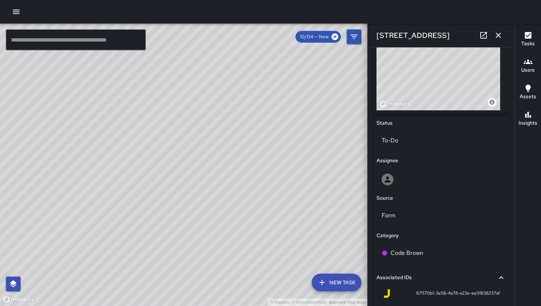
scroll to position [307, 0]
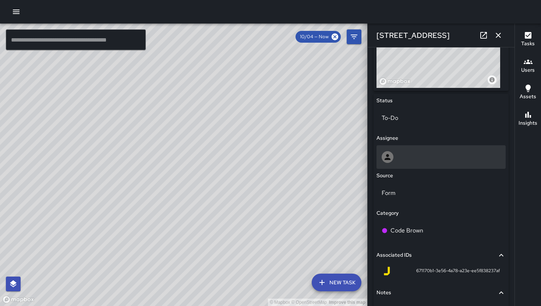
click at [437, 155] on div at bounding box center [441, 157] width 119 height 12
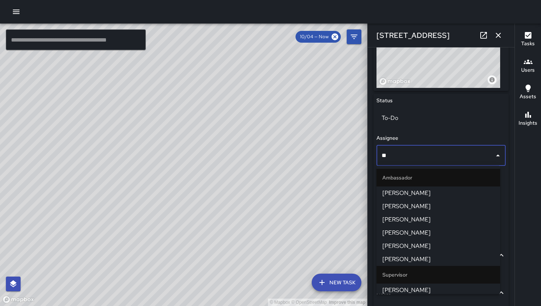
type input "***"
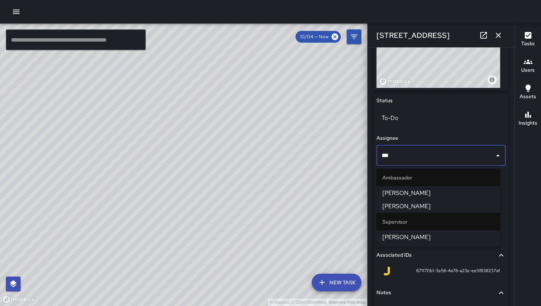
click at [442, 195] on span "[PERSON_NAME]" at bounding box center [439, 193] width 112 height 9
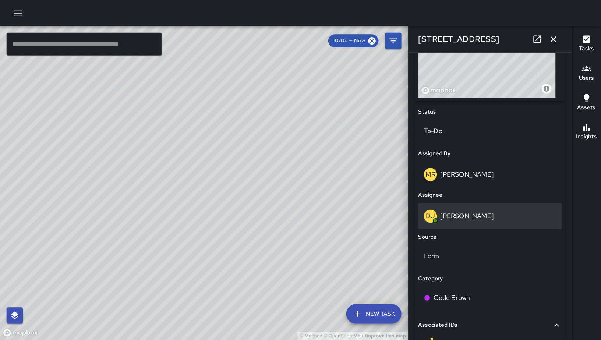
scroll to position [393, 0]
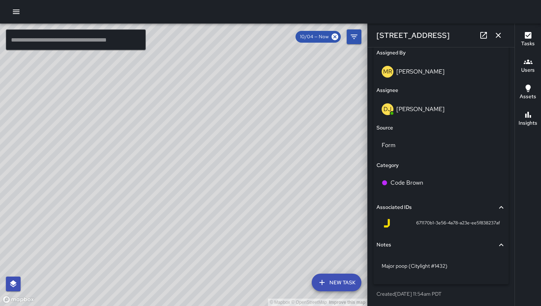
click at [497, 34] on icon "button" at bounding box center [498, 35] width 5 height 5
click at [497, 34] on div "© Mapbox © OpenStreetMap Improve this map ​ New Task 10/04 — Now Map Layers Tas…" at bounding box center [270, 165] width 541 height 283
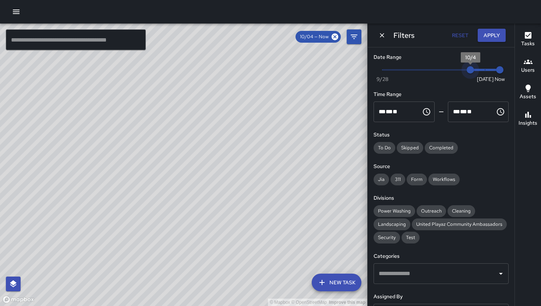
drag, startPoint x: 472, startPoint y: 71, endPoint x: 506, endPoint y: 67, distance: 33.3
click at [506, 67] on div "Date Range Now Today 9/28 10/4 8:09 am Time Range ** * ** ** ​ ******** ** * **…" at bounding box center [441, 177] width 147 height 259
click at [495, 37] on button "Apply" at bounding box center [492, 36] width 28 height 14
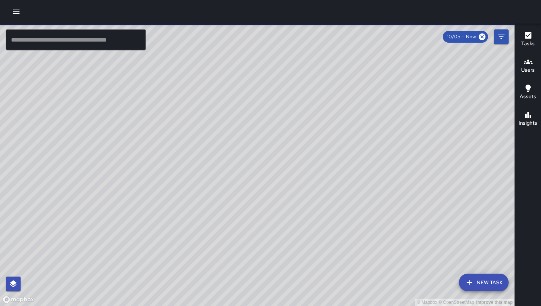
drag, startPoint x: 274, startPoint y: 249, endPoint x: 292, endPoint y: 190, distance: 62.1
click at [292, 190] on div "© Mapbox © OpenStreetMap Improve this map" at bounding box center [257, 165] width 515 height 283
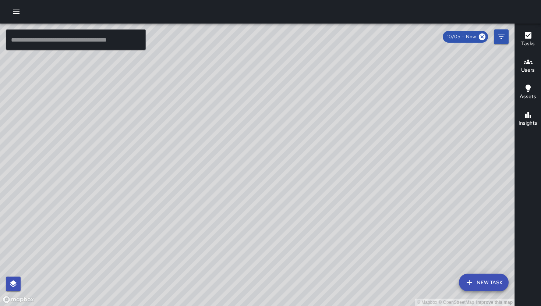
click at [403, 184] on div "© Mapbox © OpenStreetMap Improve this map" at bounding box center [257, 165] width 515 height 283
click at [349, 236] on div "© Mapbox © OpenStreetMap Improve this map" at bounding box center [257, 165] width 515 height 283
drag, startPoint x: 433, startPoint y: 170, endPoint x: 395, endPoint y: 240, distance: 78.8
click at [395, 240] on div "© Mapbox © OpenStreetMap Improve this map" at bounding box center [257, 165] width 515 height 283
drag, startPoint x: 387, startPoint y: 174, endPoint x: 343, endPoint y: 238, distance: 78.1
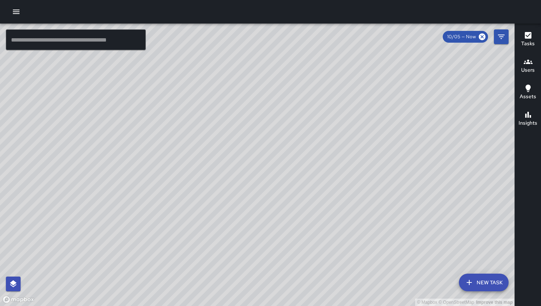
click at [343, 249] on div "© Mapbox © OpenStreetMap Improve this map" at bounding box center [257, 165] width 515 height 283
drag, startPoint x: 344, startPoint y: 154, endPoint x: 335, endPoint y: 203, distance: 50.6
click at [335, 205] on div "© Mapbox © OpenStreetMap Improve this map" at bounding box center [257, 165] width 515 height 283
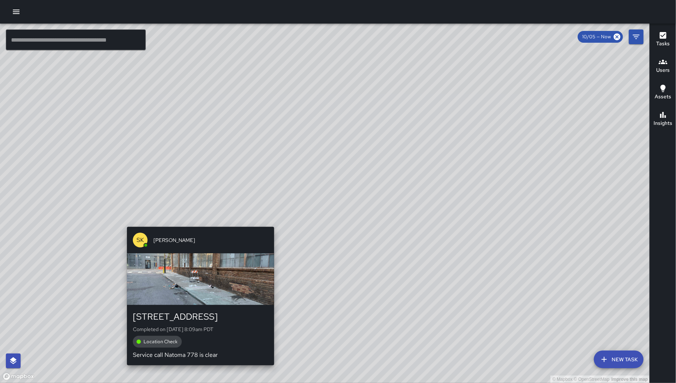
click at [197, 220] on div "© Mapbox © OpenStreetMap Improve this map SK SEAN KELLEY 778 Natoma Street Comp…" at bounding box center [325, 203] width 650 height 359
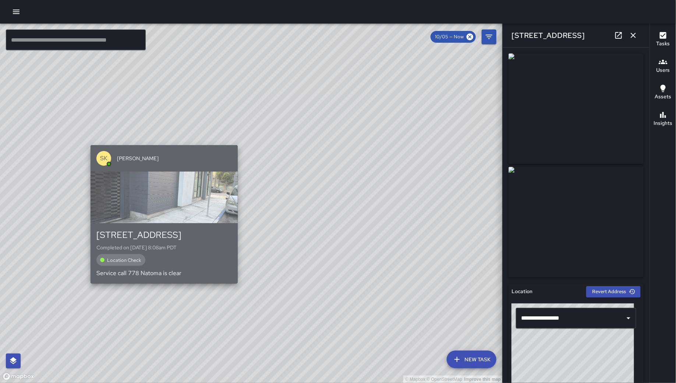
click at [158, 148] on div "SK SEAN KELLEY" at bounding box center [164, 158] width 147 height 27
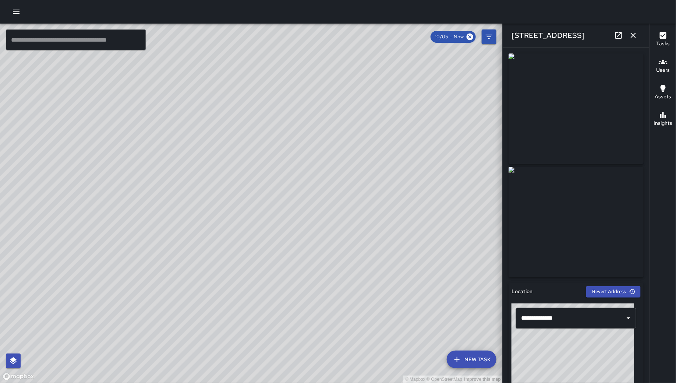
click at [541, 38] on link at bounding box center [619, 35] width 15 height 15
click at [541, 33] on icon "button" at bounding box center [633, 35] width 5 height 5
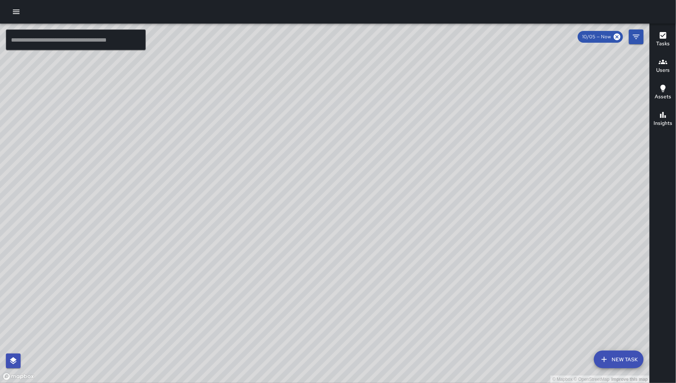
drag, startPoint x: 495, startPoint y: 319, endPoint x: 105, endPoint y: 256, distance: 395.9
click at [105, 256] on div "© Mapbox © OpenStreetMap Improve this map" at bounding box center [325, 203] width 650 height 359
drag, startPoint x: 200, startPoint y: 245, endPoint x: 368, endPoint y: 238, distance: 168.8
click at [368, 238] on div "© Mapbox © OpenStreetMap Improve this map" at bounding box center [325, 203] width 650 height 359
drag, startPoint x: 378, startPoint y: 244, endPoint x: 381, endPoint y: 211, distance: 33.2
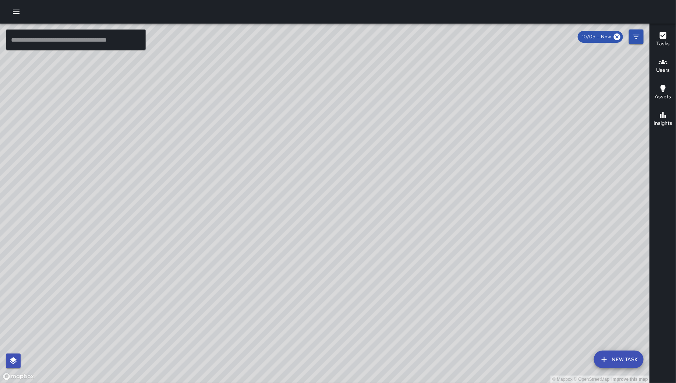
click at [381, 211] on div "© Mapbox © OpenStreetMap Improve this map" at bounding box center [325, 203] width 650 height 359
drag, startPoint x: 418, startPoint y: 214, endPoint x: 379, endPoint y: 211, distance: 39.2
click at [417, 284] on div "© Mapbox © OpenStreetMap Improve this map" at bounding box center [325, 203] width 650 height 359
drag, startPoint x: 264, startPoint y: 112, endPoint x: 289, endPoint y: 213, distance: 104.8
click at [289, 213] on div "© Mapbox © OpenStreetMap Improve this map" at bounding box center [325, 203] width 650 height 359
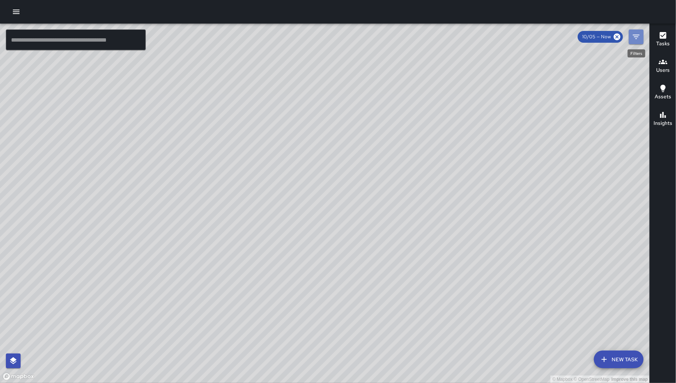
click at [541, 42] on button "Filters" at bounding box center [636, 36] width 15 height 15
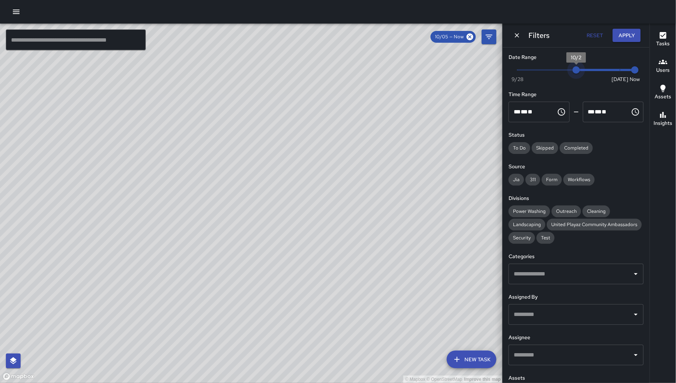
type input "*"
drag, startPoint x: 612, startPoint y: 70, endPoint x: 585, endPoint y: 70, distance: 27.3
click at [541, 70] on span "10/3" at bounding box center [590, 69] width 7 height 7
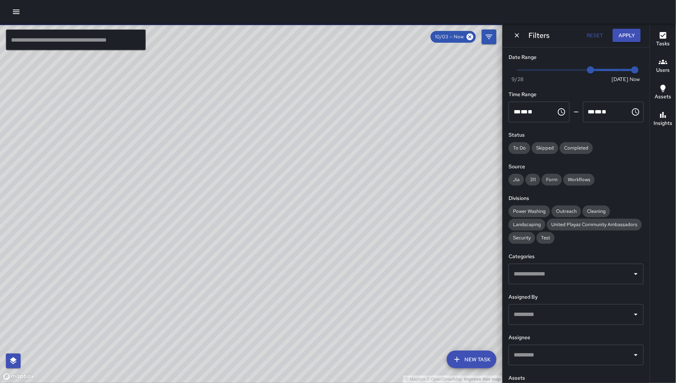
drag, startPoint x: 267, startPoint y: 267, endPoint x: 496, endPoint y: 56, distance: 310.9
click at [496, 56] on div "© Mapbox © OpenStreetMap Improve this map" at bounding box center [251, 203] width 503 height 359
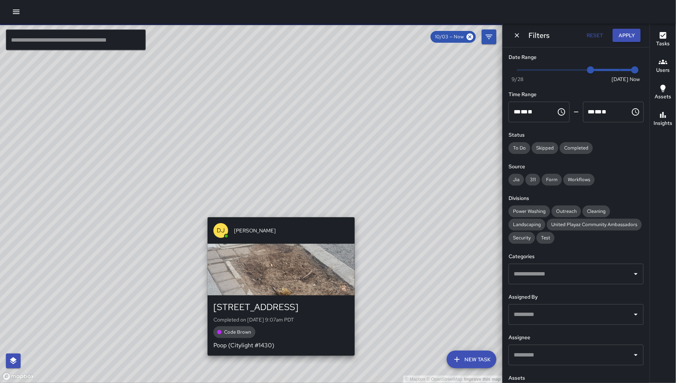
click at [277, 217] on div "DJ Davis Jones" at bounding box center [281, 230] width 147 height 27
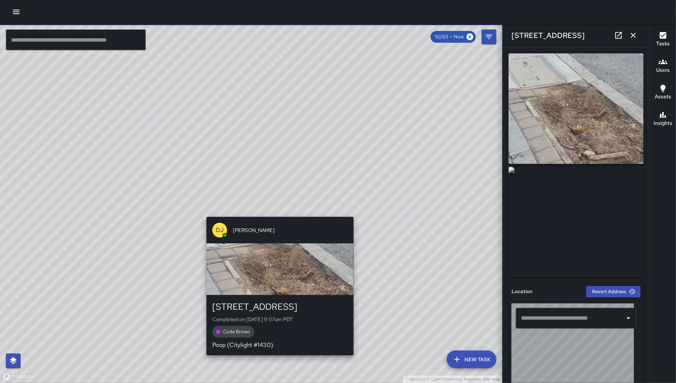
type input "**********"
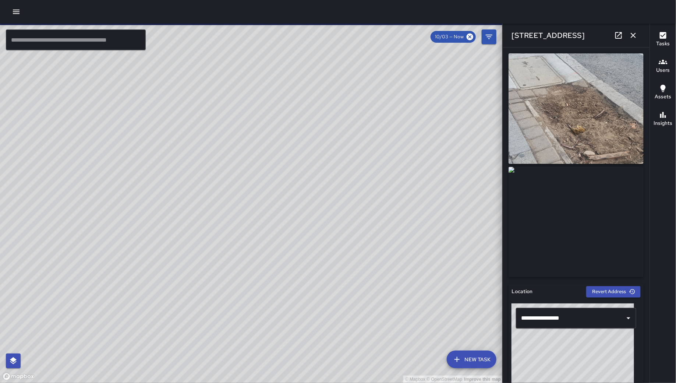
click at [541, 38] on icon at bounding box center [619, 35] width 7 height 7
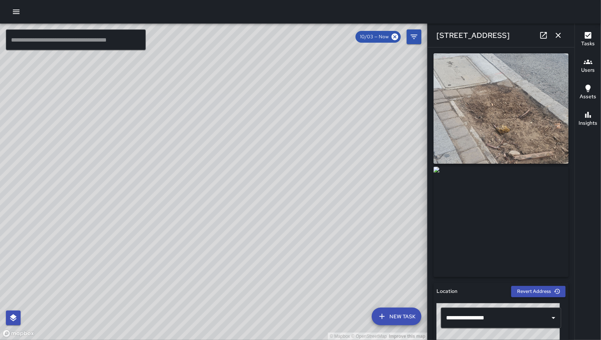
click at [541, 38] on icon "button" at bounding box center [558, 35] width 9 height 9
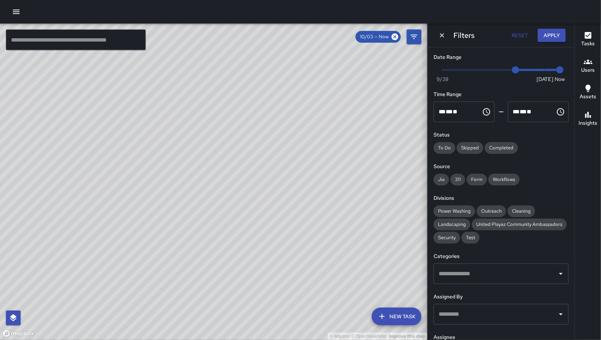
drag, startPoint x: 444, startPoint y: 37, endPoint x: 404, endPoint y: 179, distance: 147.6
click at [443, 37] on icon "Dismiss" at bounding box center [442, 35] width 7 height 7
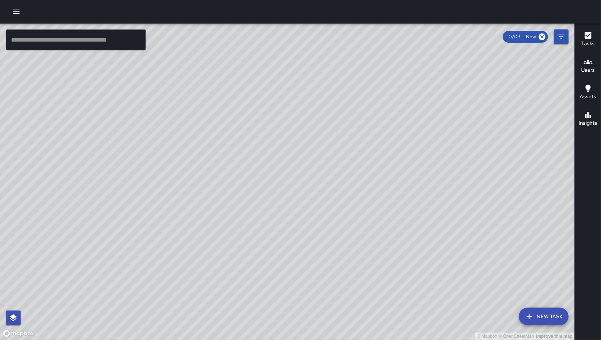
drag, startPoint x: 484, startPoint y: 132, endPoint x: 319, endPoint y: 151, distance: 165.7
click at [319, 151] on div "© Mapbox © OpenStreetMap Improve this map" at bounding box center [287, 182] width 575 height 317
click at [535, 306] on button "New Task" at bounding box center [544, 317] width 50 height 18
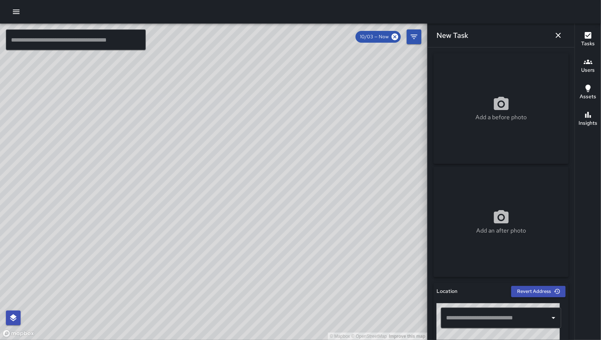
click at [541, 36] on button "button" at bounding box center [558, 35] width 15 height 15
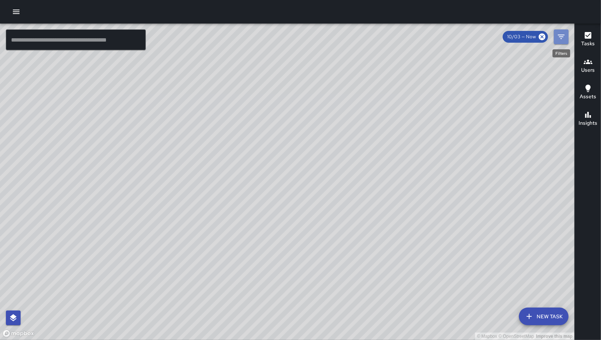
click at [541, 35] on icon "Filters" at bounding box center [561, 36] width 9 height 9
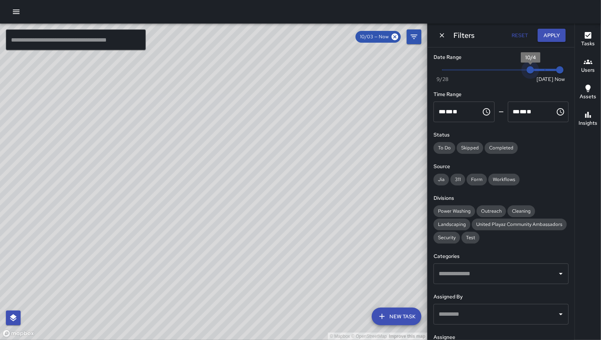
type input "*"
drag, startPoint x: 523, startPoint y: 71, endPoint x: 558, endPoint y: 71, distance: 35.7
click at [541, 71] on div "Now Today 9/28 10/5 9:20 am" at bounding box center [501, 74] width 135 height 20
click at [541, 43] on div "Filters Reset Apply" at bounding box center [501, 36] width 147 height 24
click at [541, 34] on button "Apply" at bounding box center [552, 36] width 28 height 14
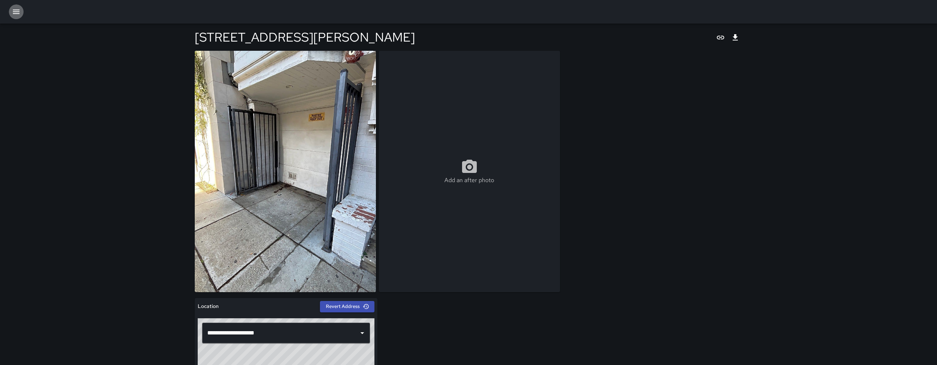
click at [11, 17] on button "button" at bounding box center [16, 11] width 15 height 15
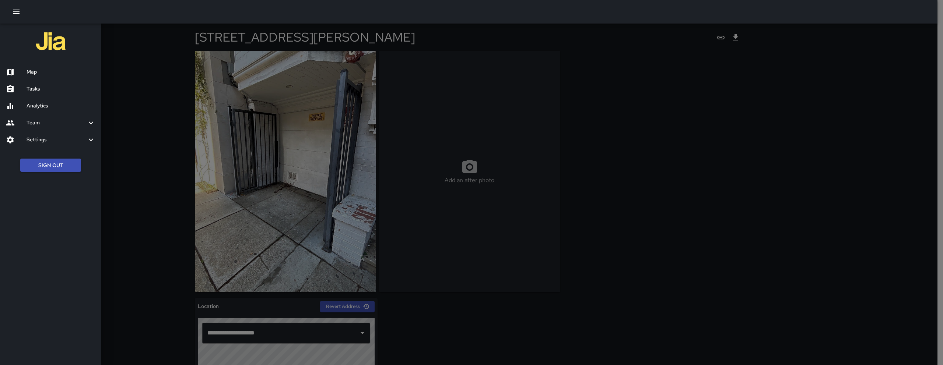
click at [22, 68] on div at bounding box center [16, 72] width 21 height 9
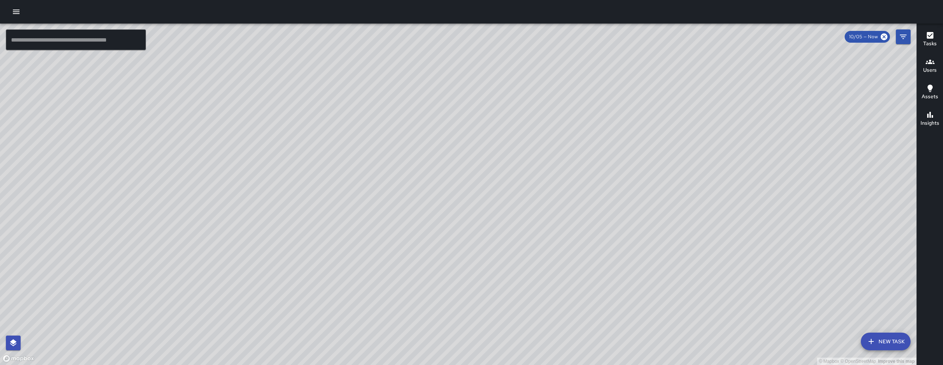
drag, startPoint x: 451, startPoint y: 102, endPoint x: 417, endPoint y: 123, distance: 39.5
click at [412, 127] on div "© Mapbox © OpenStreetMap Improve this map" at bounding box center [458, 195] width 916 height 342
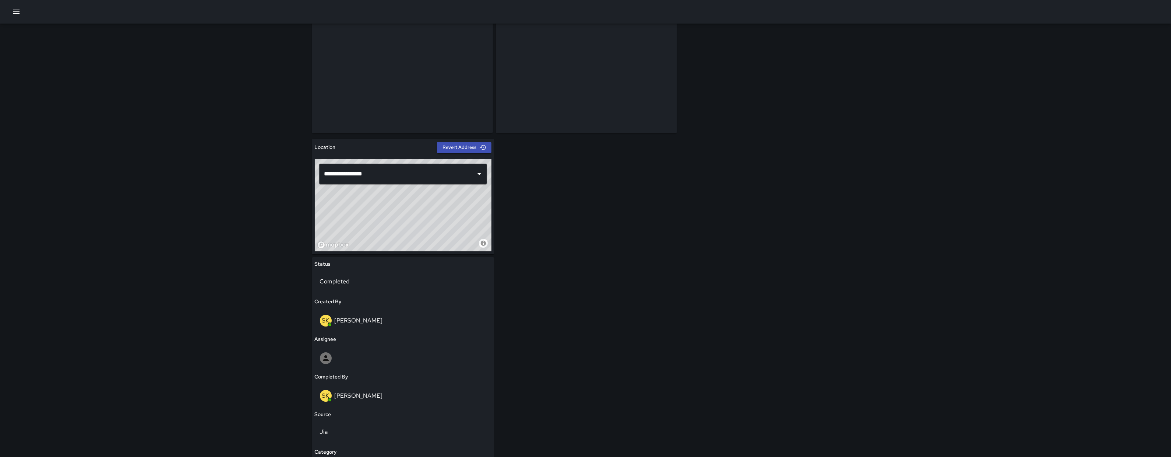
scroll to position [29, 0]
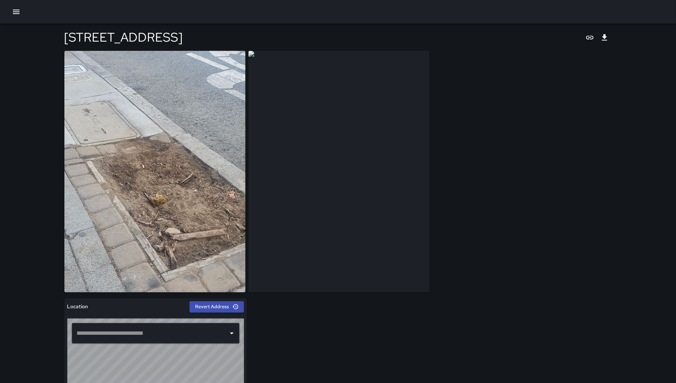
type input "**********"
